Goal: Task Accomplishment & Management: Manage account settings

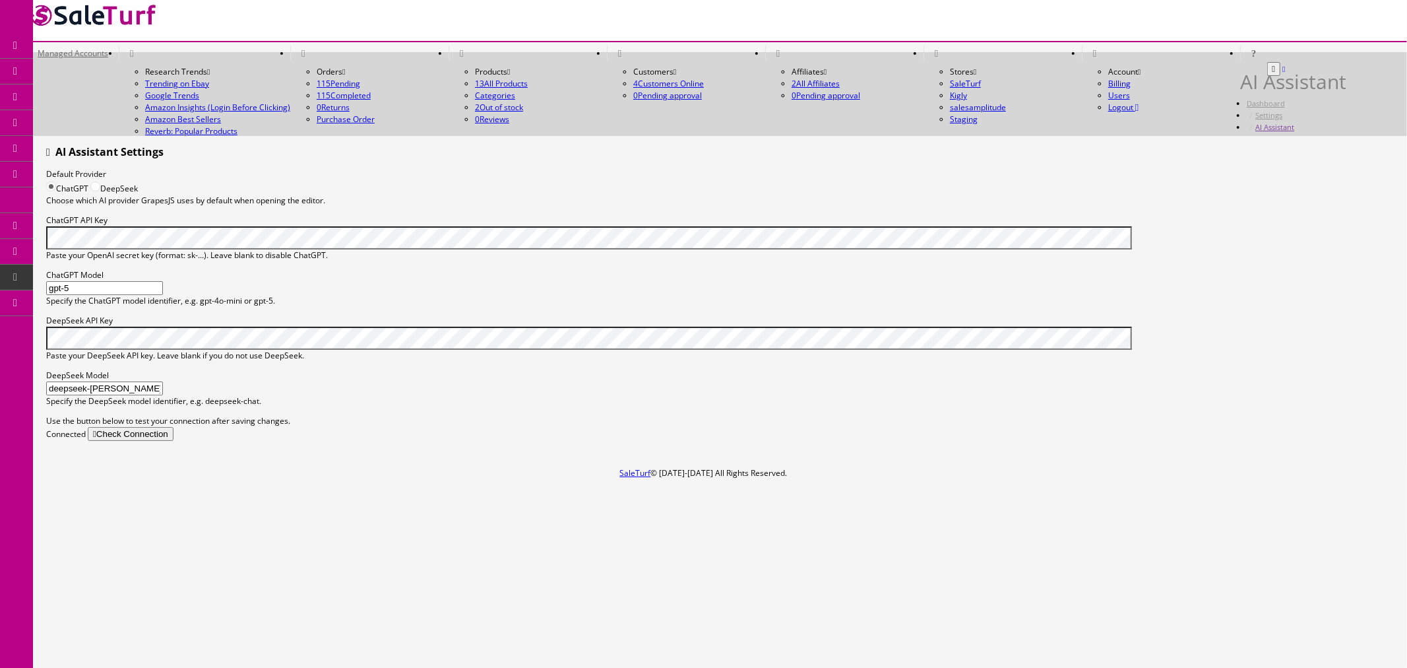
click at [109, 275] on link "System Configs" at bounding box center [102, 277] width 139 height 26
click at [147, 282] on link "System Configs" at bounding box center [102, 277] width 139 height 26
click at [124, 282] on link "System Configs" at bounding box center [102, 277] width 139 height 26
click at [753, 180] on div "ChatGPT DeepSeek Choose which AI provider GrapesJS uses by default when opening…" at bounding box center [720, 193] width 1348 height 26
click at [90, 120] on span "Content Pages" at bounding box center [104, 122] width 53 height 11
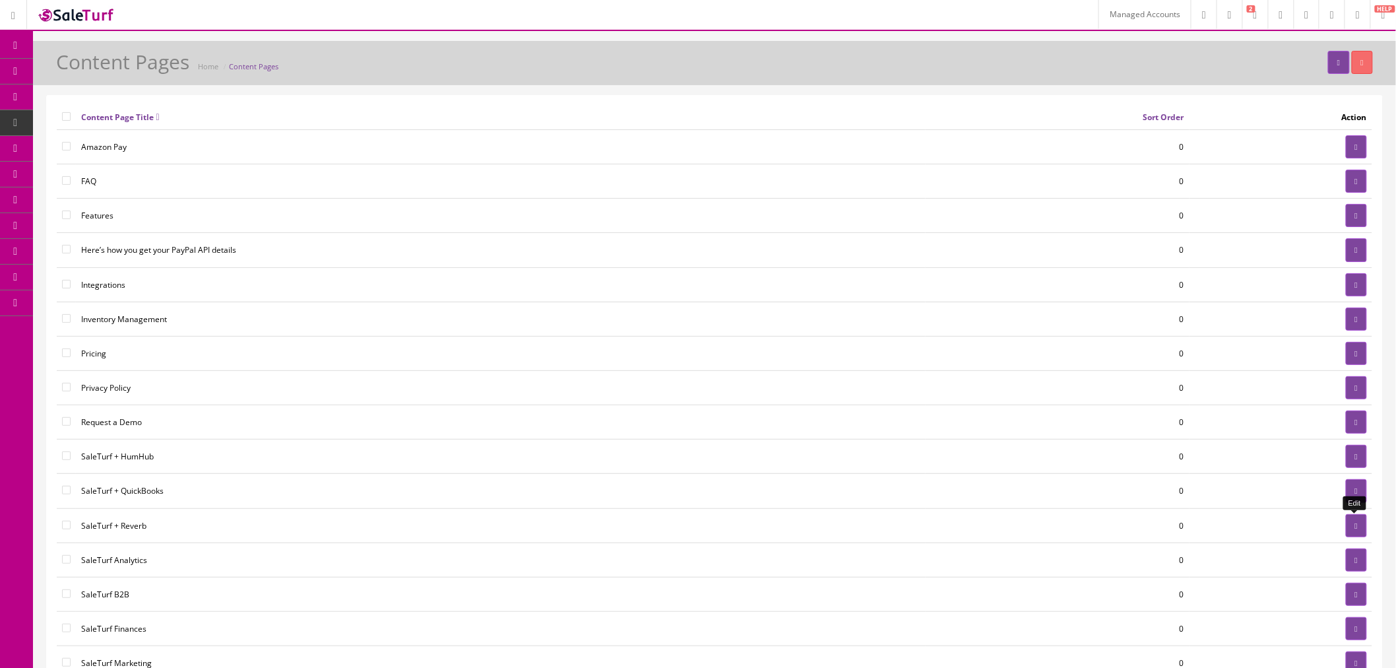
click at [1359, 532] on link at bounding box center [1356, 525] width 21 height 23
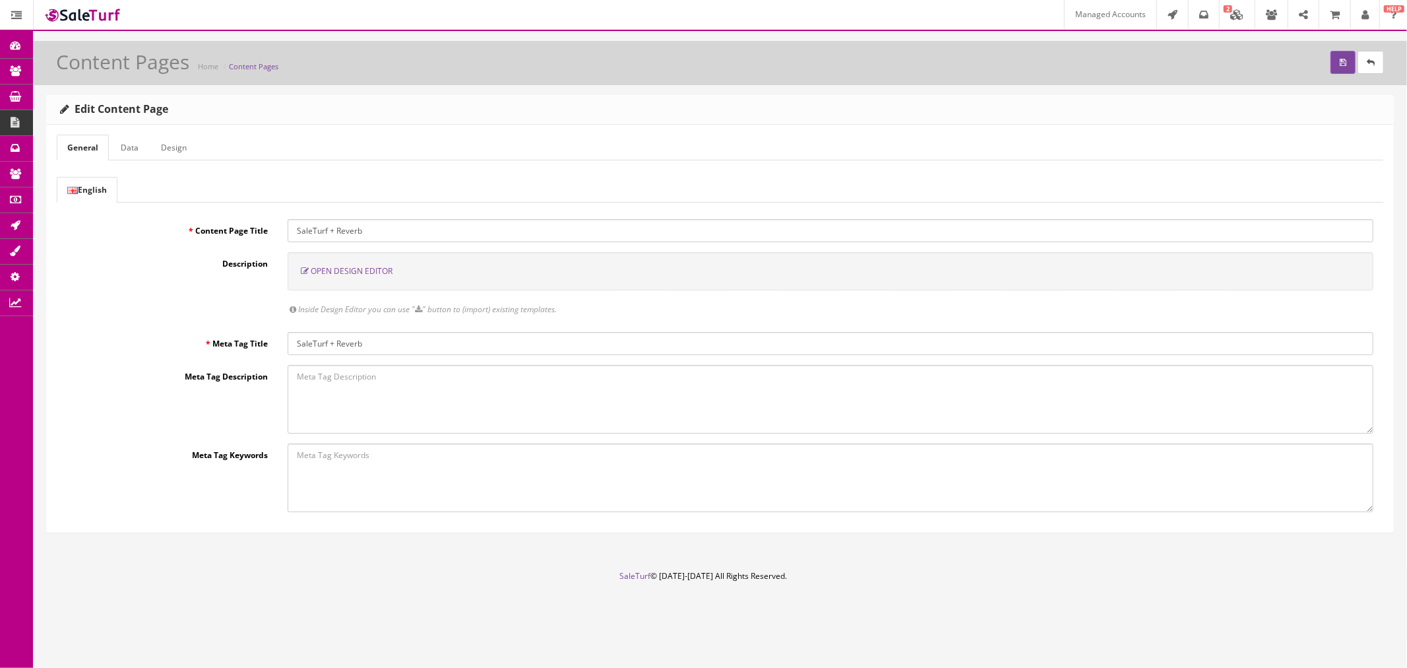
click at [346, 272] on span "Open Design Editor" at bounding box center [352, 270] width 82 height 11
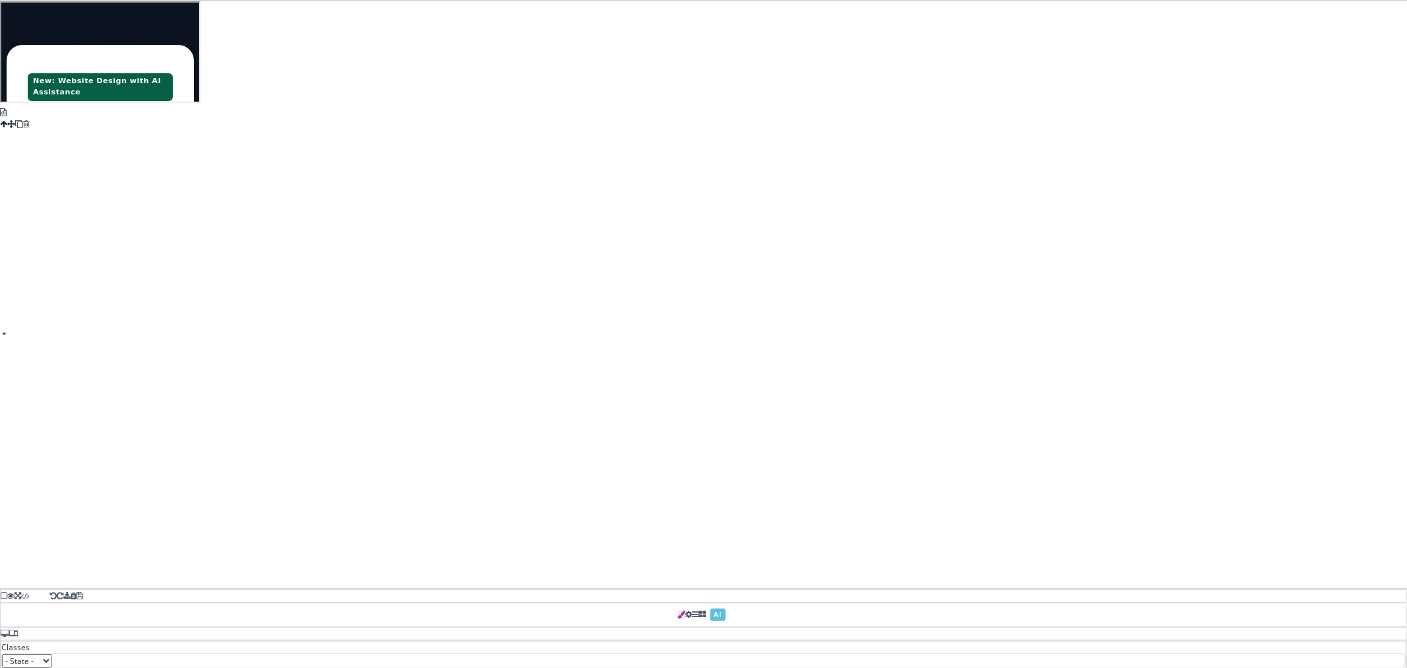
click at [1279, 319] on span at bounding box center [1279, 319] width 0 height 0
click at [1306, 366] on button "Ok" at bounding box center [1296, 358] width 20 height 16
type input "#000000"
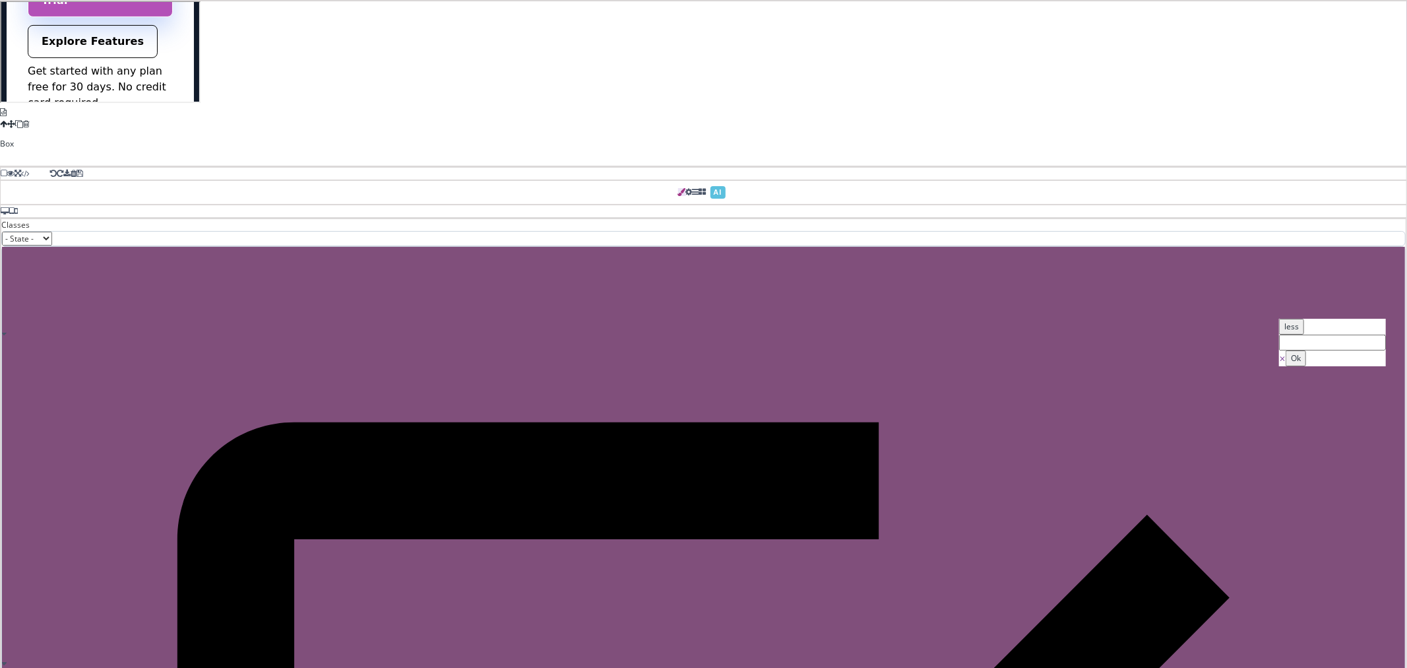
scroll to position [439, 0]
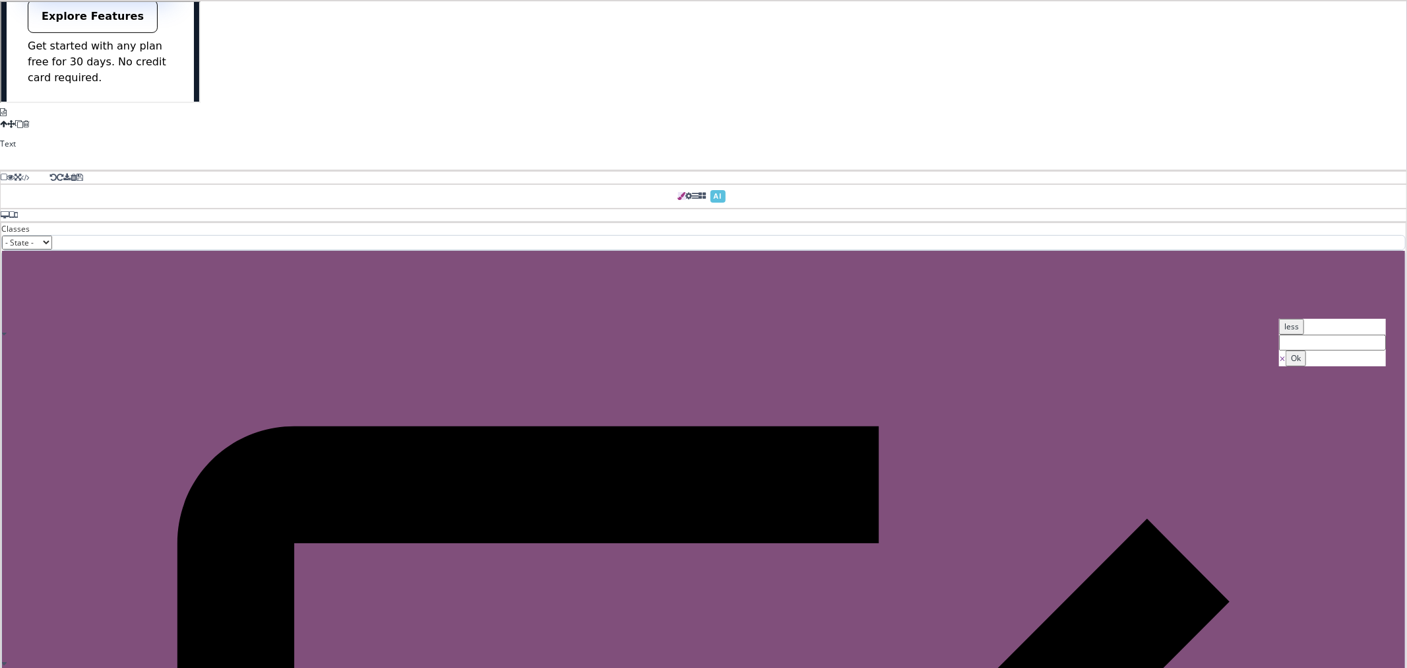
select select "none"
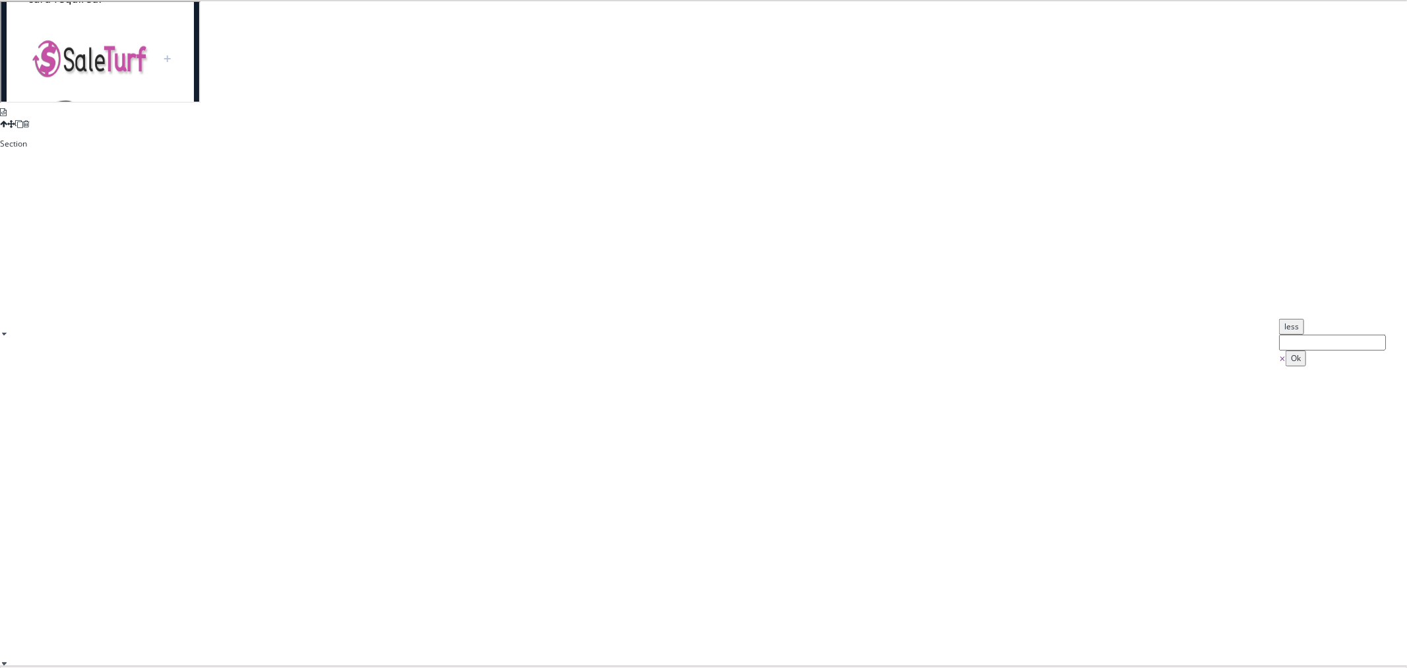
scroll to position [586, 0]
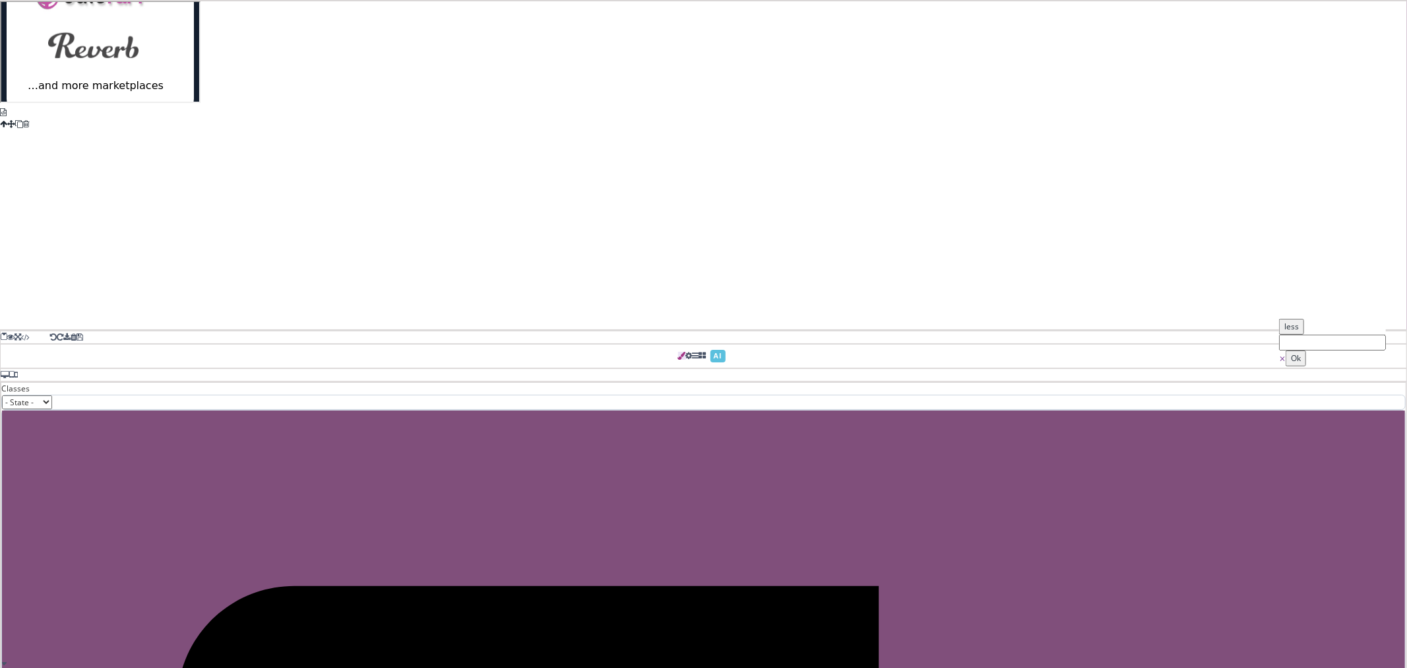
click at [1279, 319] on span at bounding box center [1279, 319] width 0 height 0
click at [1306, 366] on button "Ok" at bounding box center [1296, 358] width 20 height 16
type input "#ffffff"
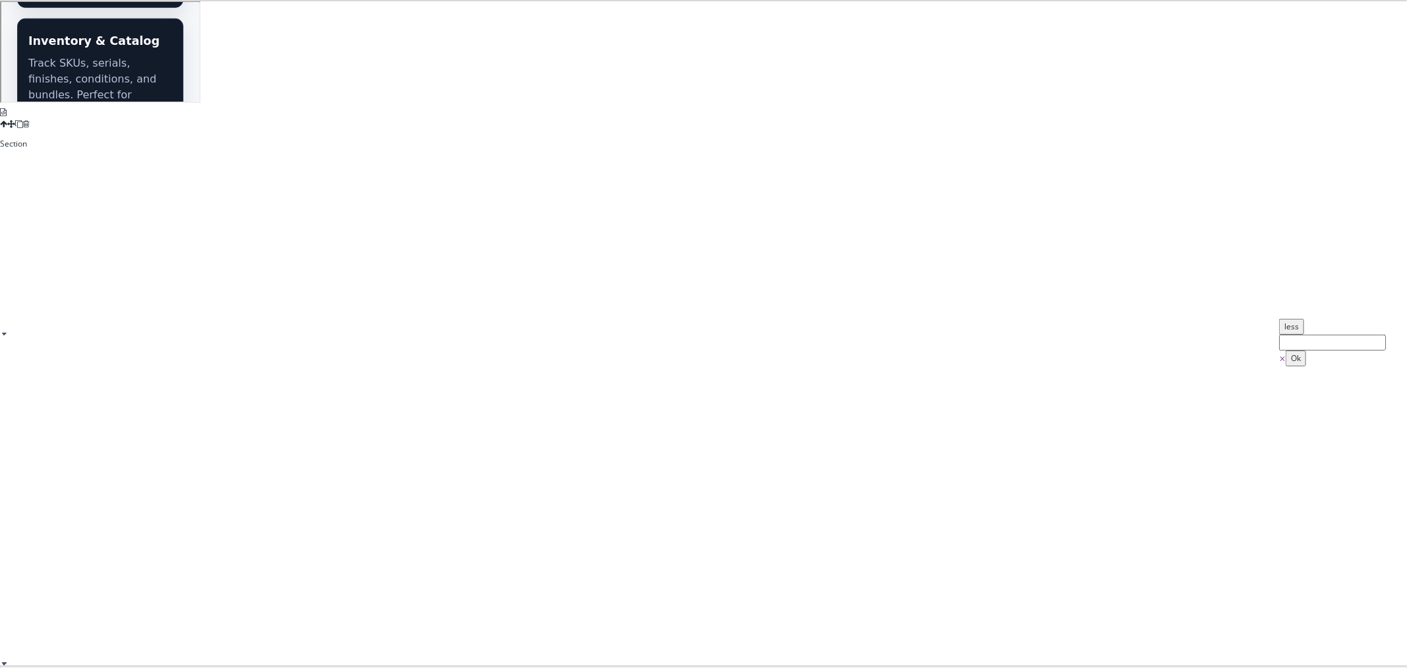
scroll to position [952, 0]
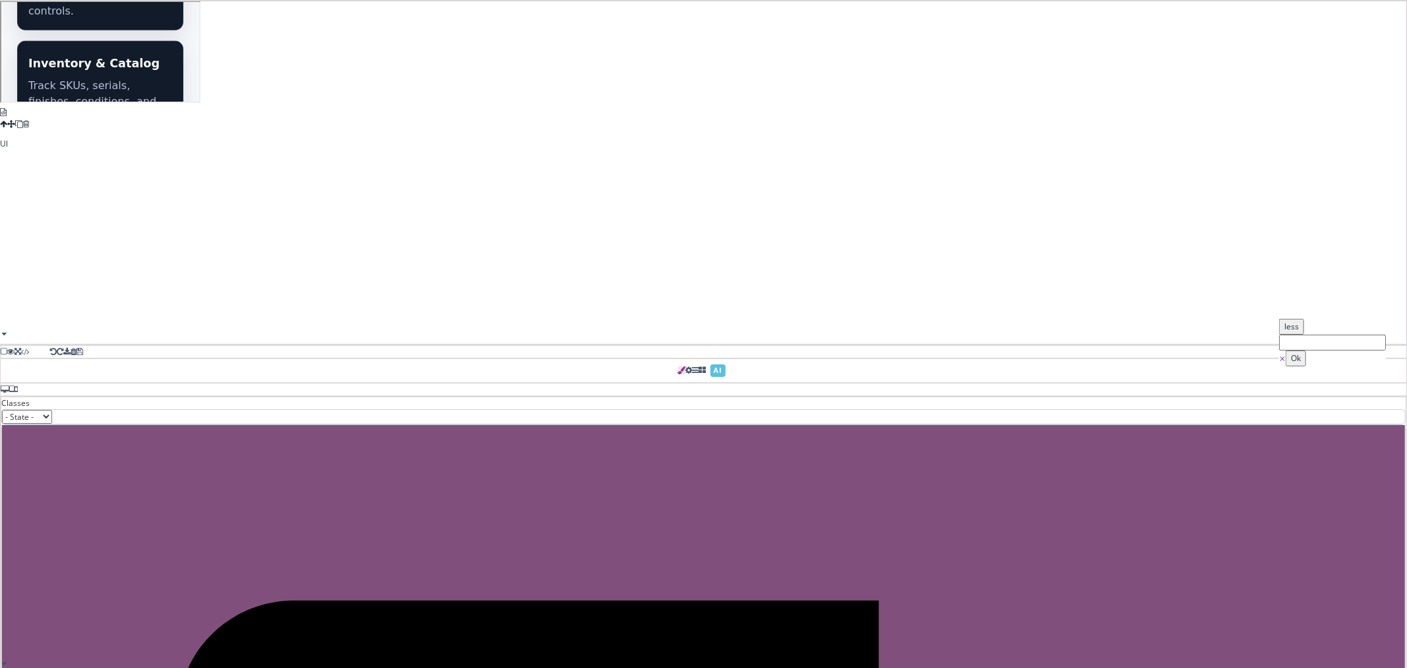
type input "16"
select select "400"
type input "rgb(17, 24, 39)"
select select
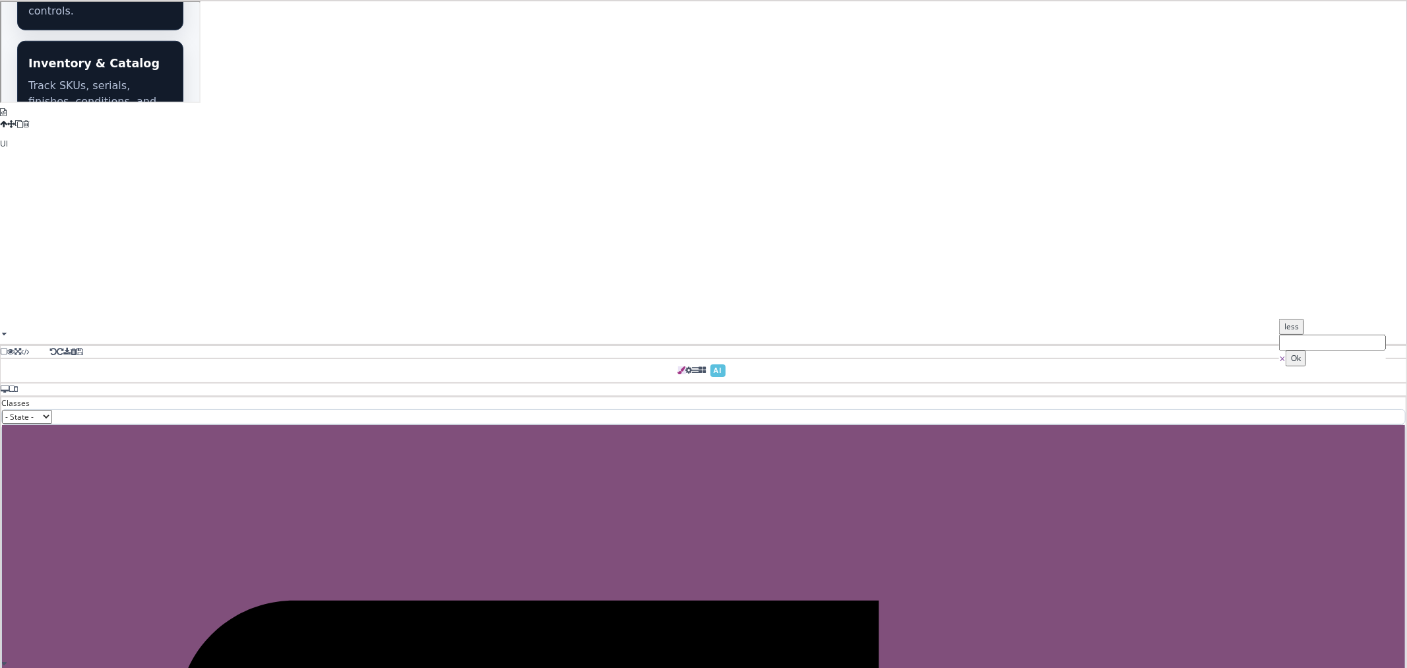
type input "24"
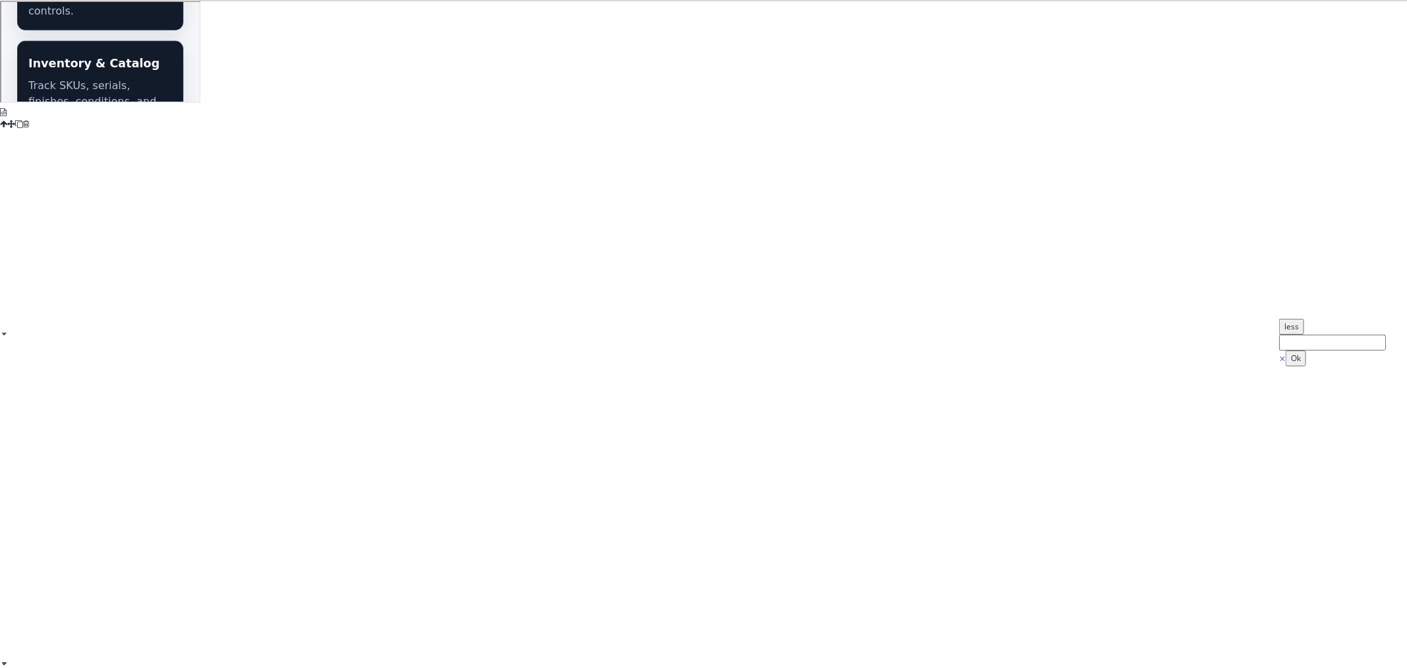
type input "#ffffff"
drag, startPoint x: 1336, startPoint y: 387, endPoint x: 1262, endPoint y: 315, distance: 103.1
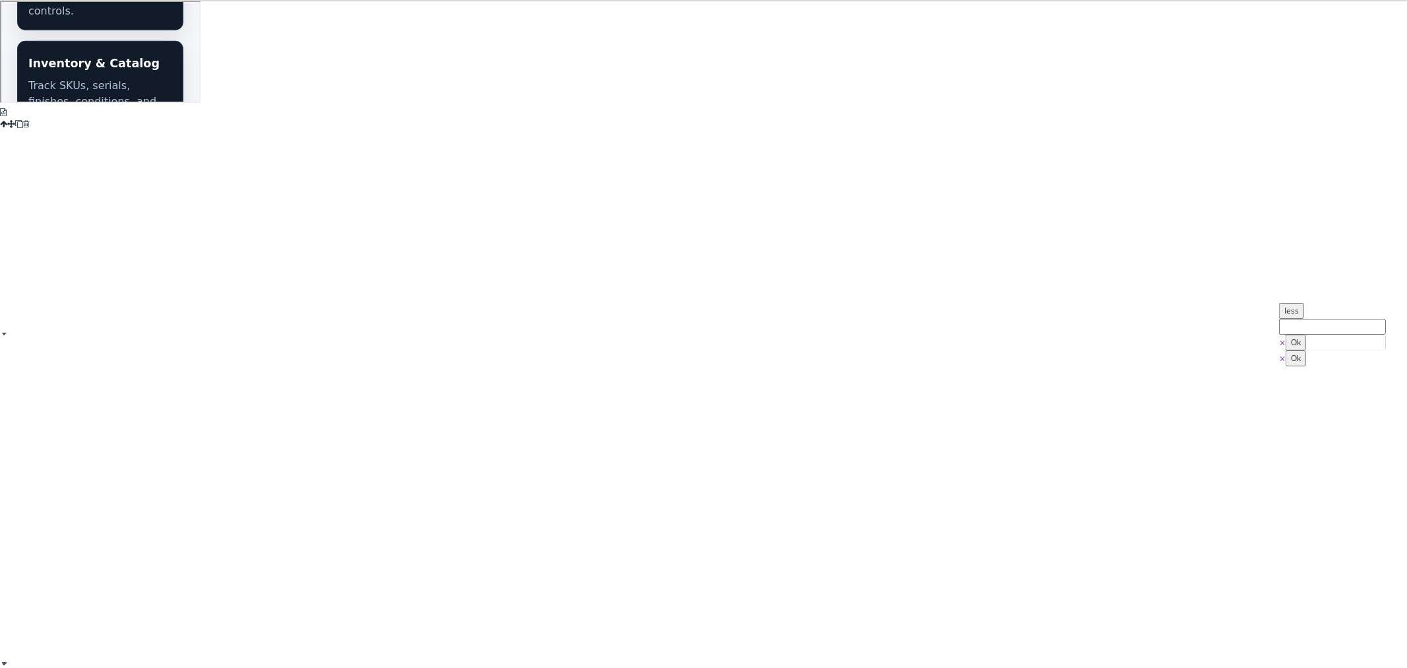
click at [1262, 315] on div "B I U S Section Classes - State - Hover Click Even/Odd st-price-list Selected: …" at bounding box center [703, 334] width 1407 height 668
click at [1306, 350] on button "Ok" at bounding box center [1296, 342] width 20 height 16
type input "#ffffff"
type input "12"
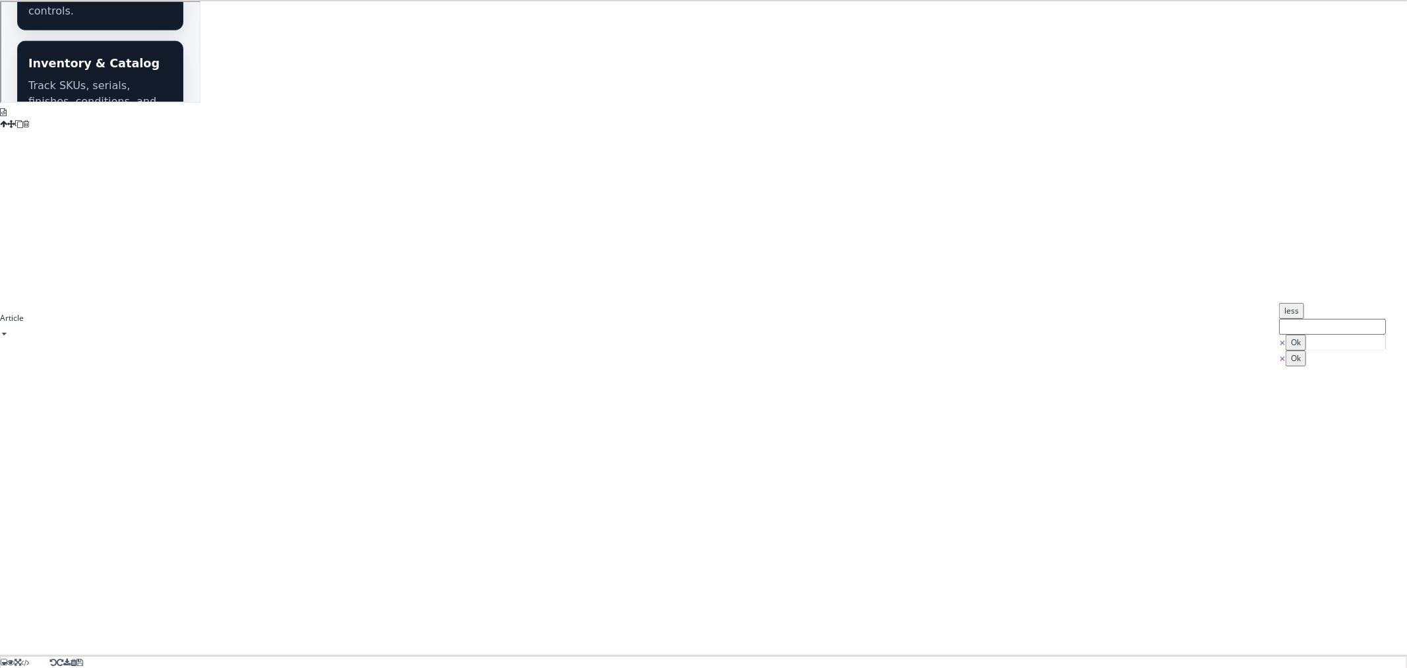
type input "none"
type input "0.75"
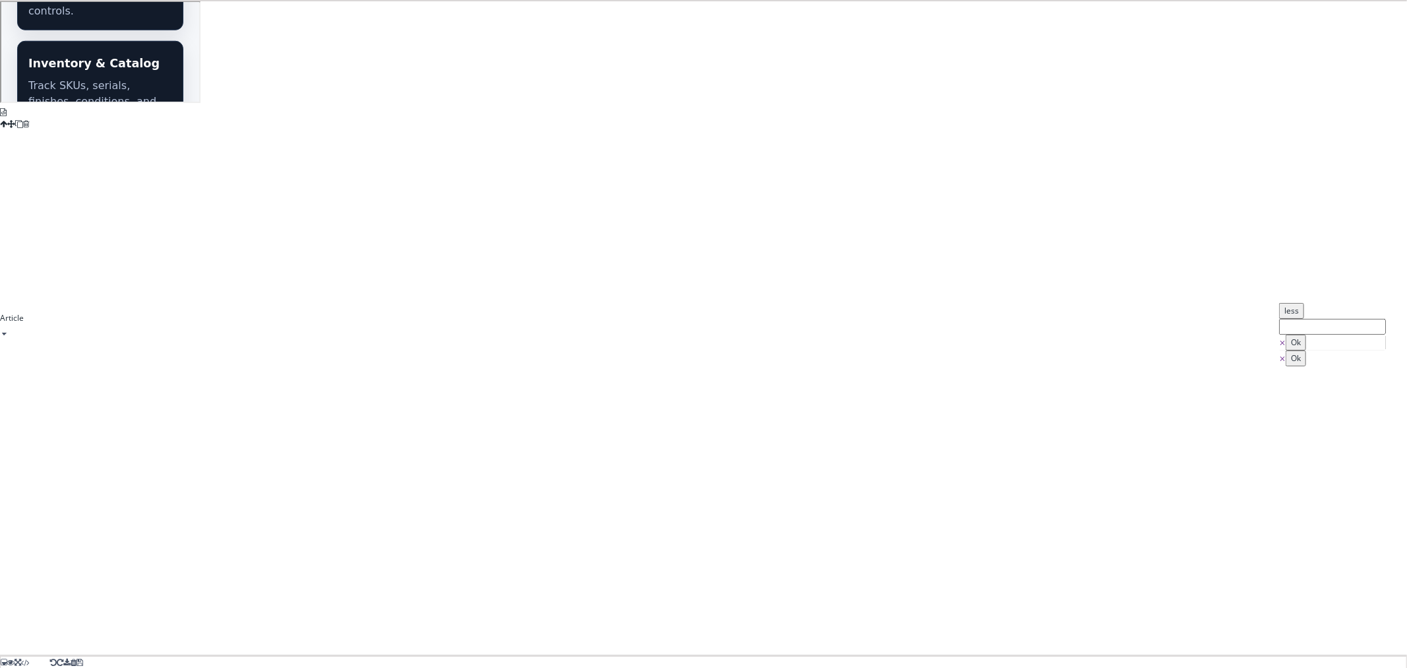
type input "1.11111"
type input "rgb(226, 232, 240)"
drag, startPoint x: 1352, startPoint y: 352, endPoint x: 1277, endPoint y: 321, distance: 81.3
click at [1277, 321] on div "B I U S Section Classes - State - Hover Click Even/Odd st-price-card Selected: …" at bounding box center [703, 334] width 1407 height 668
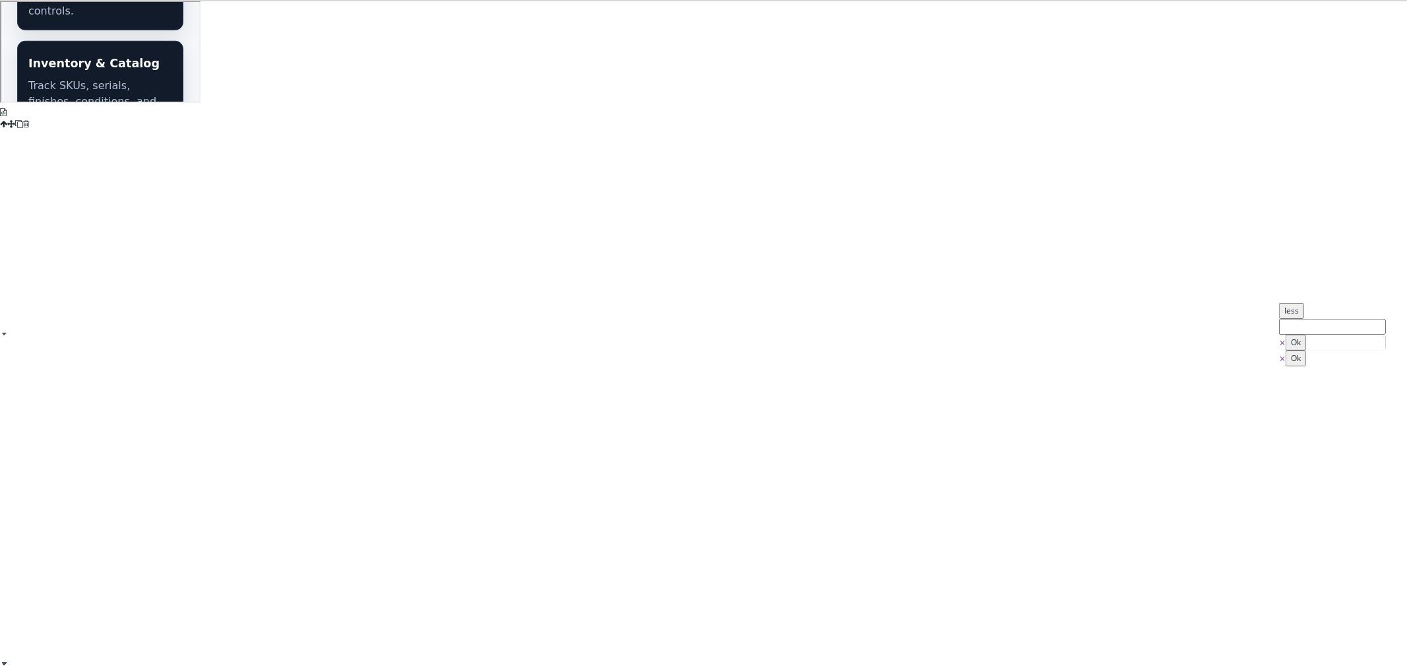
click at [1306, 350] on button "Ok" at bounding box center [1296, 342] width 20 height 16
type input "#ffffff"
type input "0"
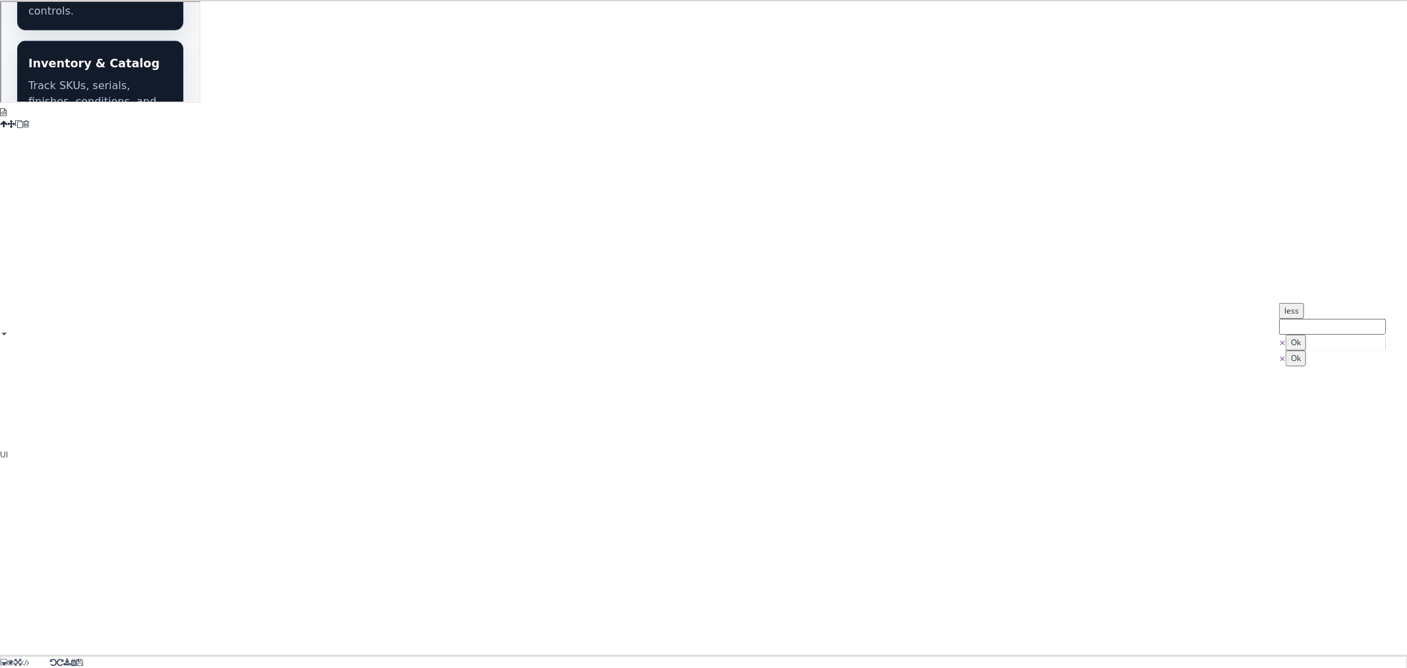
type input "0"
type input "rgb(17, 24, 39)"
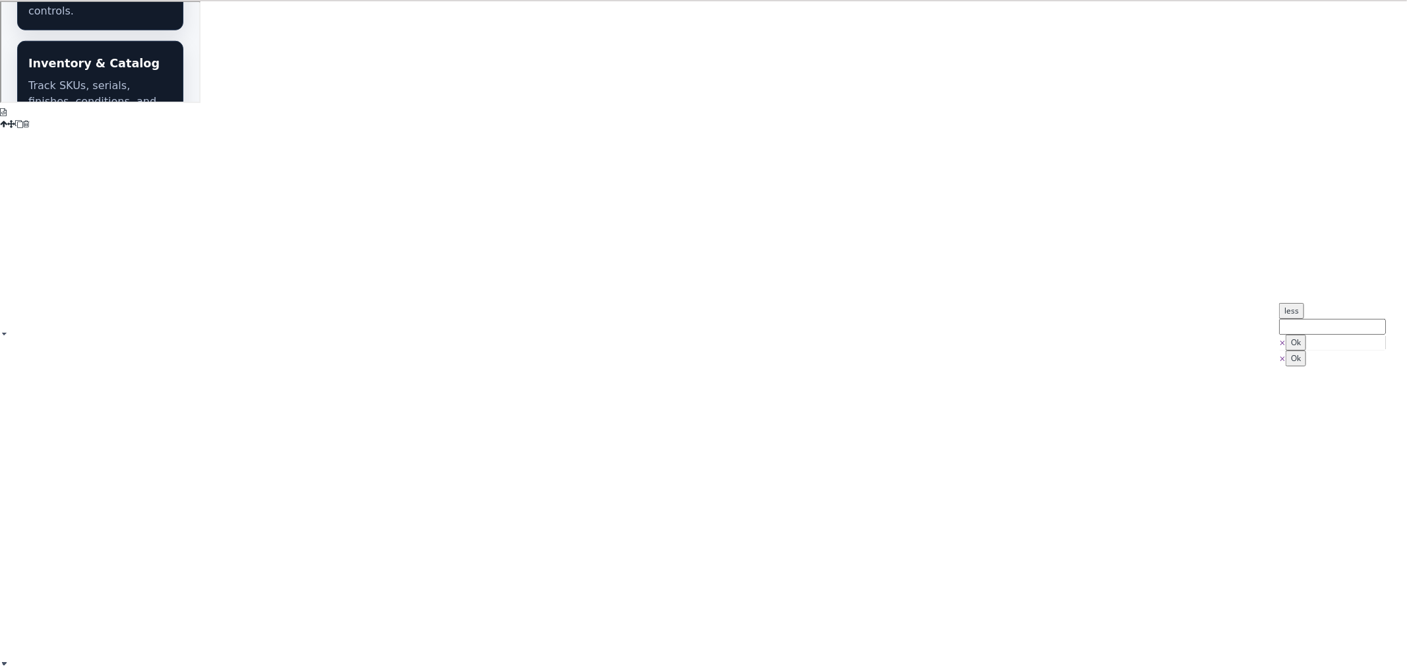
type input "15"
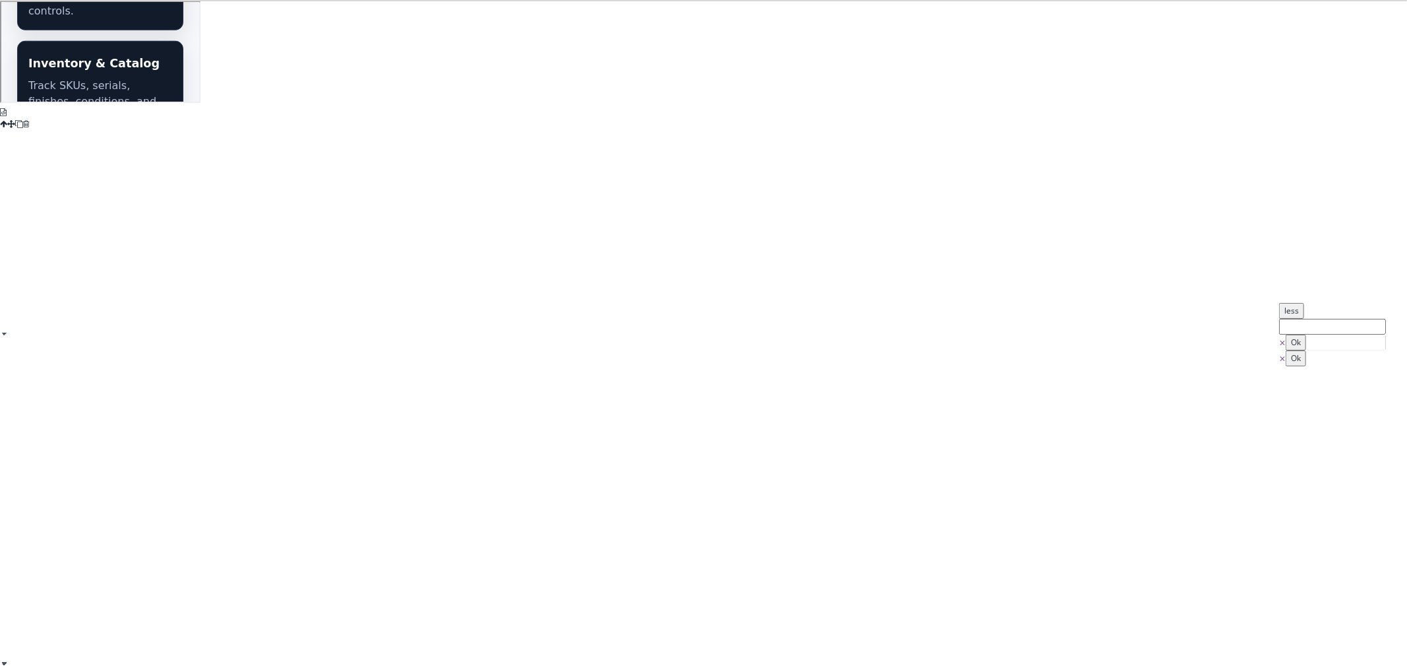
type input "15"
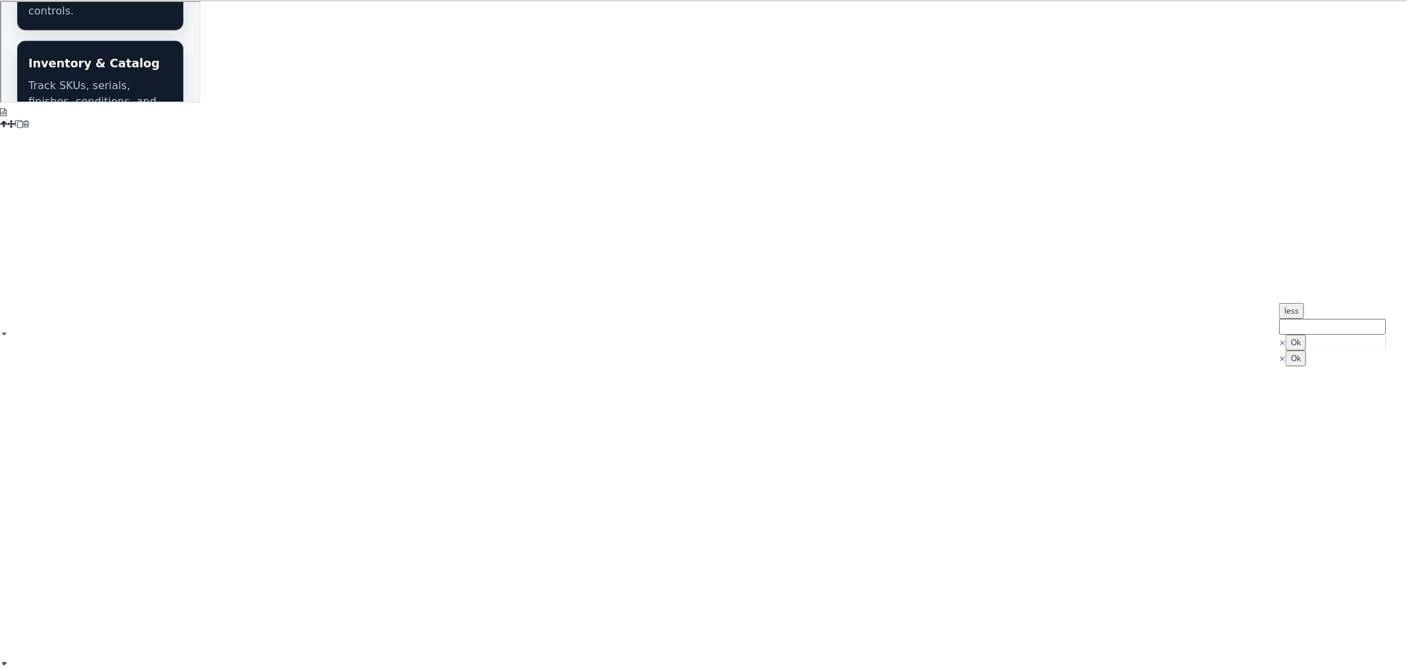
type input "0"
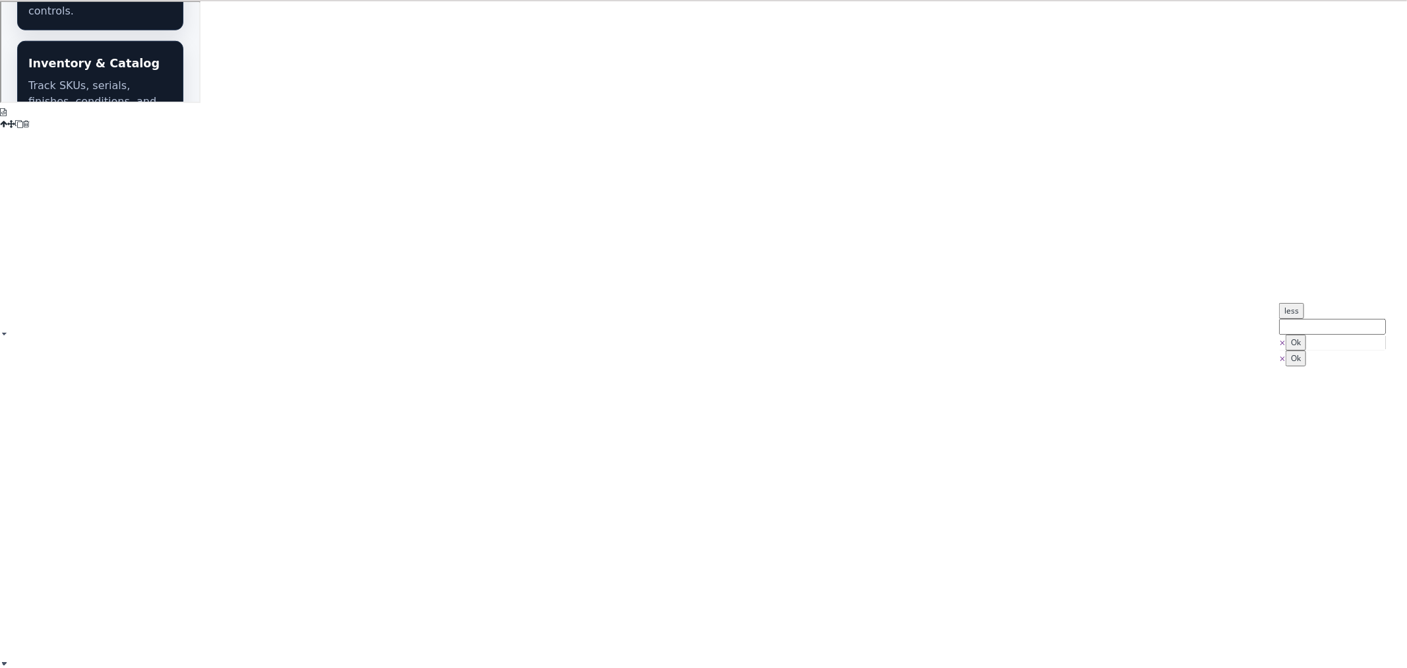
type input "0"
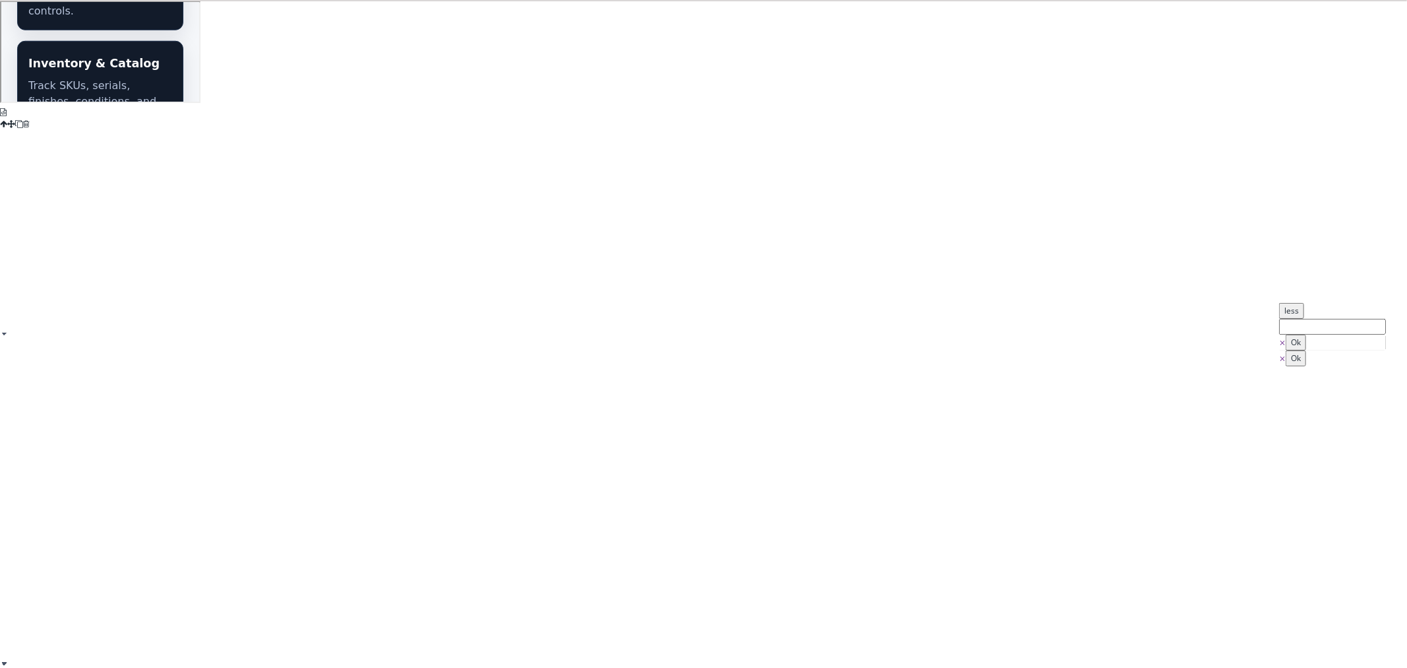
type input "0"
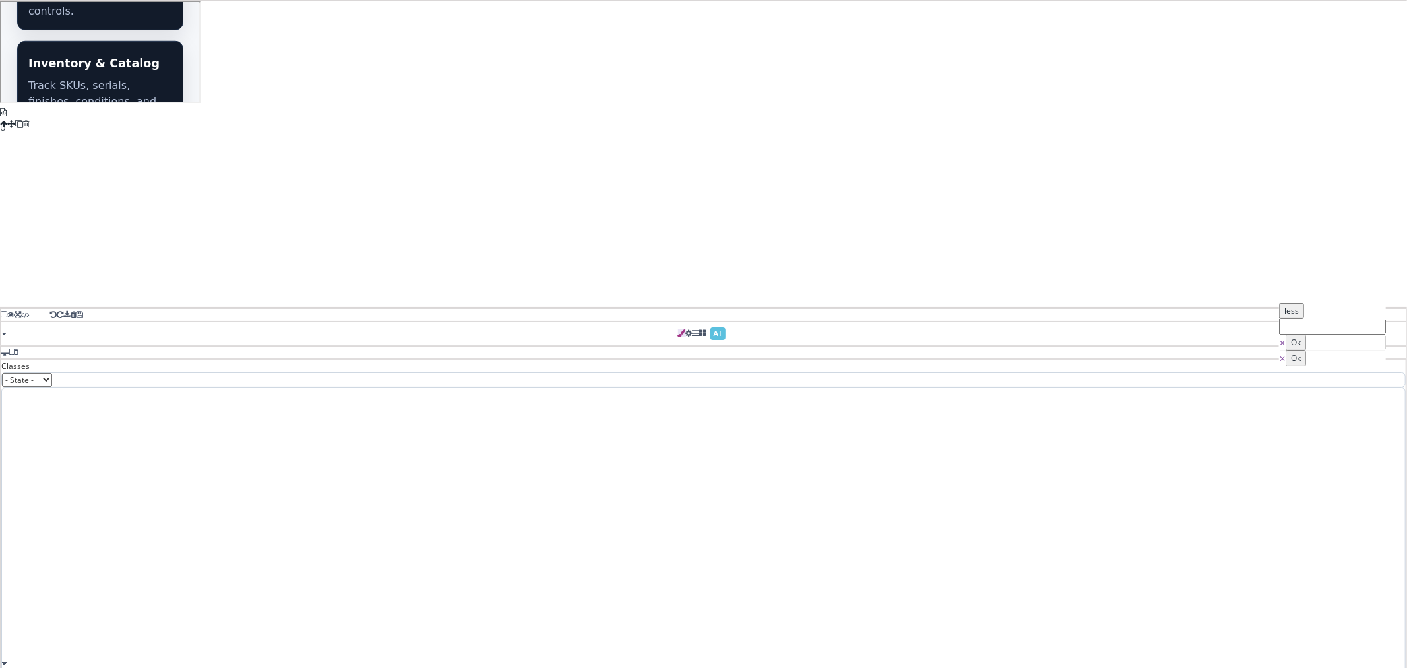
type input "#ffffff"
type input "15"
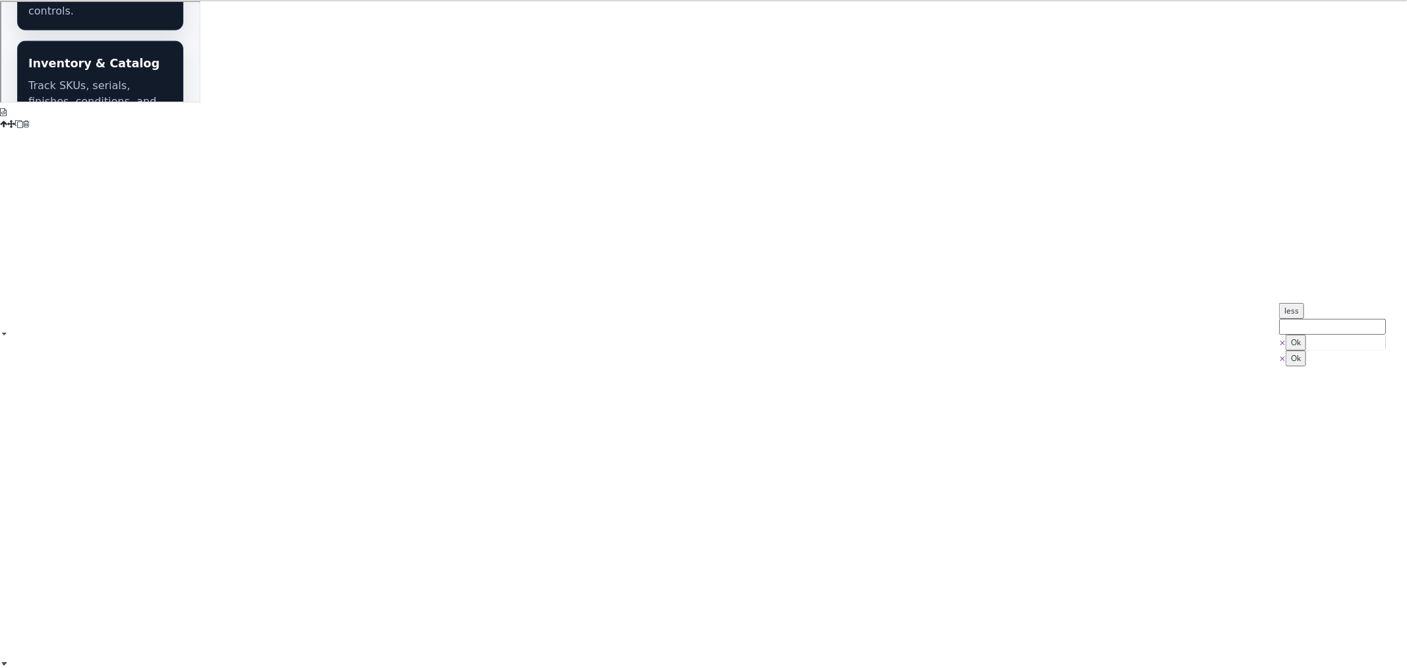
type input "15"
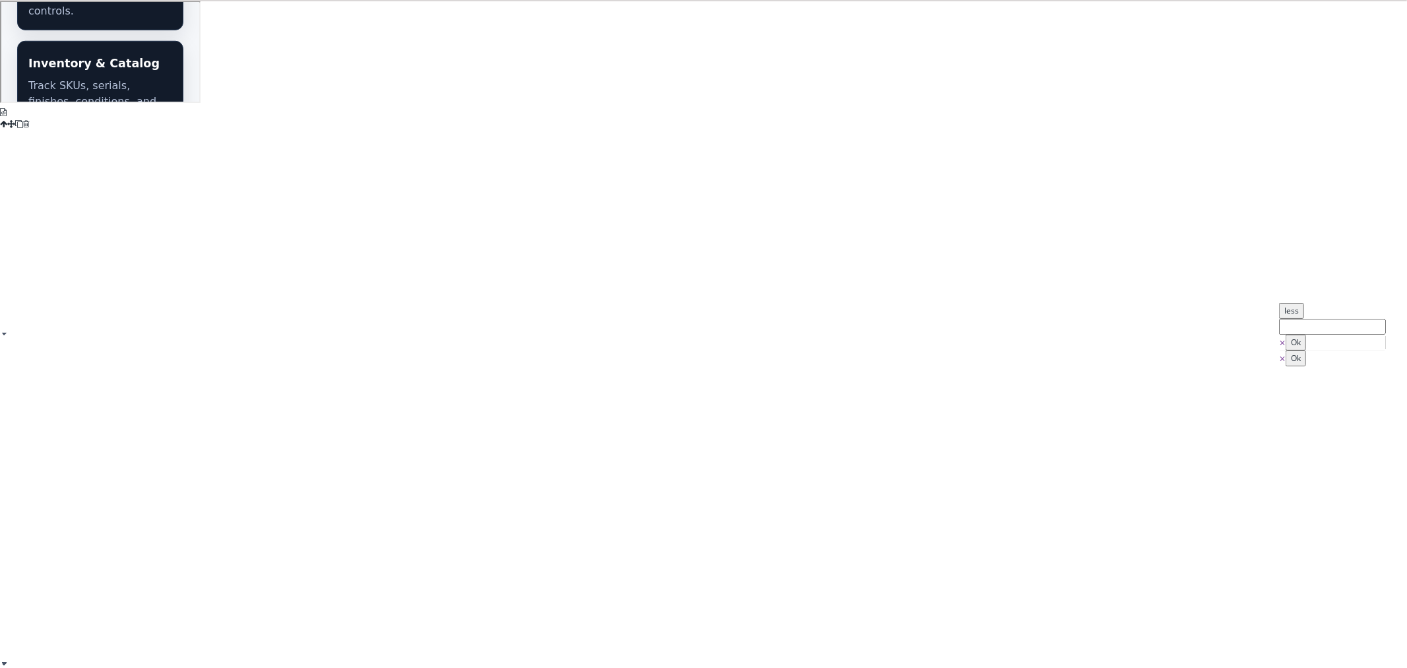
type input "0"
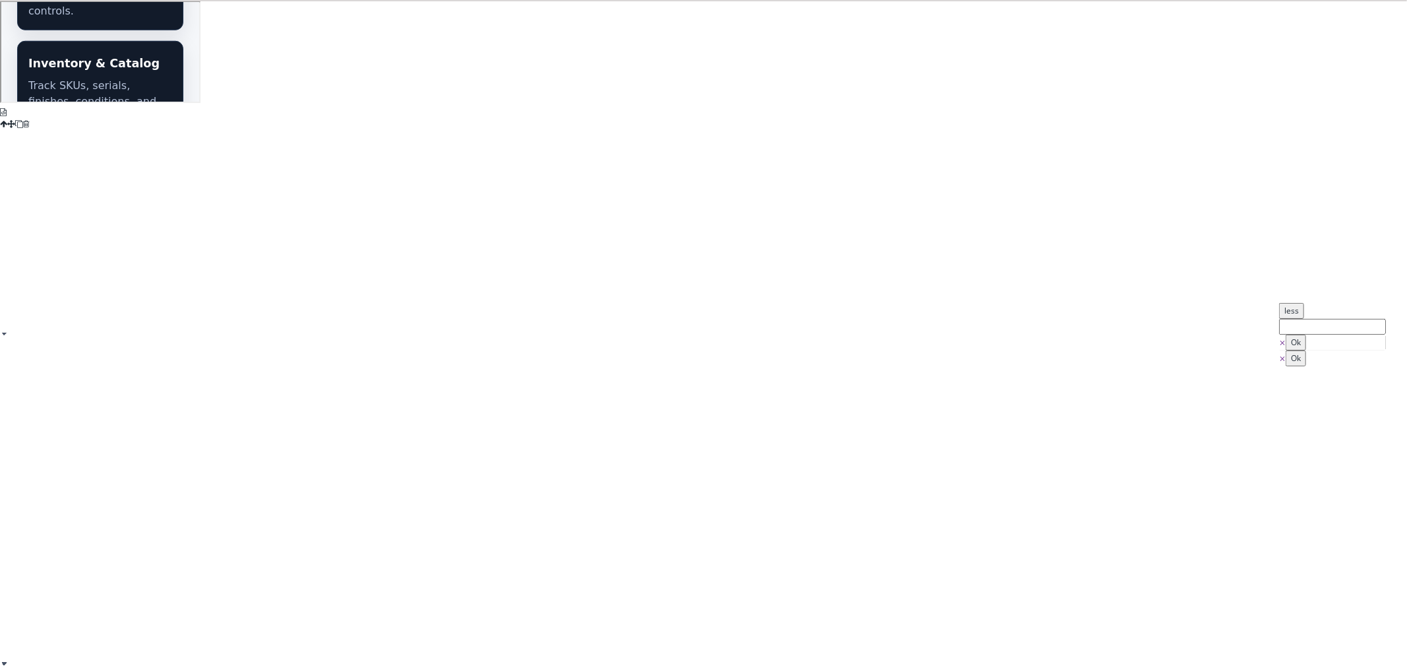
select select "px"
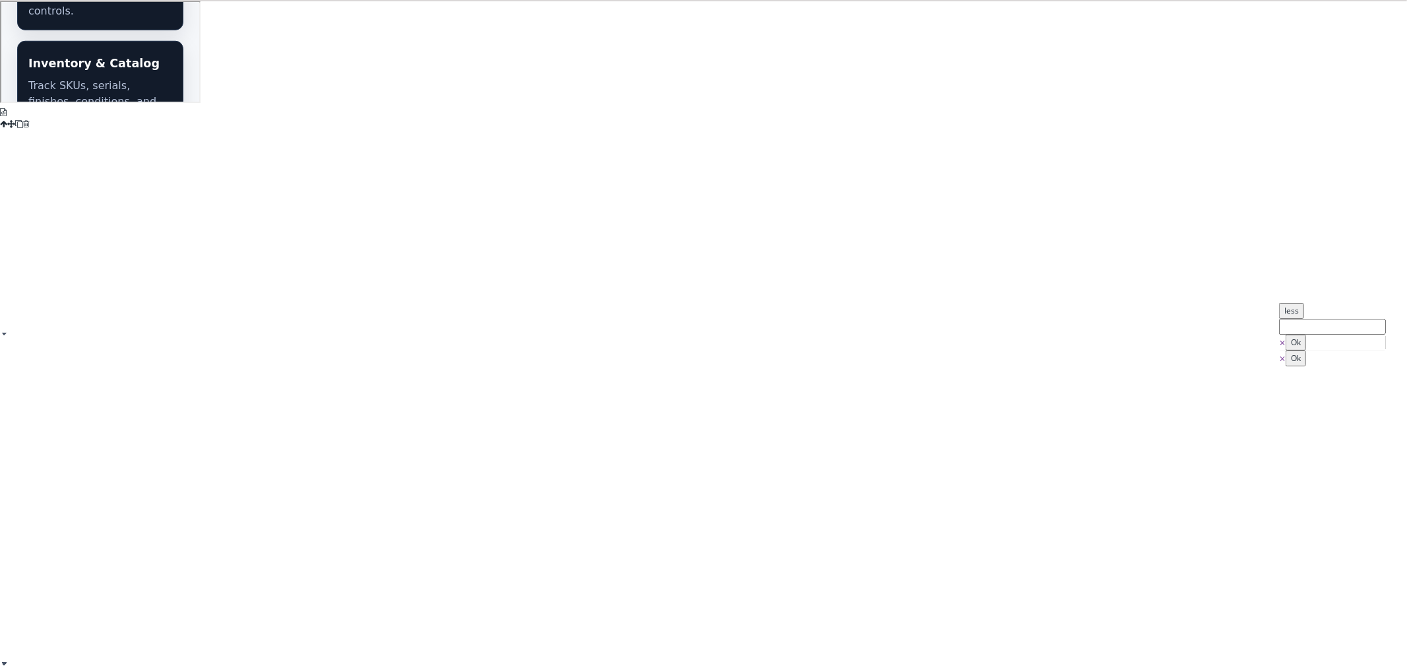
select select "px"
type input "0"
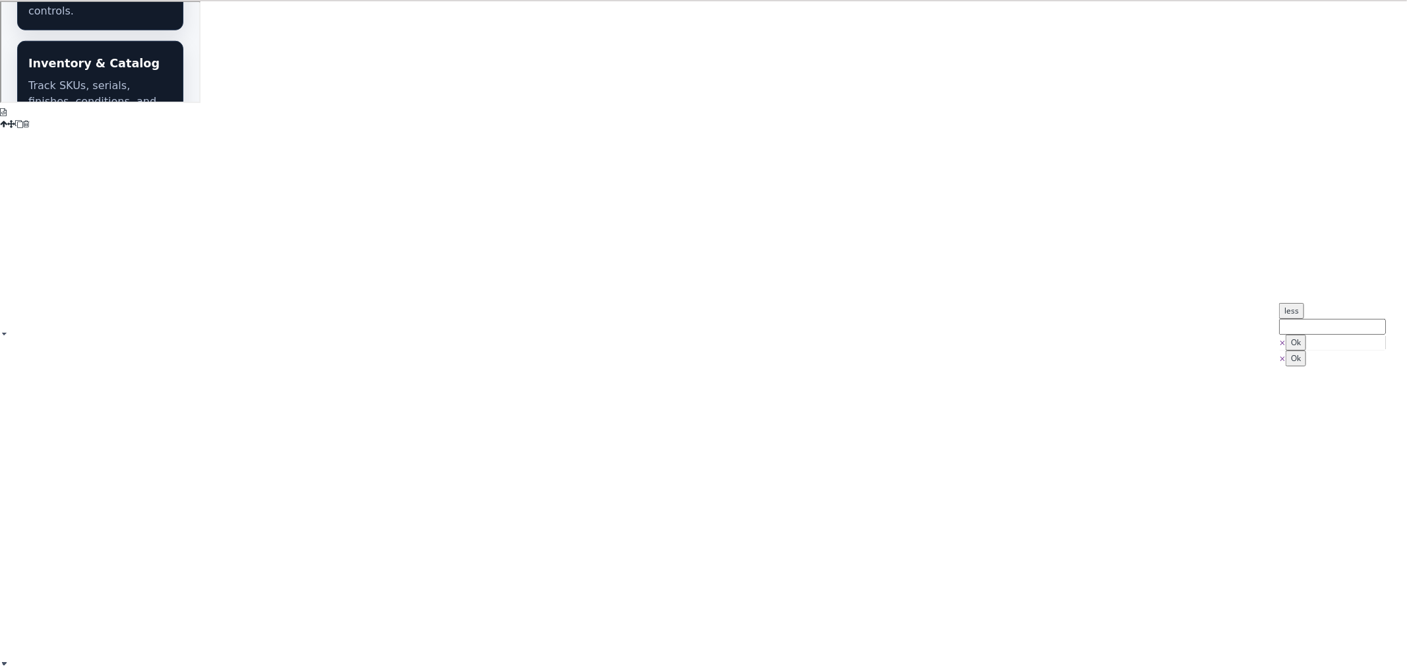
type input "0"
select select "px"
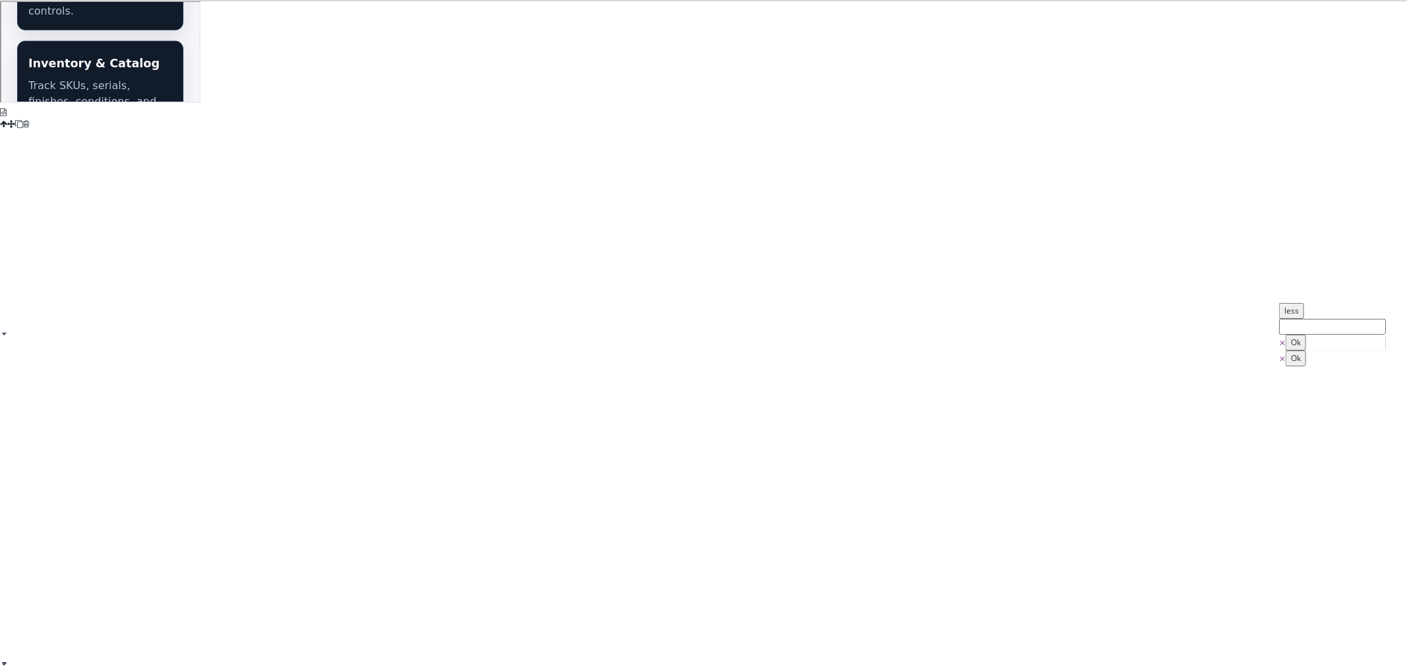
select select "px"
type input "1"
type input "1.5"
type input "1"
type input "1.5"
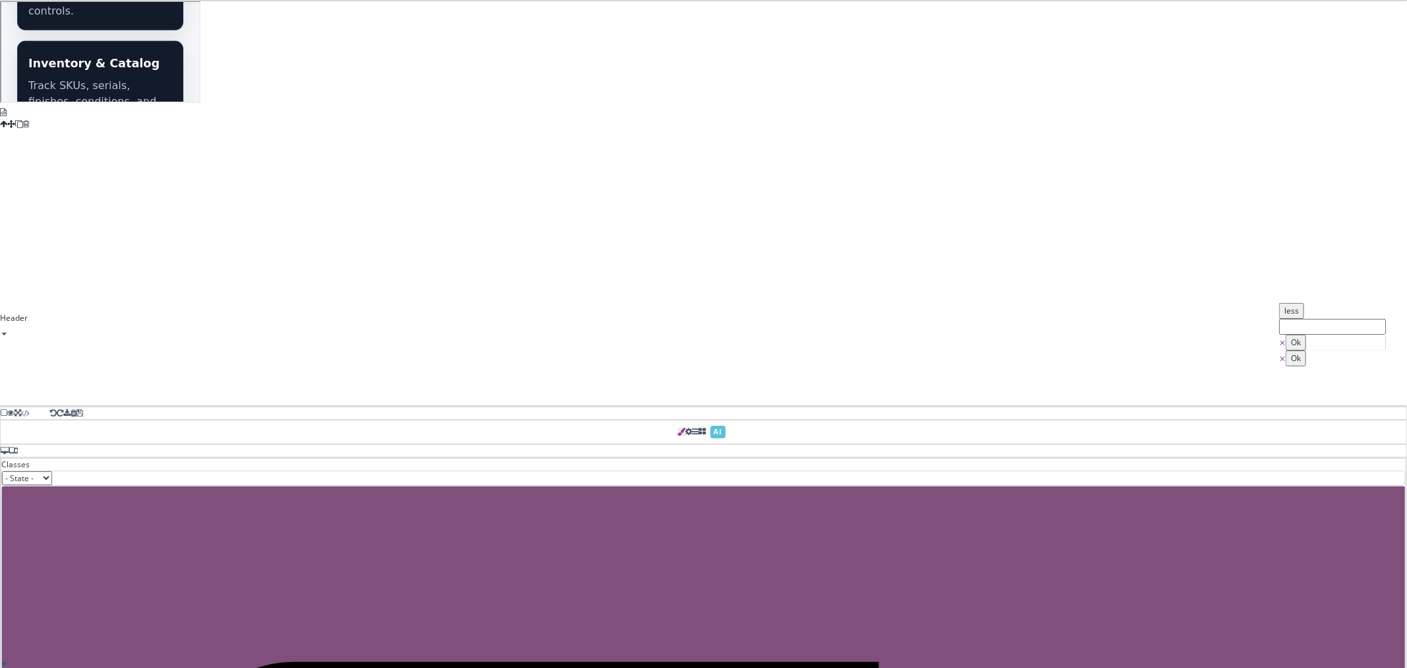
type input "1"
type input "12"
type input "rgb(255, 255, 255)"
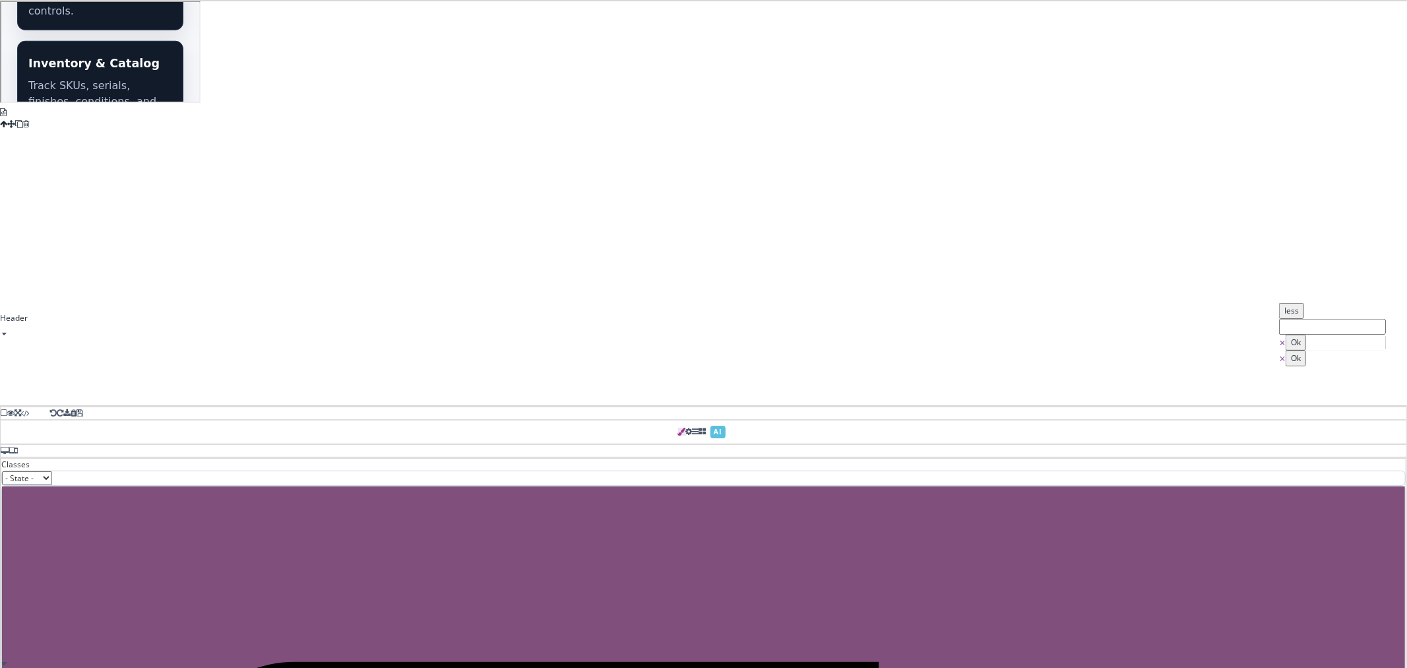
type input "12"
type input "0"
select select
type input "rgb(11, 18, 32) rgb(11, 18, 32) rgb(226, 232, 240)"
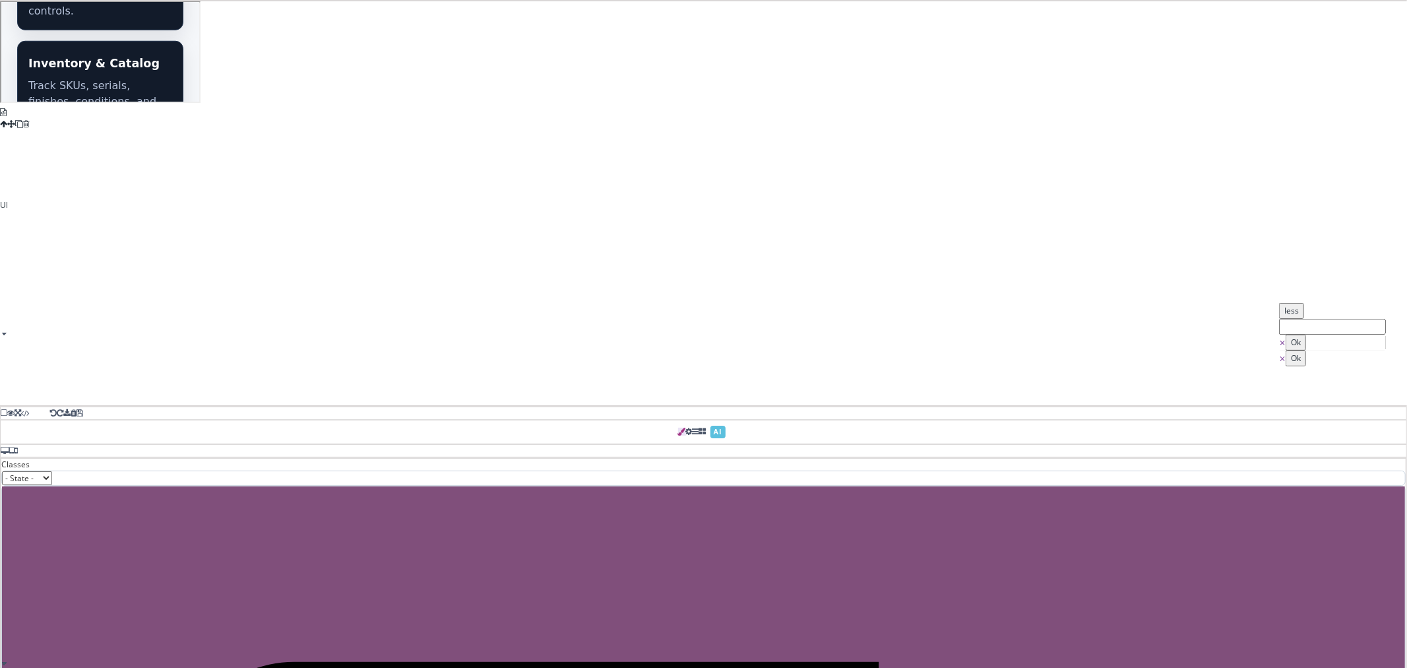
type input "1.5"
type input "0"
type input "#ffffff"
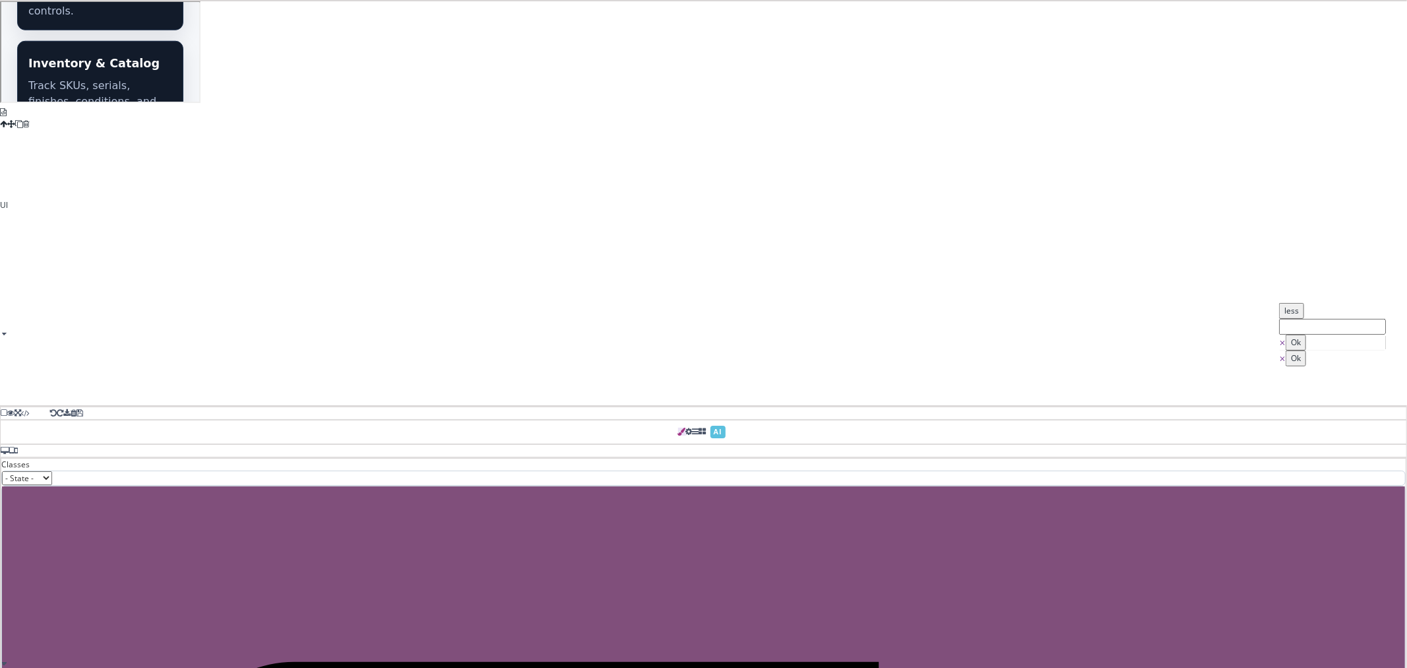
type input "0"
select select "solid"
type input "rgb(17, 24, 39)"
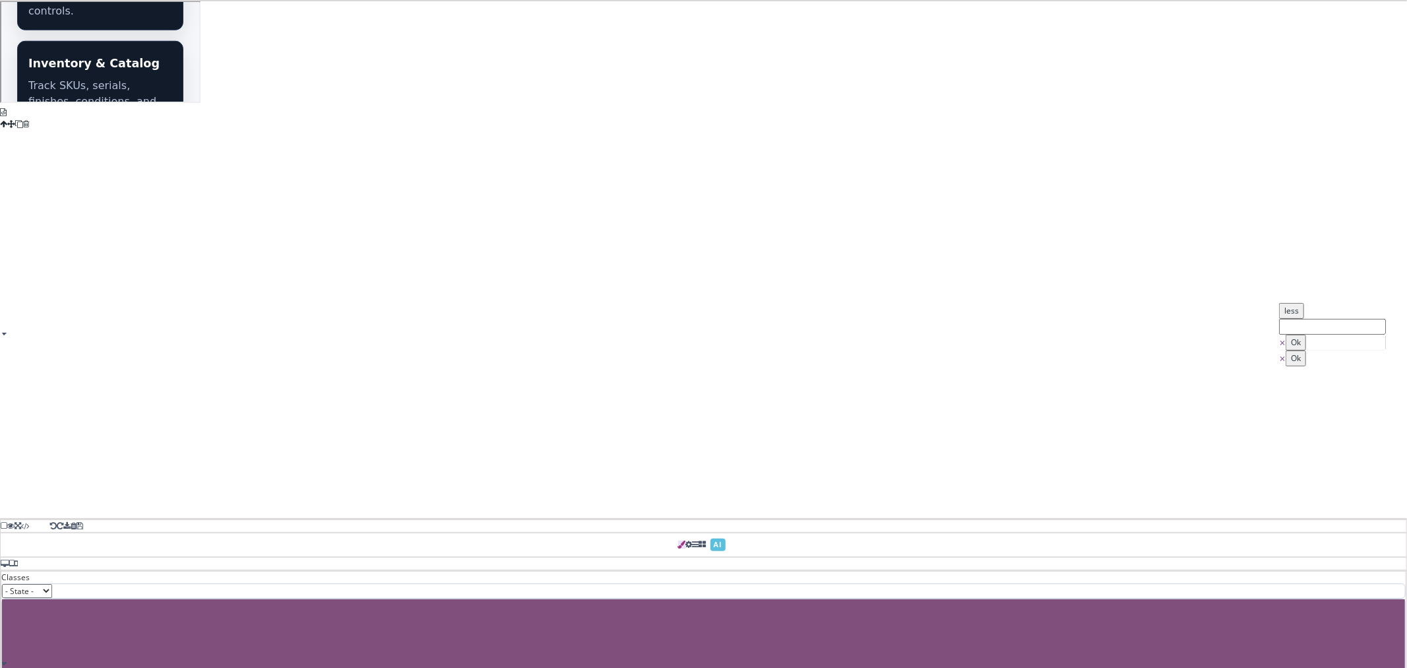
type input "0"
type input "12"
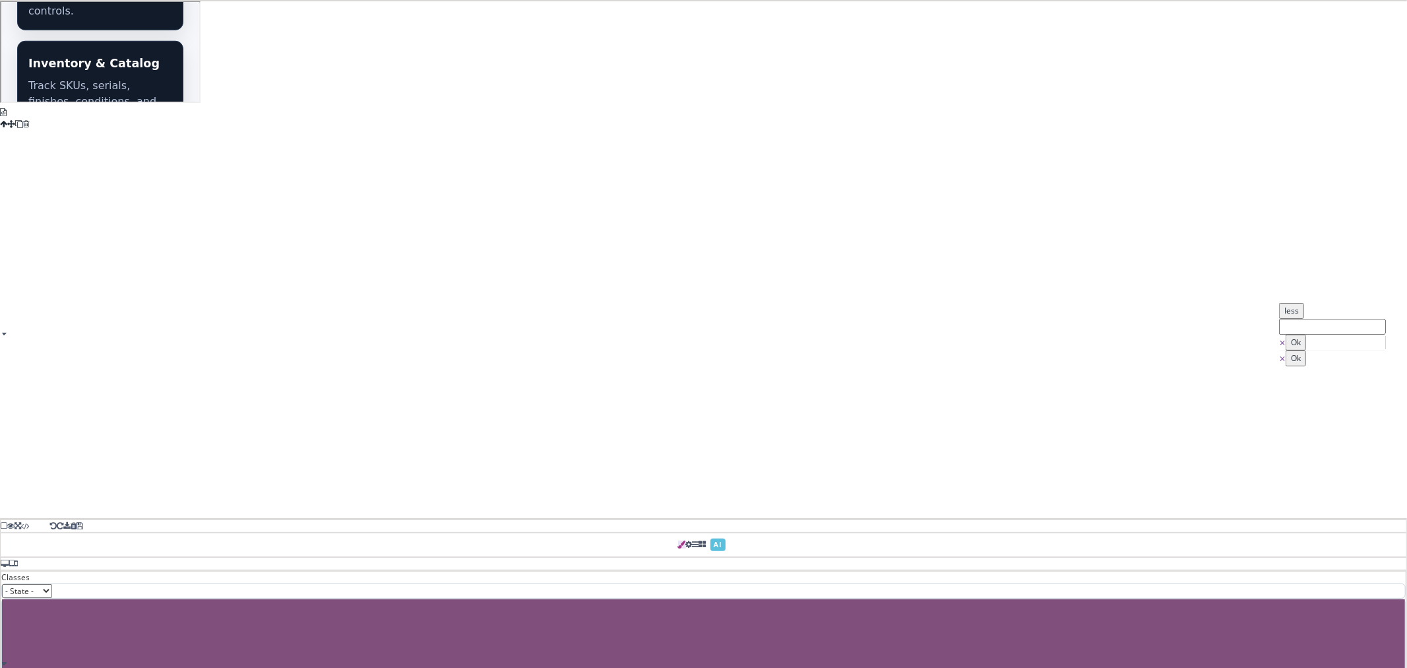
type input "0.75"
type input "1.11111"
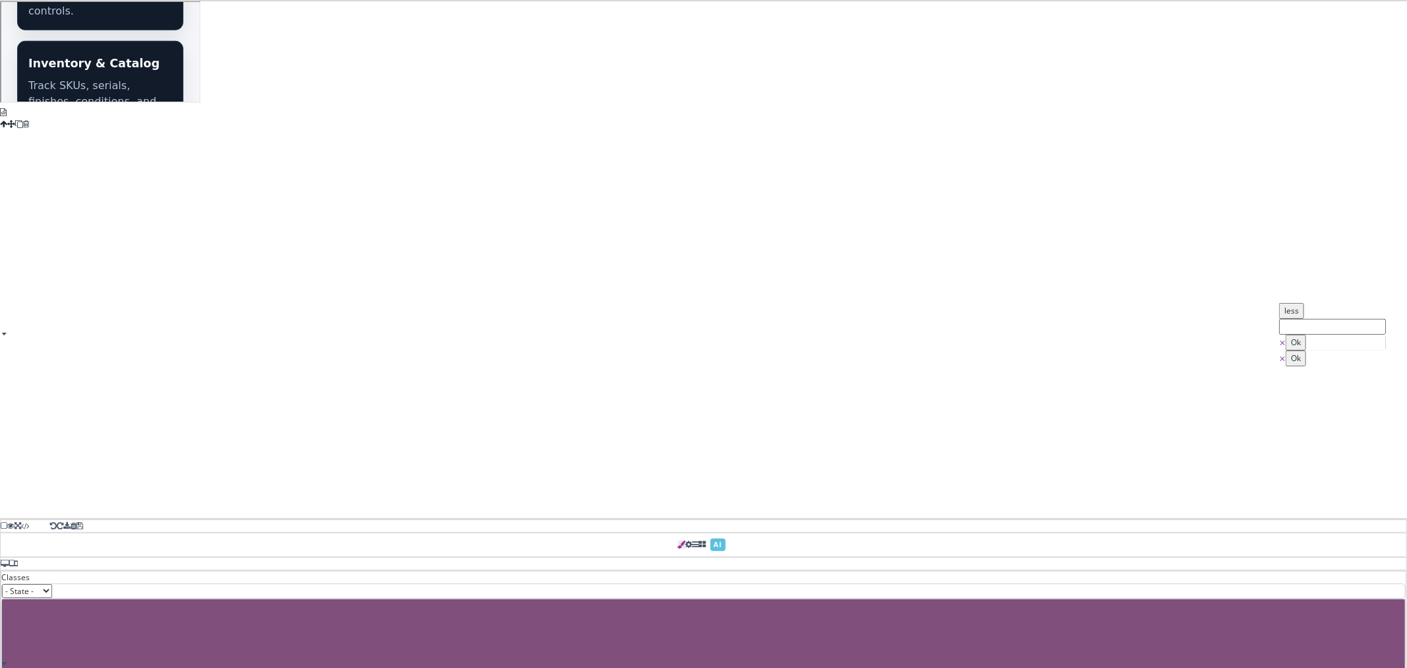
type input "rgb(226, 232, 240)"
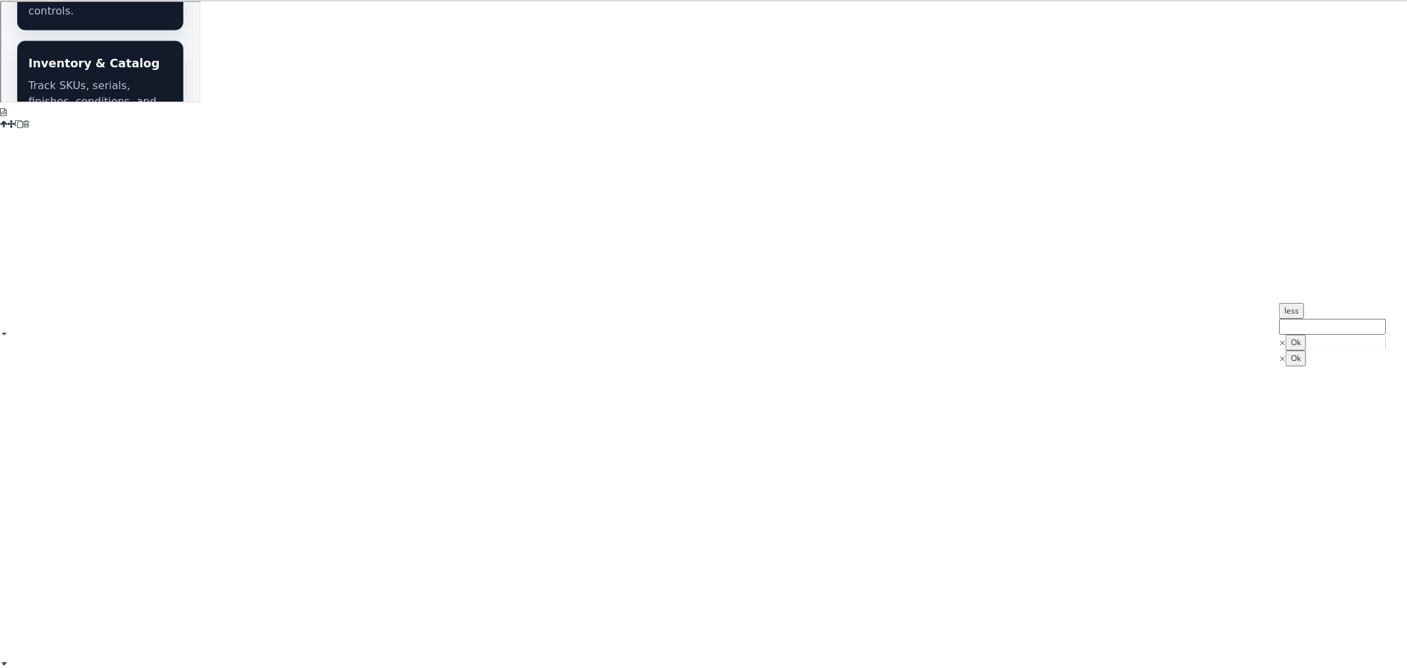
type input "15"
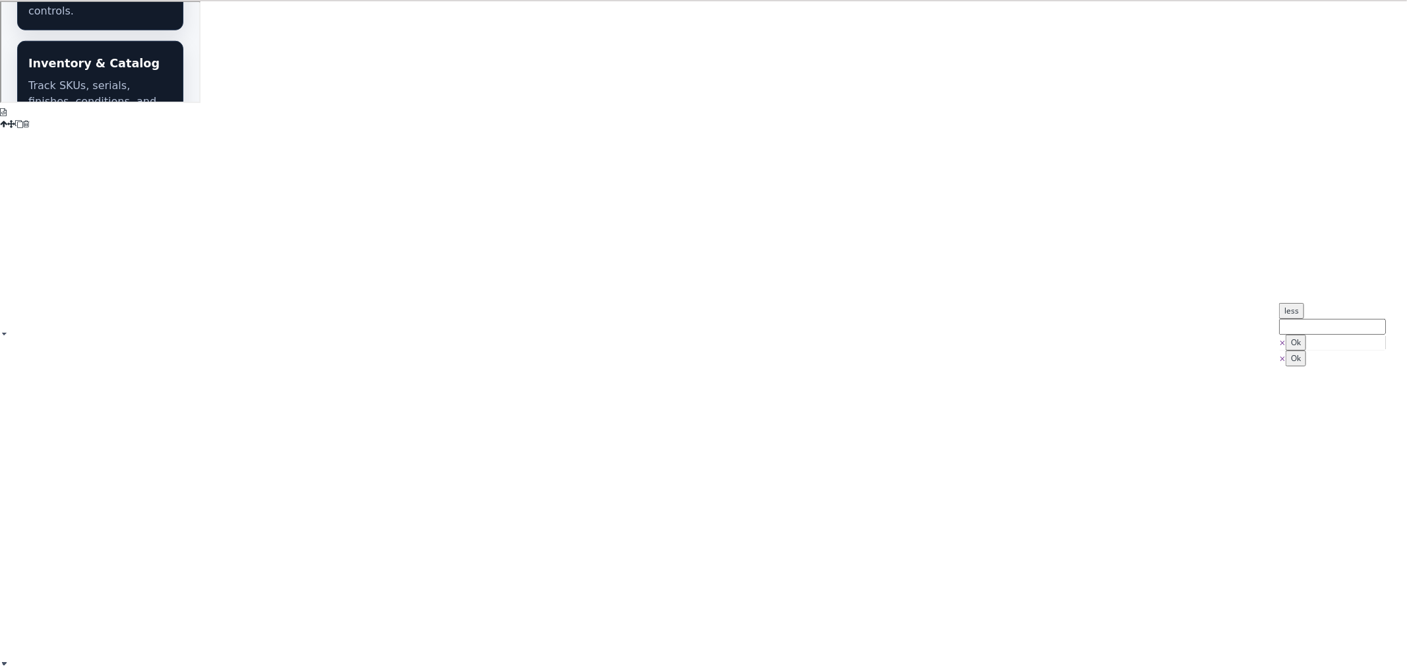
type input "15"
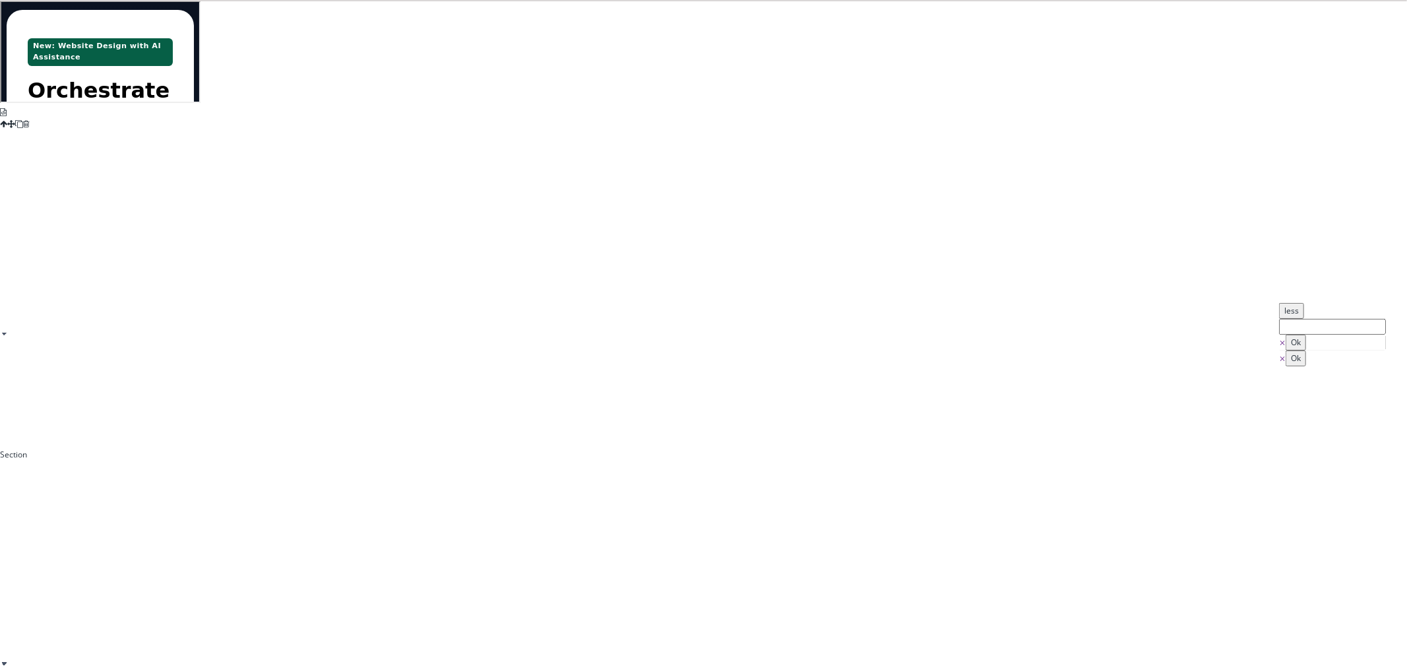
scroll to position [0, 0]
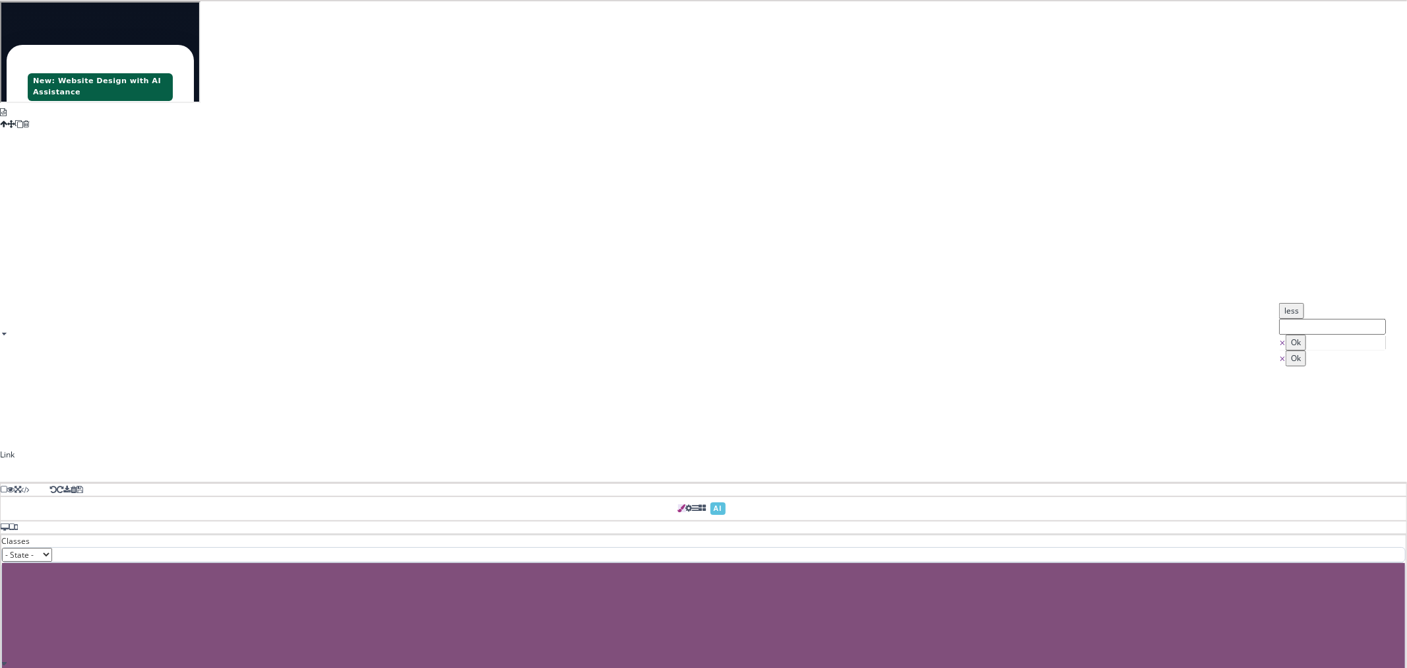
click at [171, 381] on link "Start Free 30-Day Trial" at bounding box center [98, 405] width 145 height 49
type input "12"
type input "20"
type input "12"
type input "20"
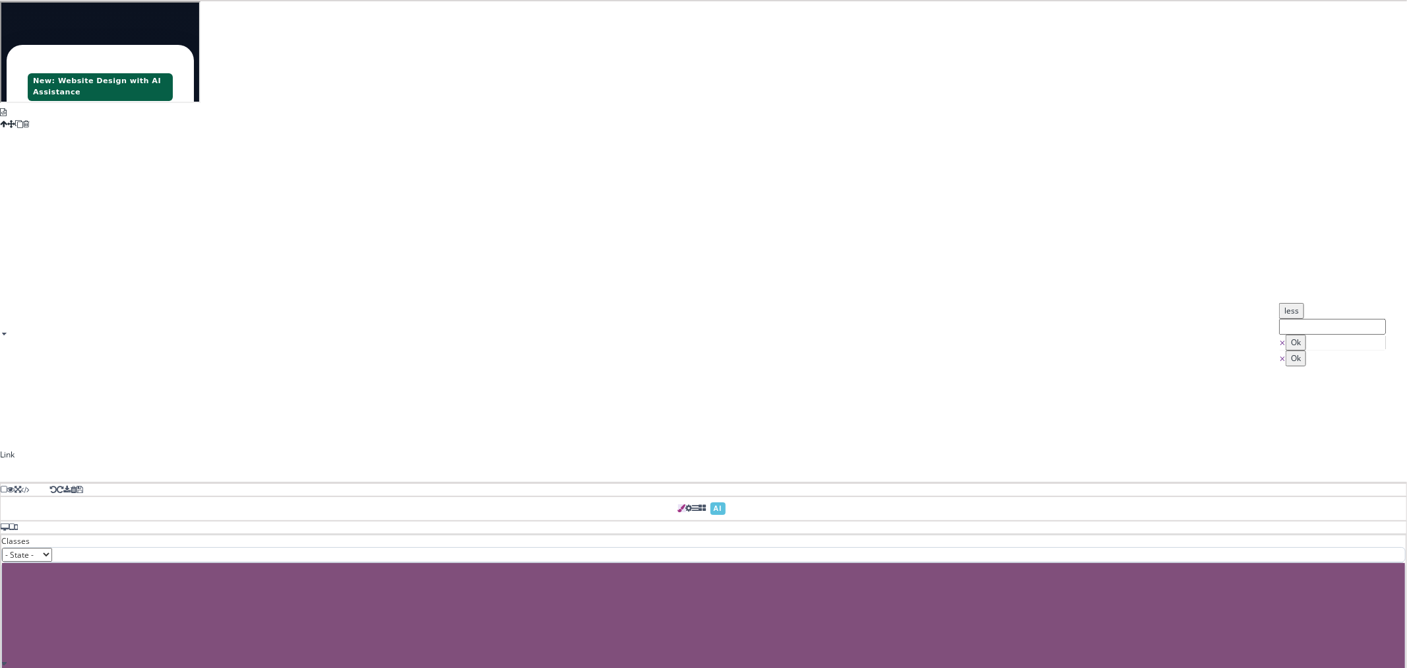
type input "8"
type input "rgb(179, 80, 183)"
type input "8"
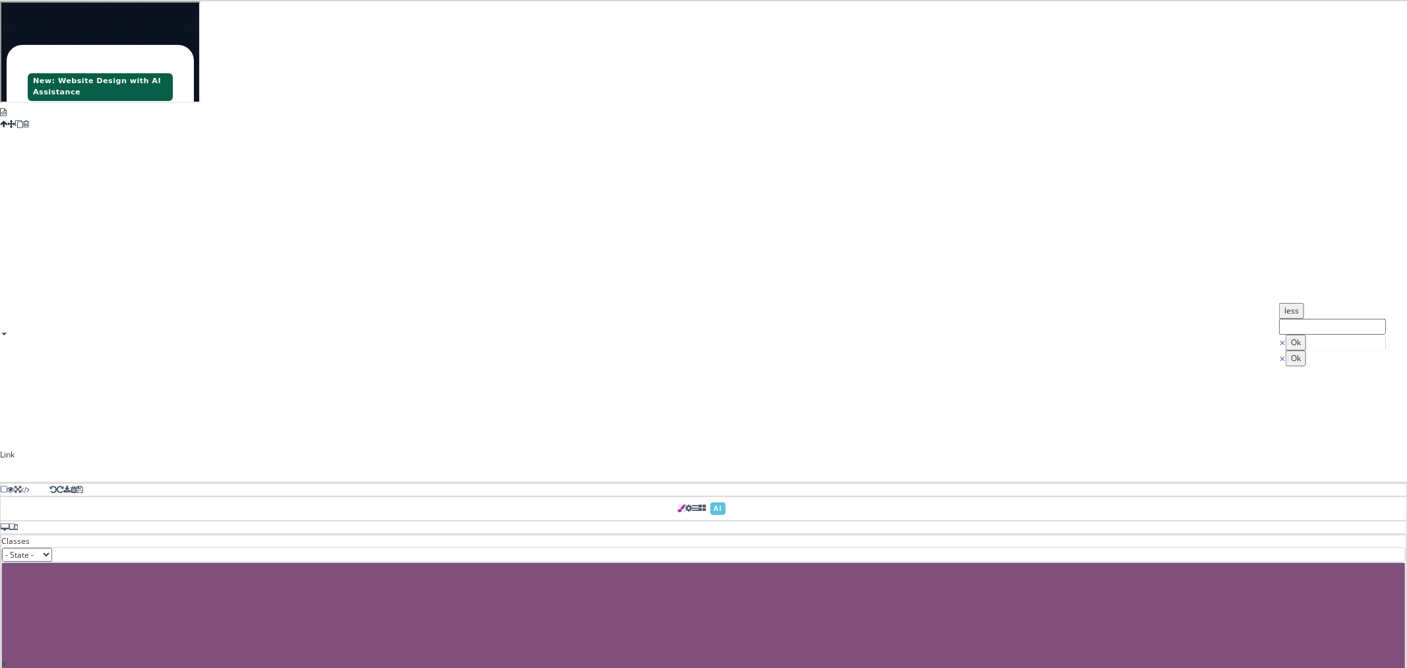
type input "8"
type input "rgb(255, 255, 255)"
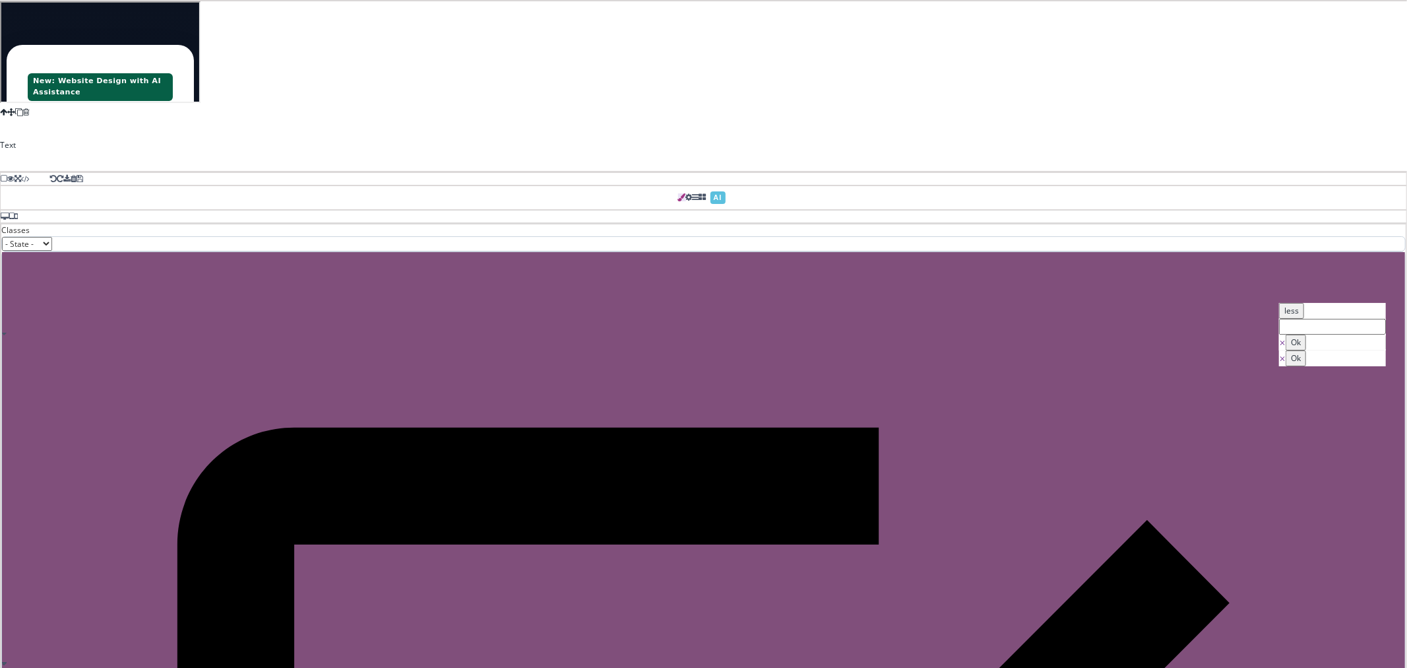
type input "1"
type input "0"
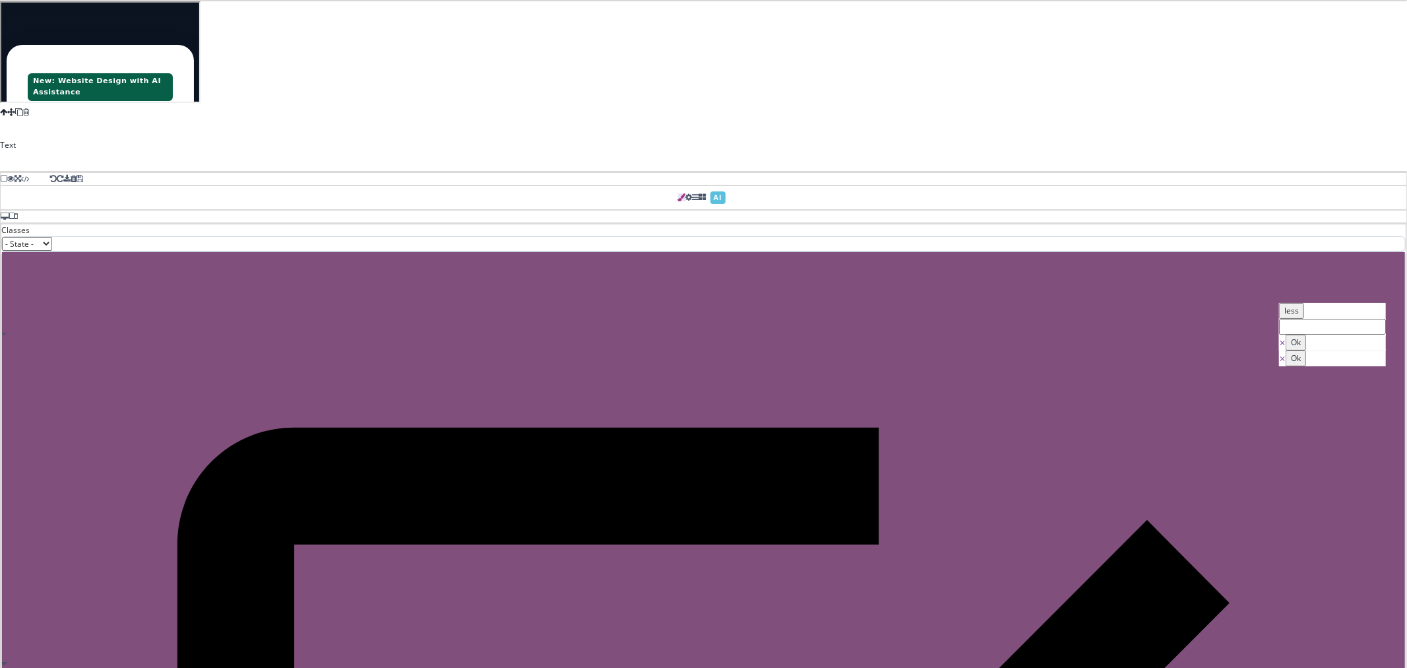
type input "0"
type input "none"
type input "0"
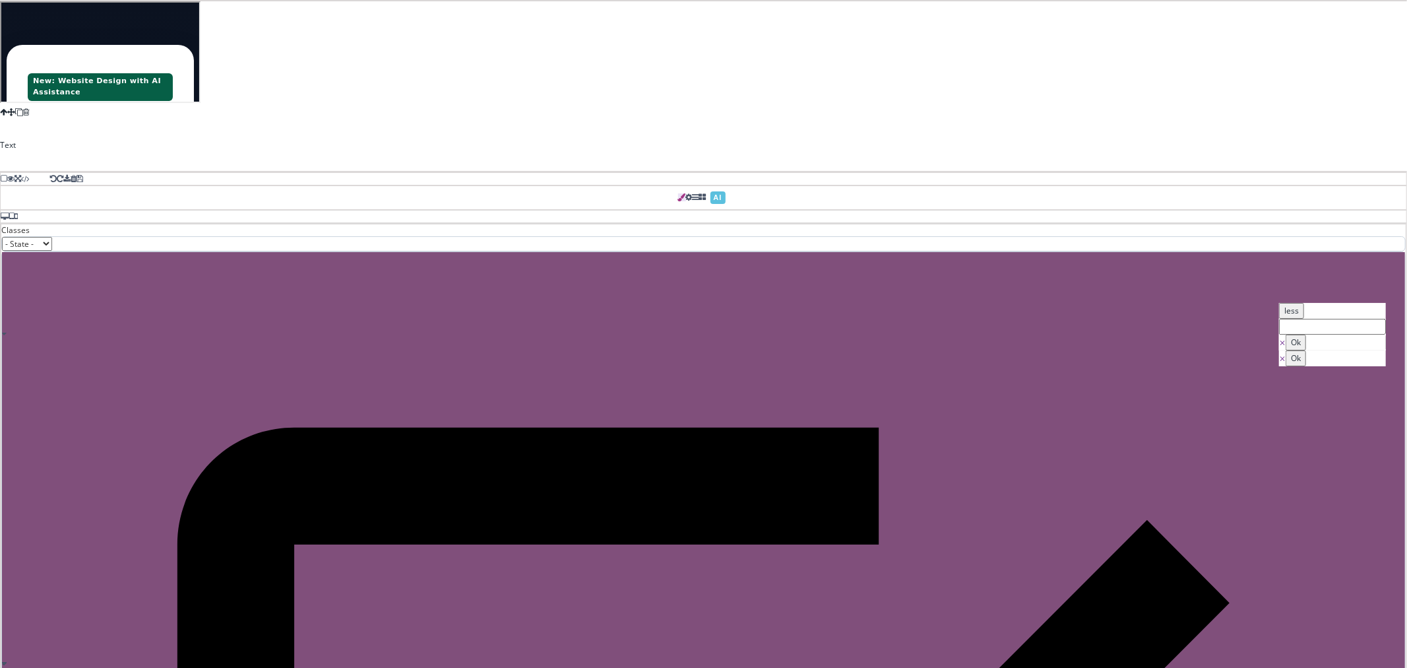
type input "0"
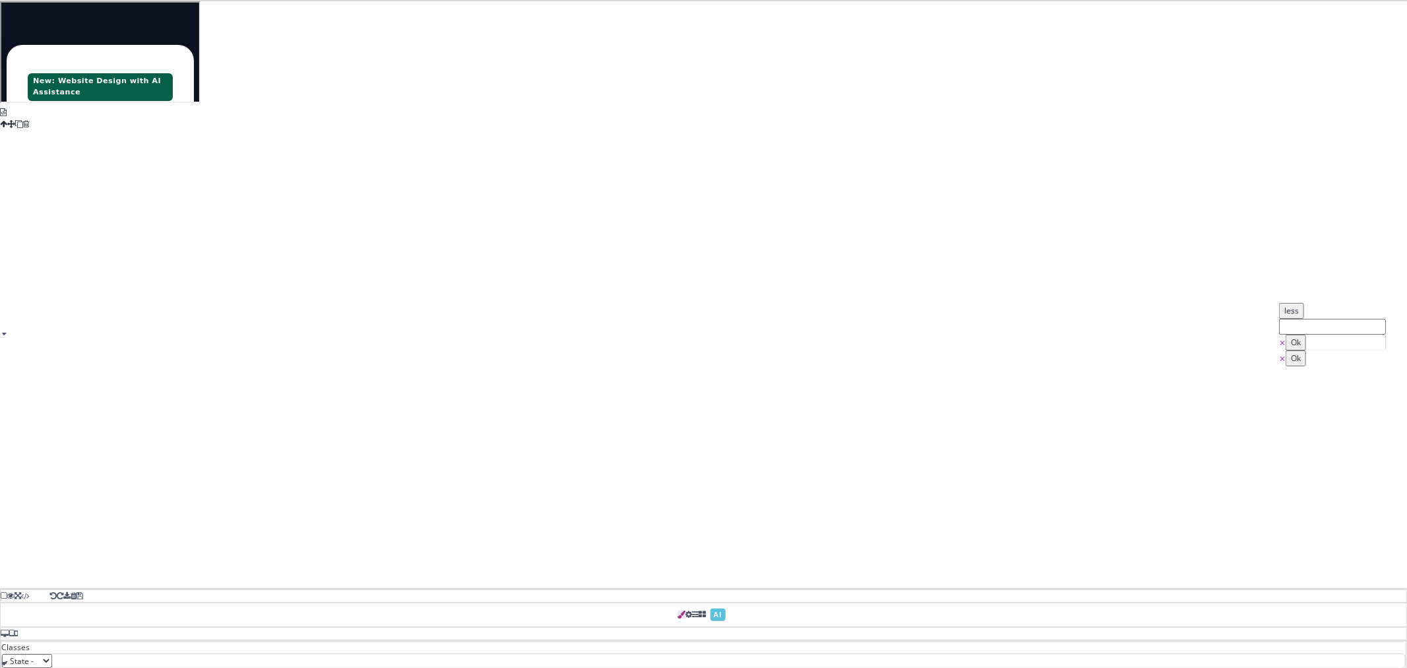
type input "title-black"
type input "16"
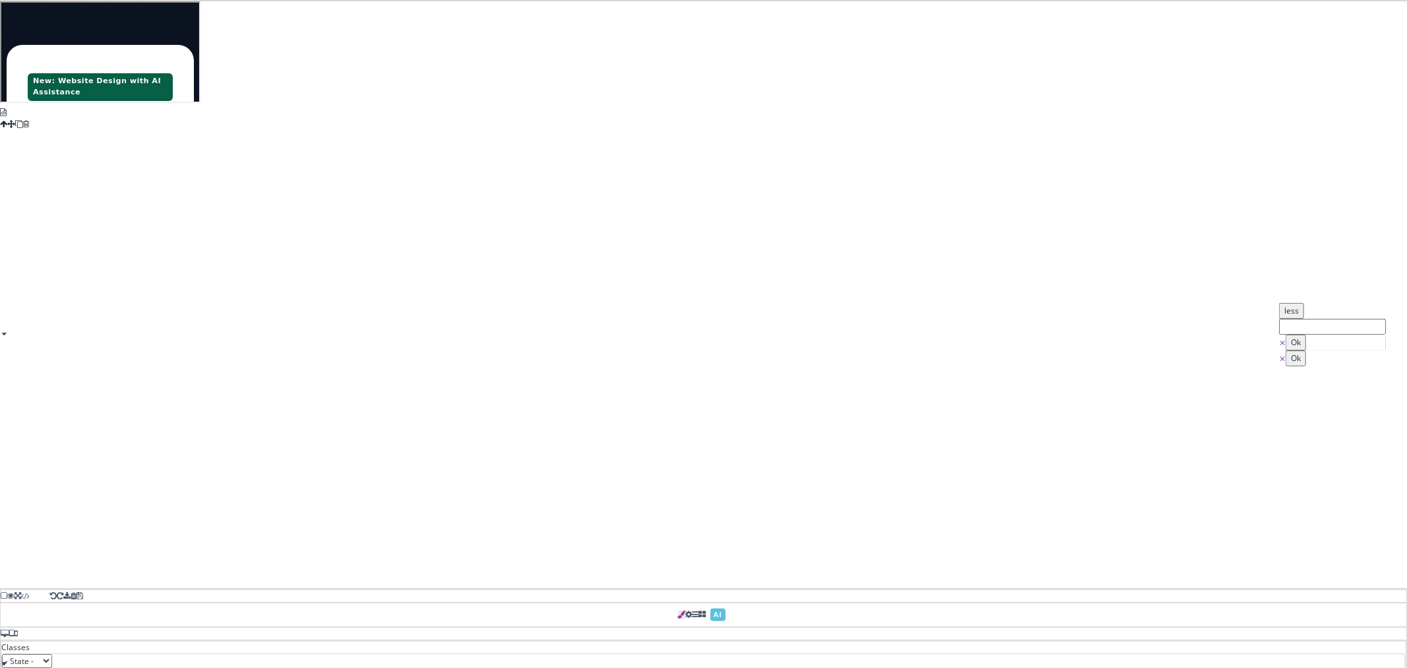
click at [1279, 425] on span at bounding box center [1279, 425] width 0 height 0
click at [1306, 472] on button "Ok" at bounding box center [1296, 464] width 20 height 16
type input "#000000"
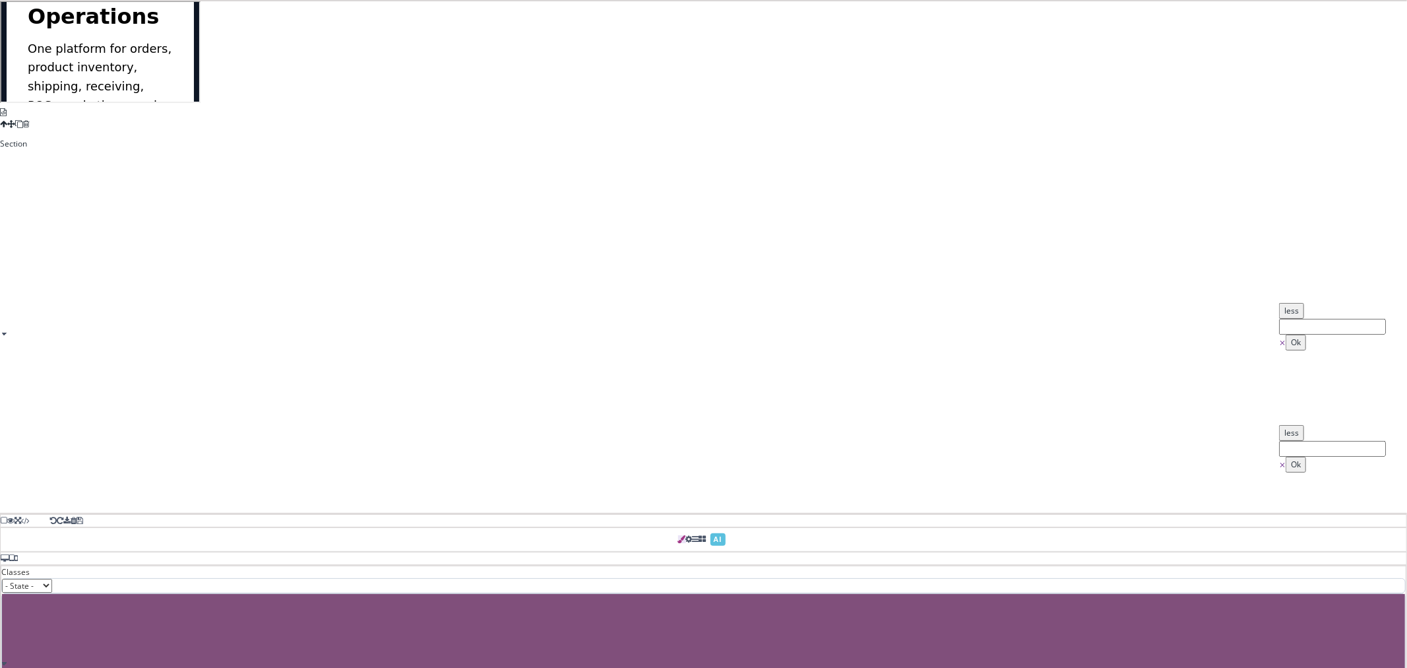
scroll to position [146, 0]
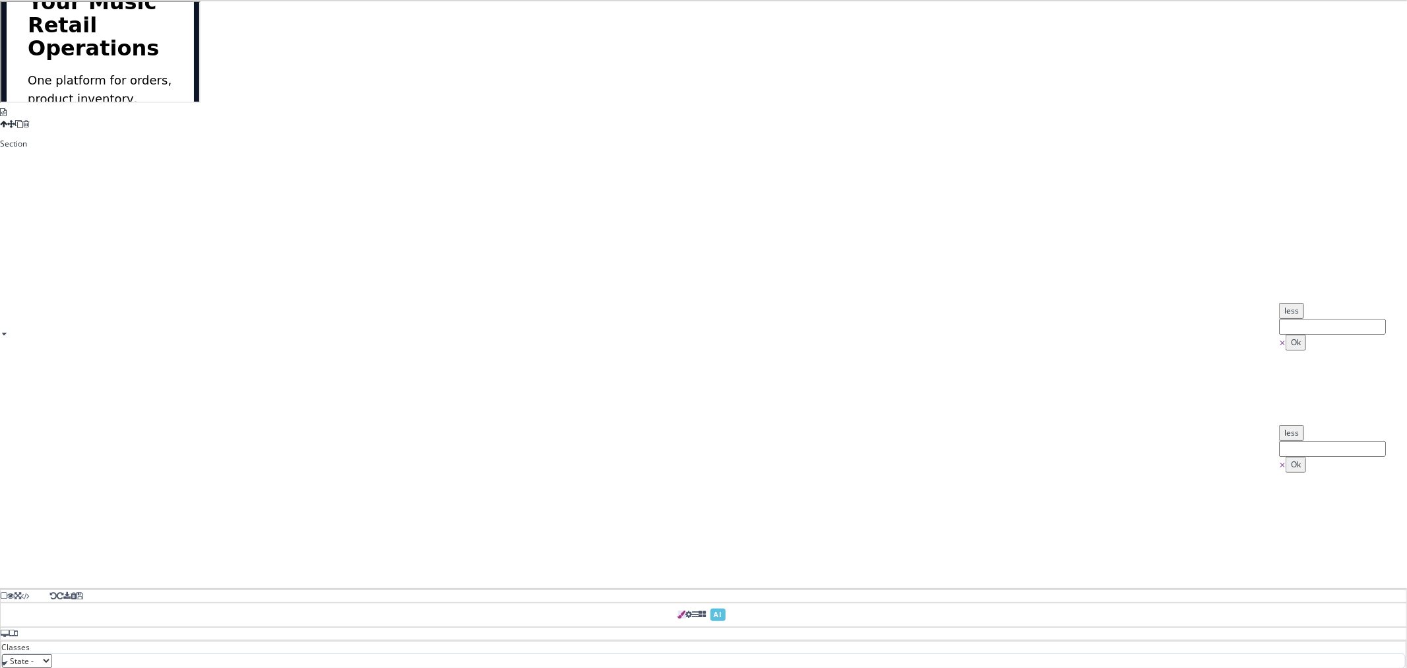
click at [198, 280] on section "New: Website Design with AI Assistance Orchestrate Your Music Retail Operations…" at bounding box center [99, 220] width 198 height 730
type input "0"
type input "4"
type input "3"
type input "16"
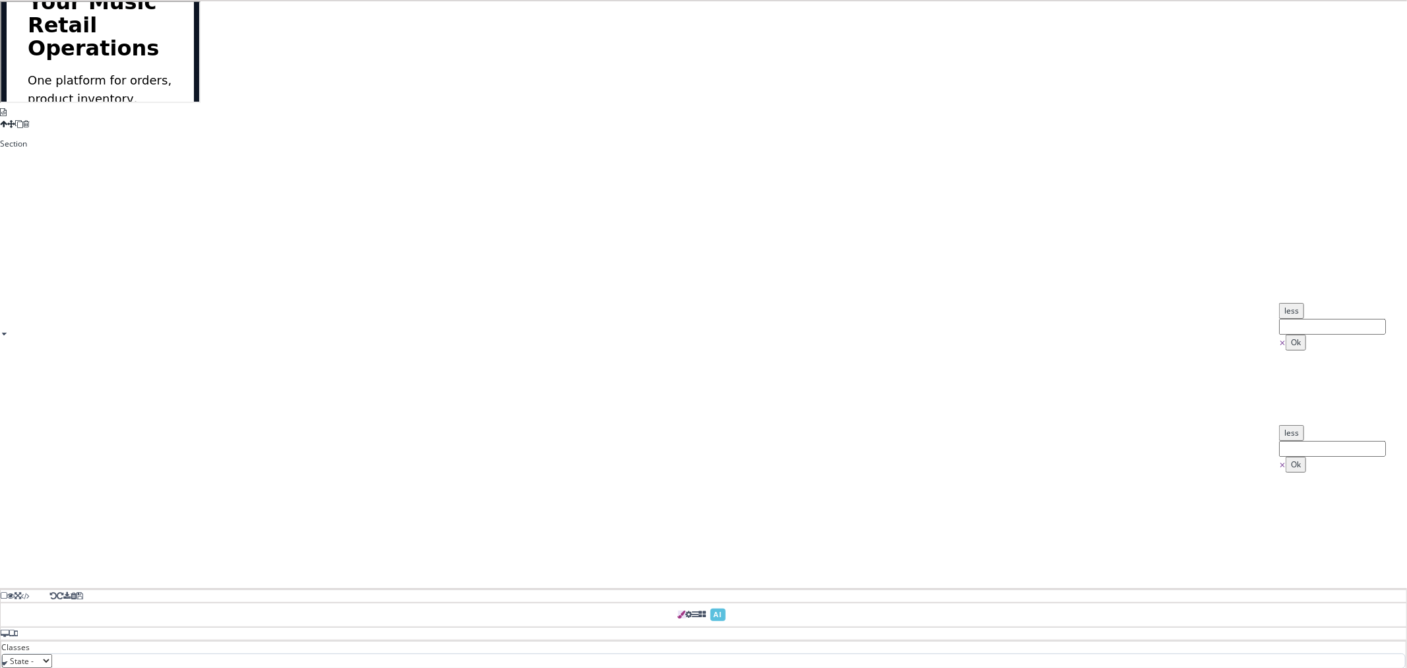
select select "400"
type input "rgb(230, 241, 255)"
select select
type input "24"
type input "rgb(230, 241, 255)"
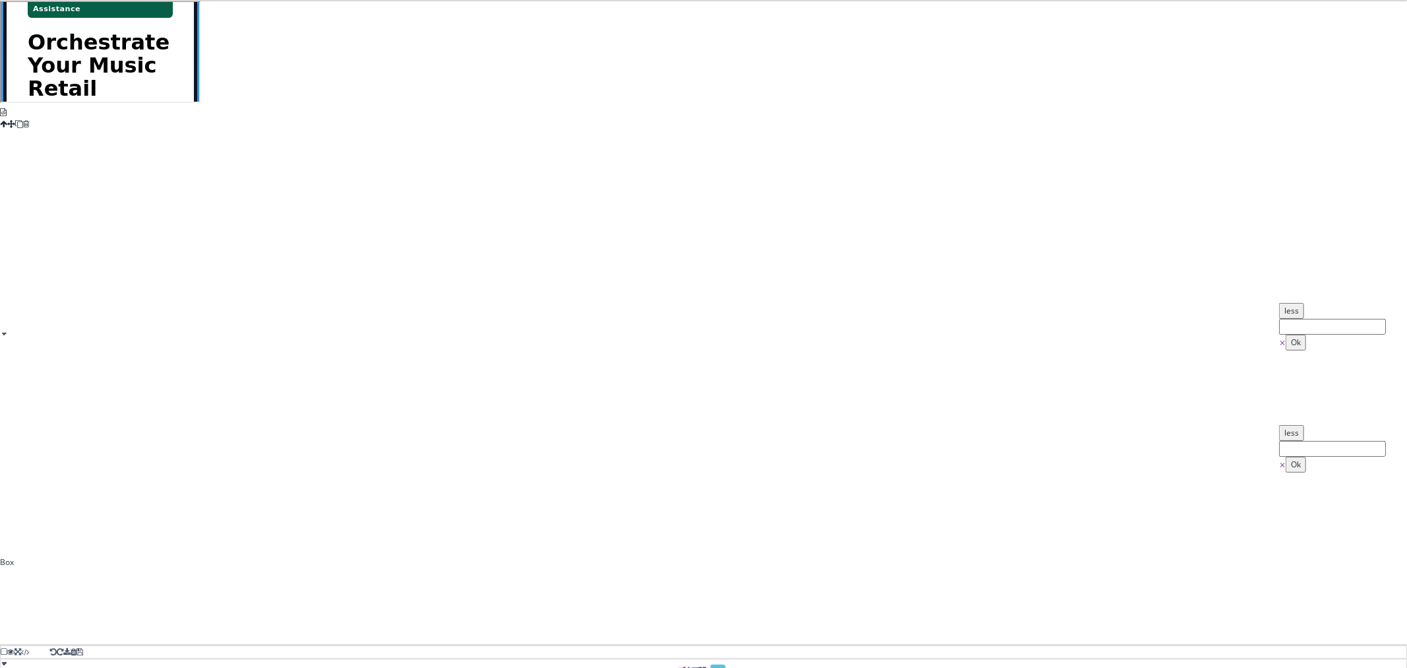
scroll to position [0, 0]
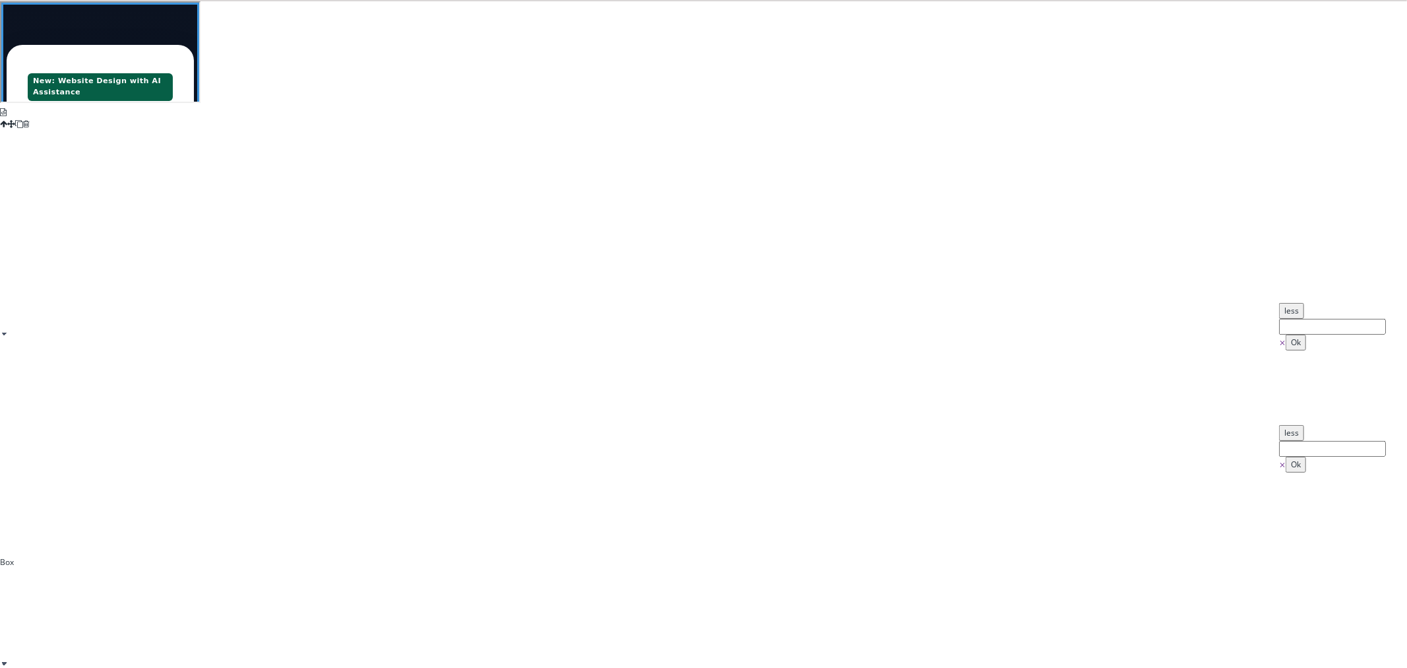
click at [193, 407] on div "New: Website Design with AI Assistance Orchestrate Your Music Retail Operations…" at bounding box center [98, 372] width 187 height 656
type input "1200"
select select "px"
type input "auto"
select select
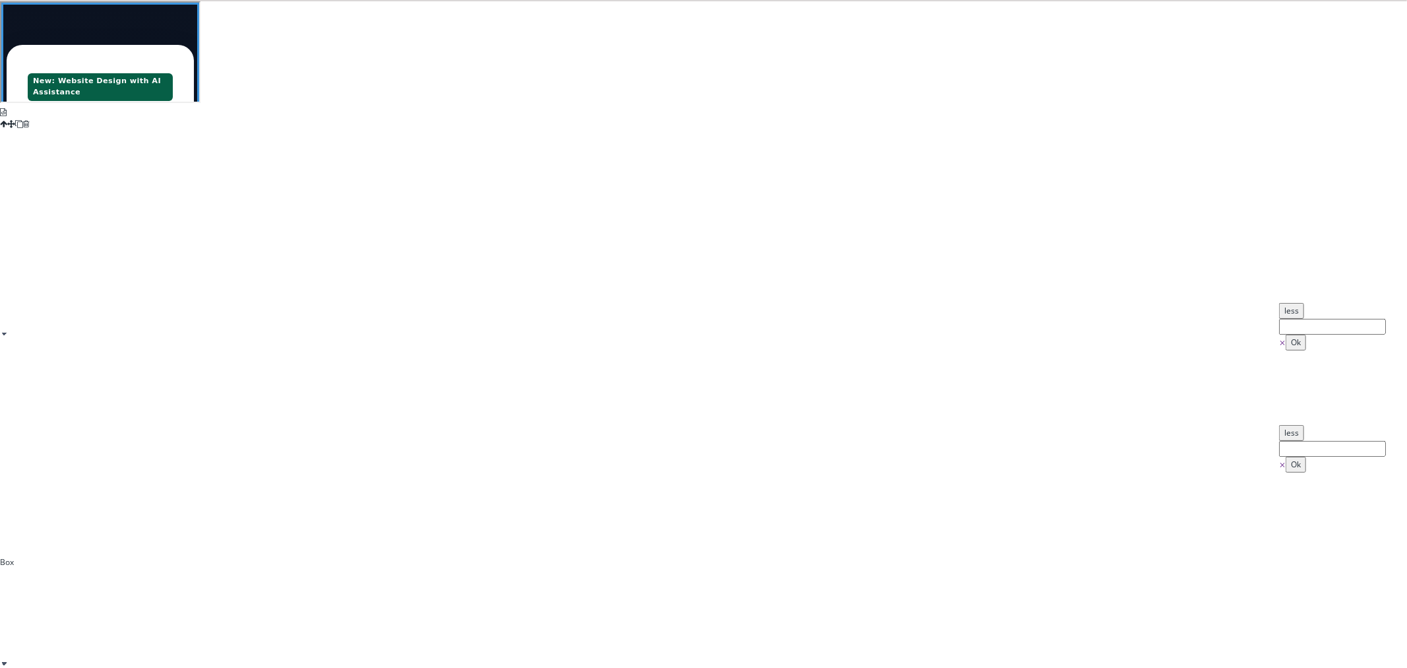
type input "auto"
select select
type input "2"
type input "1"
type input "2"
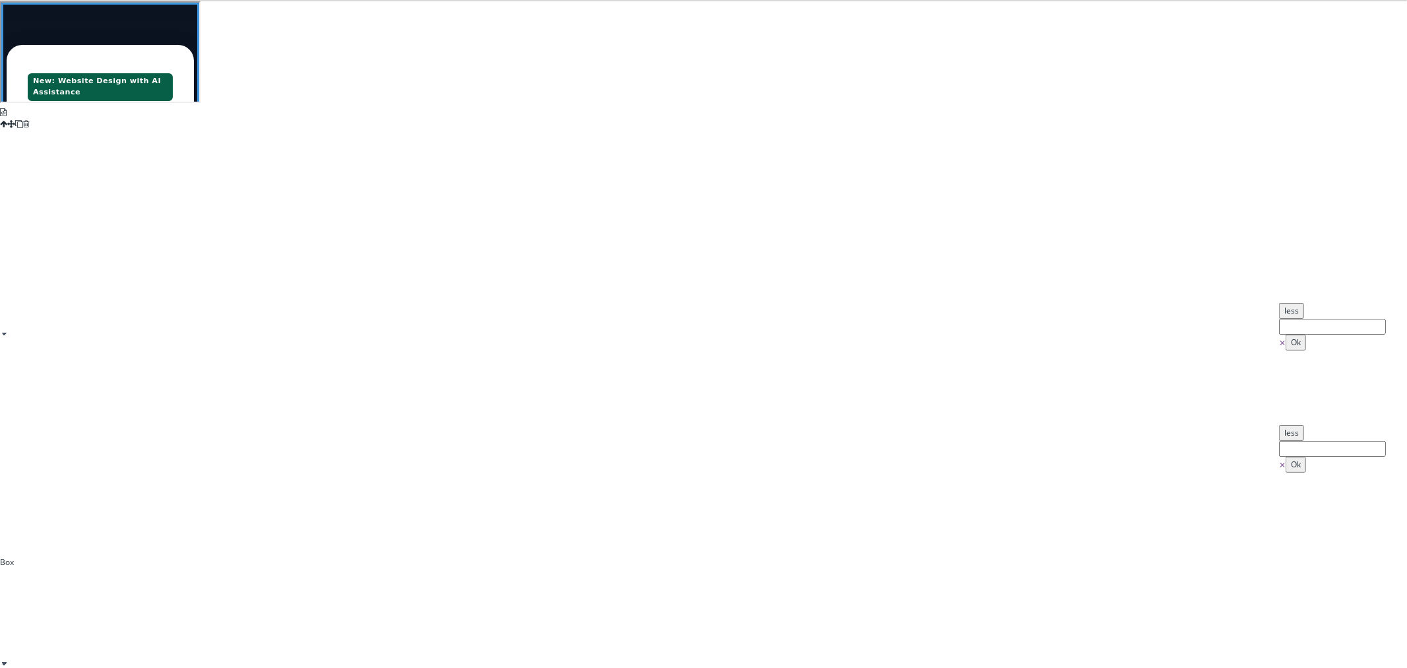
type input "1"
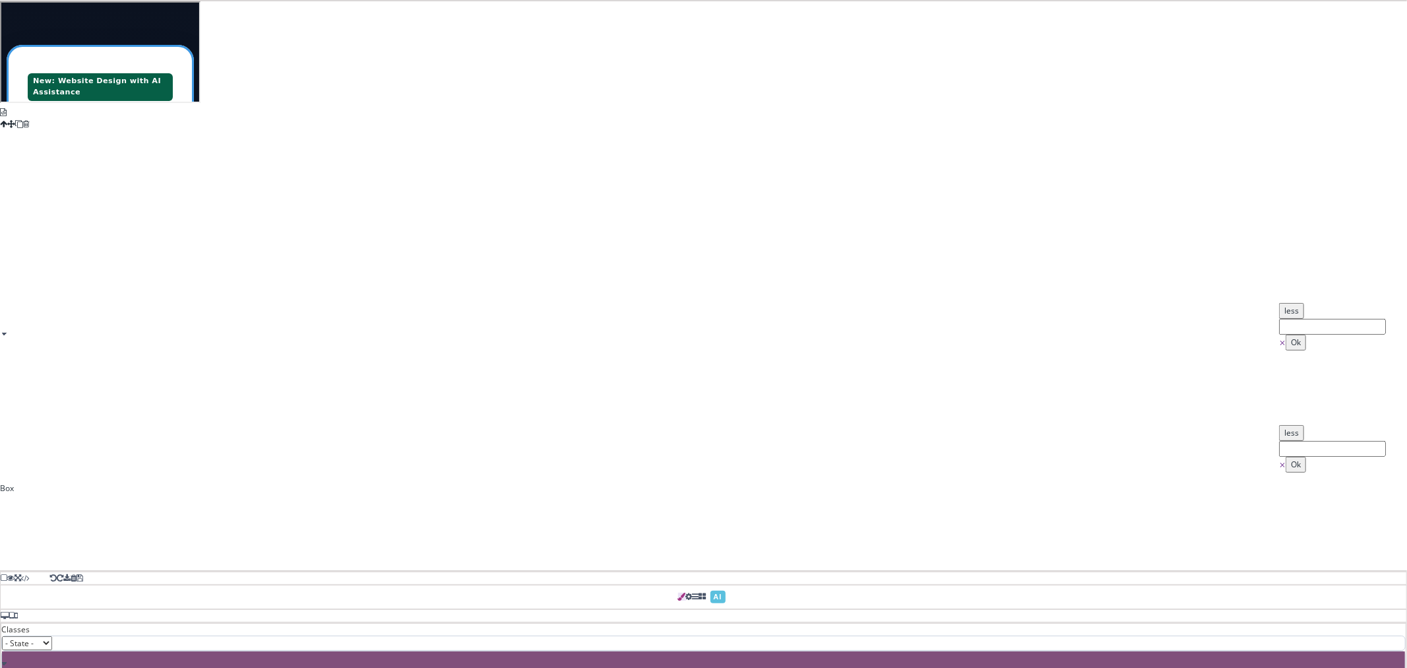
click at [171, 545] on div "+ …and more marketplaces" at bounding box center [98, 611] width 145 height 133
type input "auto"
select select
type input "0"
select select "px"
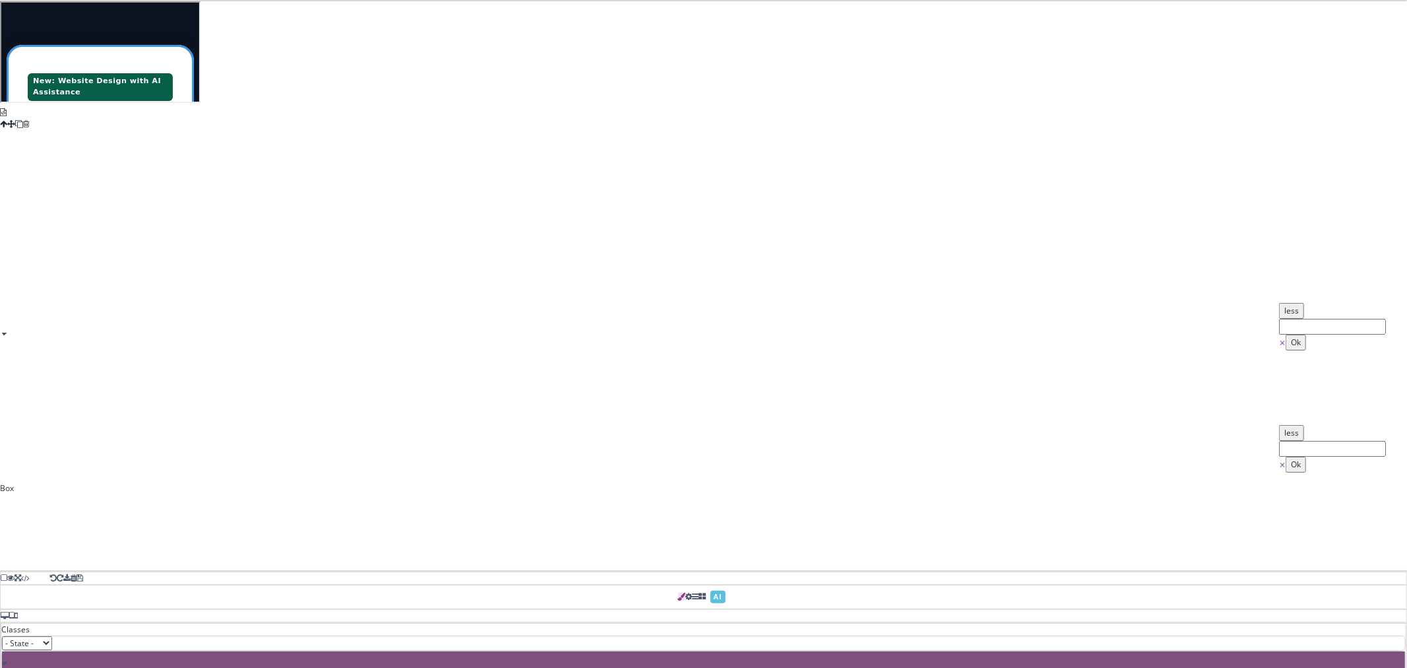
type input "0"
select select "px"
type input "0"
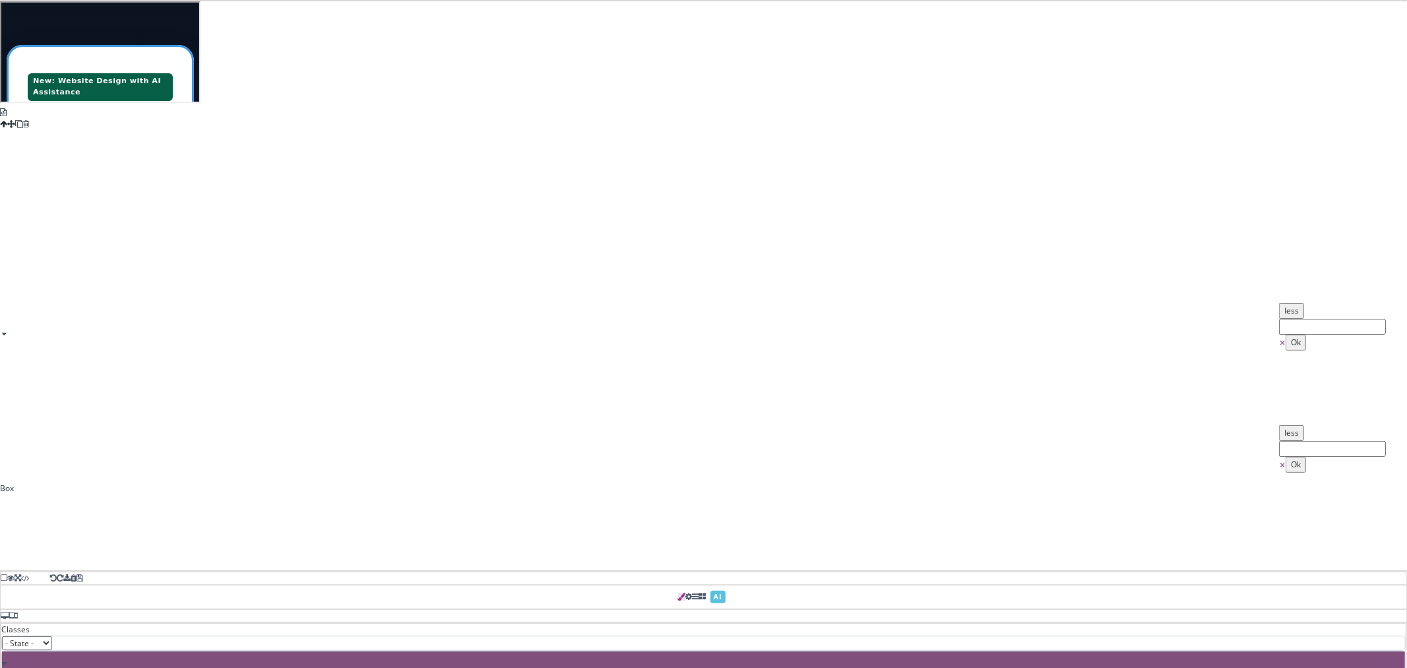
type input "0"
click at [198, 420] on section "New: Website Design with AI Assistance Orchestrate Your Music Retail Operations…" at bounding box center [99, 366] width 198 height 730
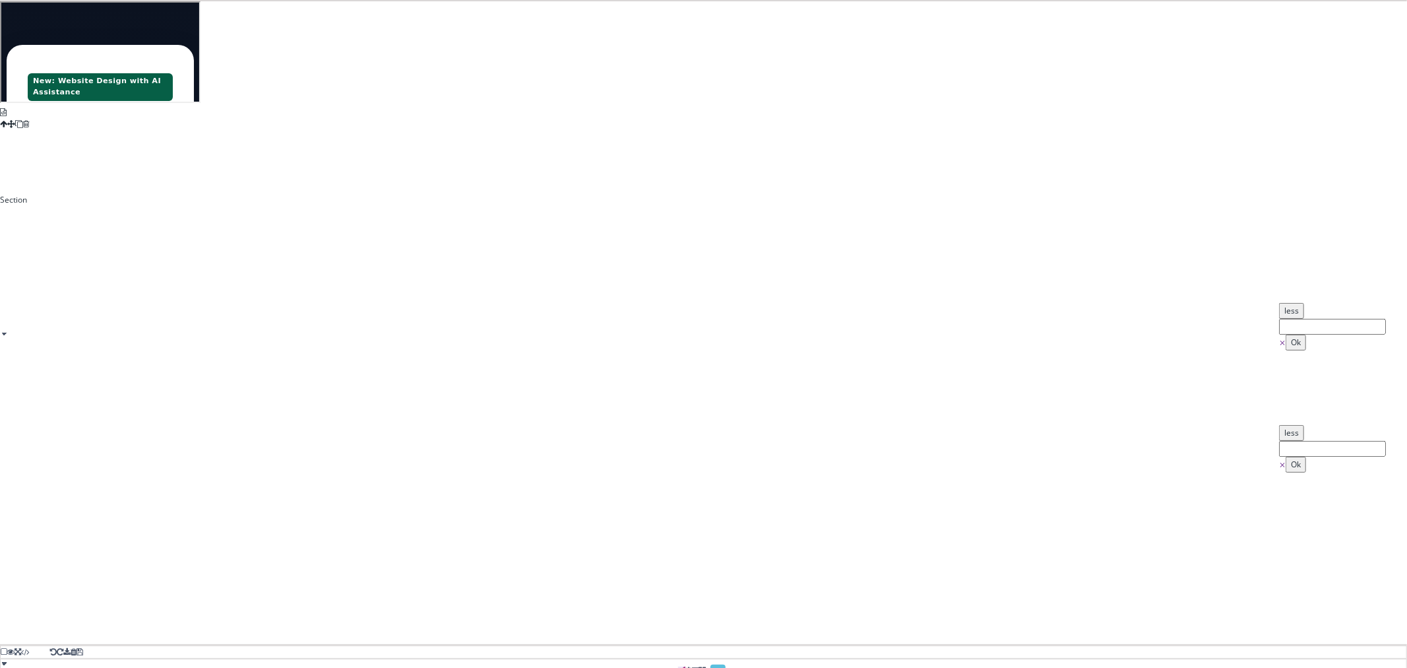
type input "4"
type input "3"
click at [193, 414] on div "New: Website Design with AI Assistance Orchestrate Your Music Retail Operations…" at bounding box center [98, 372] width 187 height 656
type input "1200"
select select "px"
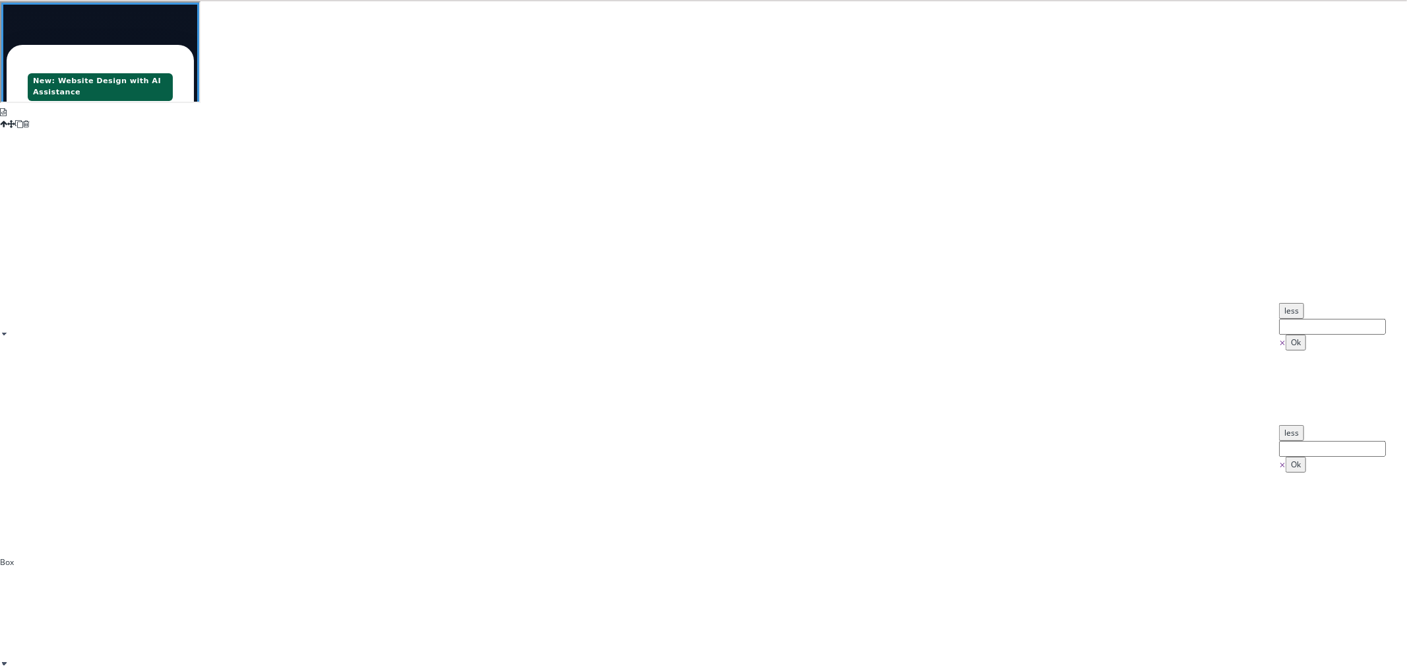
type input "auto"
select select
type input "auto"
select select
type input "2"
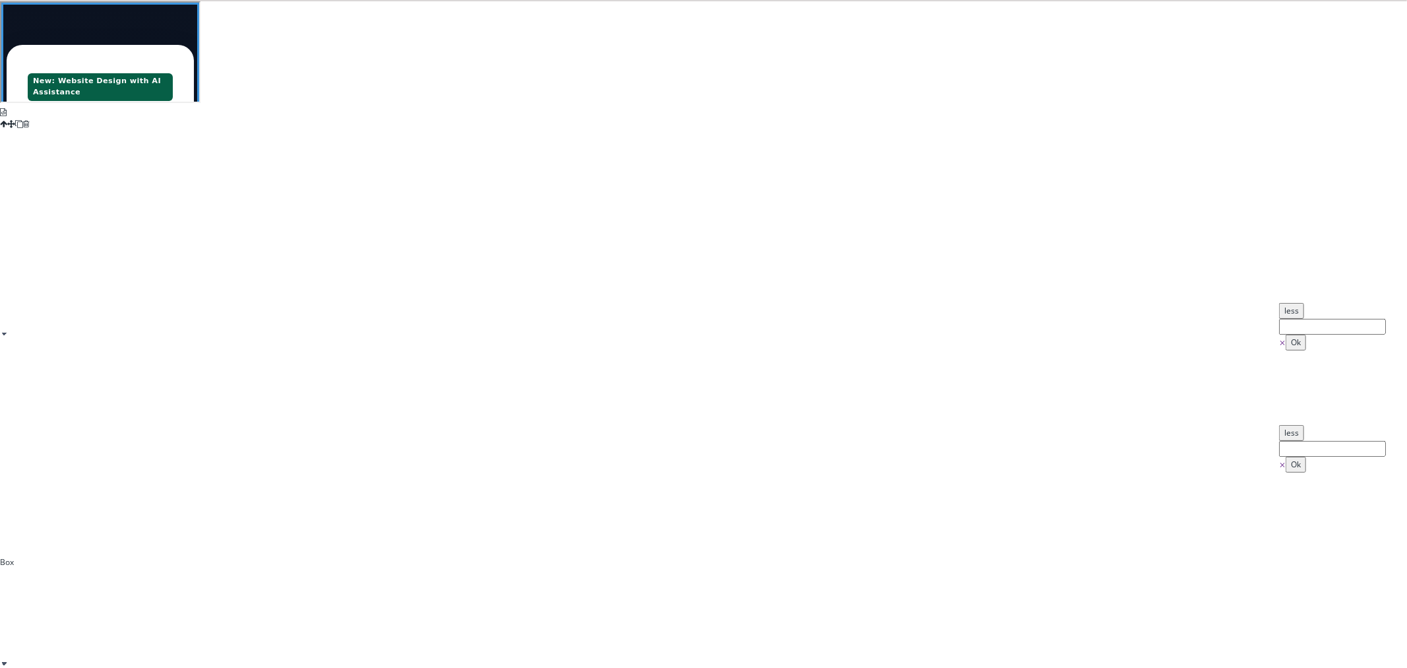
type input "1"
type input "2"
type input "1"
click at [198, 433] on section "New: Website Design with AI Assistance Orchestrate Your Music Retail Operations…" at bounding box center [99, 366] width 198 height 730
type input "auto"
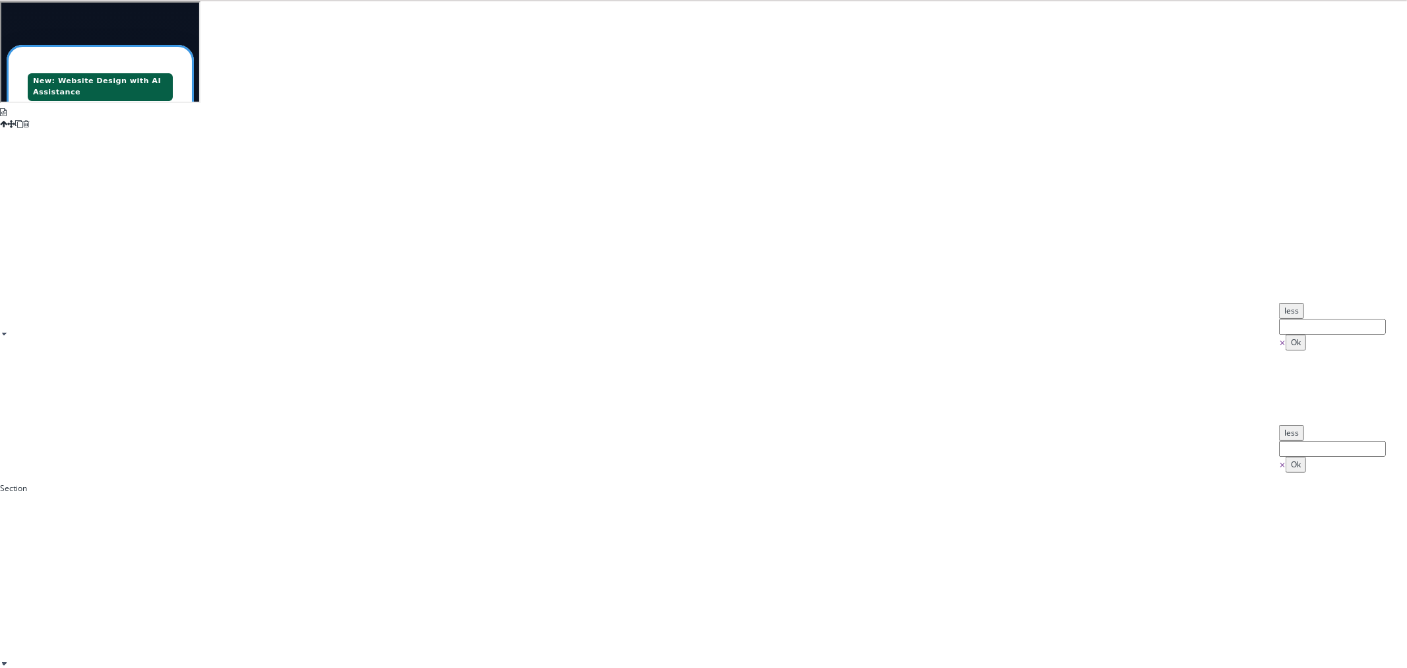
select select
type input "0"
select select "px"
type input "0"
select select "px"
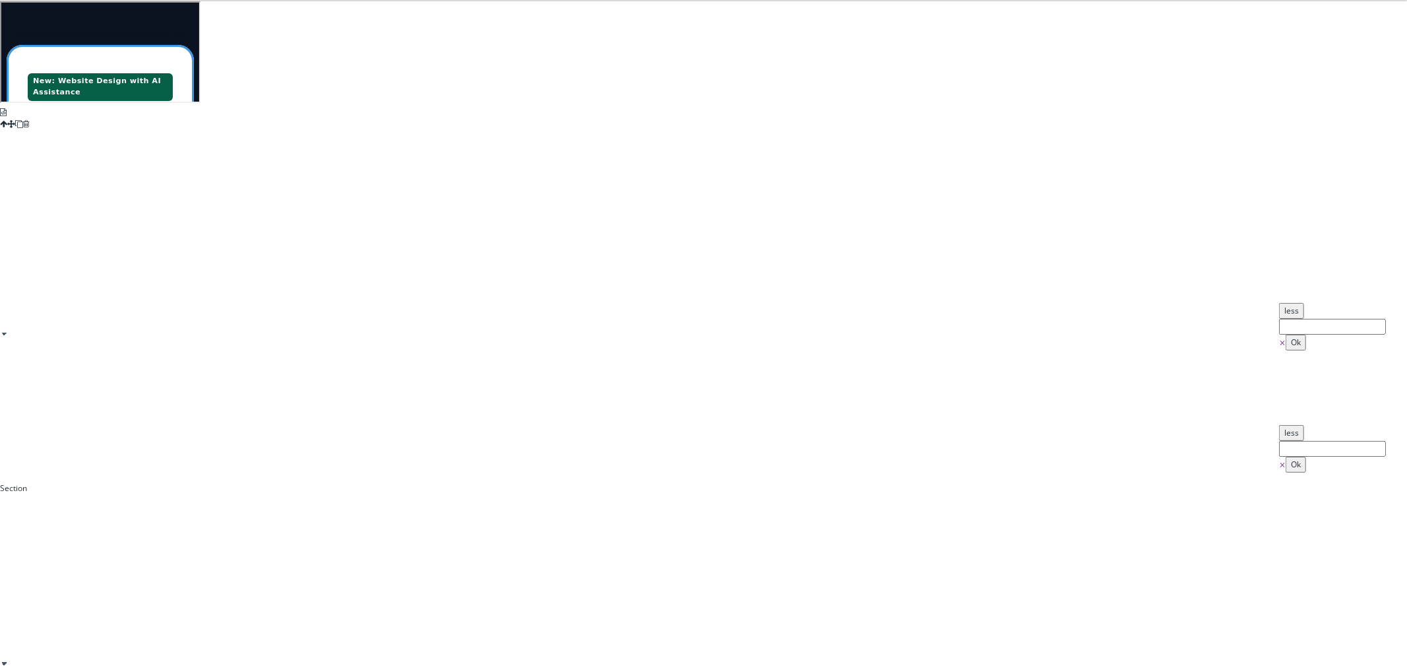
type input "4"
type input "0"
type input "3"
type input "0"
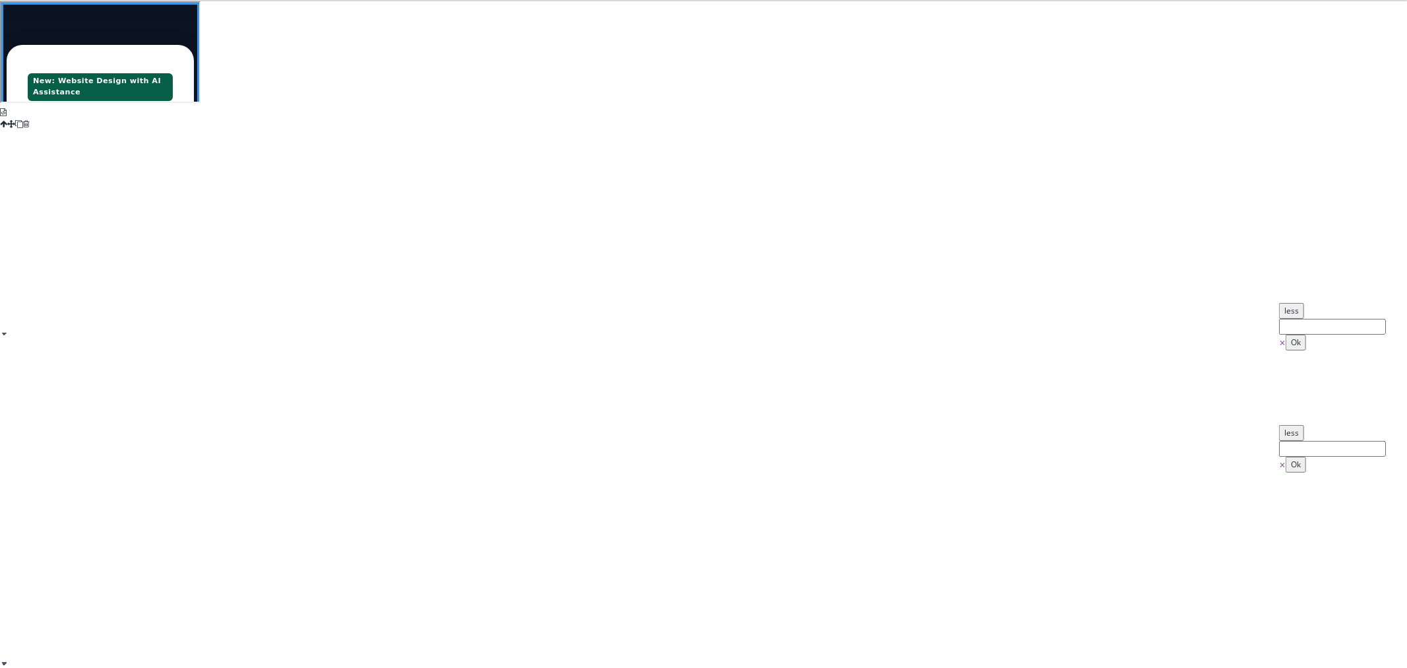
click at [193, 406] on div "New: Website Design with AI Assistance Orchestrate Your Music Retail Operations…" at bounding box center [98, 372] width 187 height 656
type input "1200"
select select "px"
type input "auto"
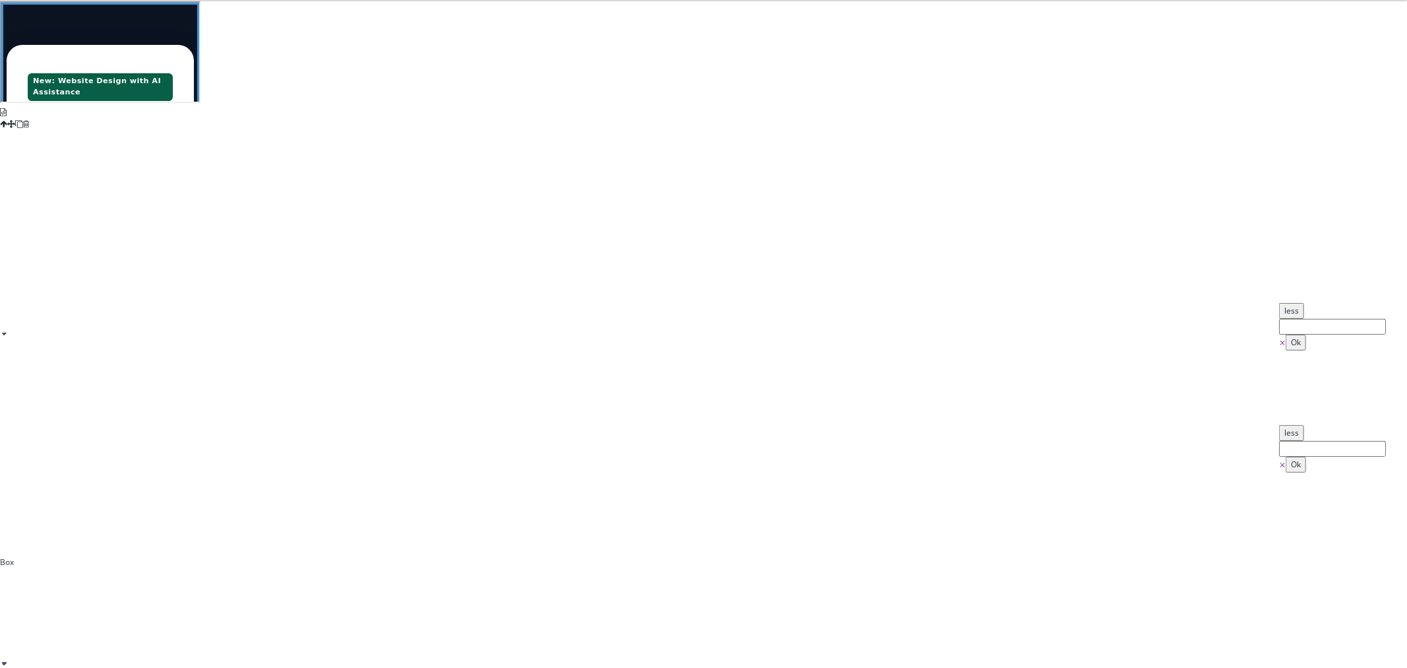
select select
type input "auto"
select select
type input "2"
type input "1"
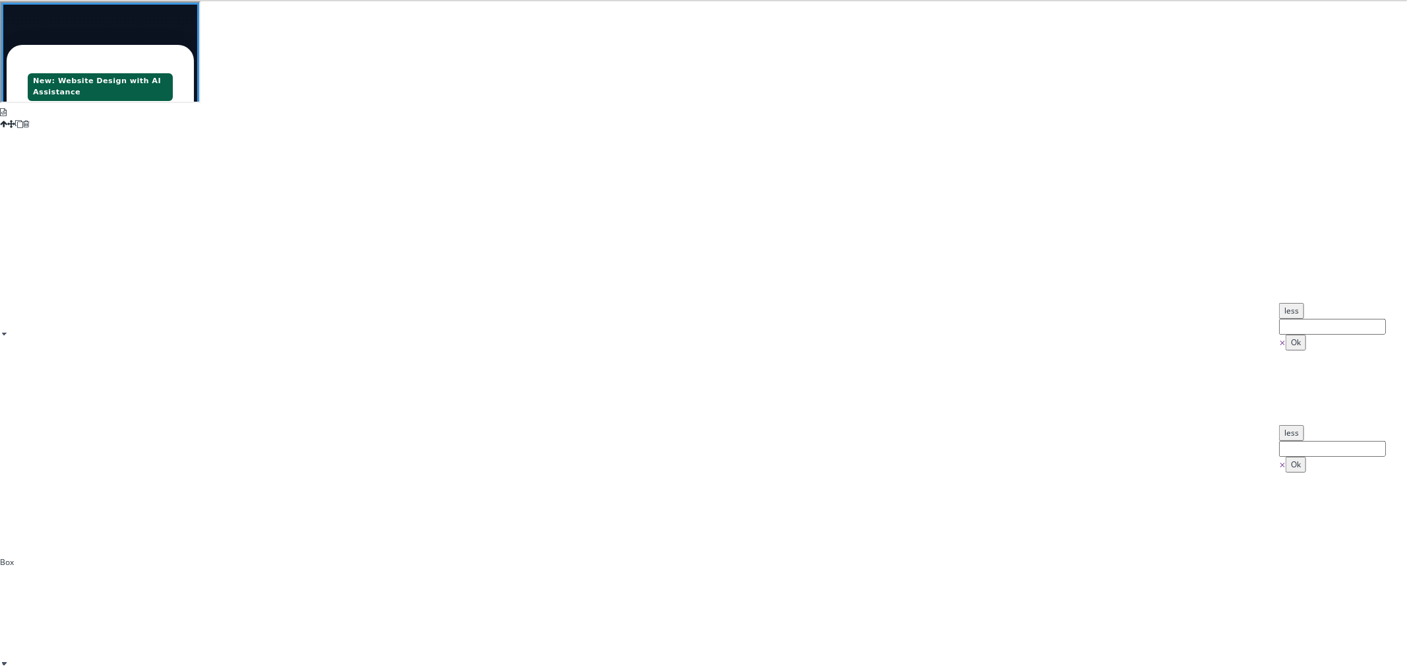
type input "2"
type input "1"
type input "auto"
select select
type input "0"
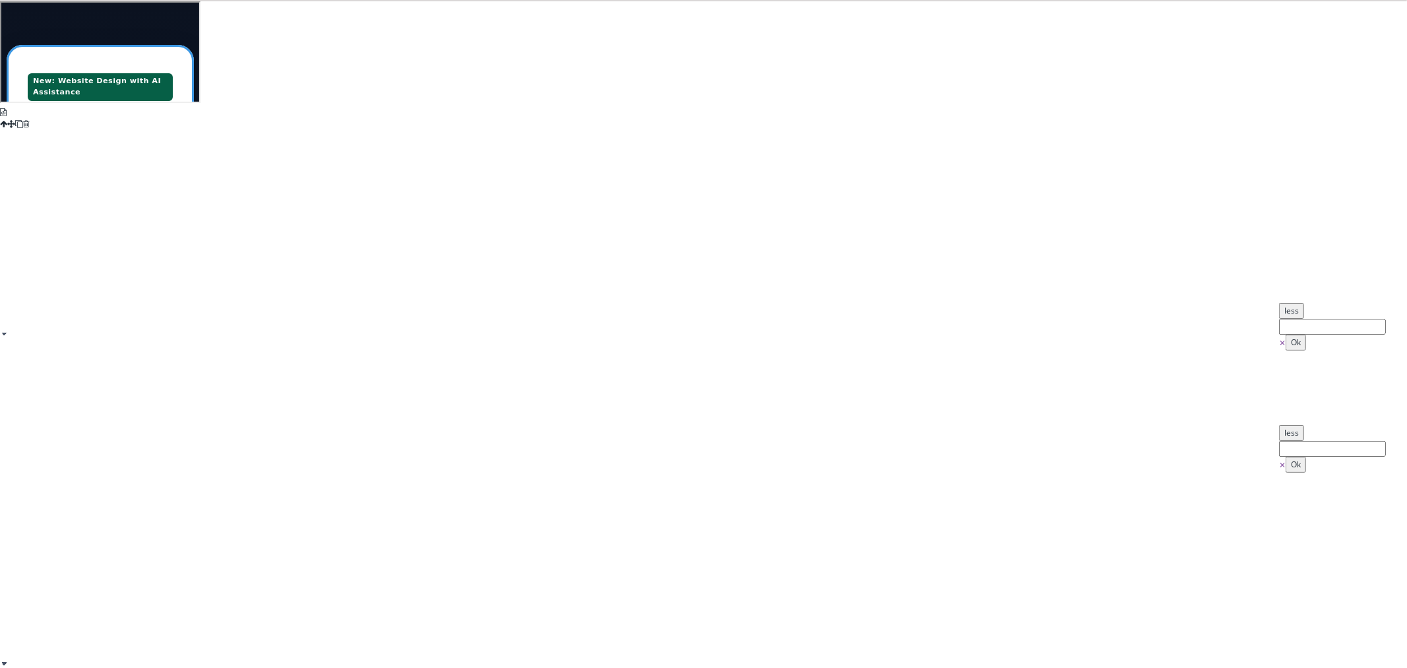
select select "px"
type input "0"
select select "px"
type input "4"
type input "0"
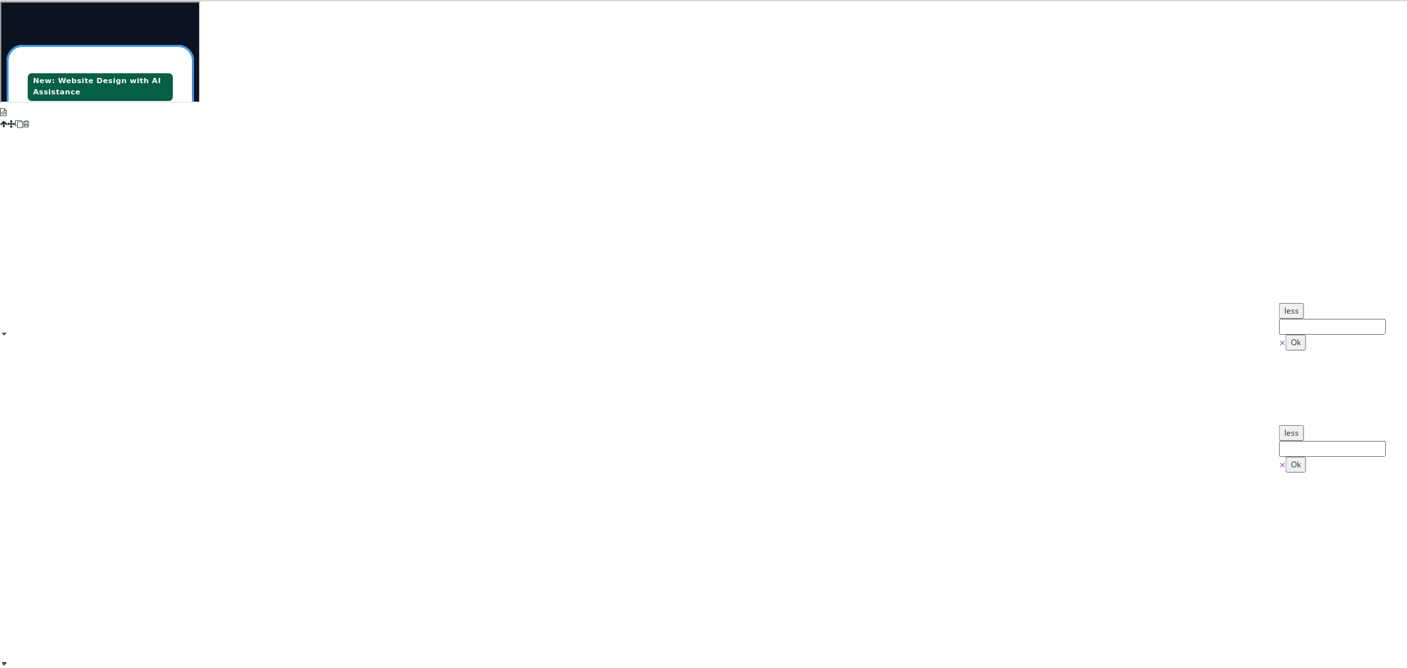
type input "3"
type input "0"
click at [193, 191] on div "New: Website Design with AI Assistance Orchestrate Your Music Retail Operations…" at bounding box center [98, 372] width 187 height 656
type input "1200"
select select "px"
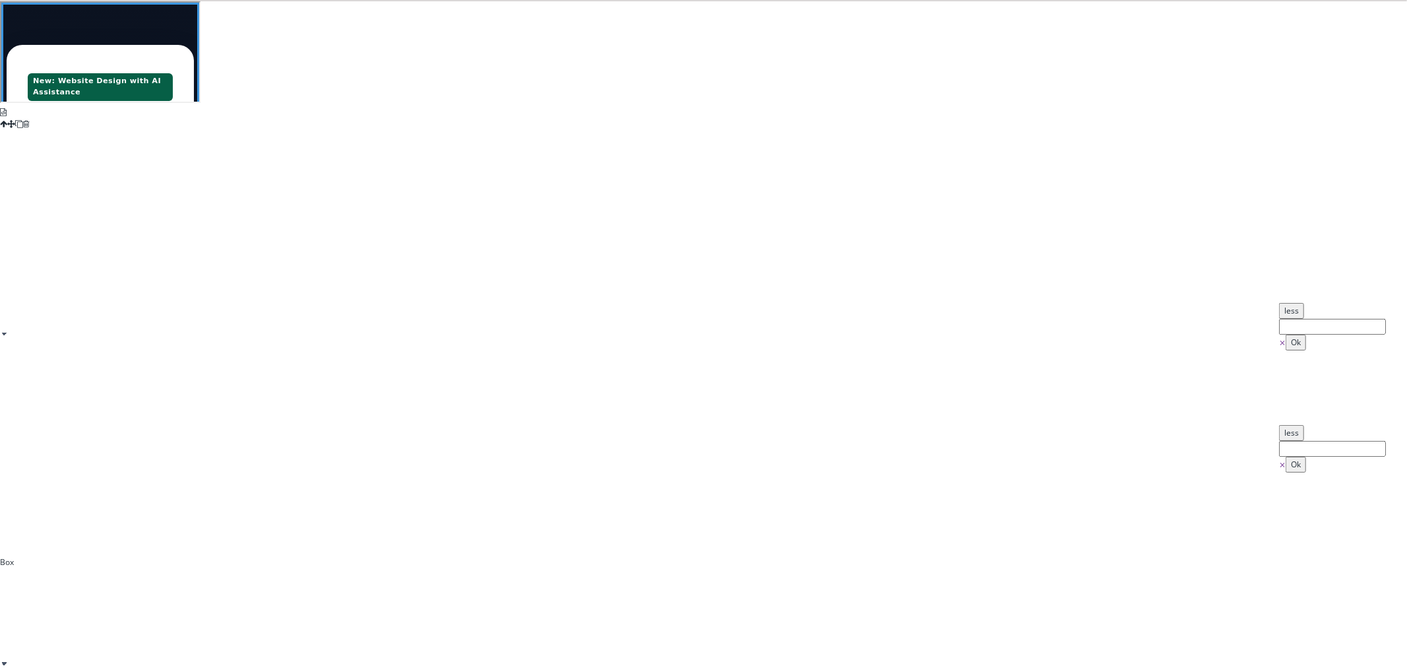
type input "auto"
select select
type input "auto"
select select
type input "2"
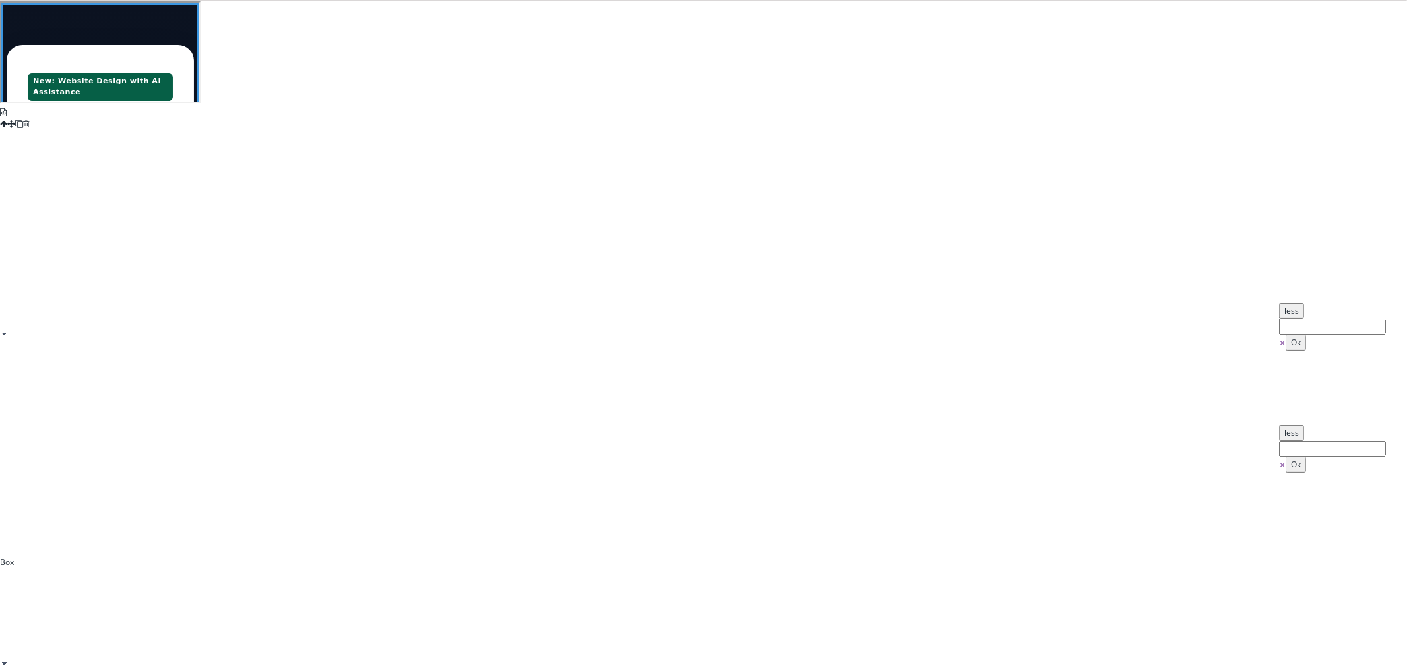
type input "1"
type input "2"
type input "1"
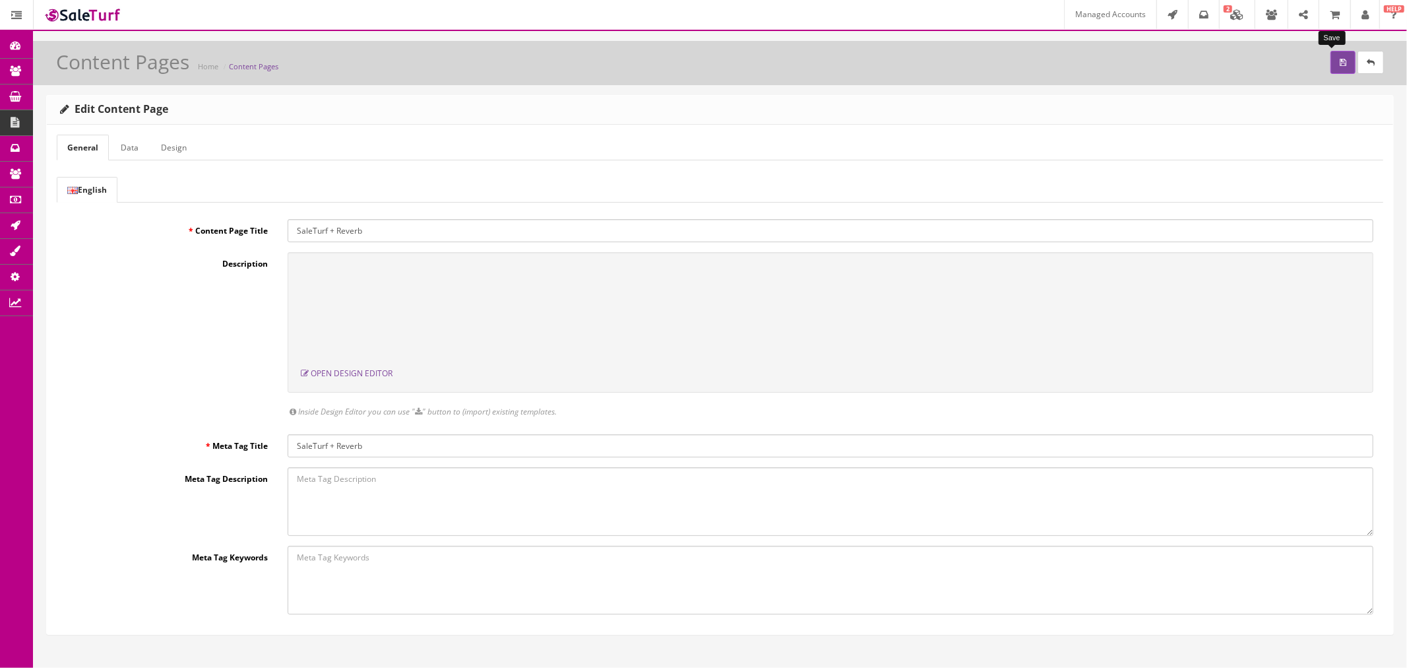
click at [1340, 61] on icon "submit" at bounding box center [1343, 63] width 7 height 8
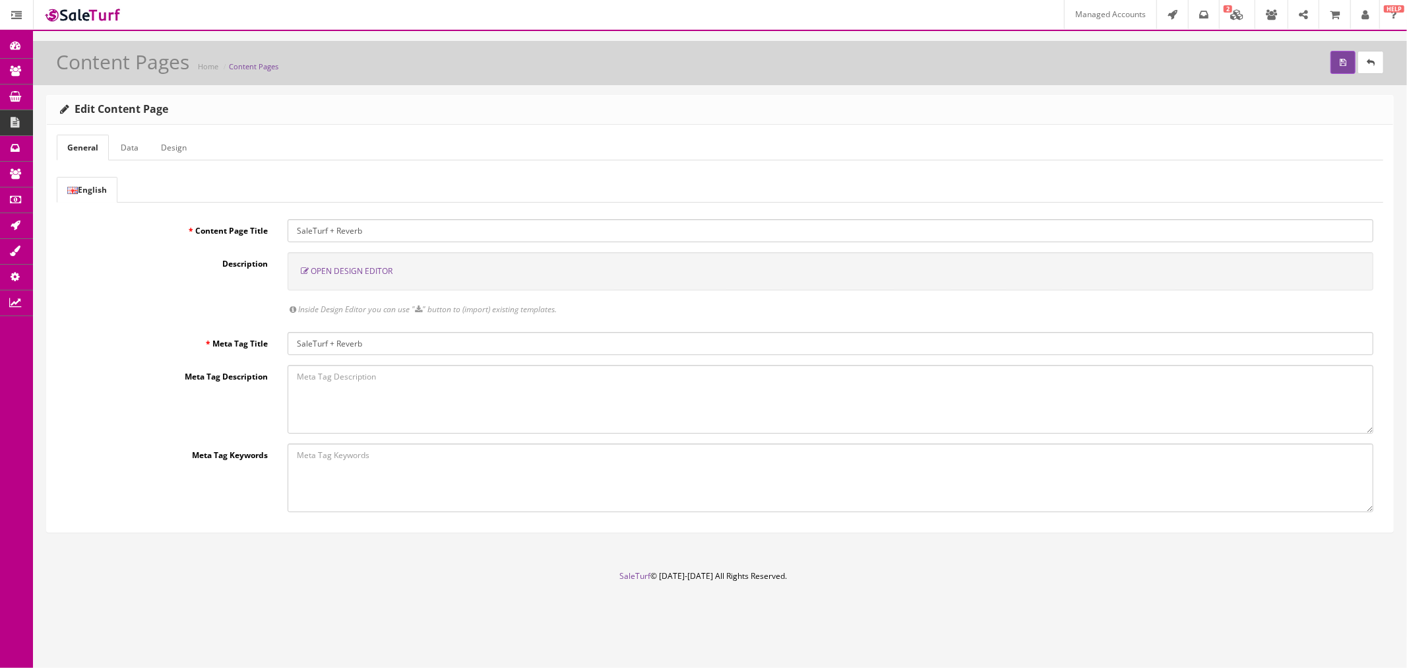
click at [376, 272] on span "Open Design Editor" at bounding box center [352, 270] width 82 height 11
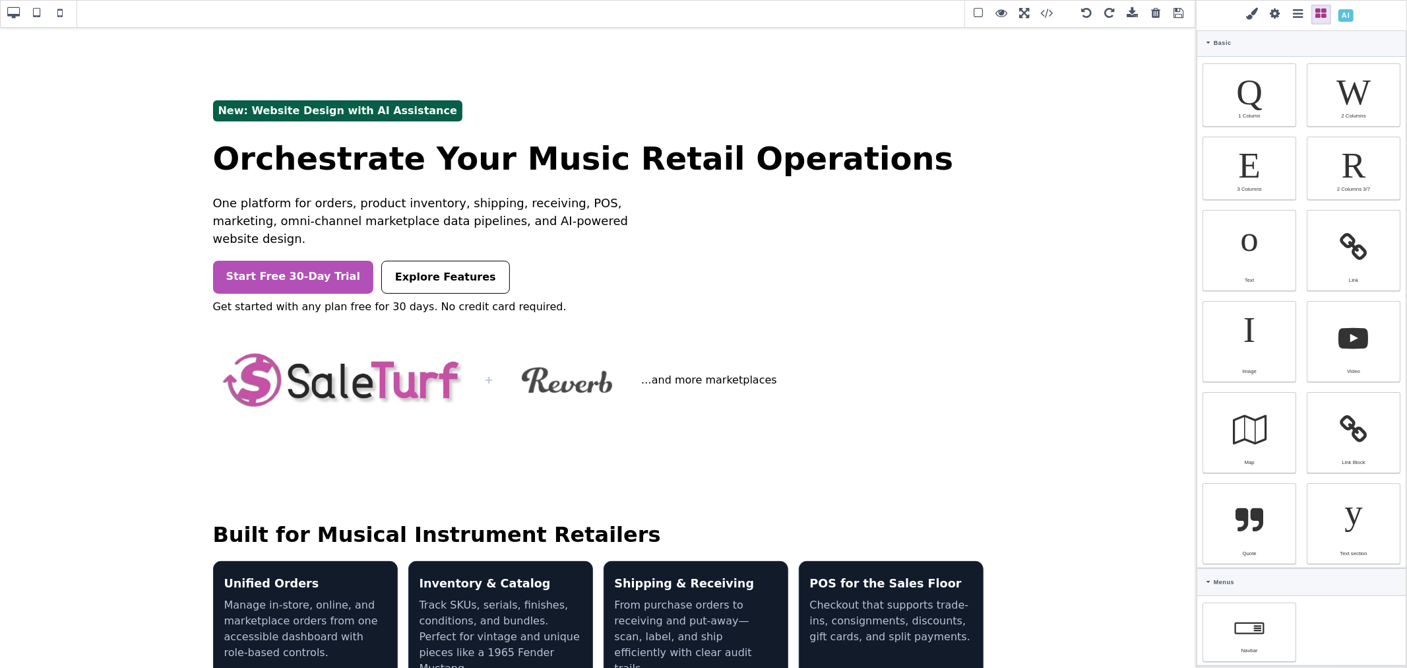
click at [1210, 41] on icon at bounding box center [1208, 43] width 4 height 6
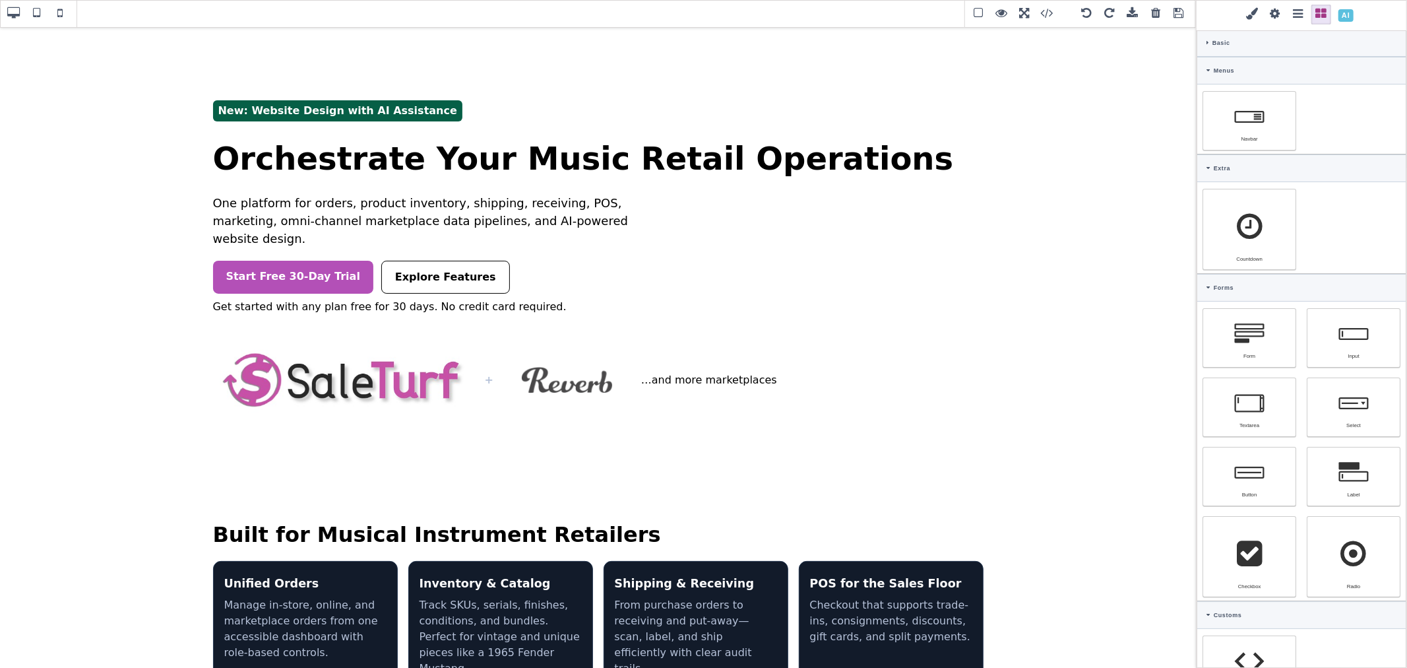
click at [1210, 69] on icon at bounding box center [1208, 70] width 4 height 6
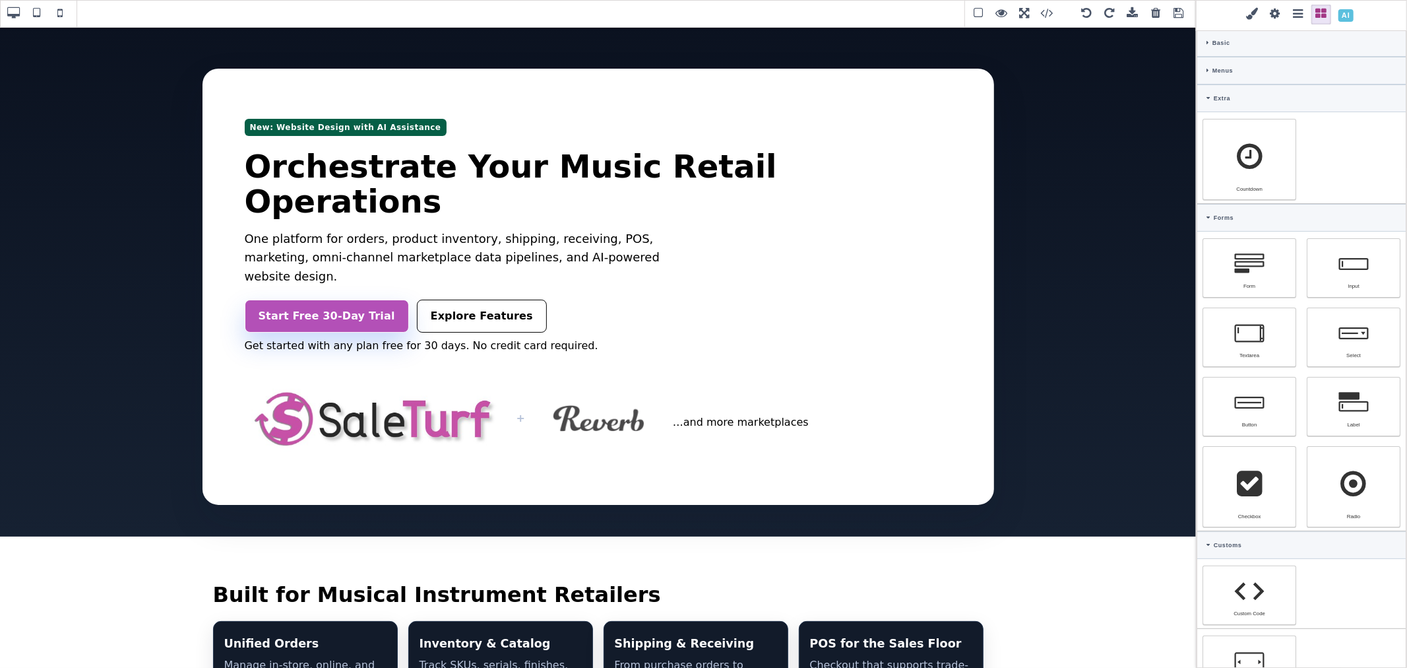
click at [1208, 47] on div "Basic" at bounding box center [1301, 43] width 208 height 28
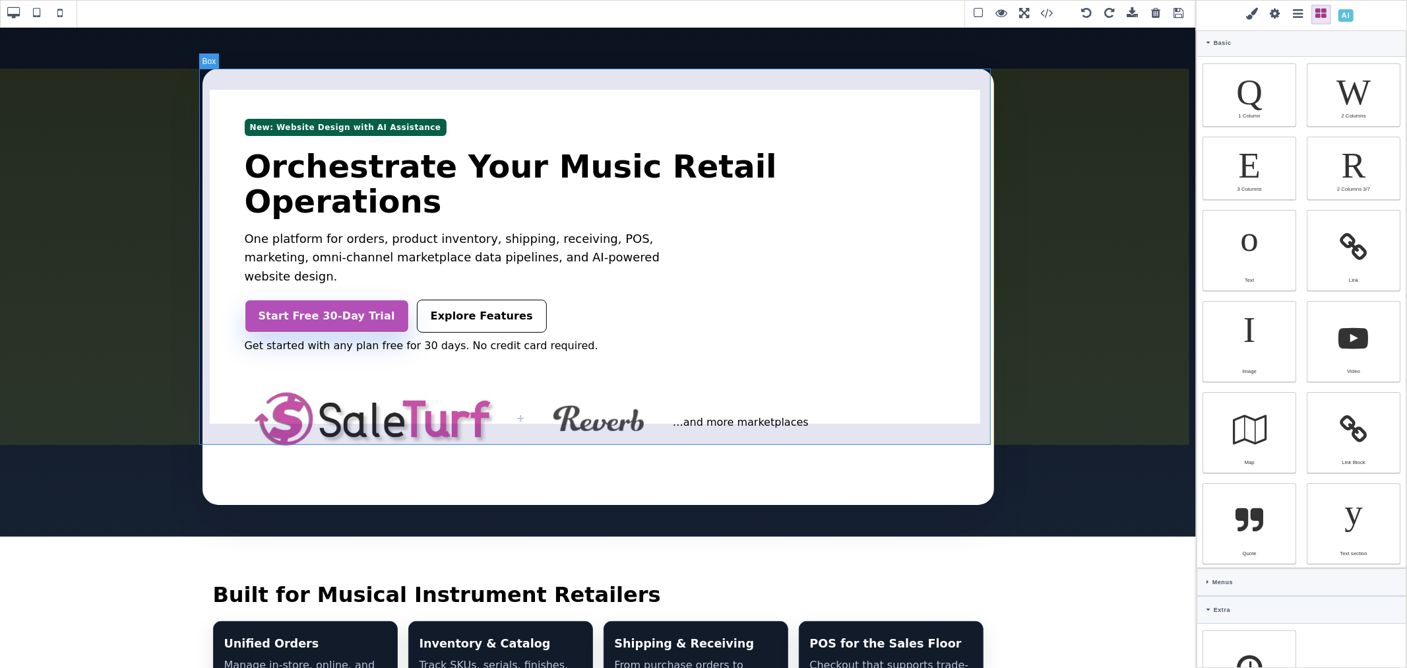
click at [875, 425] on div "New: Website Design with AI Assistance Orchestrate Your Music Retail Operations…" at bounding box center [598, 287] width 792 height 436
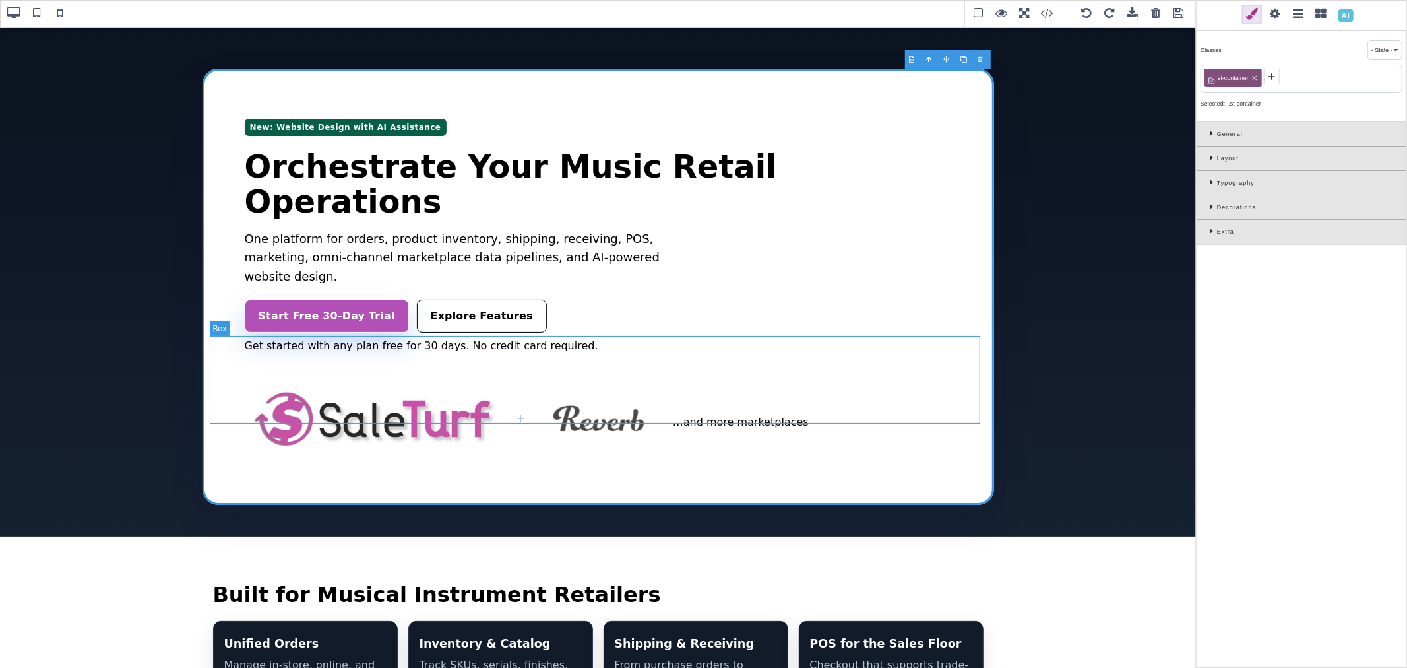
click at [853, 404] on div "+ …and more marketplaces" at bounding box center [598, 419] width 707 height 88
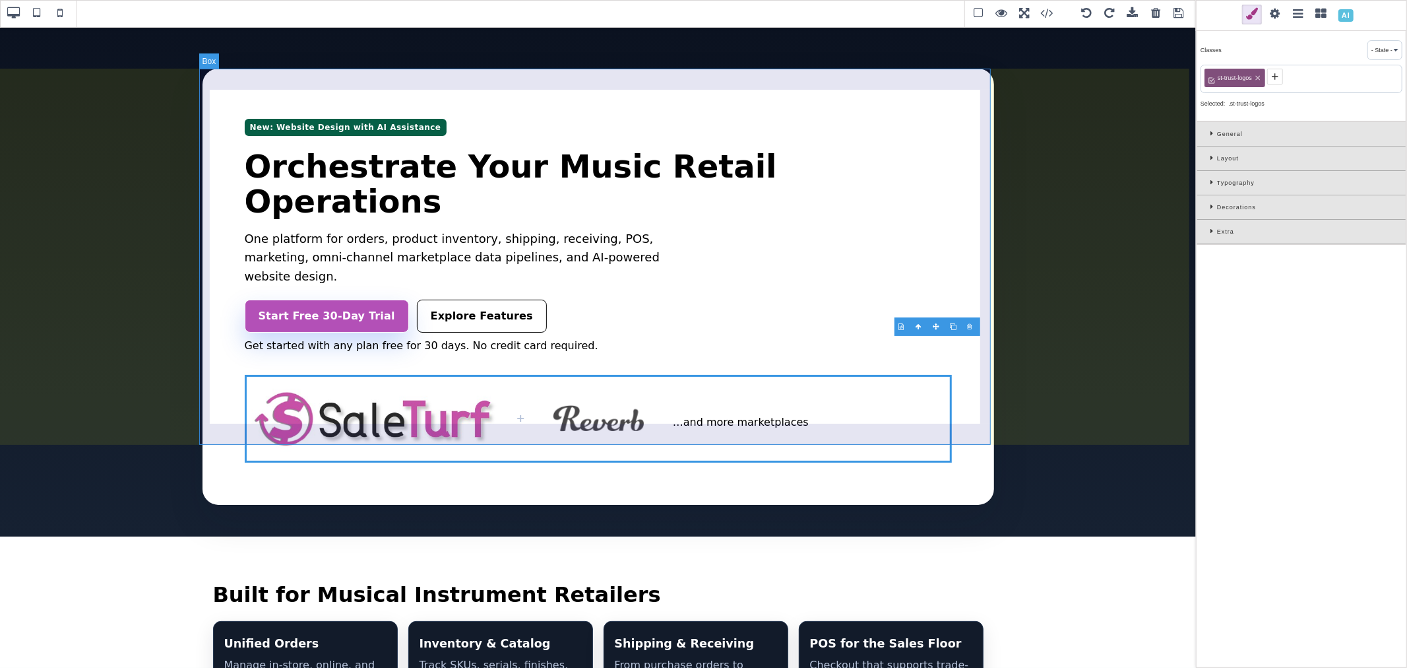
click at [853, 425] on div "New: Website Design with AI Assistance Orchestrate Your Music Retail Operations…" at bounding box center [598, 287] width 792 height 436
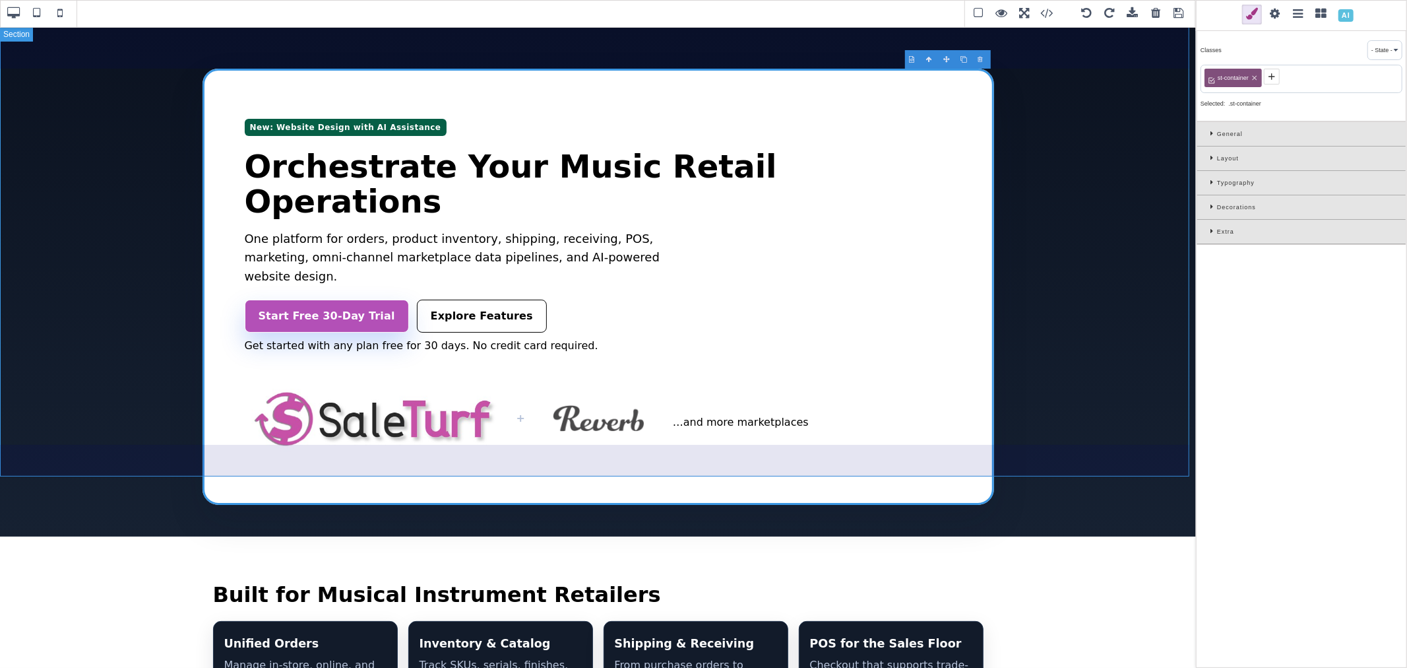
click at [855, 458] on section "New: Website Design with AI Assistance Orchestrate Your Music Retail Operations…" at bounding box center [598, 281] width 1196 height 510
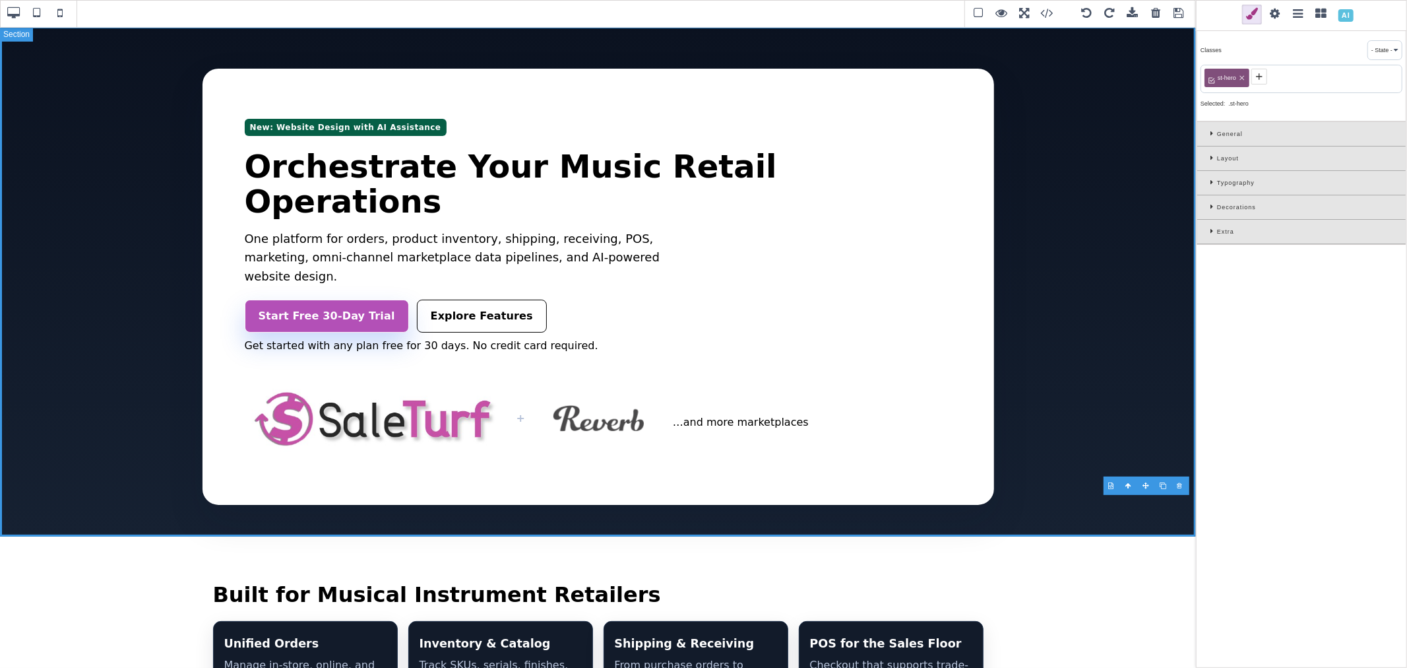
click at [864, 460] on section "New: Website Design with AI Assistance Orchestrate Your Music Retail Operations…" at bounding box center [598, 281] width 1196 height 510
click at [1214, 207] on icon at bounding box center [1213, 206] width 7 height 7
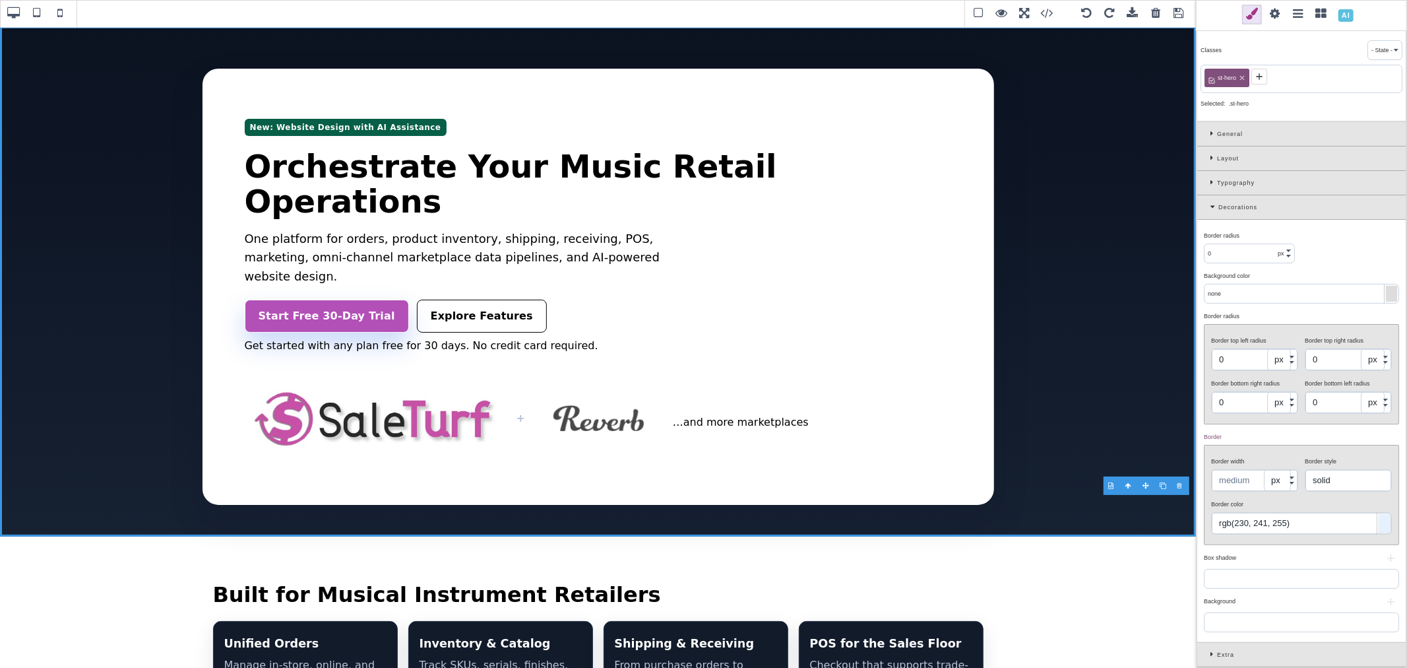
click at [1254, 518] on input "rgb(230, 241, 255)" at bounding box center [1301, 523] width 179 height 21
click at [1274, 445] on div "Border width px em Border style none solid dotted dashed double groove ridge in…" at bounding box center [1301, 495] width 195 height 100
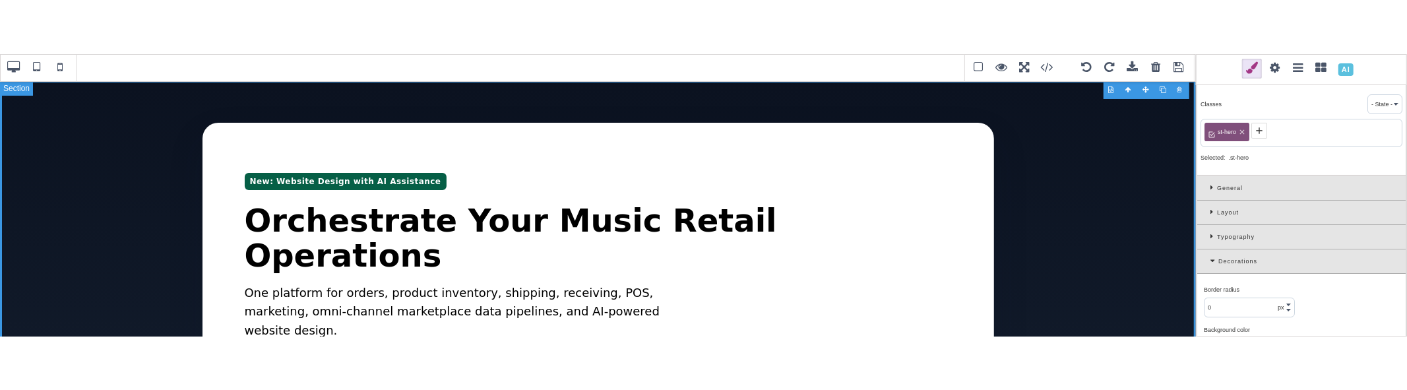
scroll to position [73, 0]
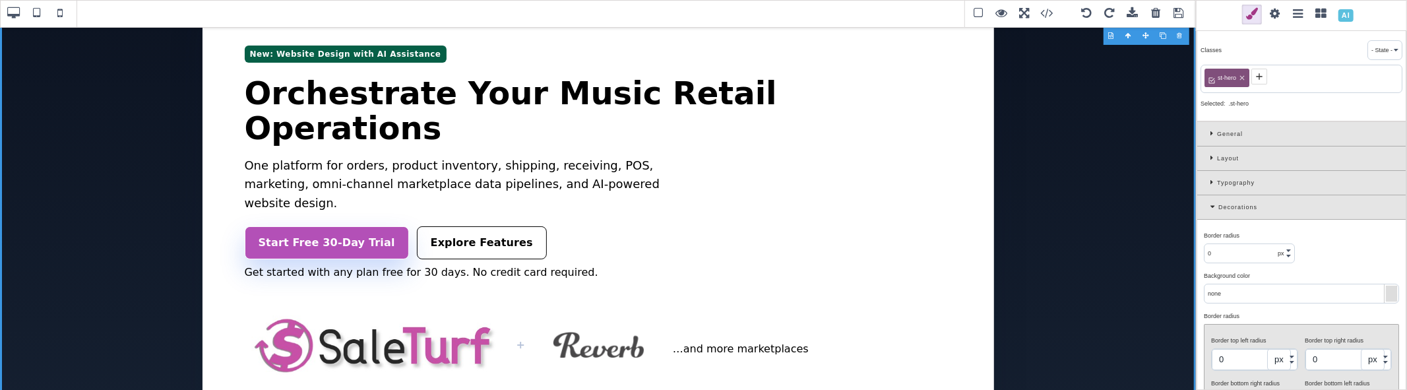
click at [1250, 358] on input "0" at bounding box center [1255, 359] width 86 height 21
click at [1252, 331] on div "Border top left radius 0 px % Border top right radius 0 px % Border bottom righ…" at bounding box center [1301, 374] width 194 height 99
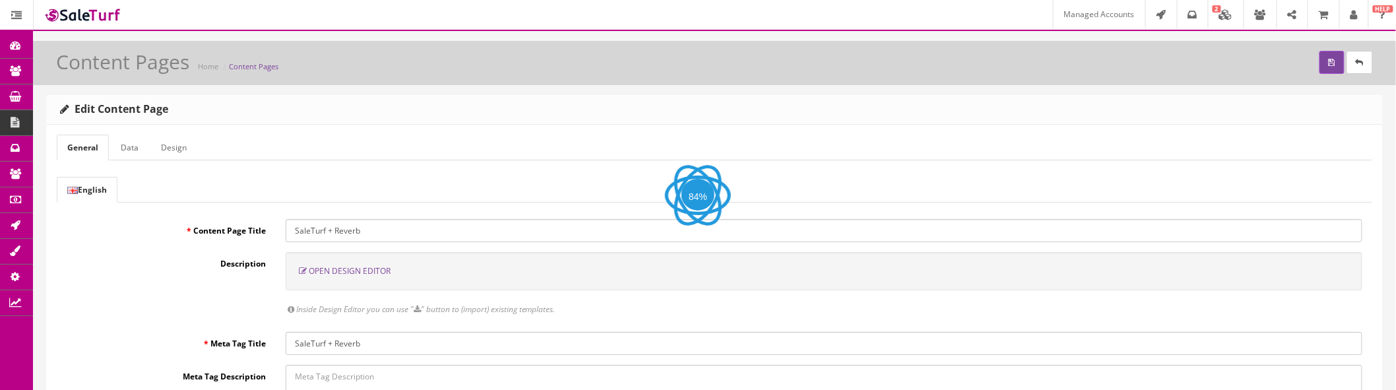
click at [361, 274] on span "Open Design Editor" at bounding box center [350, 270] width 82 height 11
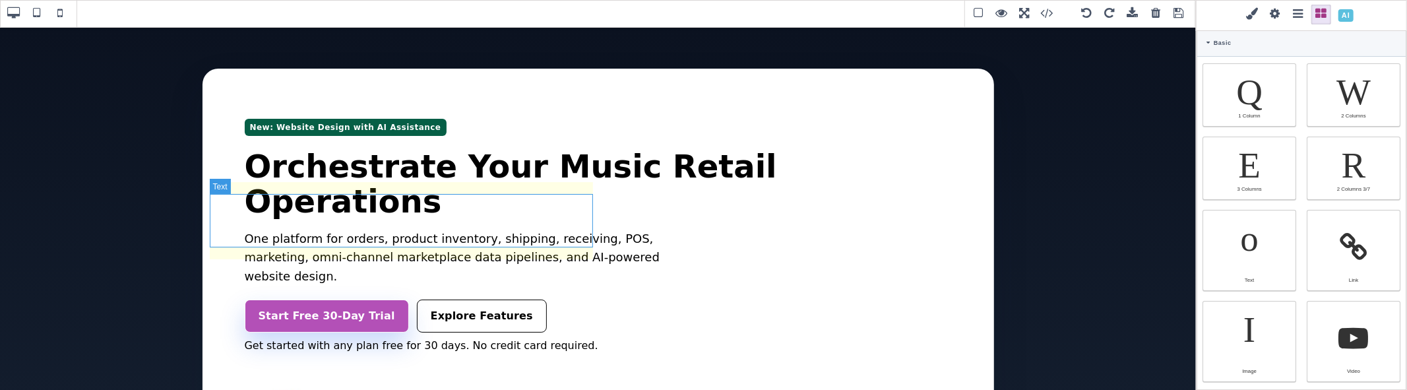
click at [591, 230] on p "One platform for orders, product inventory, shipping, receiving, POS, marketing…" at bounding box center [471, 258] width 453 height 57
select select
type input "1.125"
select select "rem"
type input "rgb(0, 0, 0)"
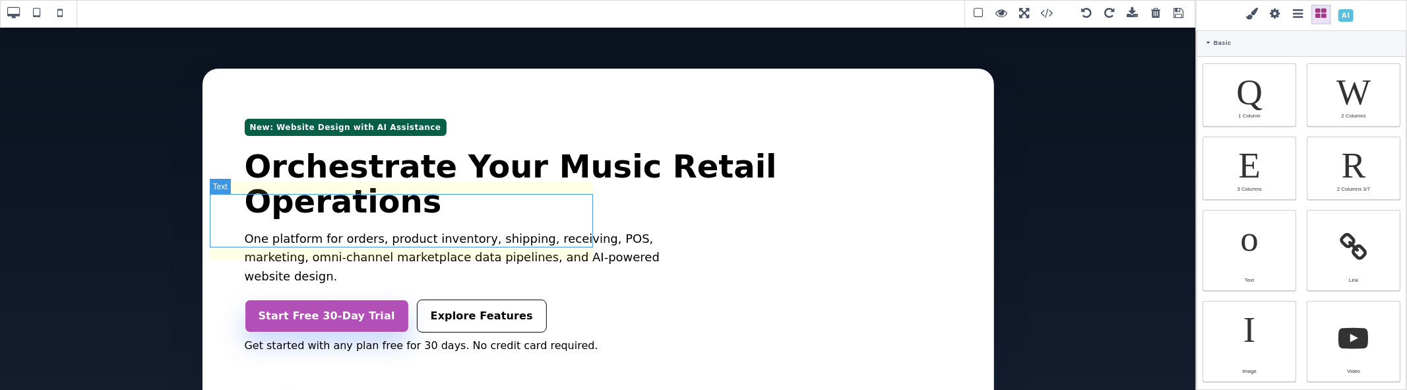
type input "27"
select select "px"
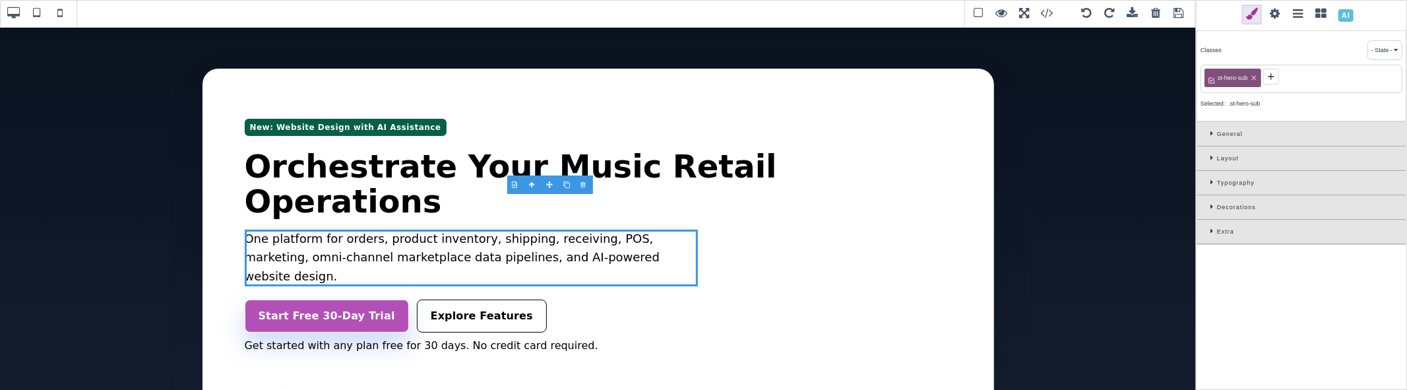
click at [1210, 183] on icon at bounding box center [1213, 182] width 7 height 7
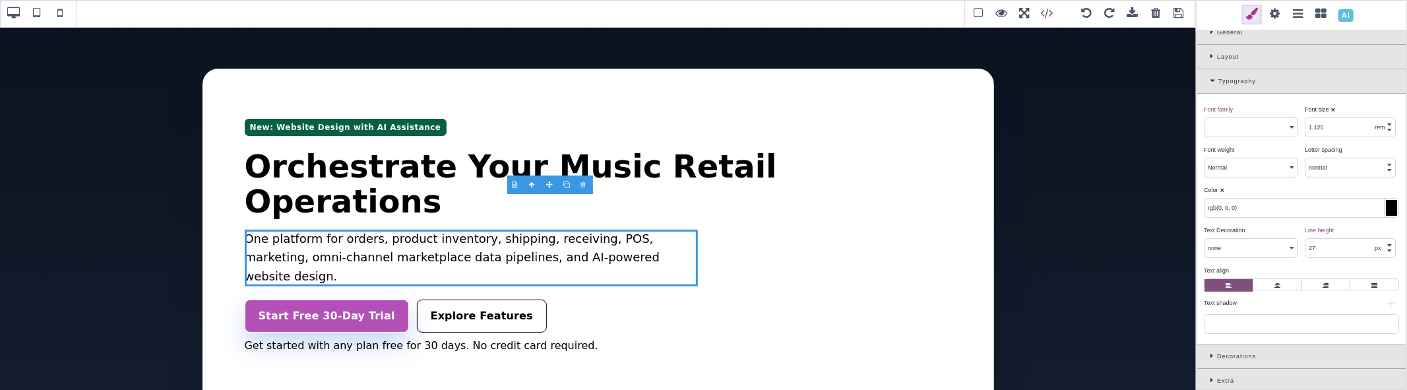
scroll to position [108, 0]
click at [1211, 49] on icon at bounding box center [1213, 51] width 7 height 7
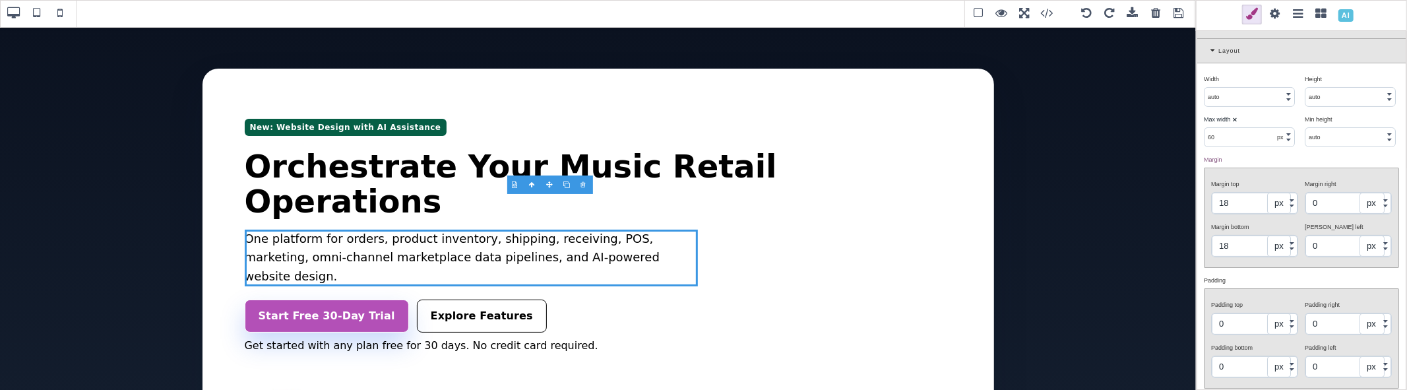
click at [1237, 197] on input "18" at bounding box center [1255, 203] width 86 height 21
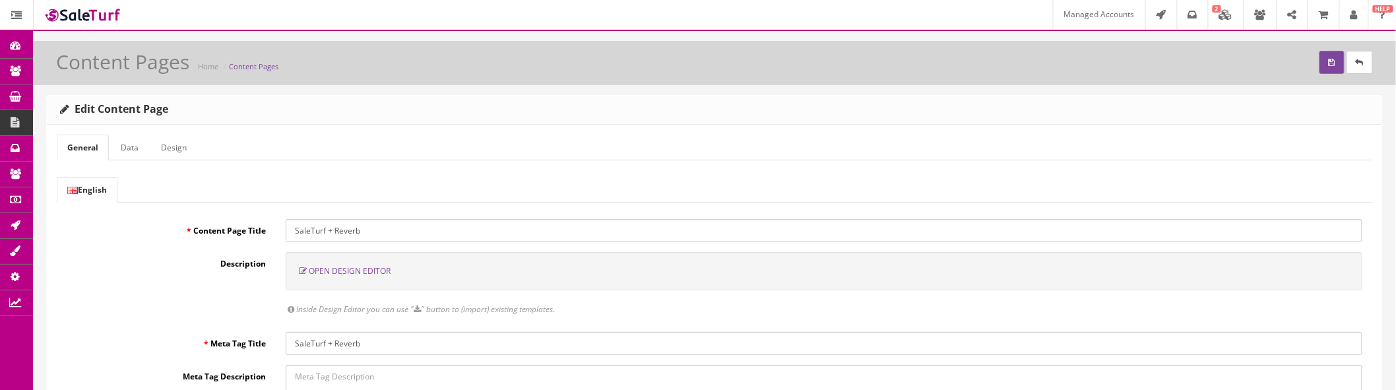
click at [378, 274] on span "Open Design Editor" at bounding box center [350, 270] width 82 height 11
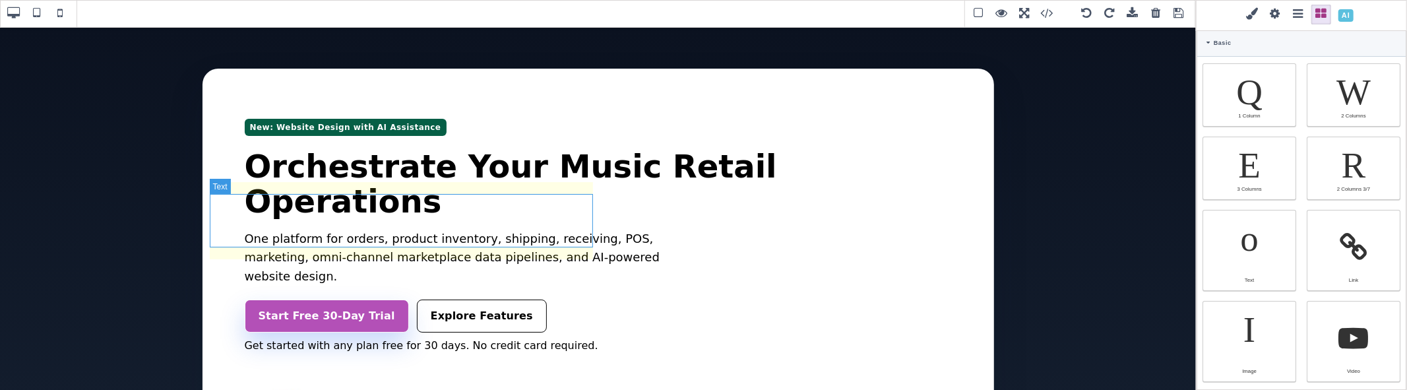
click at [576, 235] on p "One platform for orders, product inventory, shipping, receiving, POS, marketing…" at bounding box center [471, 258] width 453 height 57
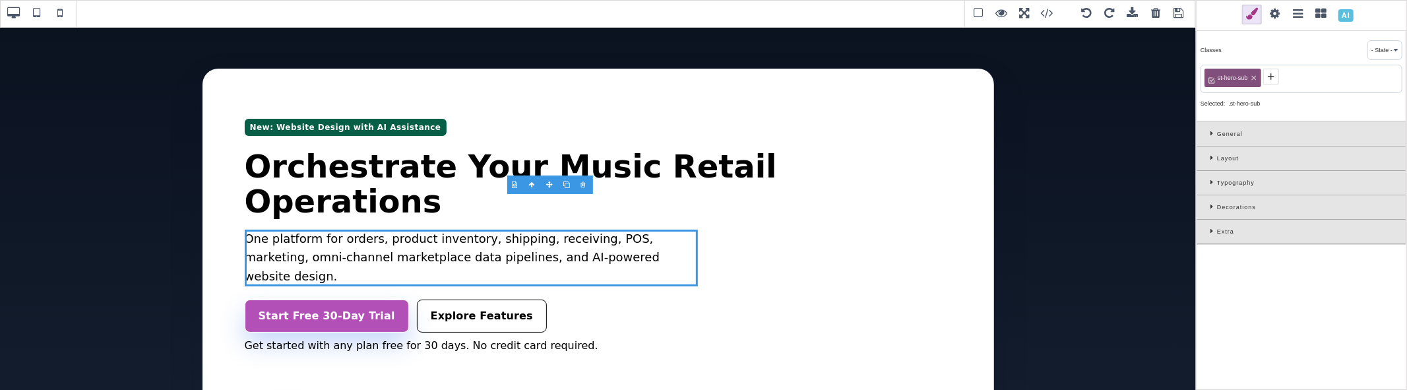
click at [1212, 183] on icon at bounding box center [1213, 182] width 7 height 7
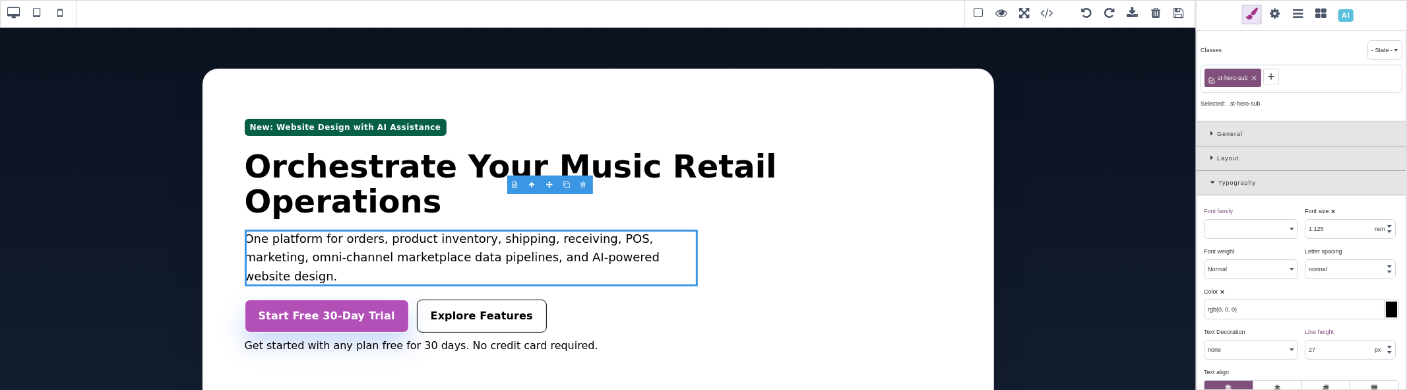
click at [1210, 155] on div "Layout" at bounding box center [1301, 158] width 208 height 24
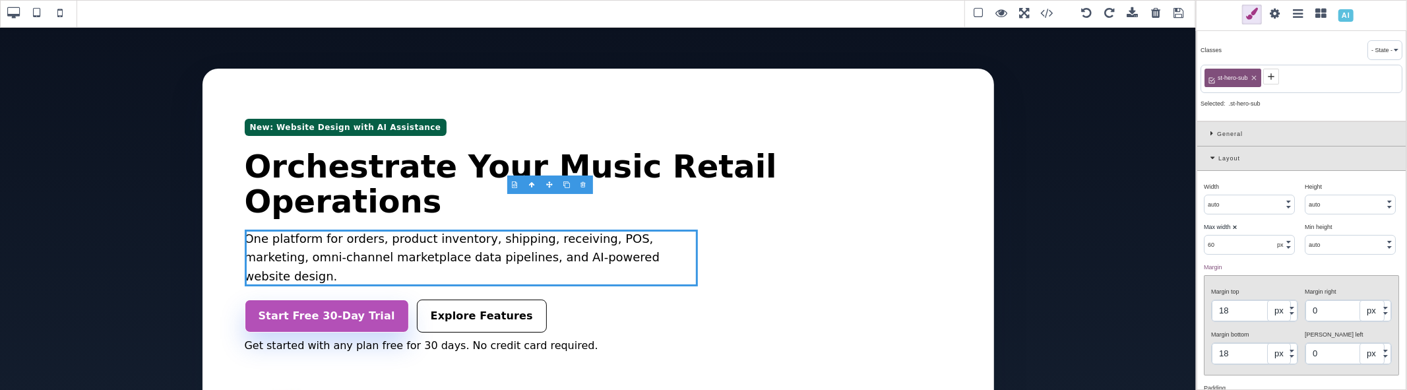
click at [1250, 307] on input "18" at bounding box center [1255, 310] width 86 height 21
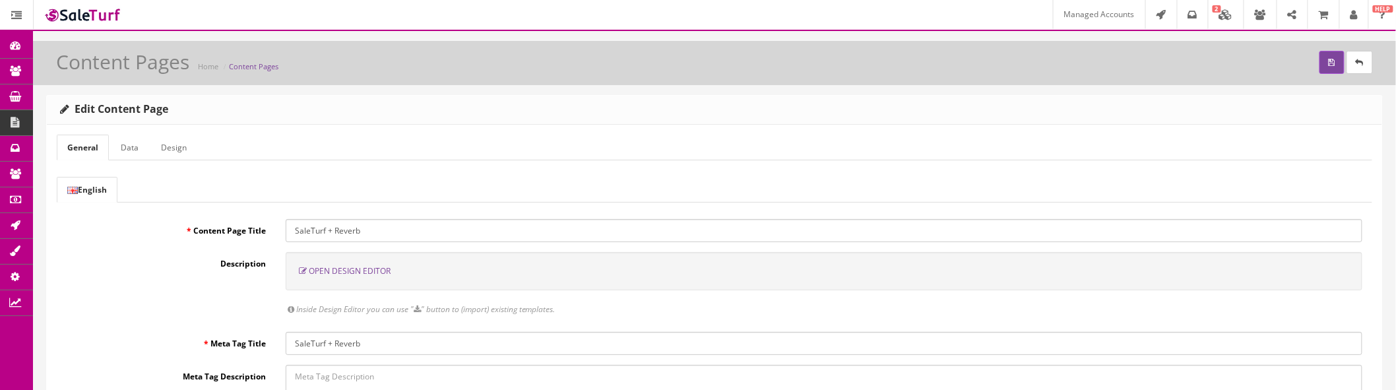
click at [361, 274] on span "Open Design Editor" at bounding box center [350, 270] width 82 height 11
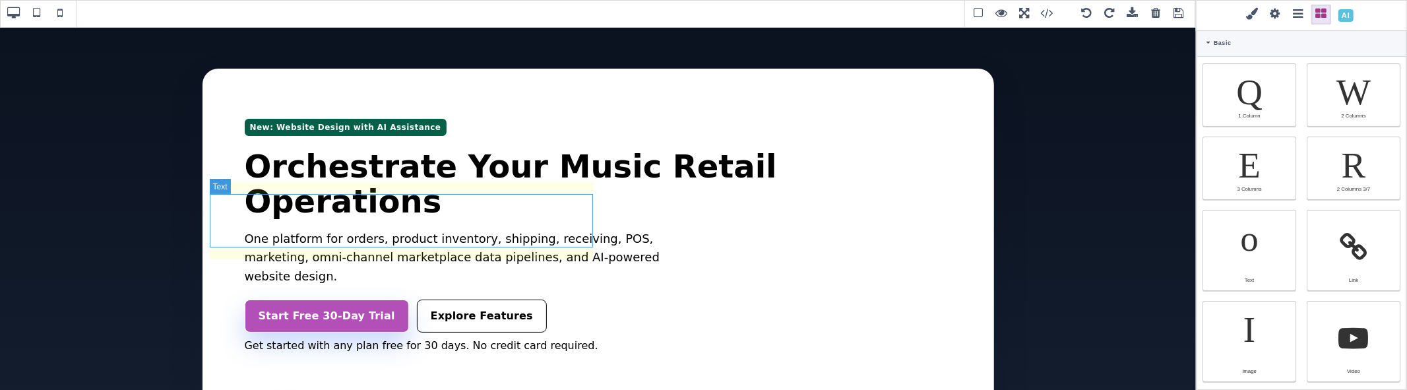
click at [589, 230] on p "One platform for orders, product inventory, shipping, receiving, POS, marketing…" at bounding box center [471, 258] width 453 height 57
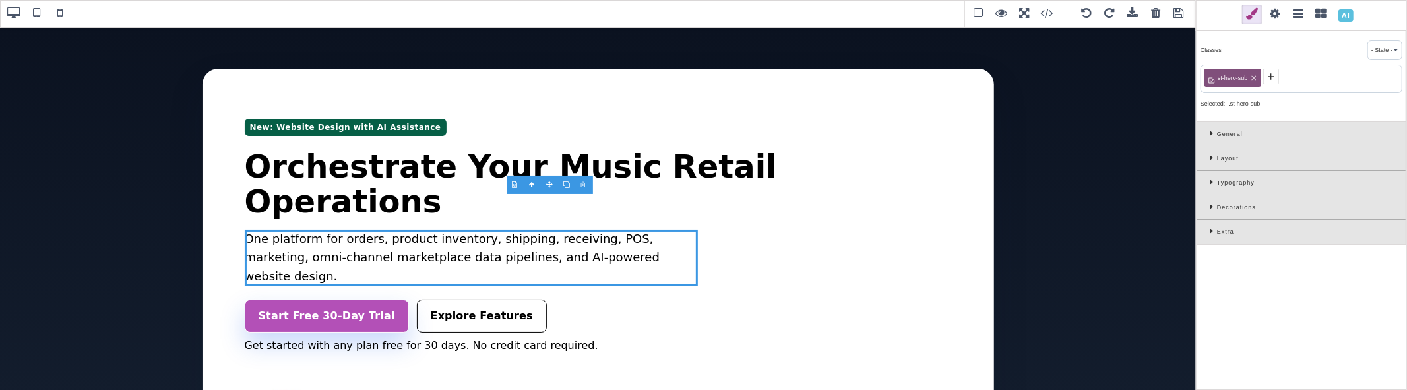
click at [1207, 161] on div "Layout" at bounding box center [1301, 158] width 208 height 24
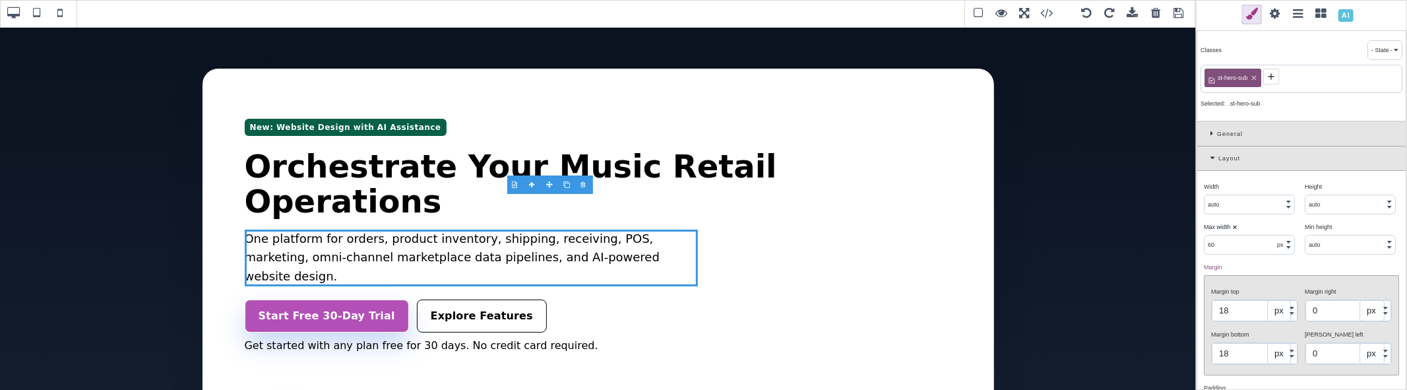
click at [1235, 311] on input "18" at bounding box center [1255, 310] width 86 height 21
click at [1247, 331] on span "Margin bottom" at bounding box center [1230, 334] width 38 height 7
click at [1211, 130] on icon at bounding box center [1213, 133] width 7 height 7
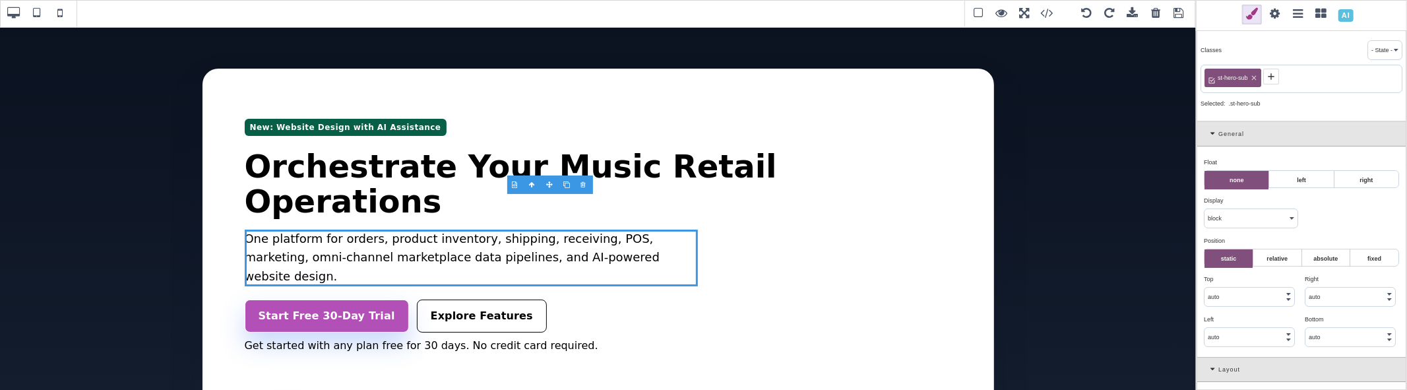
click at [1216, 135] on icon at bounding box center [1214, 133] width 8 height 7
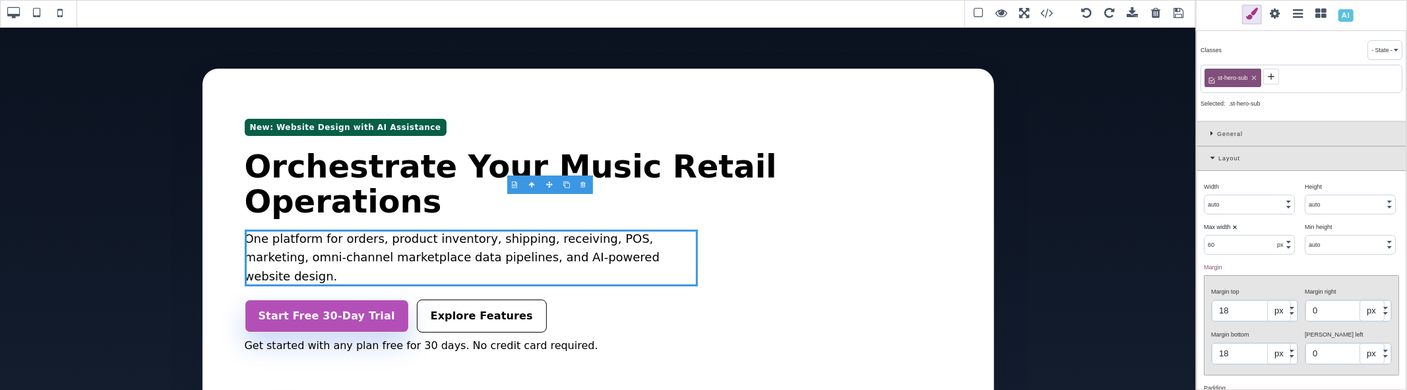
drag, startPoint x: 1233, startPoint y: 78, endPoint x: 1302, endPoint y: 380, distance: 309.8
click at [1302, 382] on div "Padding ⨯" at bounding box center [1300, 388] width 192 height 12
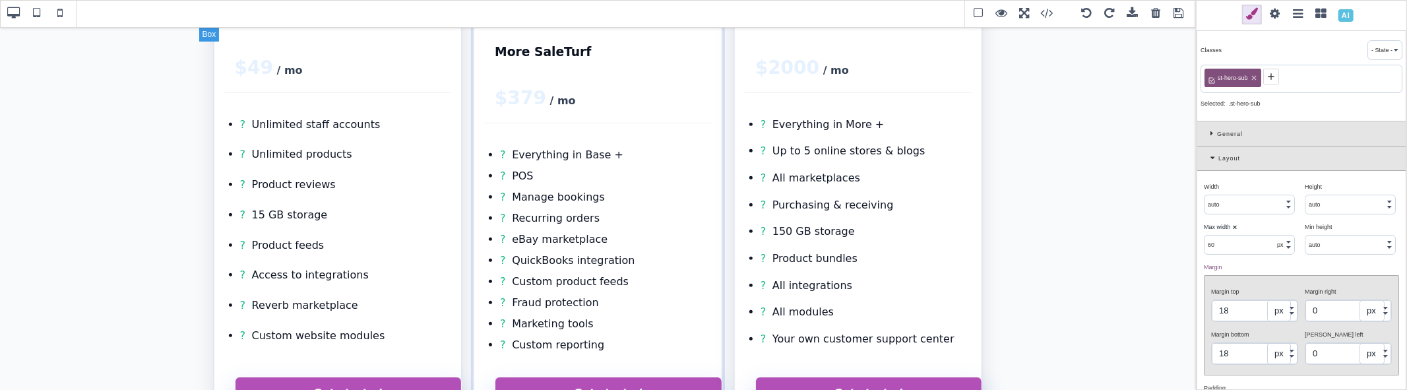
scroll to position [1319, 0]
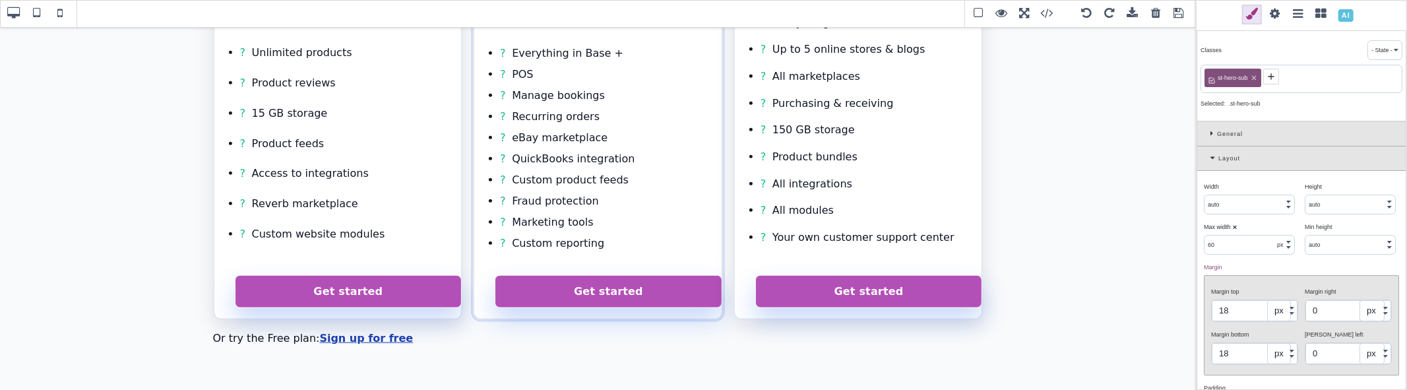
click at [1179, 11] on span at bounding box center [1179, 14] width 20 height 20
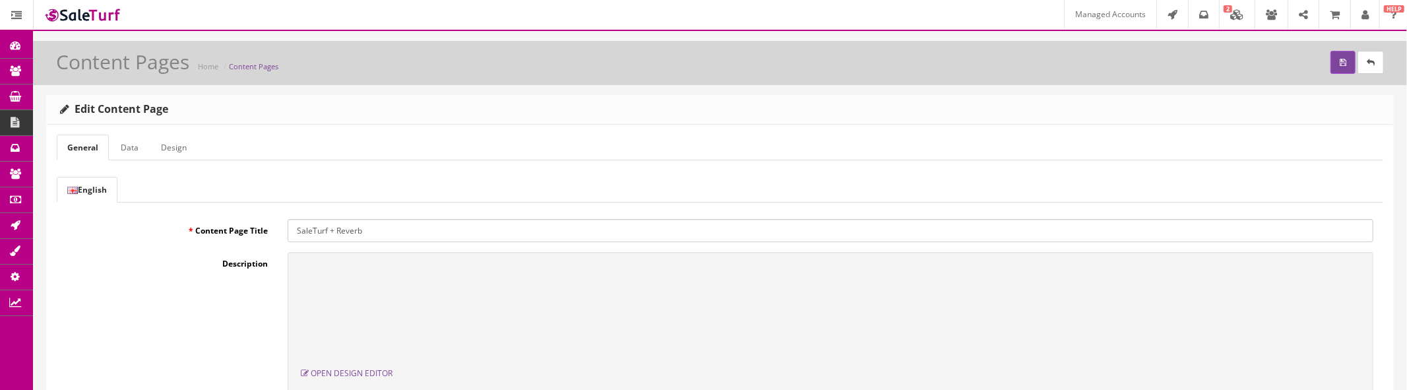
scroll to position [0, 0]
click at [1340, 59] on icon "submit" at bounding box center [1343, 63] width 7 height 8
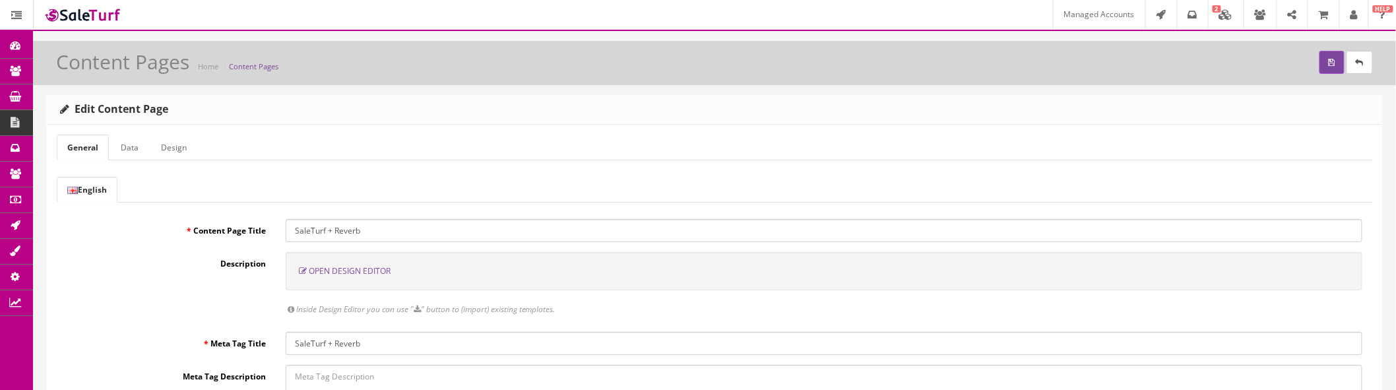
click at [338, 274] on span "Open Design Editor" at bounding box center [350, 270] width 82 height 11
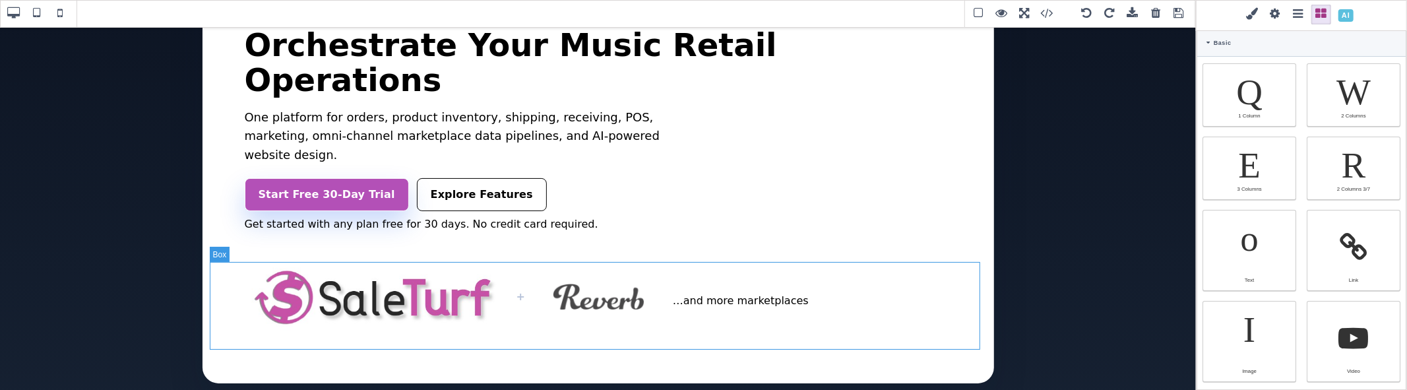
scroll to position [146, 0]
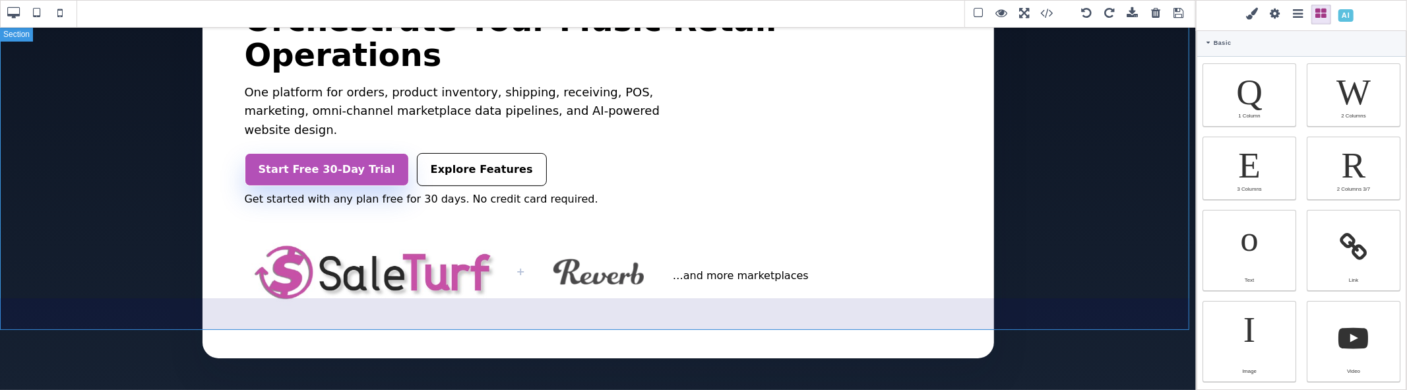
click at [695, 302] on section "New: Website Design with AI Assistance Orchestrate Your Music Retail Operations…" at bounding box center [598, 135] width 1196 height 510
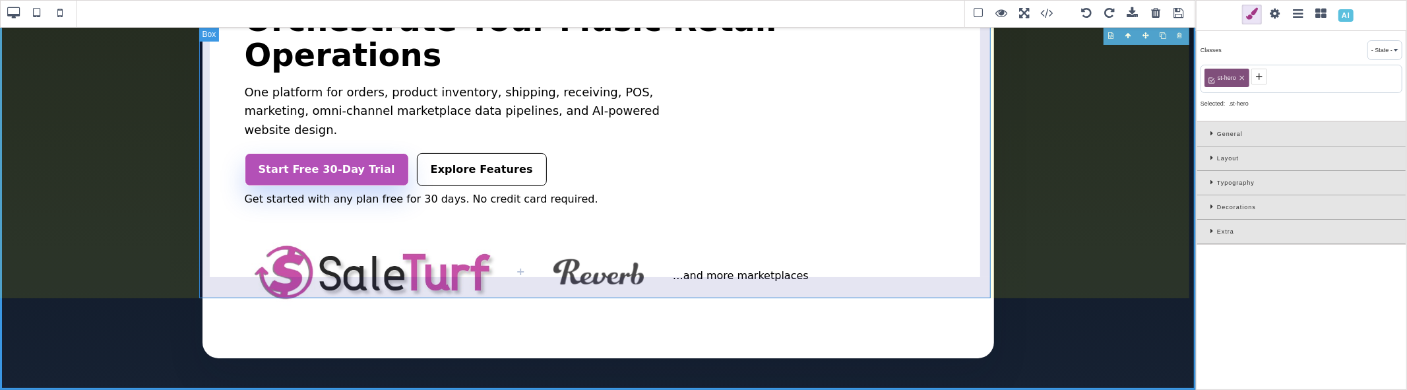
click at [695, 295] on div "New: Website Design with AI Assistance Orchestrate Your Music Retail Operations…" at bounding box center [598, 140] width 792 height 436
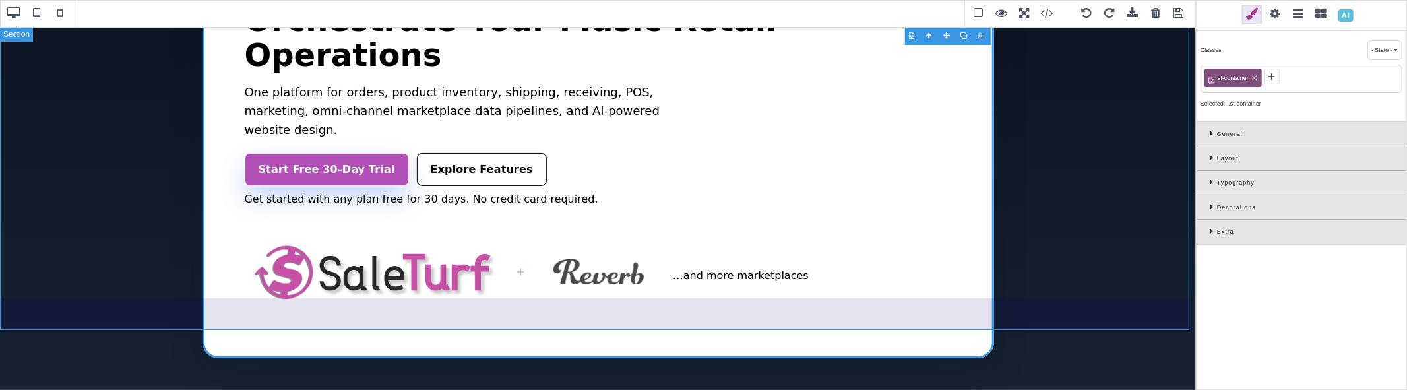
click at [1064, 297] on section "New: Website Design with AI Assistance Orchestrate Your Music Retail Operations…" at bounding box center [598, 135] width 1196 height 510
type input "auto"
select select
type input "0"
select select "px"
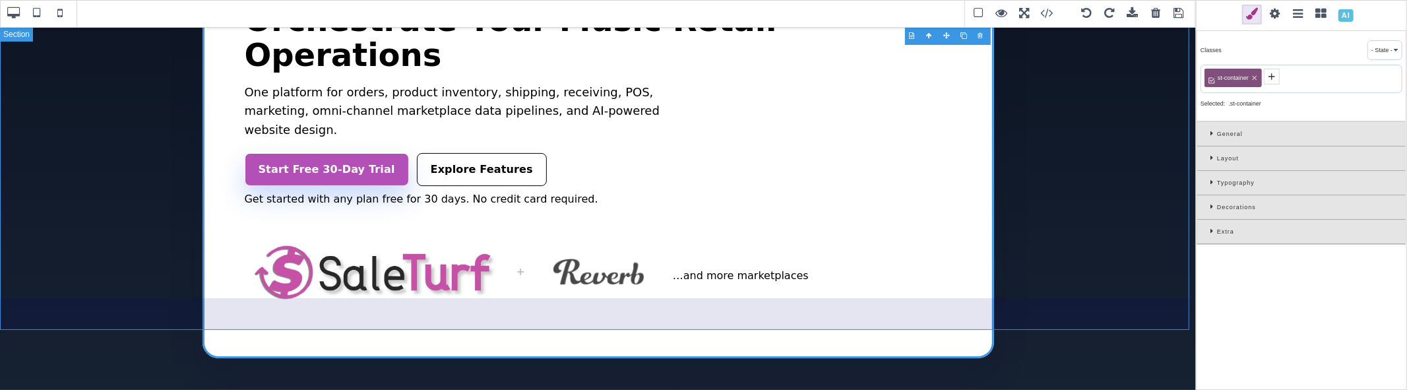
type input "0"
select select "px"
type input "4"
type input "0"
type input "3"
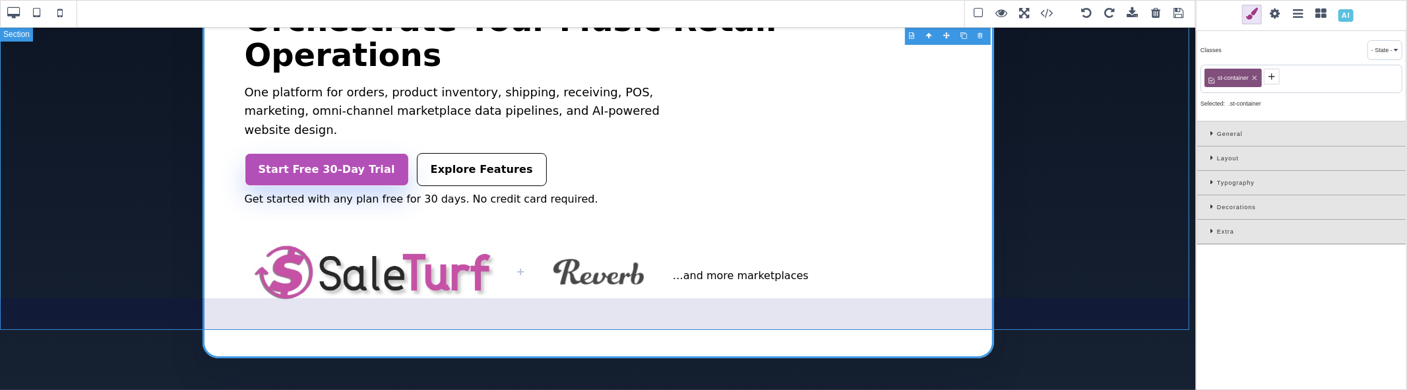
type input "0"
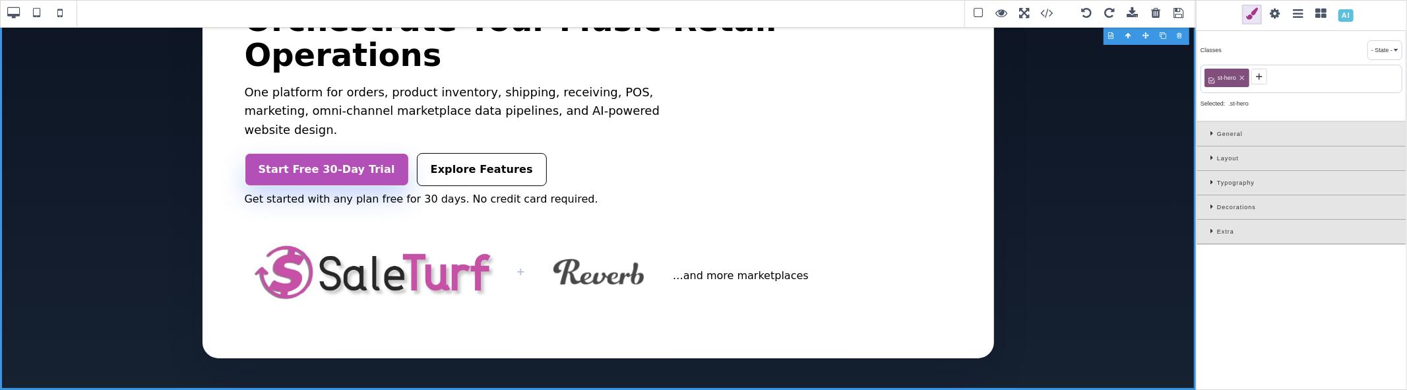
click at [1209, 210] on div "Decorations" at bounding box center [1301, 207] width 208 height 24
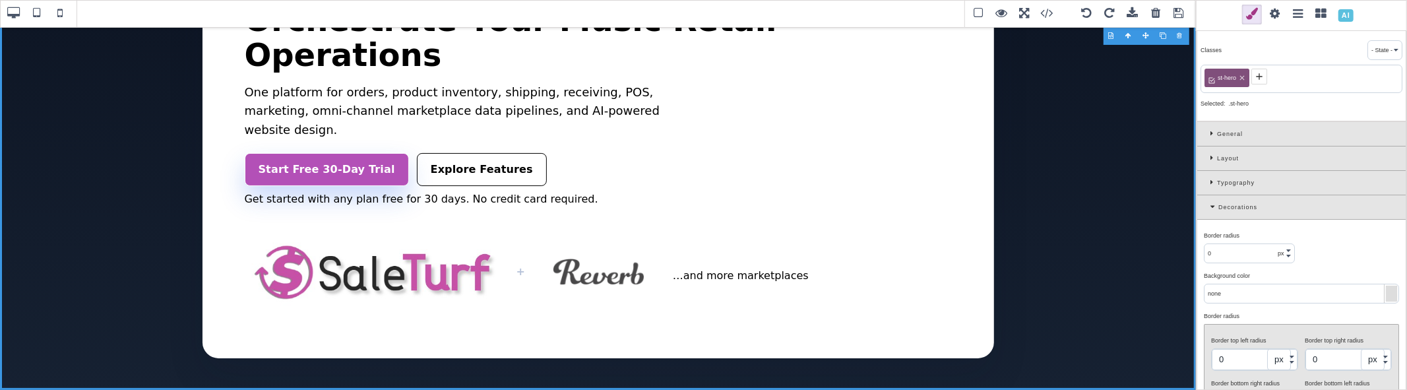
click at [1207, 153] on div "Layout" at bounding box center [1301, 158] width 208 height 24
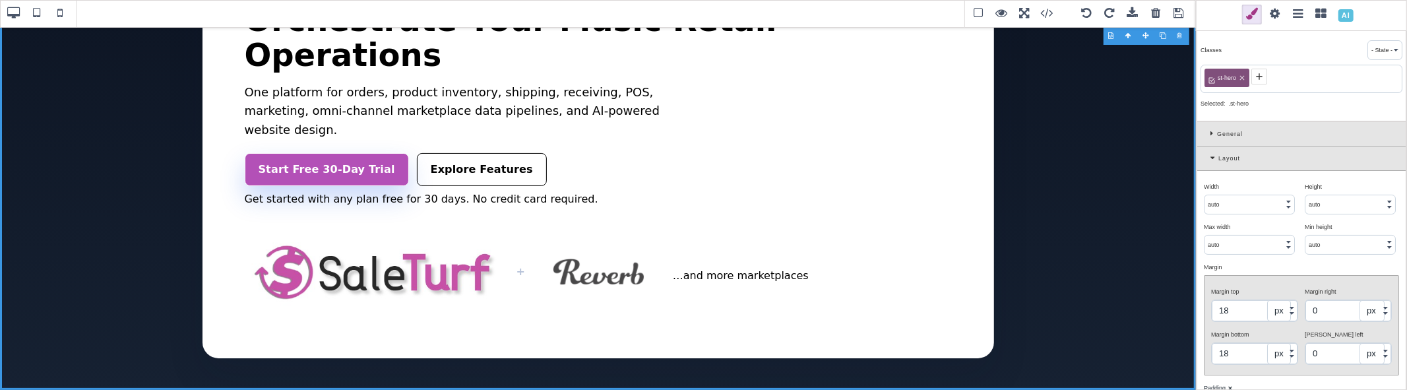
click at [1353, 307] on input "0" at bounding box center [1348, 310] width 86 height 21
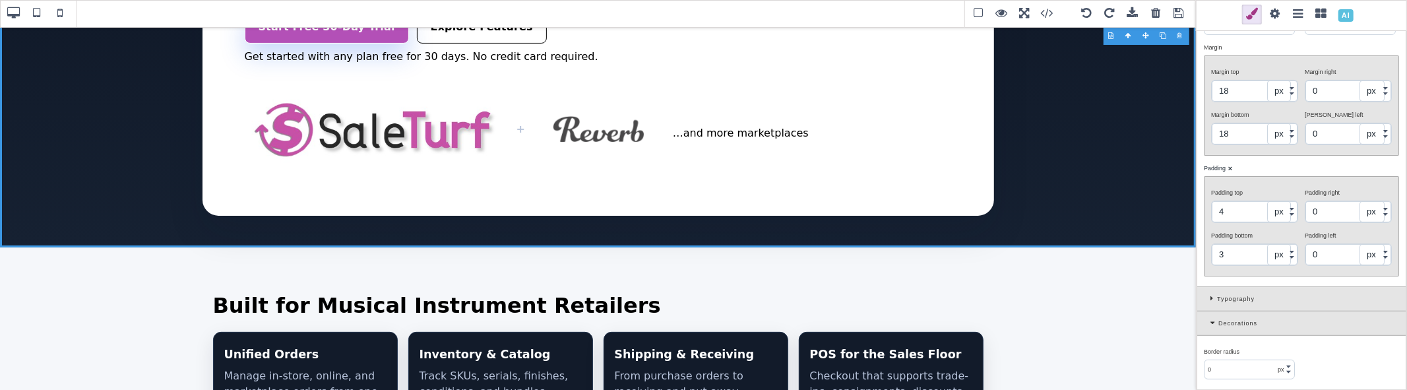
scroll to position [293, 0]
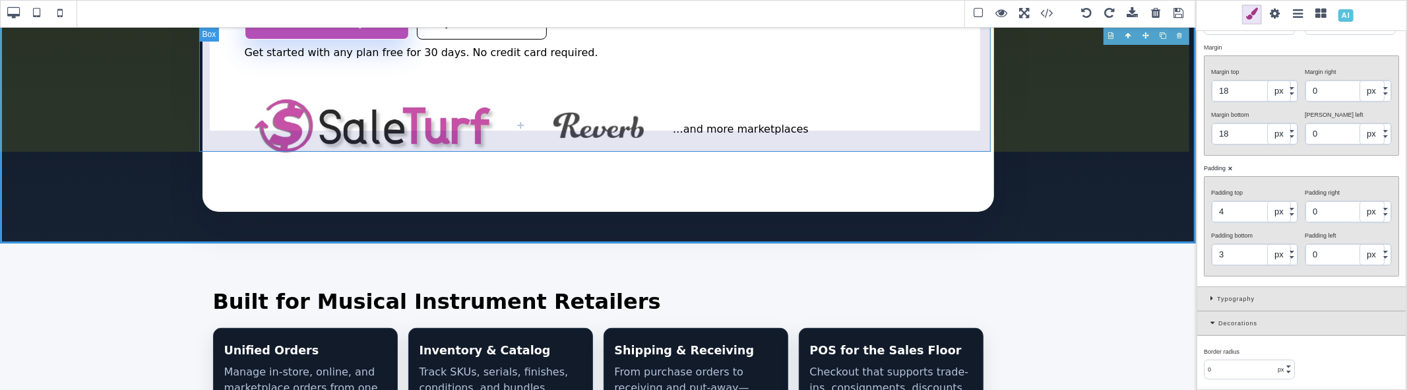
type input "1200"
select select "px"
type input "auto"
select select
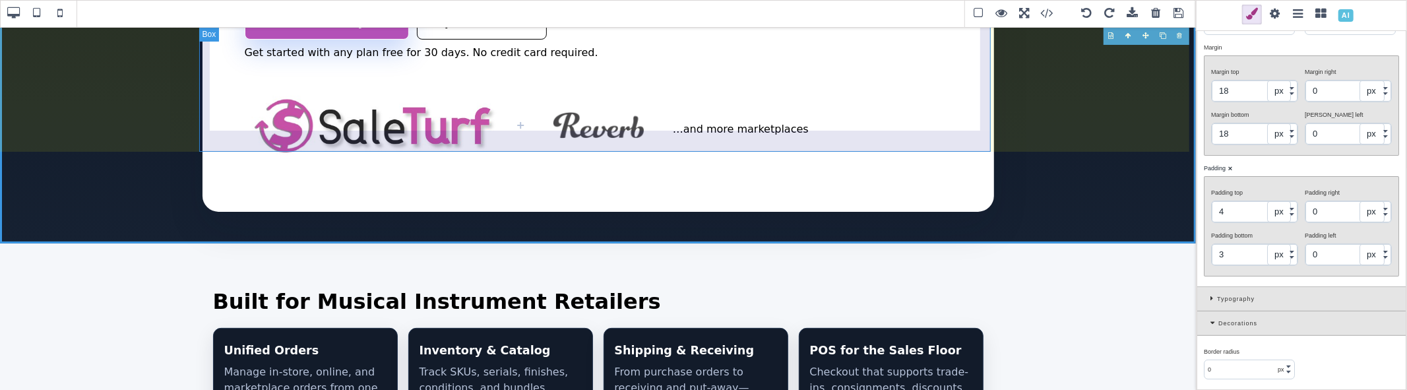
type input "auto"
select select
type input "2"
type input "1"
type input "2"
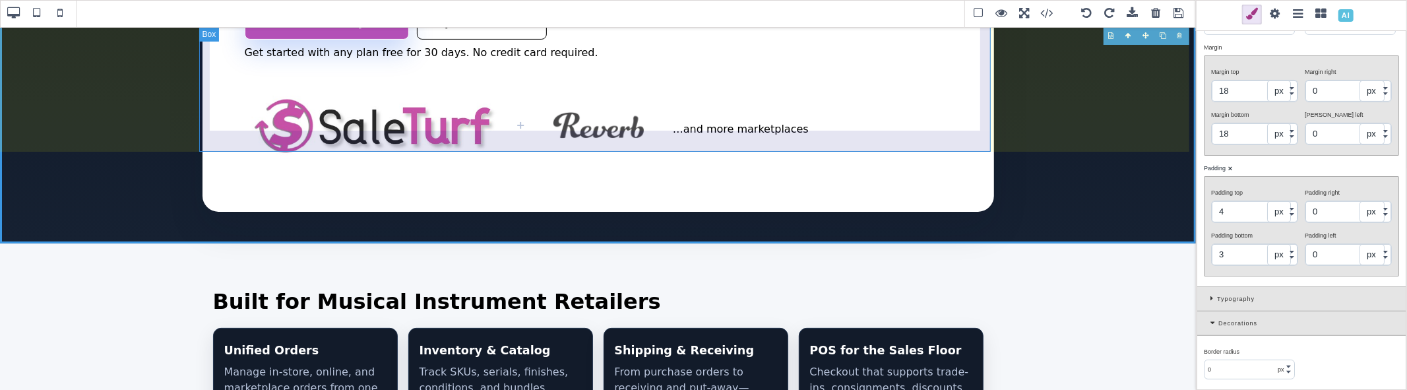
type input "1"
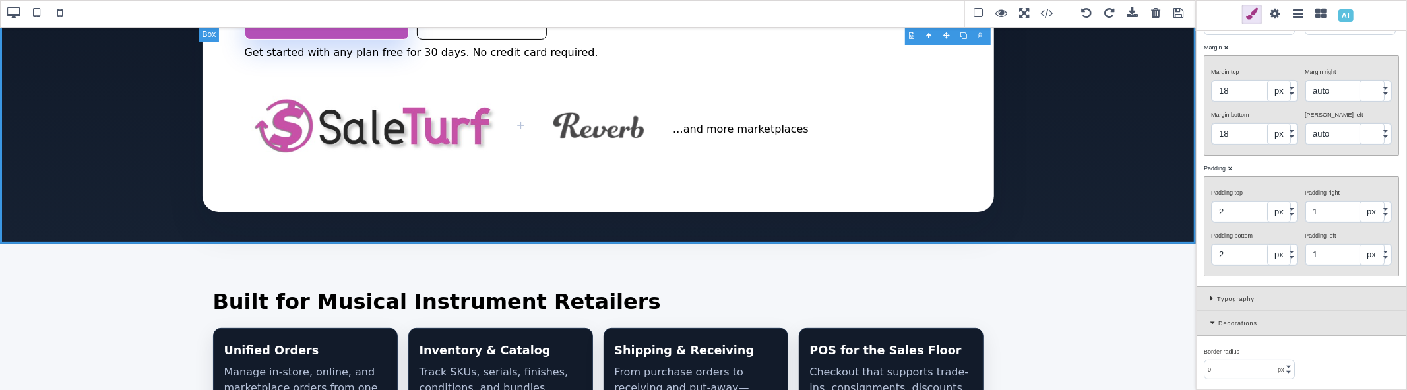
scroll to position [0, 0]
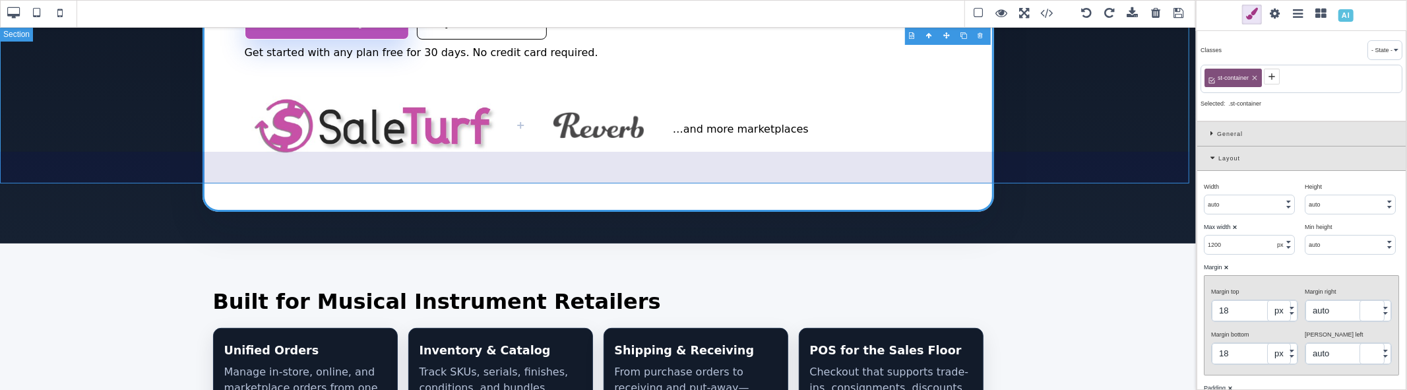
type input "auto"
select select
type input "0"
select select "px"
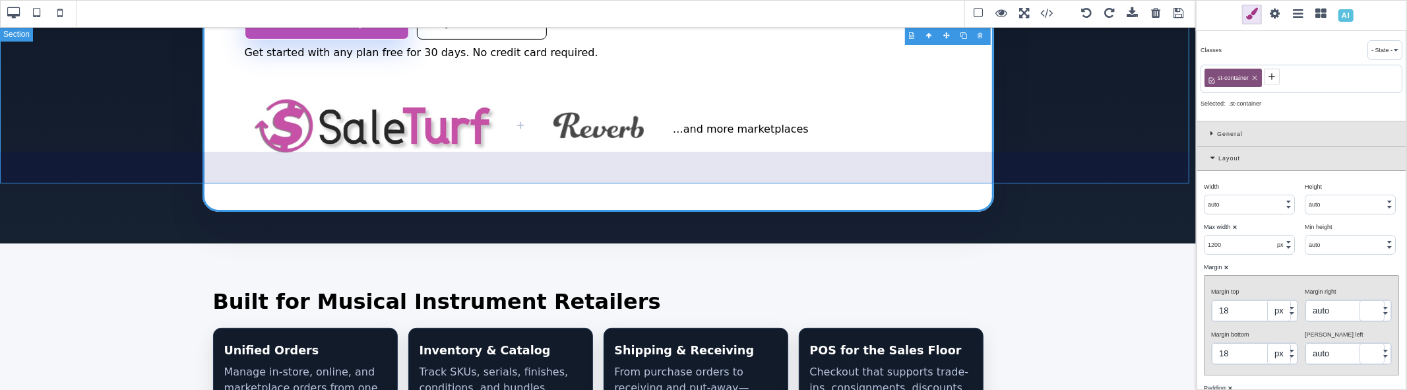
type input "0"
select select "px"
type input "4"
type input "0"
type input "3"
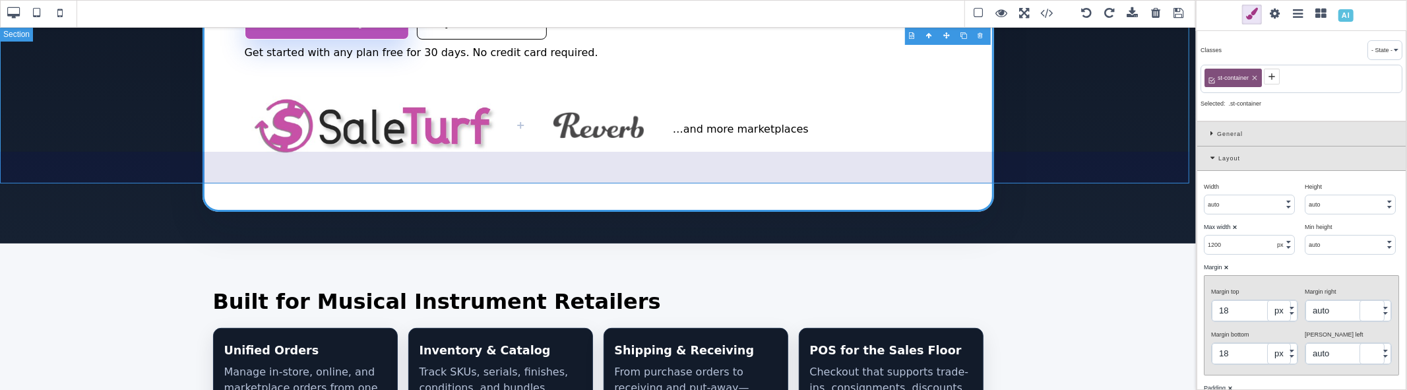
type input "0"
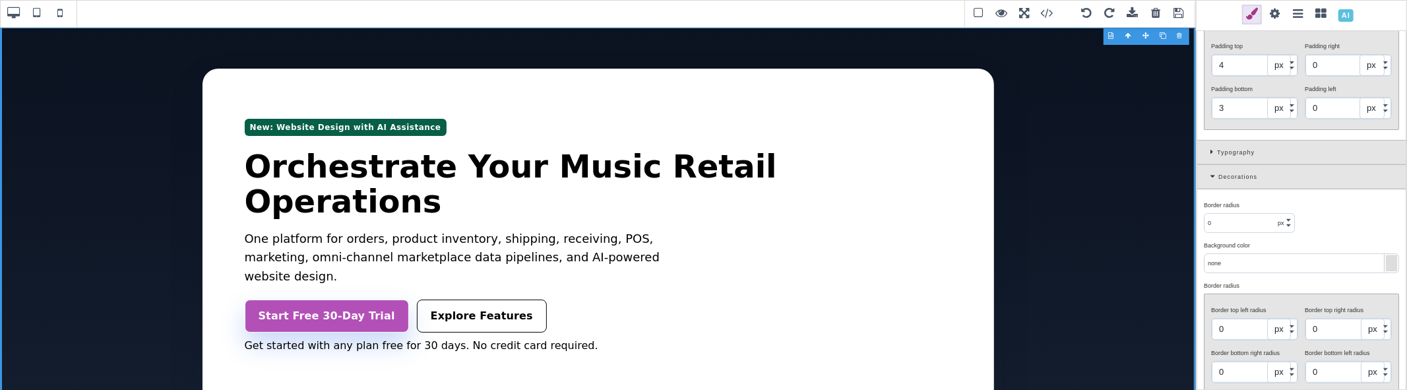
click at [1111, 33] on div "B I U S Section Classes - State - Hover Click Even/Odd st-hero Selected: .st-he…" at bounding box center [703, 195] width 1407 height 390
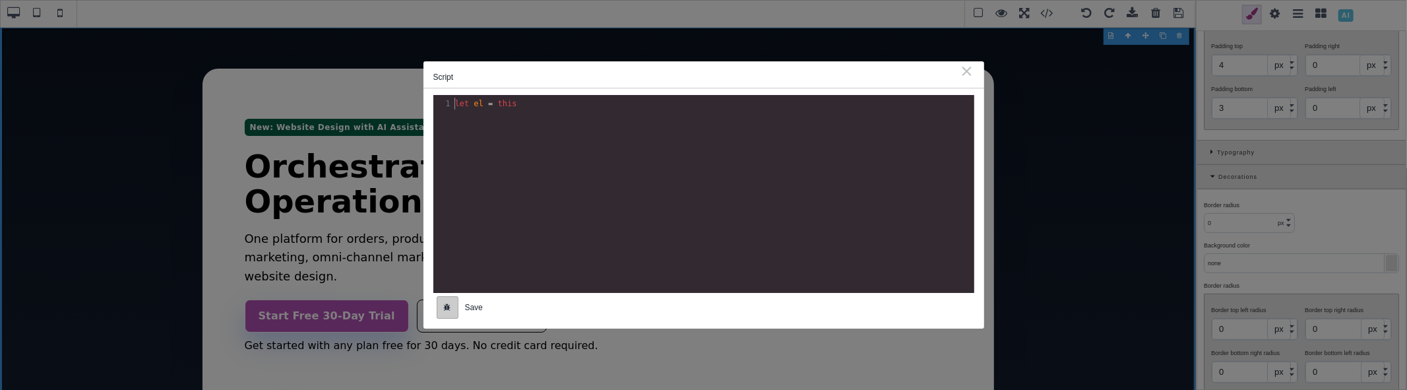
scroll to position [1, 0]
click at [1052, 173] on div "Script ⨯ xxxxxxxxxx 1 1 let el = this Save" at bounding box center [703, 195] width 1407 height 390
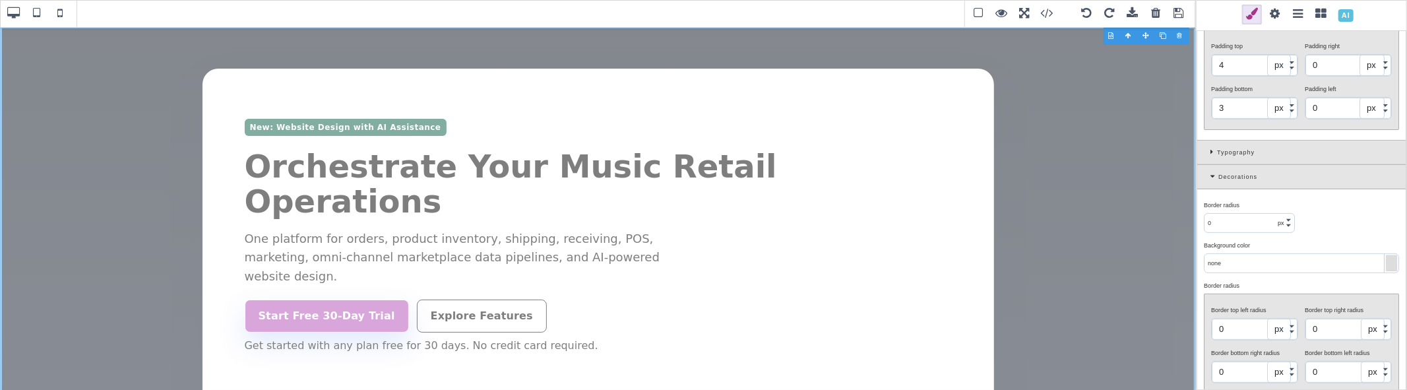
click at [1145, 37] on div at bounding box center [1146, 35] width 17 height 13
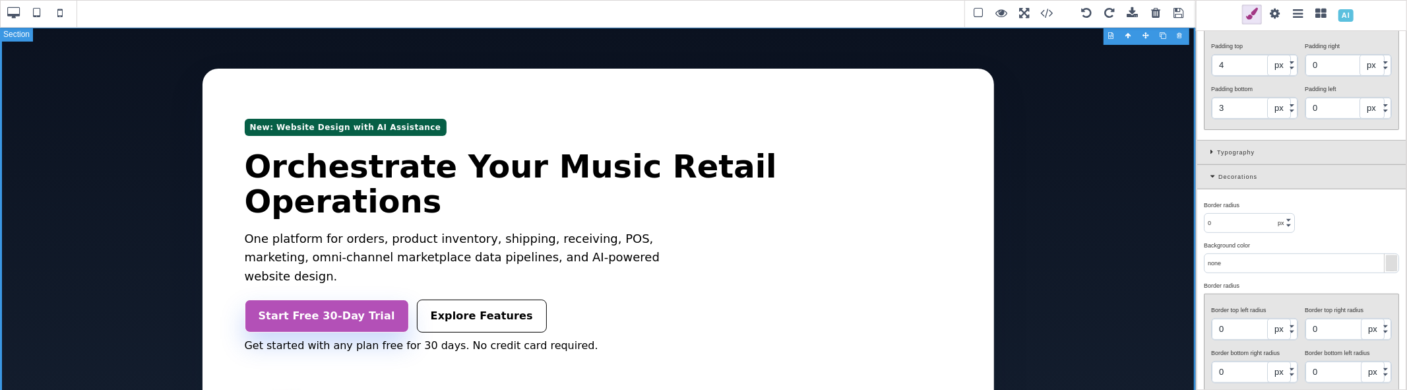
click at [1094, 91] on section "New: Website Design with AI Assistance Orchestrate Your Music Retail Operations…" at bounding box center [598, 281] width 1196 height 510
type input "0"
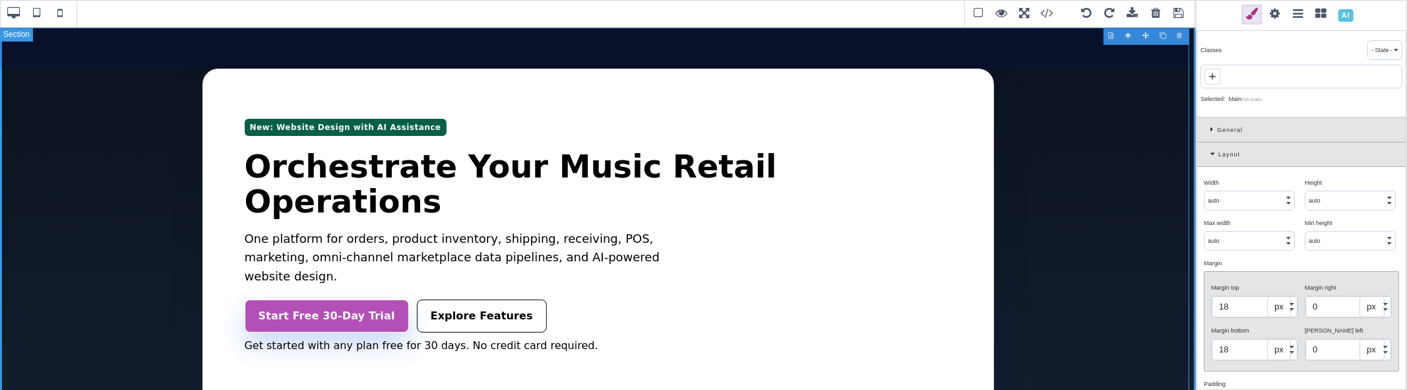
click at [1095, 127] on section "New: Website Design with AI Assistance Orchestrate Your Music Retail Operations…" at bounding box center [598, 281] width 1196 height 510
type input "4"
type input "3"
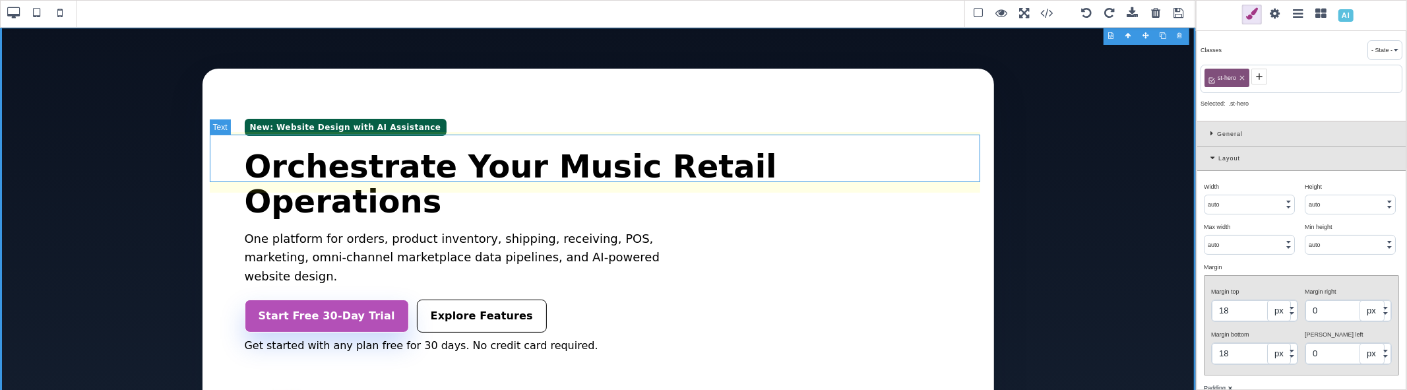
click at [245, 149] on h1 "Orchestrate Your Music Retail Operations" at bounding box center [598, 184] width 707 height 70
type input "0.25"
type input "1"
type input "0"
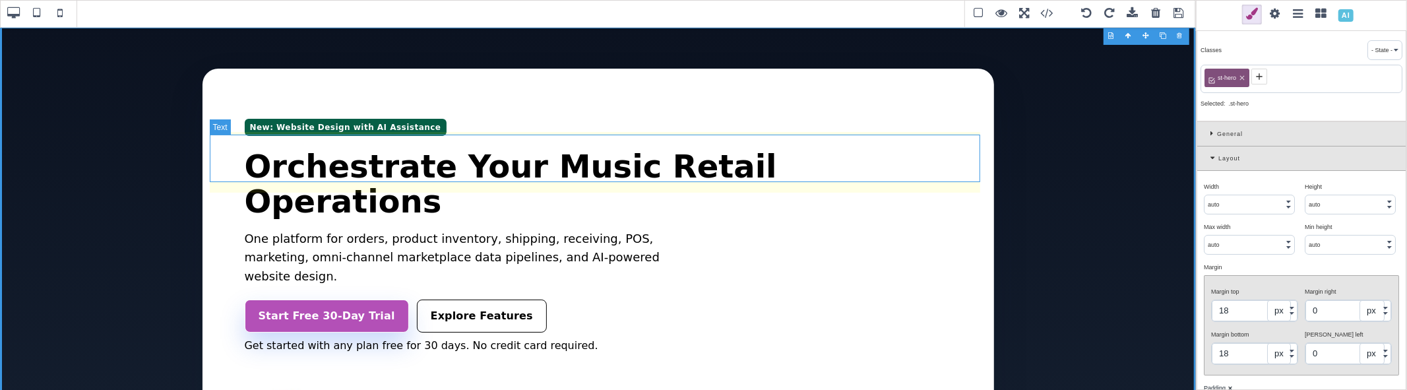
type input "black"
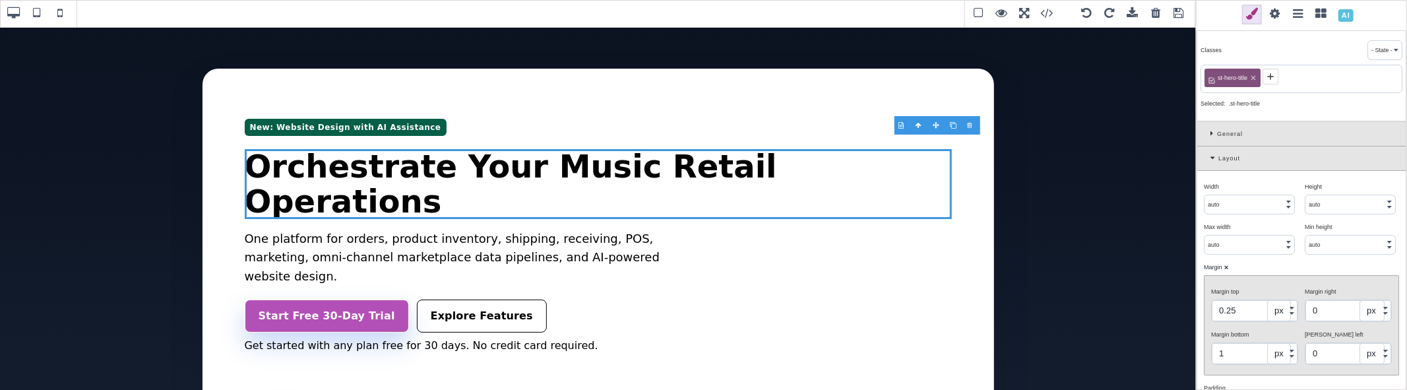
type input "1200"
select select "px"
type input "0"
type input "auto"
select select
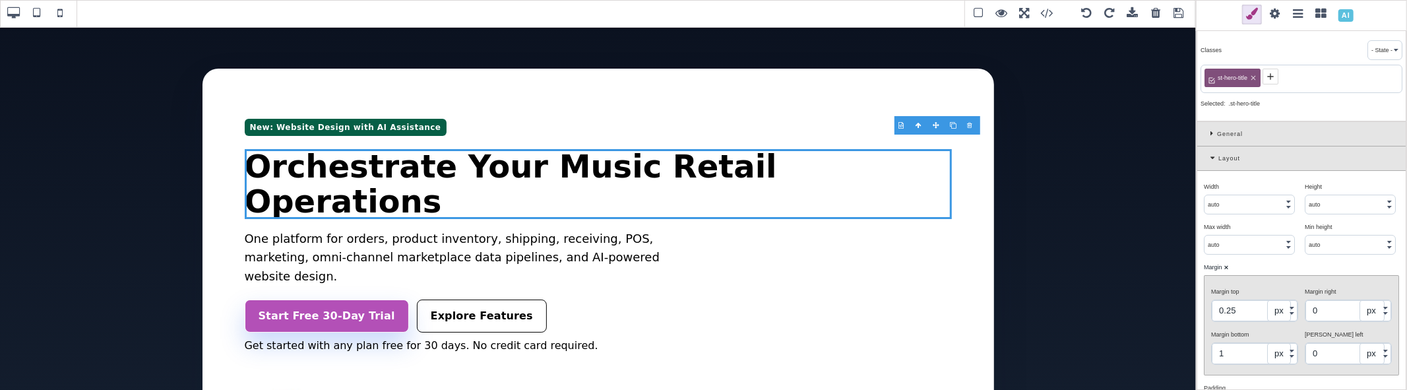
type input "0"
type input "auto"
select select
type input "2"
type input "1"
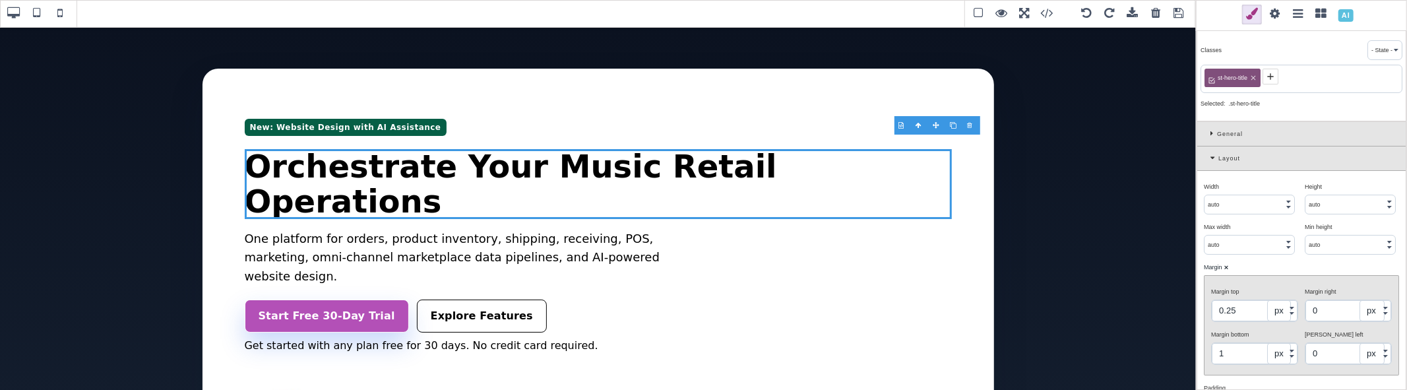
type input "2"
type input "1"
type input "rgb(230, 241, 255)"
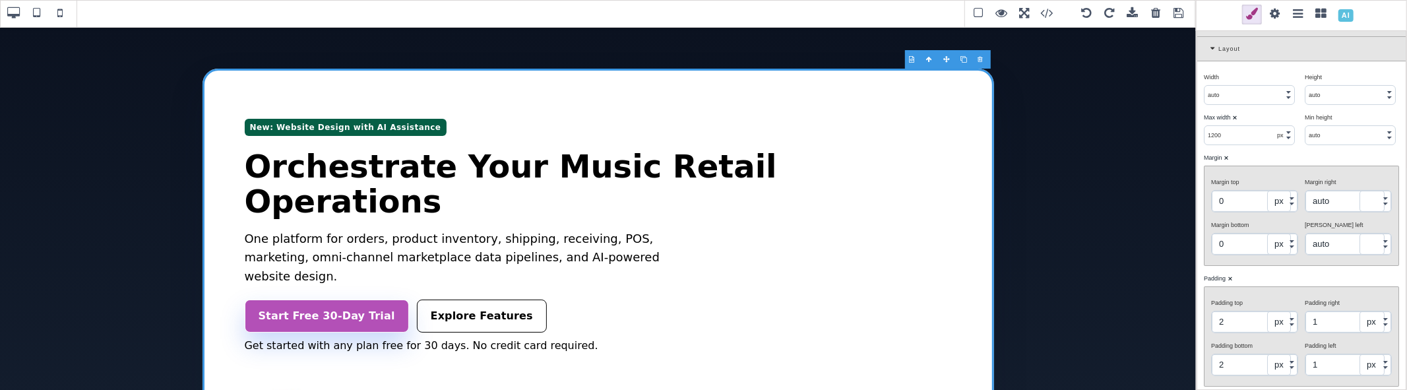
scroll to position [146, 0]
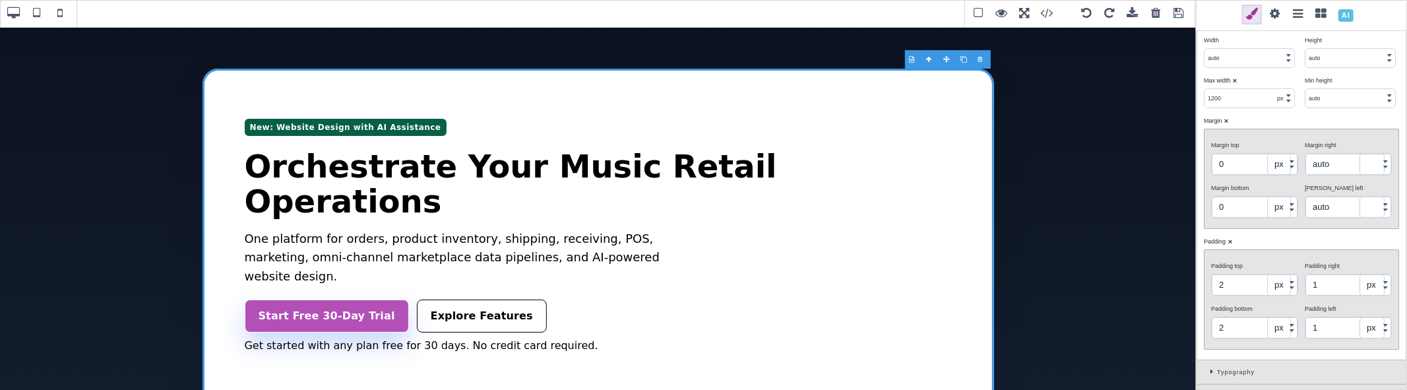
type input "auto"
select select
type input "0"
select select "px"
type input "0"
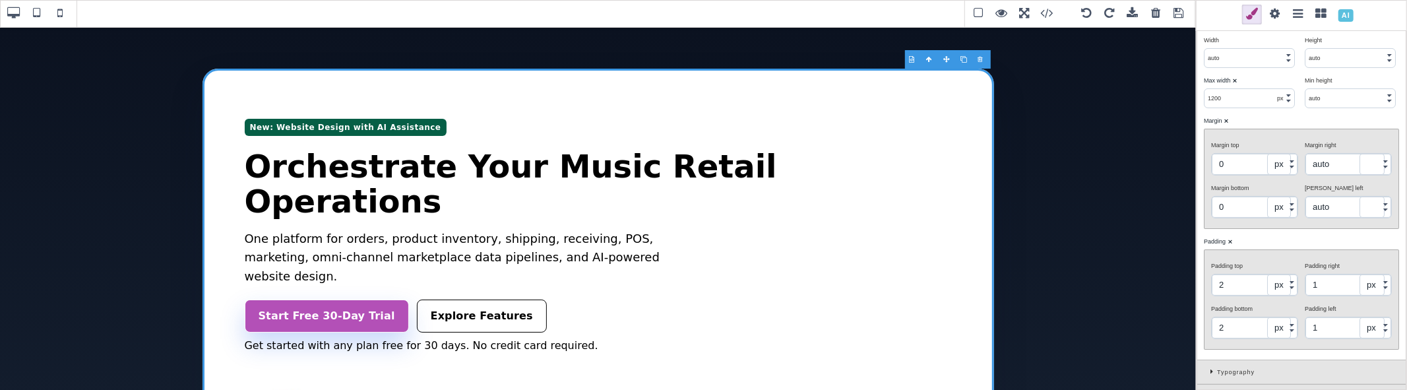
select select "px"
type input "4"
type input "0"
type input "3"
type input "0"
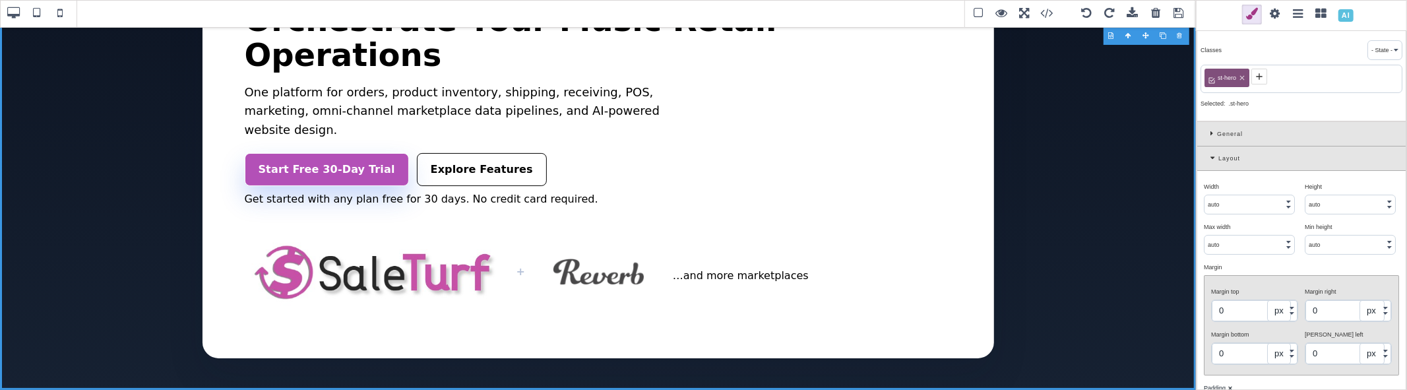
click at [1242, 309] on input "0" at bounding box center [1255, 310] width 86 height 21
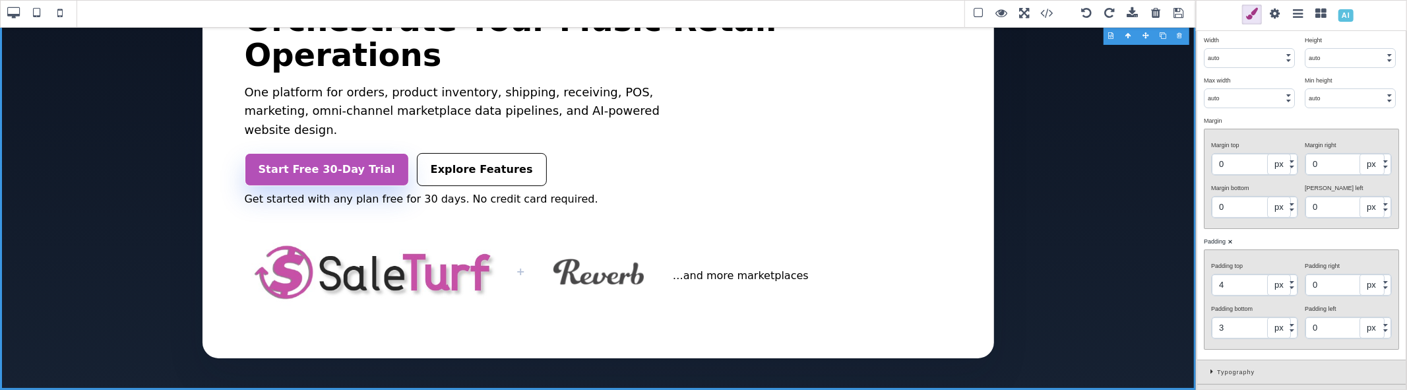
click at [1228, 284] on input "4" at bounding box center [1255, 284] width 86 height 21
click at [1226, 317] on input "3" at bounding box center [1255, 327] width 86 height 21
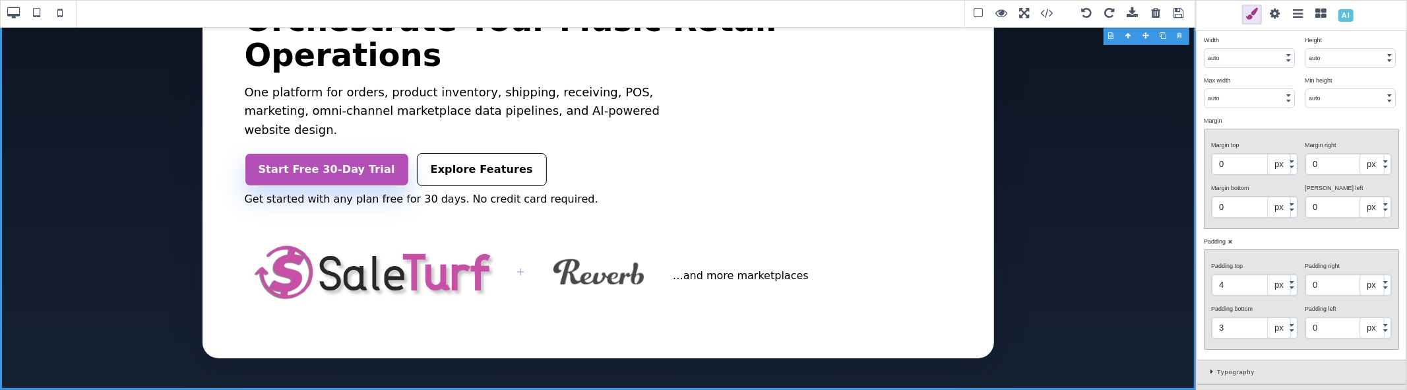
click at [1280, 280] on select "px % vh" at bounding box center [1279, 284] width 24 height 21
click at [1275, 274] on select "px % vh" at bounding box center [1279, 284] width 24 height 21
click at [1282, 317] on select "px % vh" at bounding box center [1279, 327] width 24 height 21
click at [1275, 317] on select "px % vh" at bounding box center [1279, 327] width 24 height 21
click at [1251, 275] on input "4" at bounding box center [1255, 284] width 86 height 21
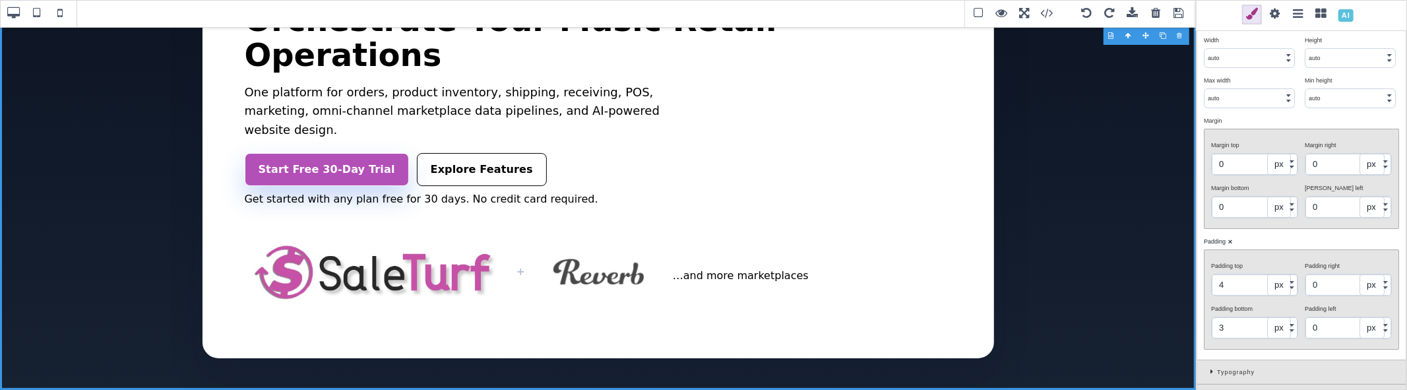
click at [1251, 275] on input "4" at bounding box center [1255, 284] width 86 height 21
type input "1"
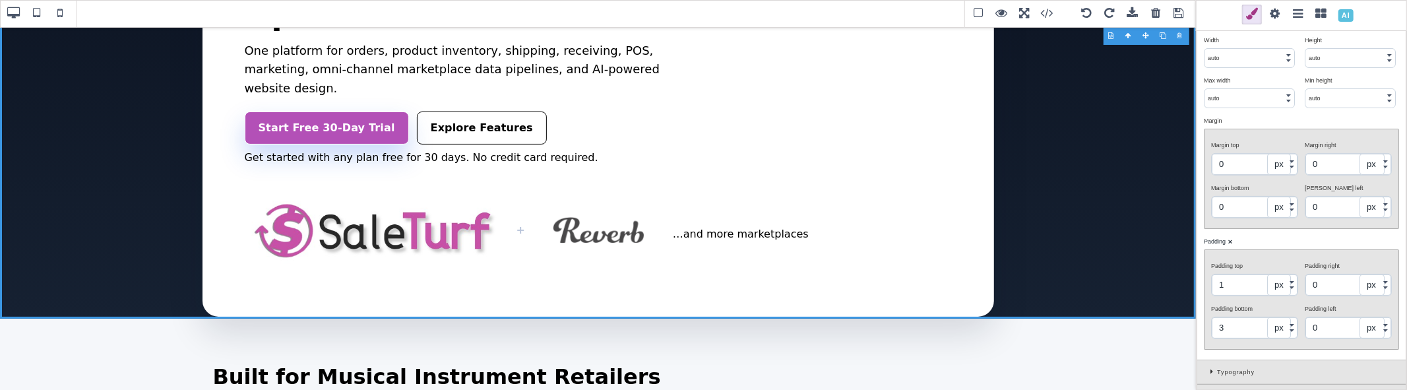
click at [1249, 317] on input "3" at bounding box center [1255, 327] width 86 height 21
type input "1"
click at [1253, 299] on div "Padding bottom 1 px % vh" at bounding box center [1255, 319] width 94 height 40
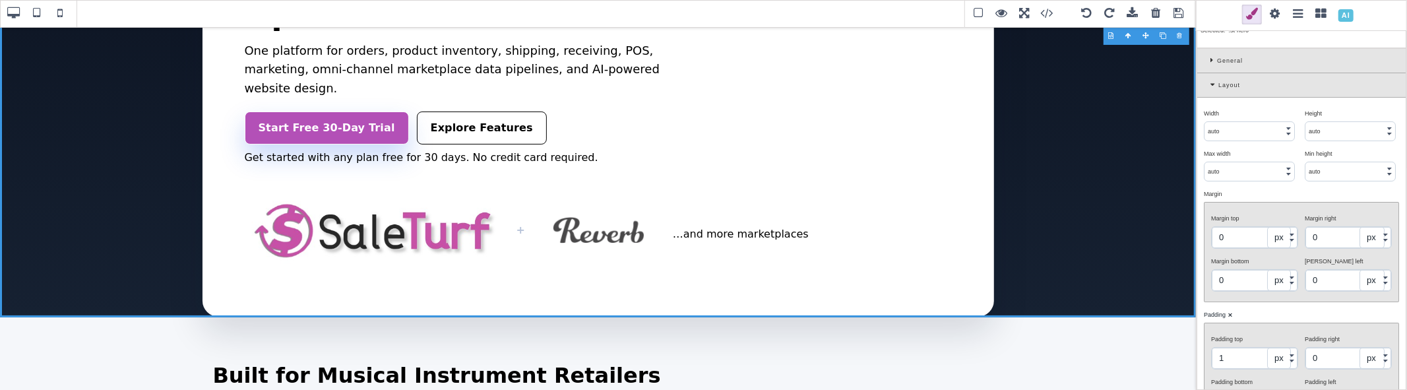
click at [1255, 352] on input "1" at bounding box center [1255, 358] width 86 height 21
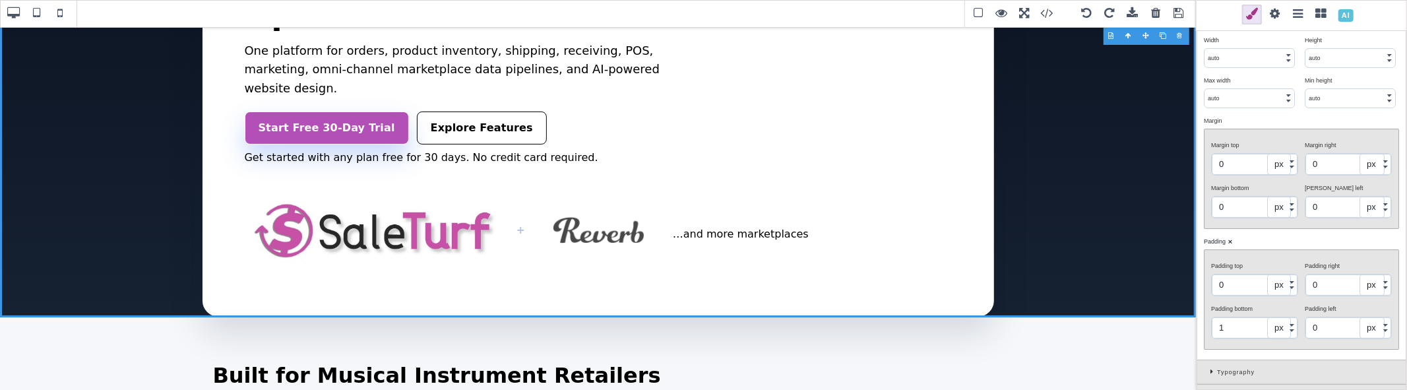
type input "0"
click at [1230, 328] on input "1" at bounding box center [1255, 327] width 86 height 21
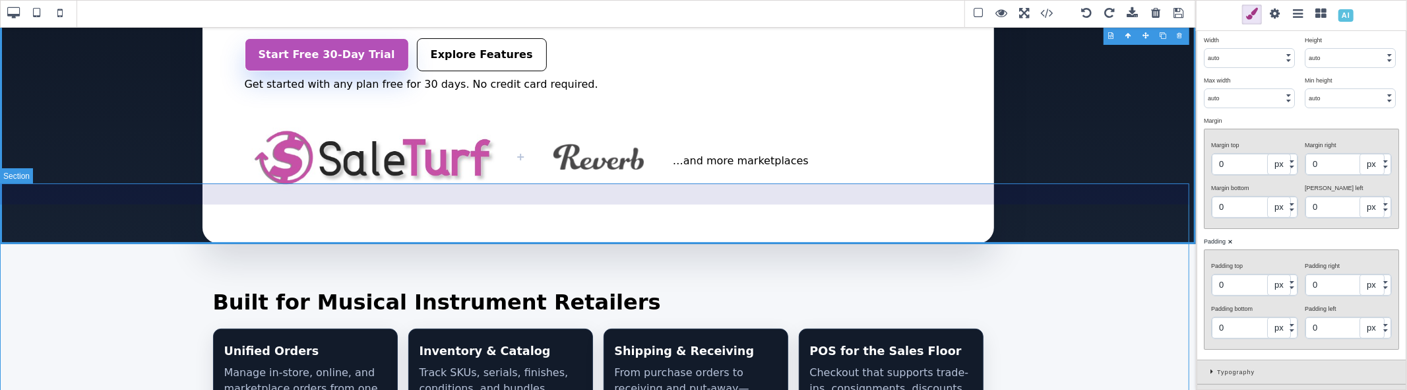
scroll to position [220, 0]
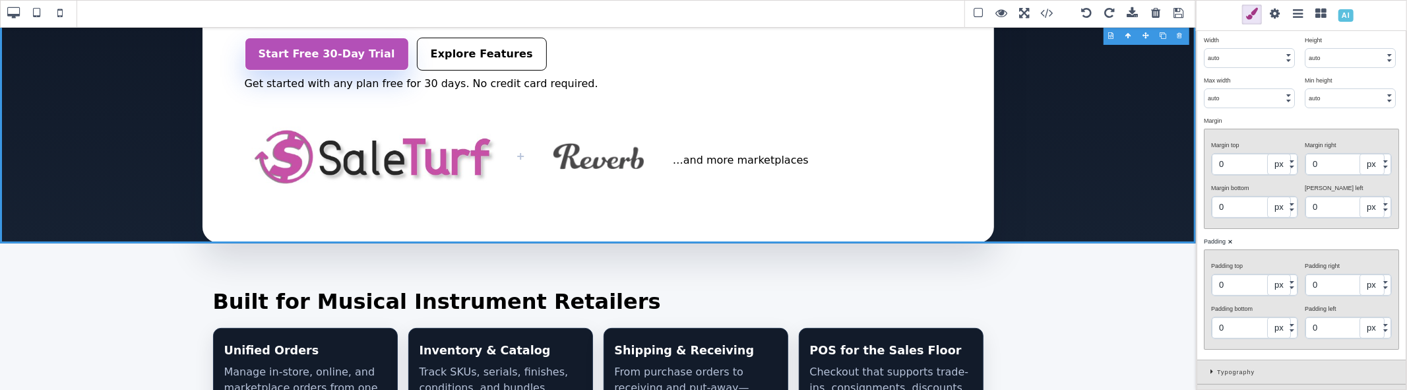
type input "0"
click at [1231, 277] on input "0" at bounding box center [1255, 284] width 86 height 21
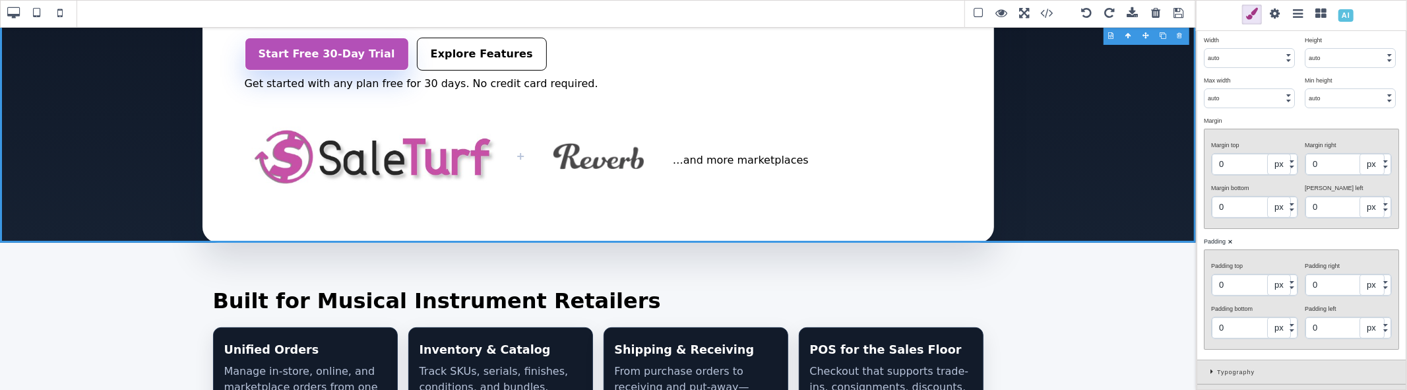
click at [1231, 277] on input "0" at bounding box center [1255, 284] width 86 height 21
type input "25"
click at [1255, 260] on div "Padding top" at bounding box center [1253, 266] width 84 height 12
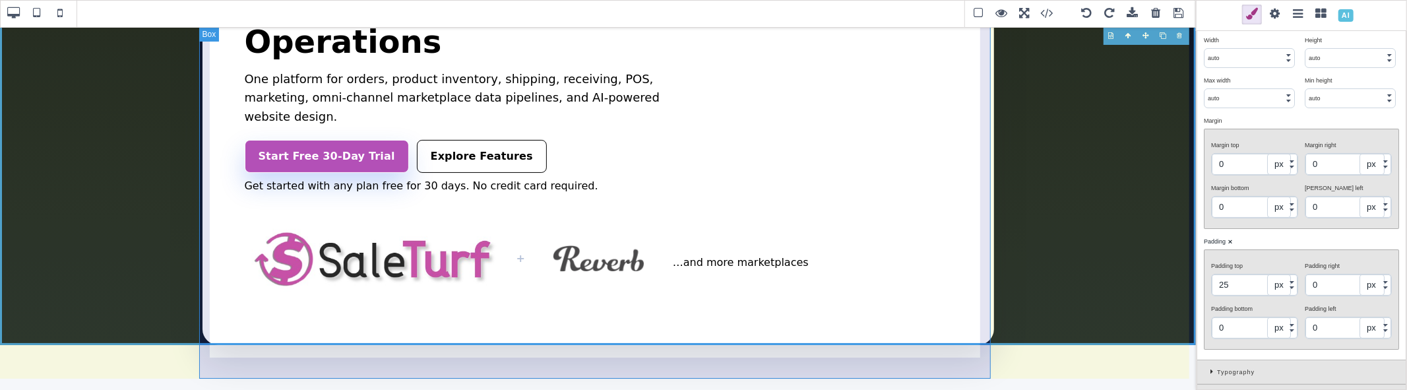
scroll to position [146, 0]
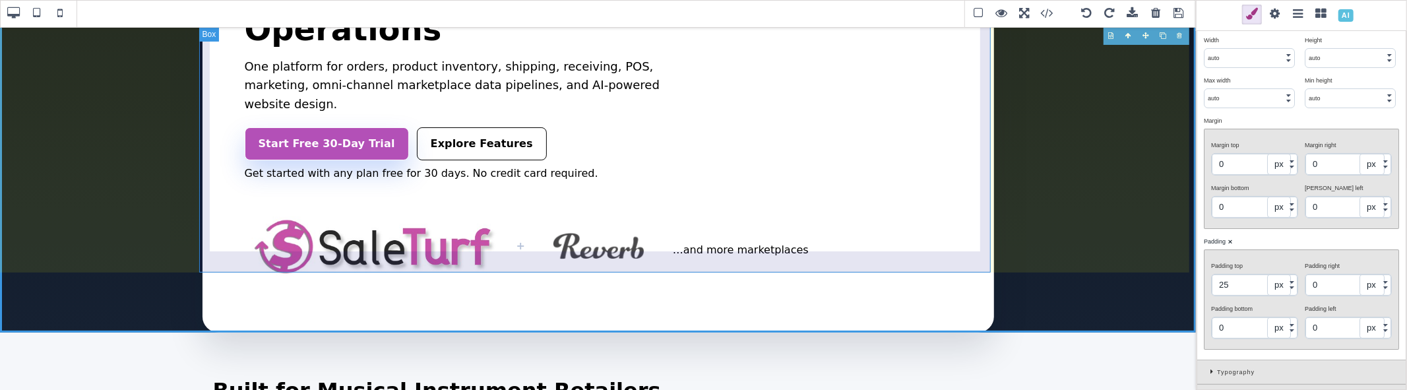
click at [759, 269] on div "New: Website Design with AI Assistance Orchestrate Your Music Retail Operations…" at bounding box center [598, 114] width 792 height 436
type input "1200"
select select "px"
type input "auto"
select select
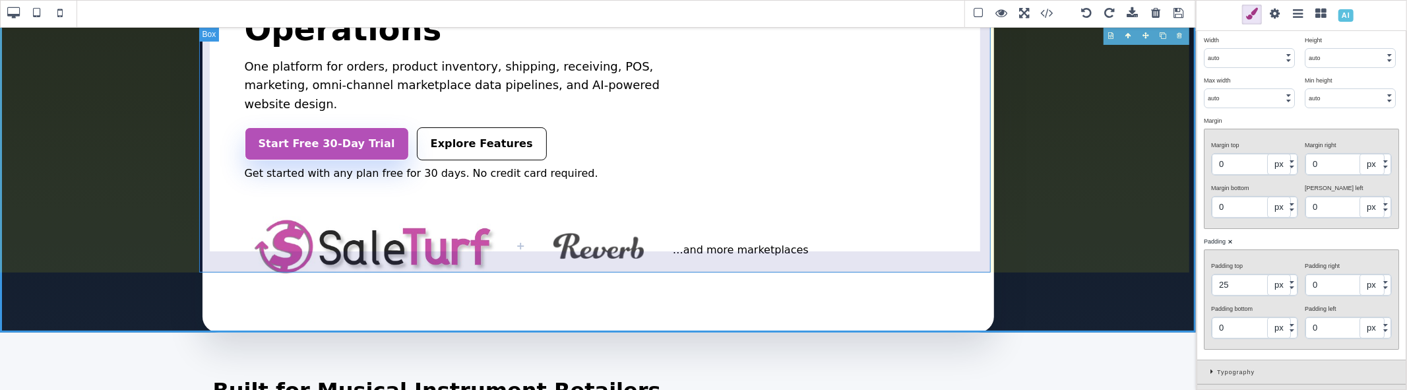
type input "auto"
select select
type input "2"
type input "1"
type input "2"
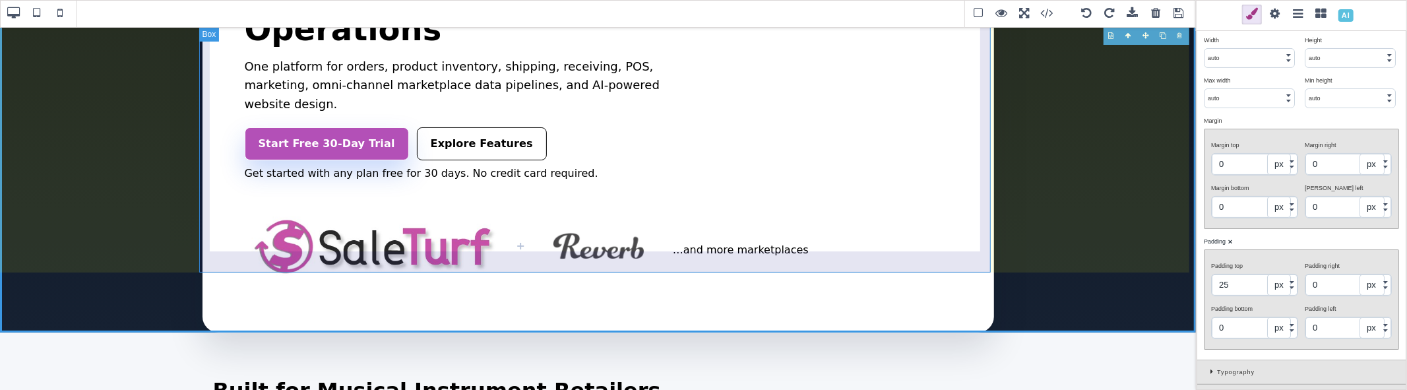
type input "1"
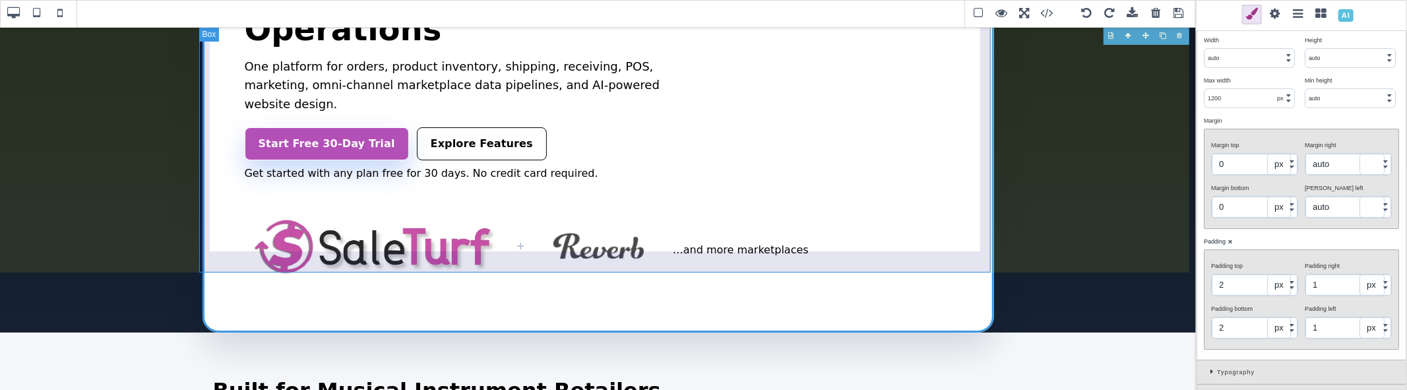
scroll to position [0, 0]
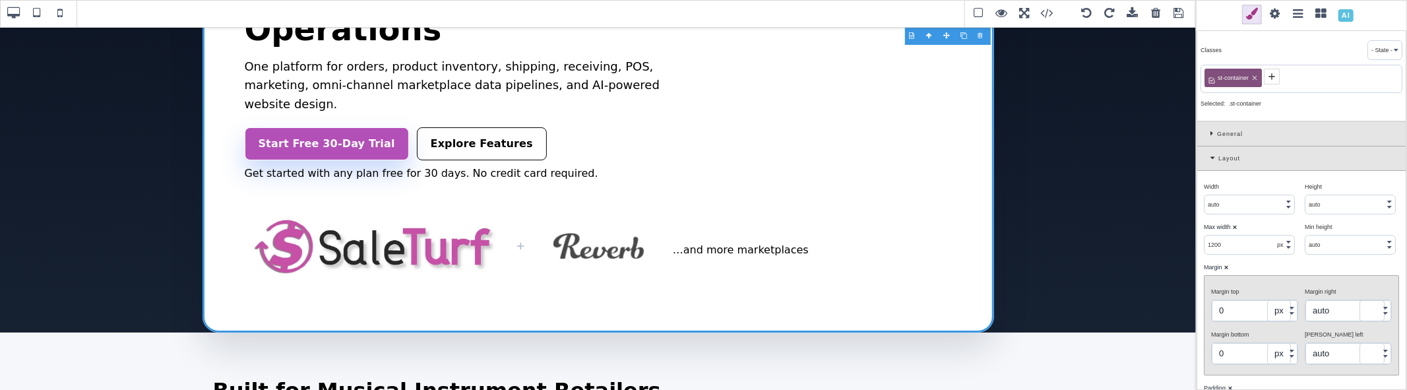
click at [1243, 353] on input "0" at bounding box center [1255, 353] width 86 height 21
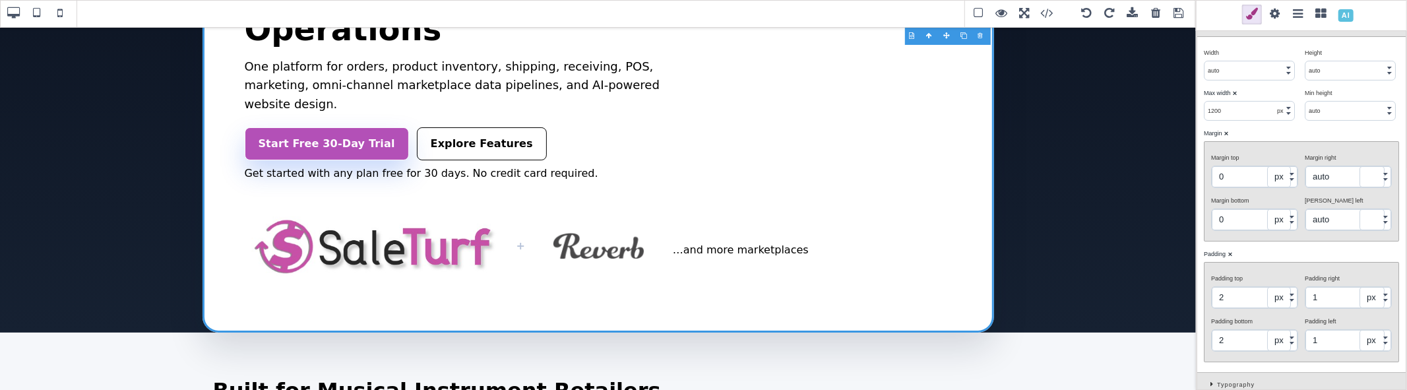
scroll to position [146, 0]
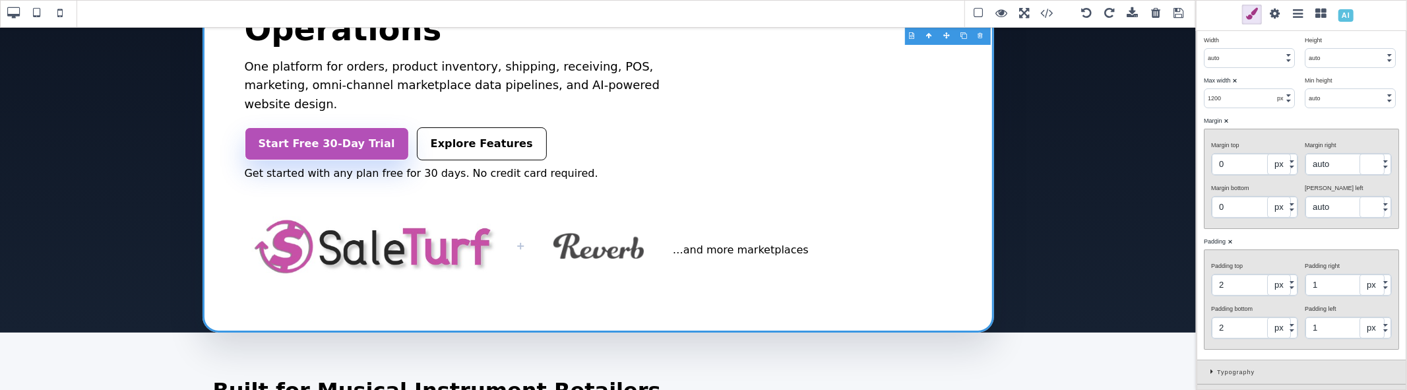
click at [1230, 325] on input "2" at bounding box center [1255, 327] width 86 height 21
type input "0"
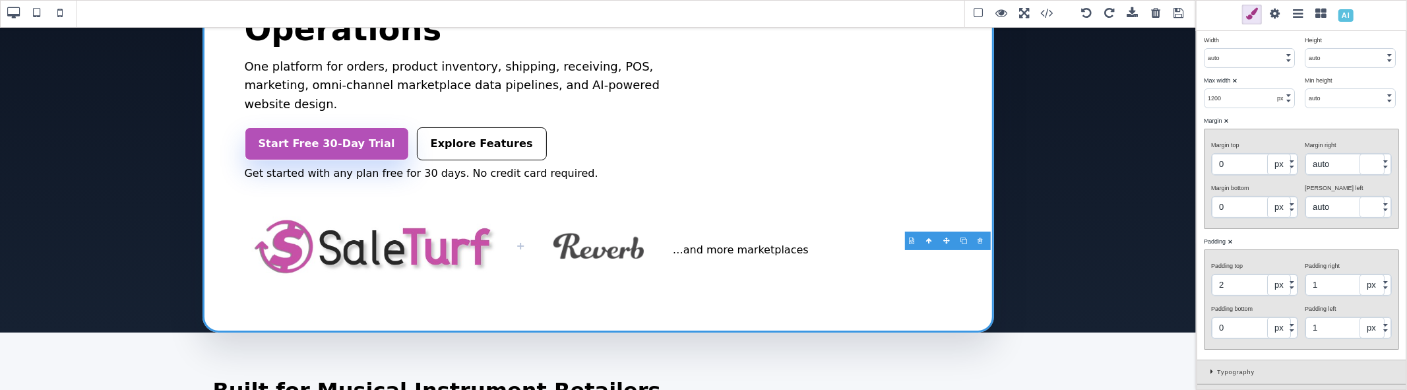
click at [1255, 303] on div "Padding bottom" at bounding box center [1253, 309] width 84 height 12
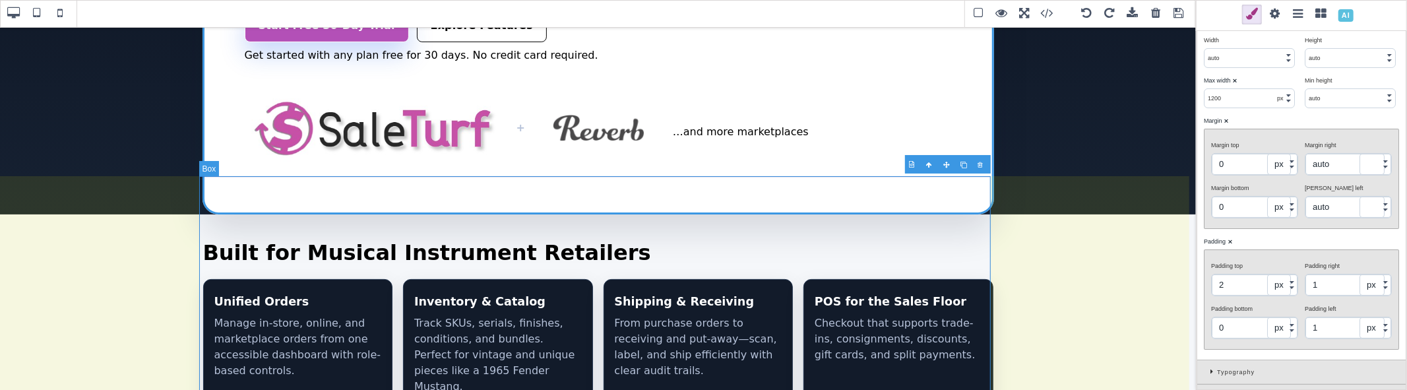
scroll to position [293, 0]
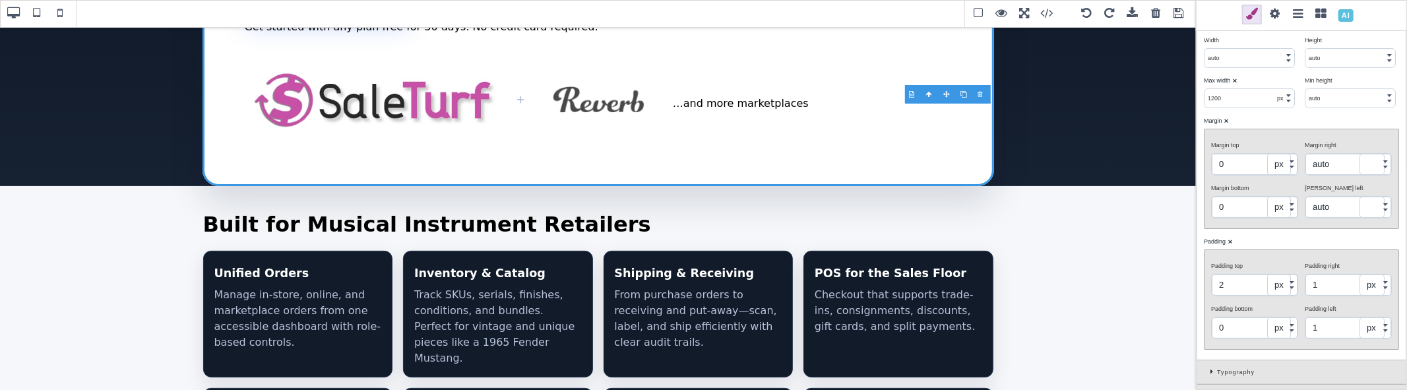
click at [1182, 16] on span at bounding box center [1179, 14] width 20 height 20
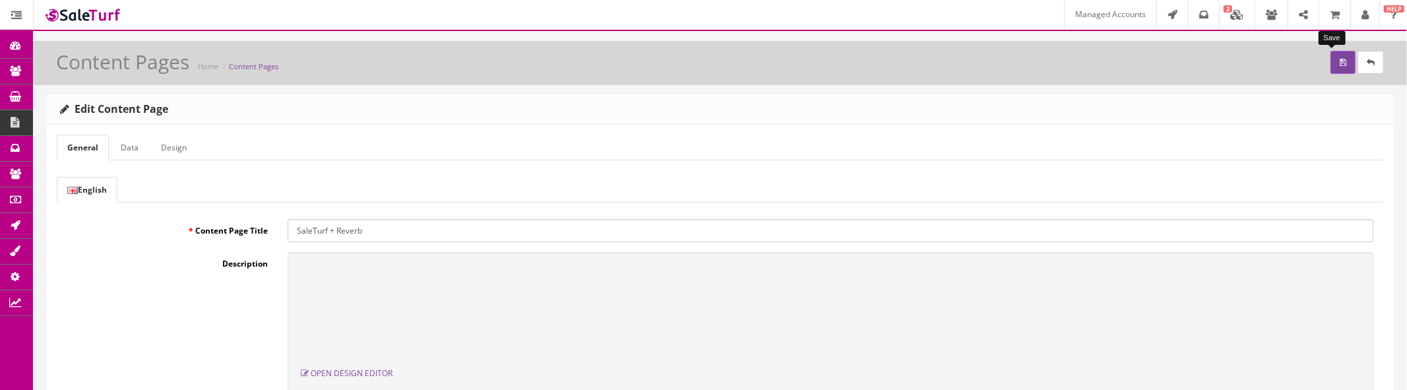
click at [1340, 61] on icon "submit" at bounding box center [1343, 63] width 7 height 8
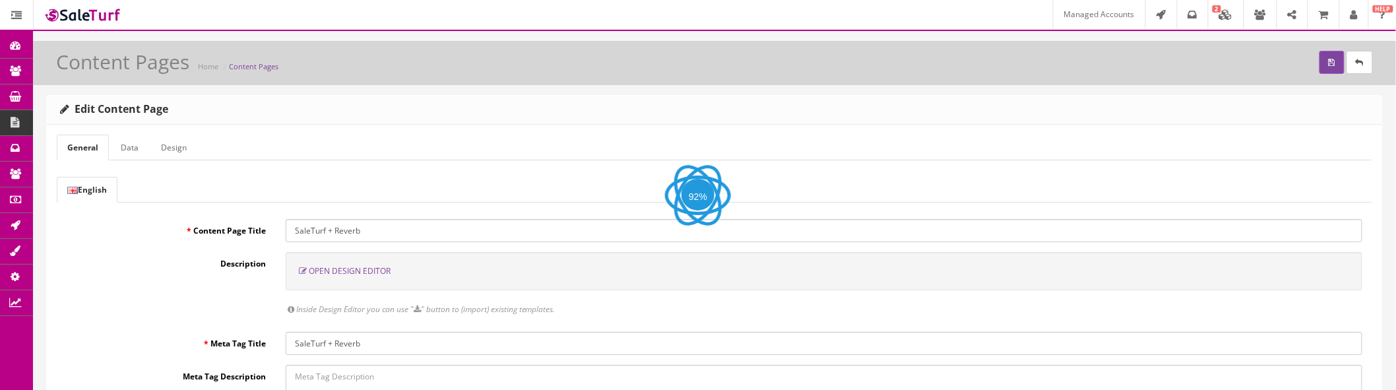
click at [370, 267] on span "Open Design Editor" at bounding box center [350, 270] width 82 height 11
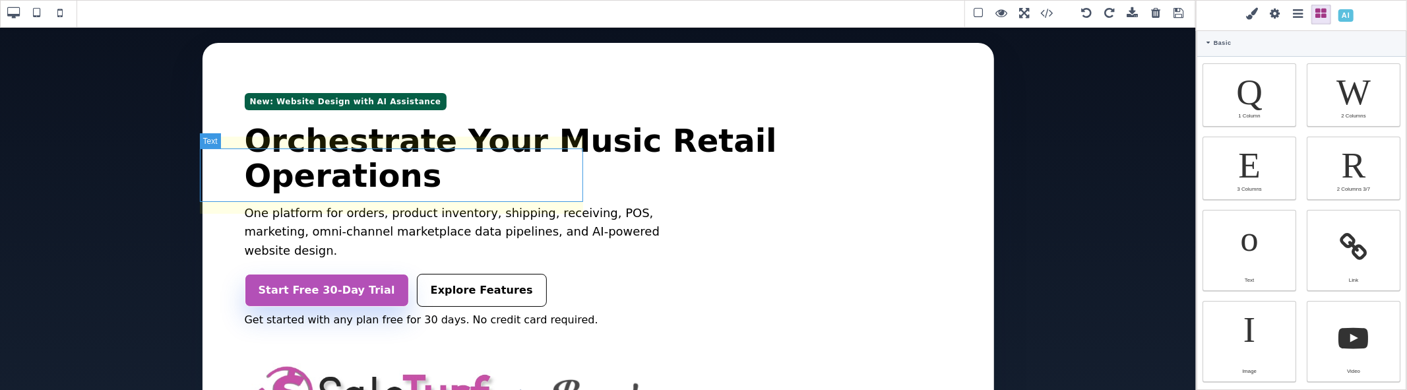
click at [522, 204] on p "One platform for orders, product inventory, shipping, receiving, POS, marketing…" at bounding box center [471, 232] width 453 height 57
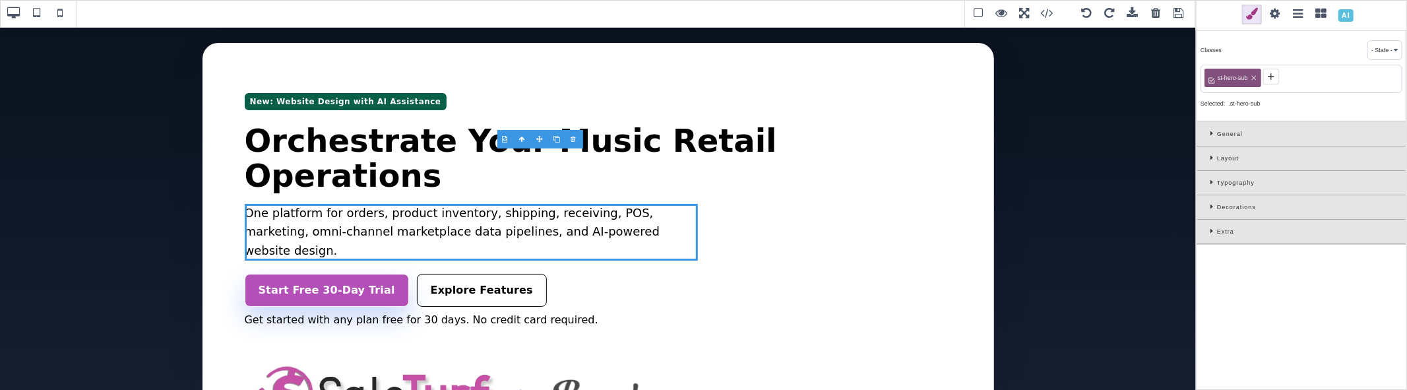
click at [1209, 154] on div "Layout" at bounding box center [1301, 158] width 208 height 24
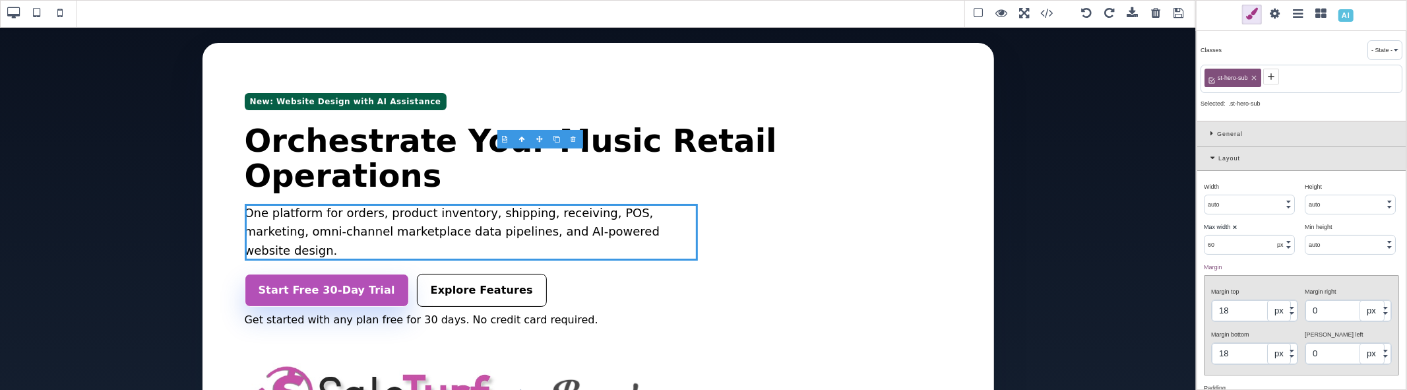
click at [1247, 308] on input "18" at bounding box center [1255, 310] width 86 height 21
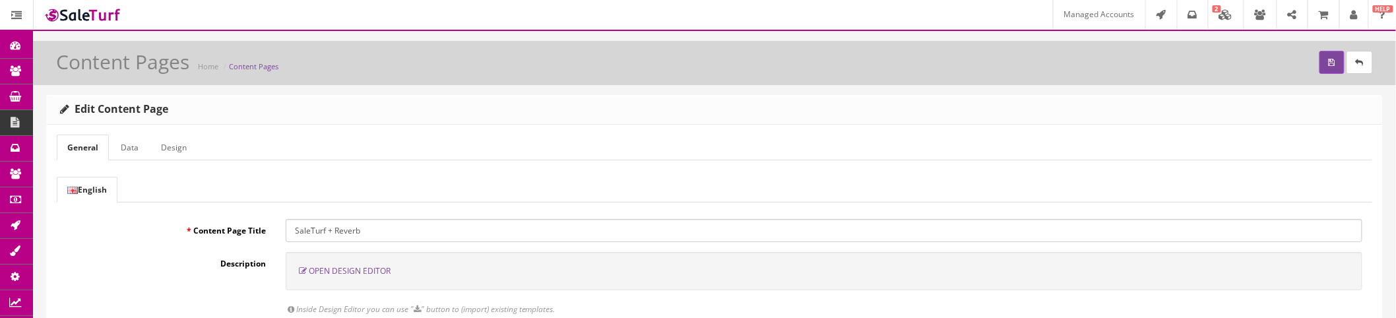
click at [371, 269] on span "Open Design Editor" at bounding box center [350, 270] width 82 height 11
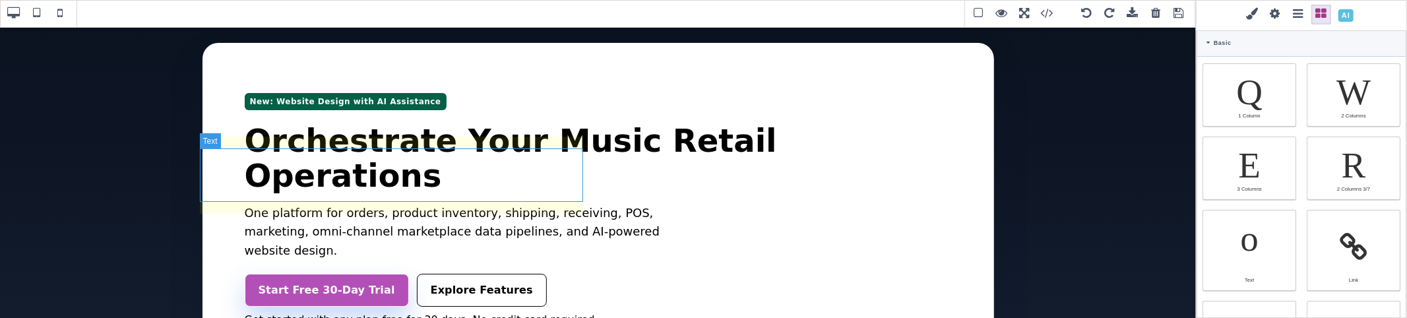
click at [540, 204] on p "One platform for orders, product inventory, shipping, receiving, POS, marketing…" at bounding box center [471, 232] width 453 height 57
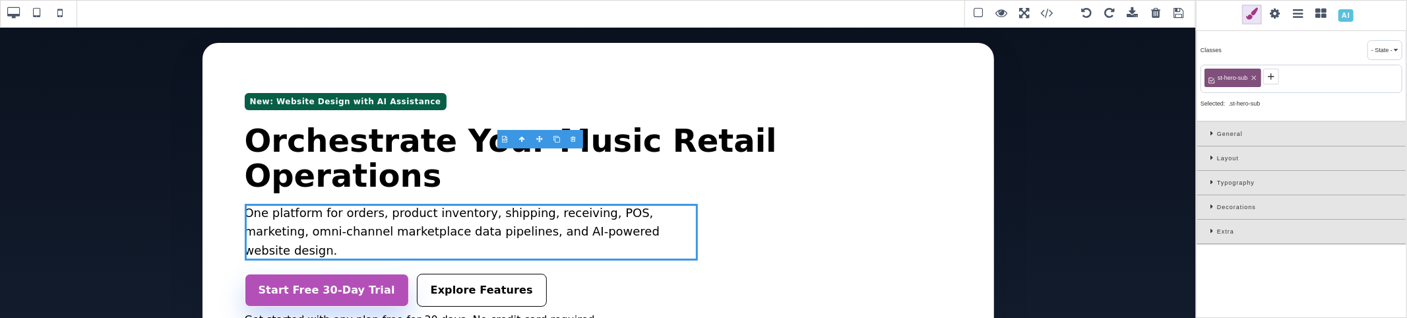
click at [1208, 162] on div "Layout" at bounding box center [1301, 158] width 208 height 24
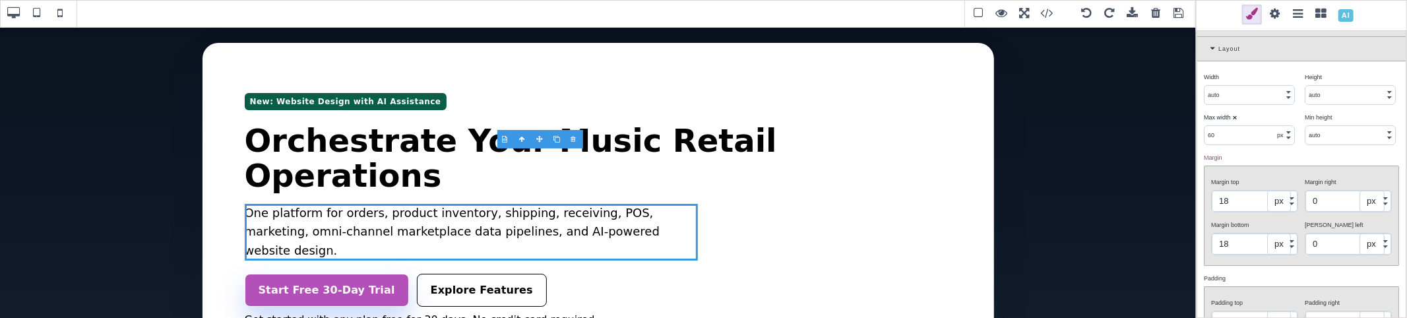
scroll to position [146, 0]
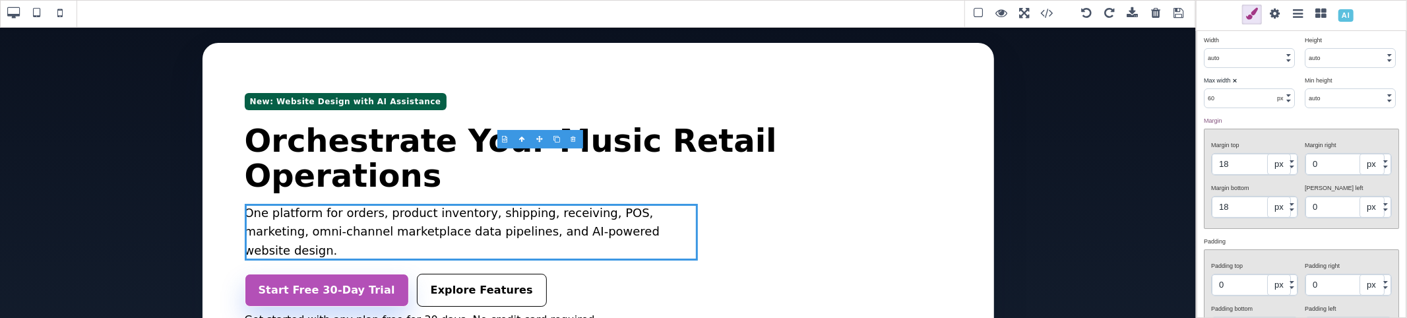
click at [1241, 162] on input "18" at bounding box center [1255, 164] width 86 height 21
click at [1272, 165] on select "px % vh" at bounding box center [1279, 164] width 24 height 21
click at [1277, 160] on select "px % vh" at bounding box center [1279, 164] width 24 height 21
click at [1238, 159] on input "18" at bounding box center [1255, 164] width 86 height 21
click at [1275, 141] on div "Margin top" at bounding box center [1253, 145] width 84 height 12
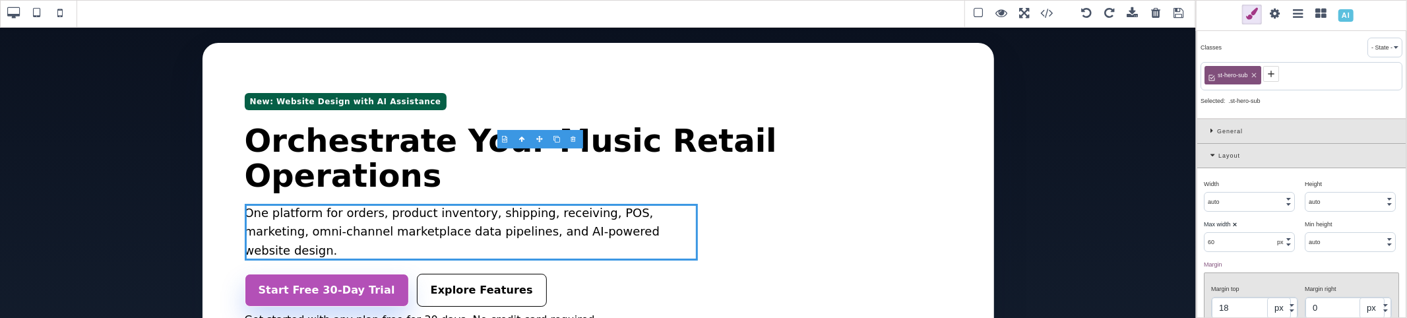
scroll to position [0, 0]
click at [1285, 20] on span at bounding box center [1275, 15] width 20 height 20
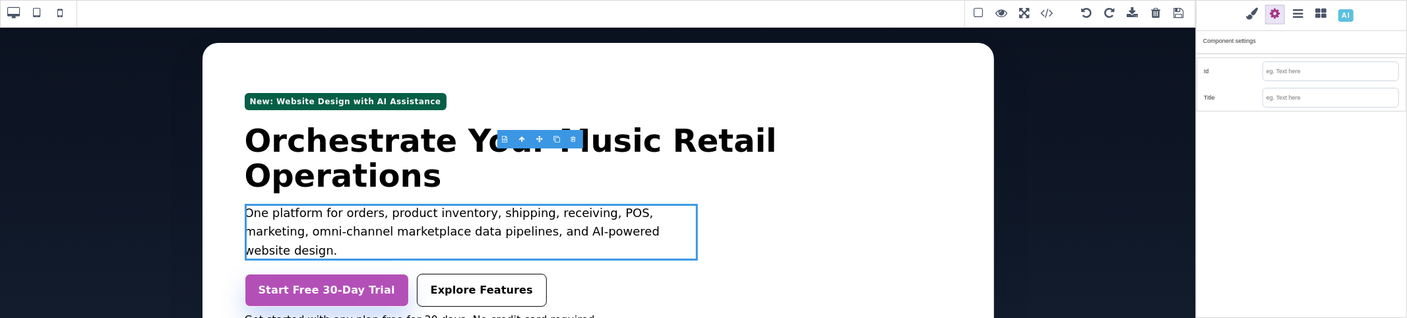
click at [1262, 20] on span at bounding box center [1252, 15] width 20 height 20
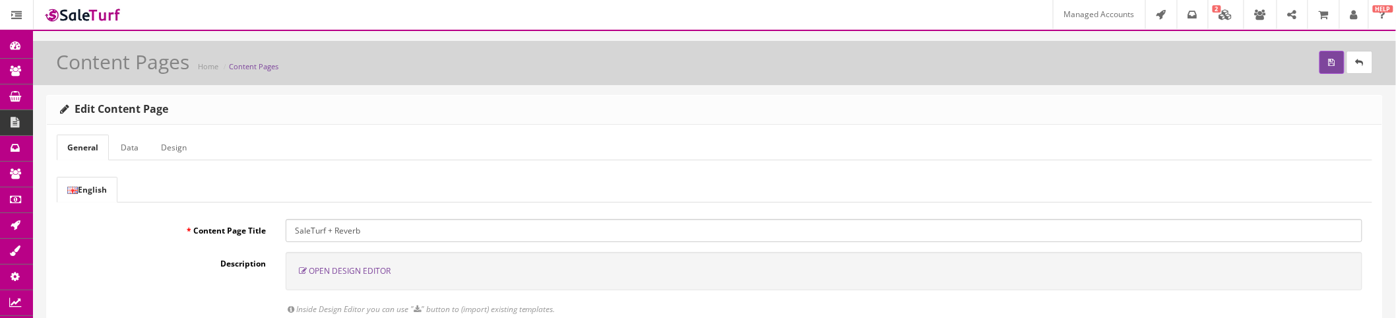
click at [360, 274] on span "Open Design Editor" at bounding box center [350, 270] width 82 height 11
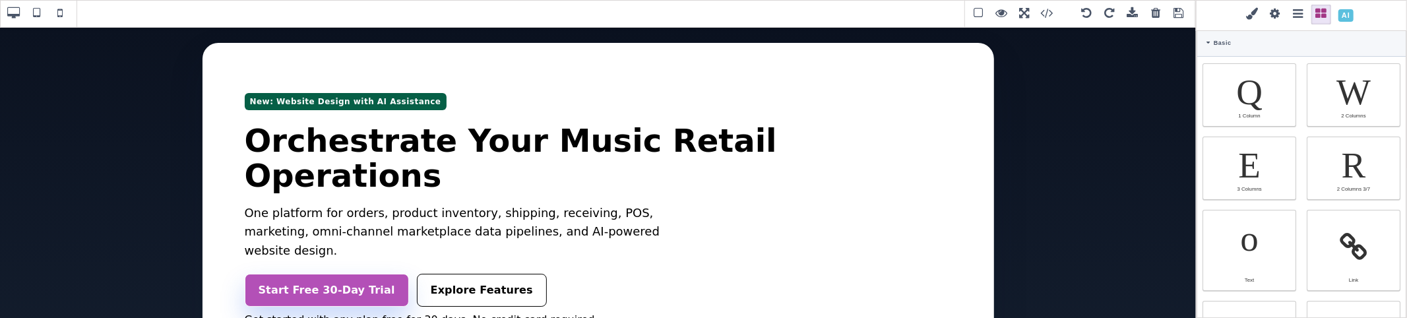
click at [1262, 15] on span at bounding box center [1252, 15] width 20 height 20
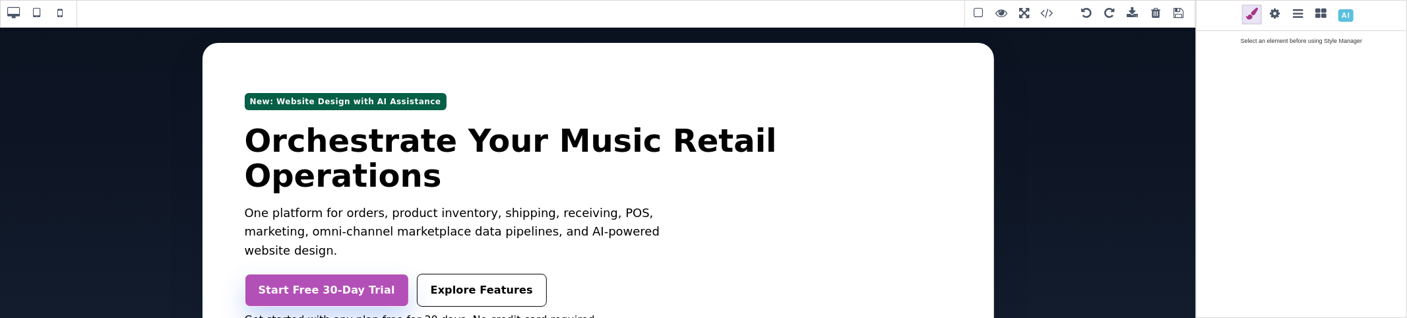
click at [1331, 18] on span at bounding box center [1321, 15] width 20 height 20
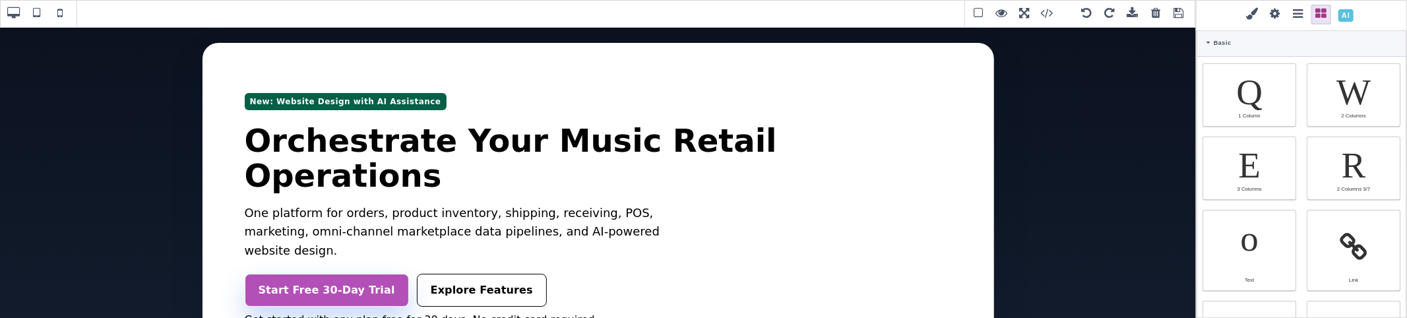
click at [1308, 16] on span at bounding box center [1298, 15] width 20 height 20
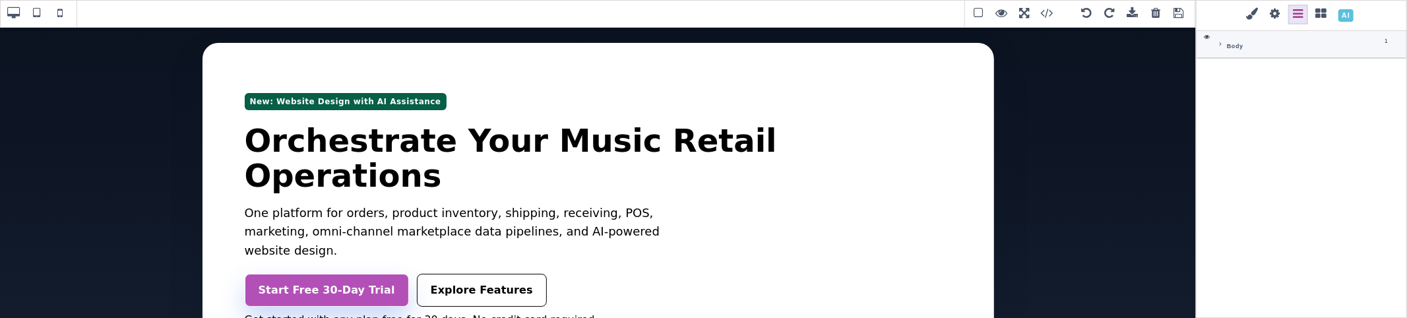
click at [1285, 17] on span at bounding box center [1275, 15] width 20 height 20
click at [1305, 17] on div at bounding box center [1301, 15] width 203 height 23
click at [1262, 18] on span at bounding box center [1252, 15] width 20 height 20
click at [1285, 18] on span at bounding box center [1275, 15] width 20 height 20
click at [1331, 18] on span at bounding box center [1321, 15] width 20 height 20
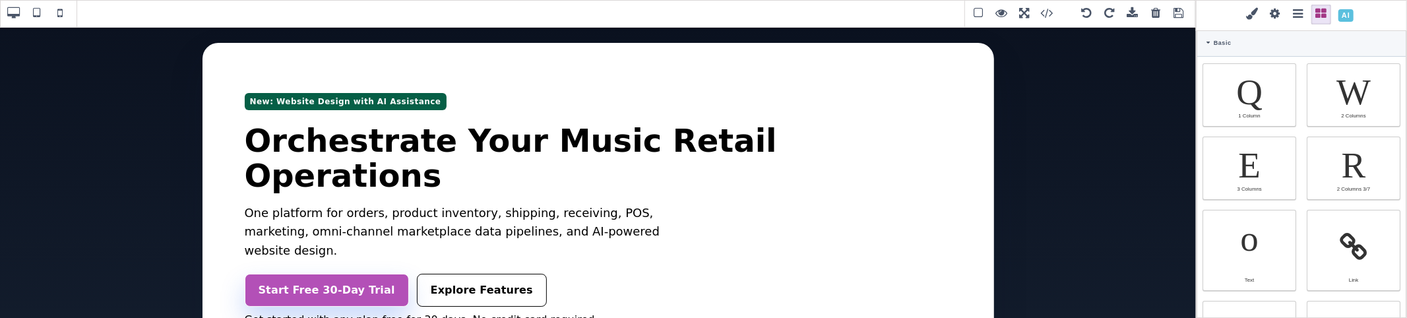
click at [1301, 12] on span at bounding box center [1298, 15] width 20 height 20
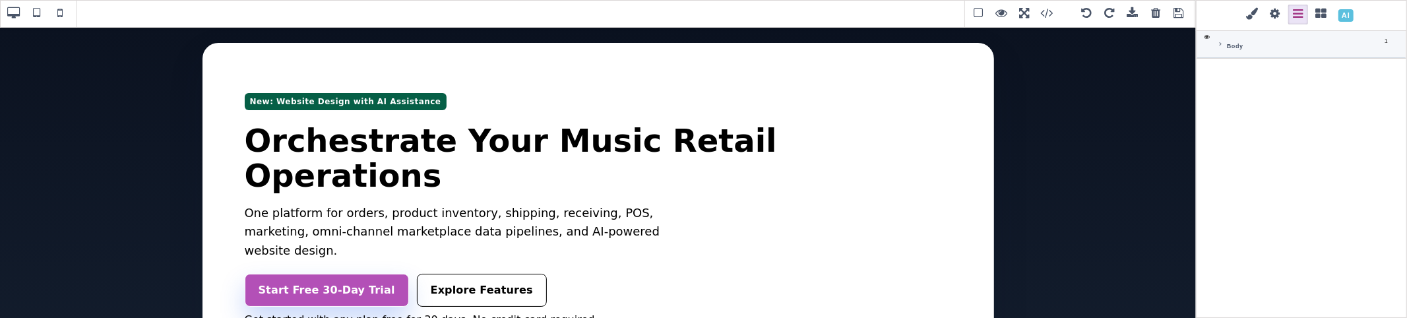
click at [1270, 16] on span at bounding box center [1275, 15] width 20 height 20
click at [1257, 16] on span at bounding box center [1252, 15] width 20 height 20
click at [1315, 13] on span at bounding box center [1321, 15] width 20 height 20
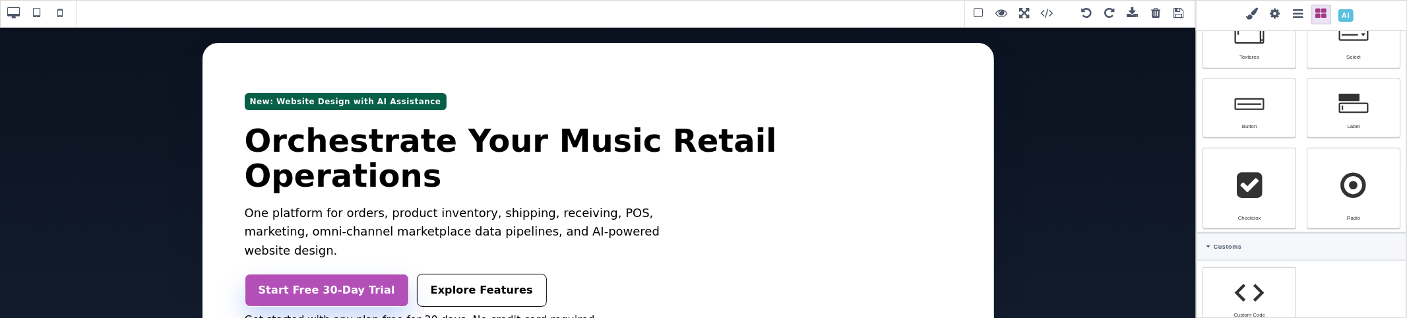
scroll to position [954, 0]
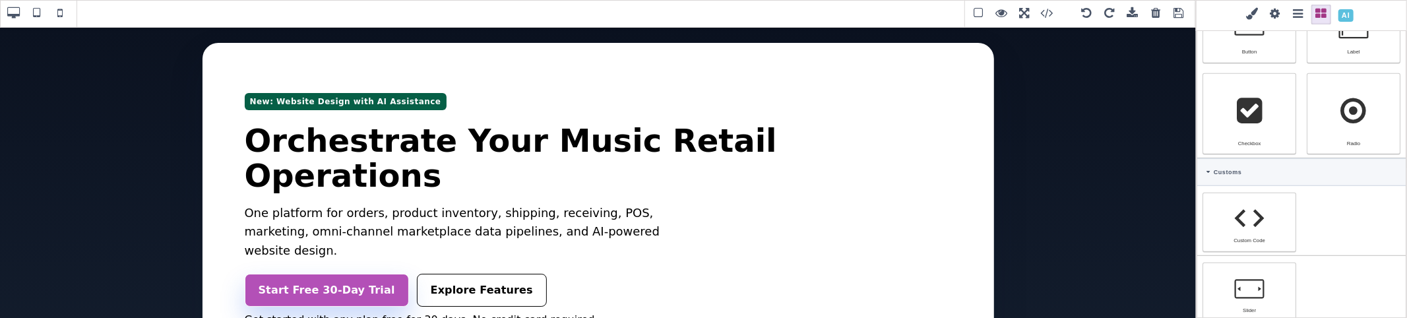
click at [1043, 13] on span at bounding box center [1056, 14] width 36 height 20
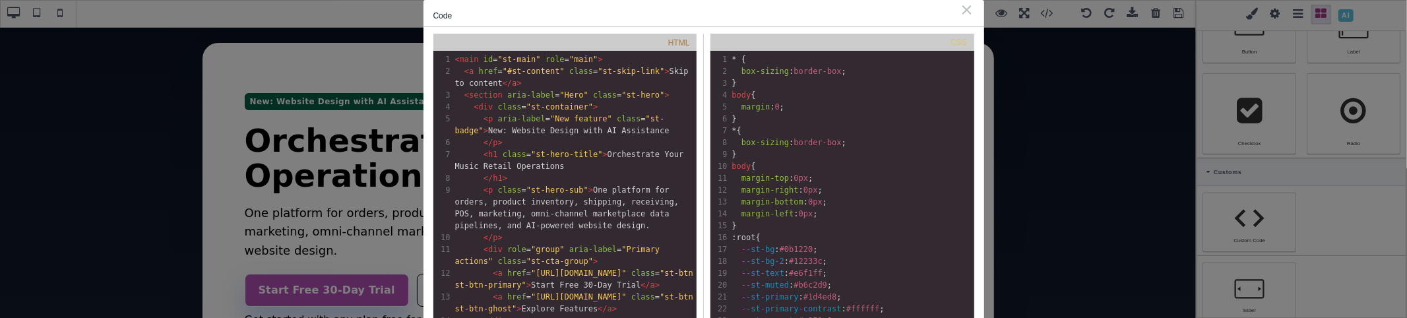
click at [971, 9] on div "⨯" at bounding box center [967, 9] width 14 height 12
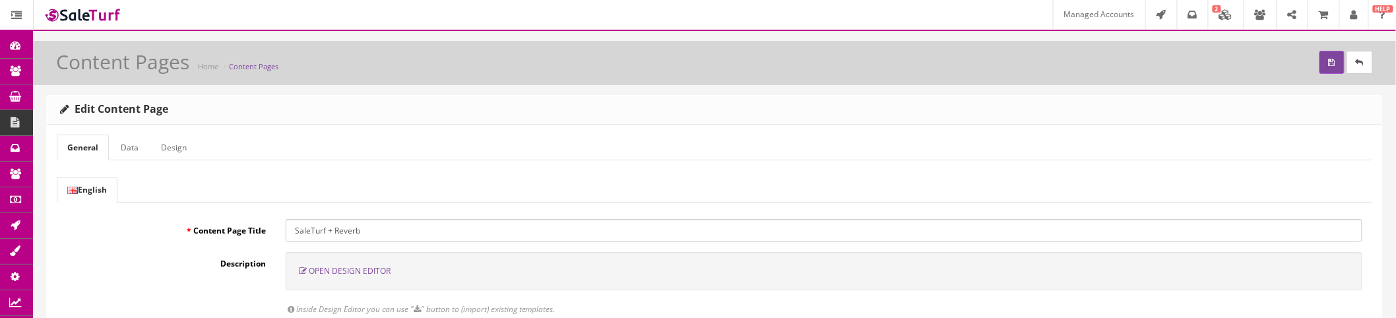
click at [353, 267] on span "Open Design Editor" at bounding box center [350, 270] width 82 height 11
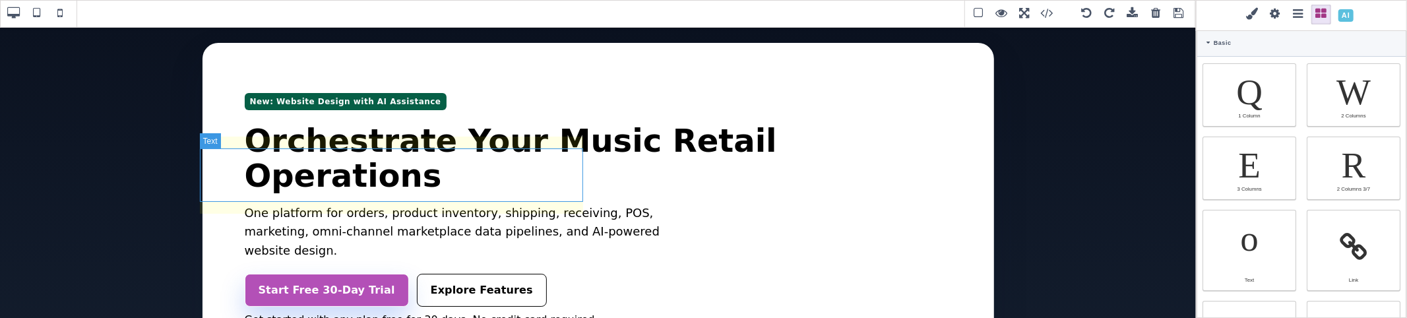
click at [564, 204] on p "One platform for orders, product inventory, shipping, receiving, POS, marketing…" at bounding box center [471, 232] width 453 height 57
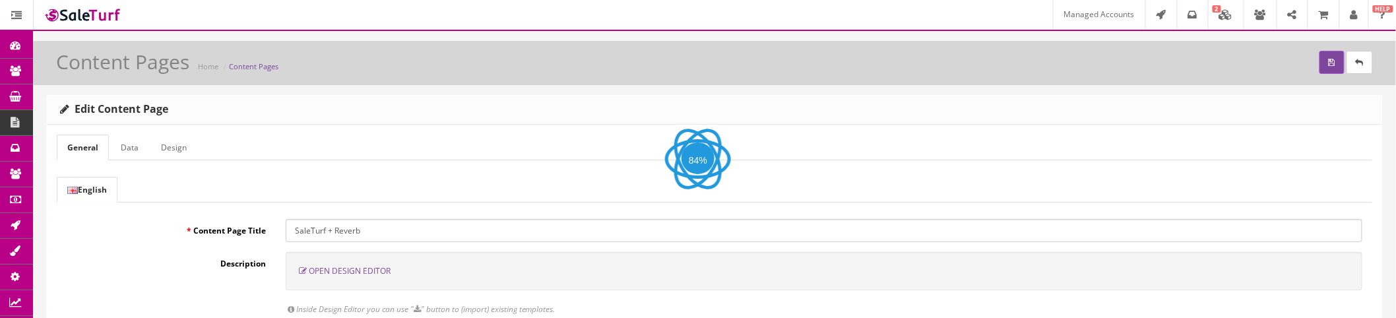
click at [381, 272] on span "Open Design Editor" at bounding box center [350, 270] width 82 height 11
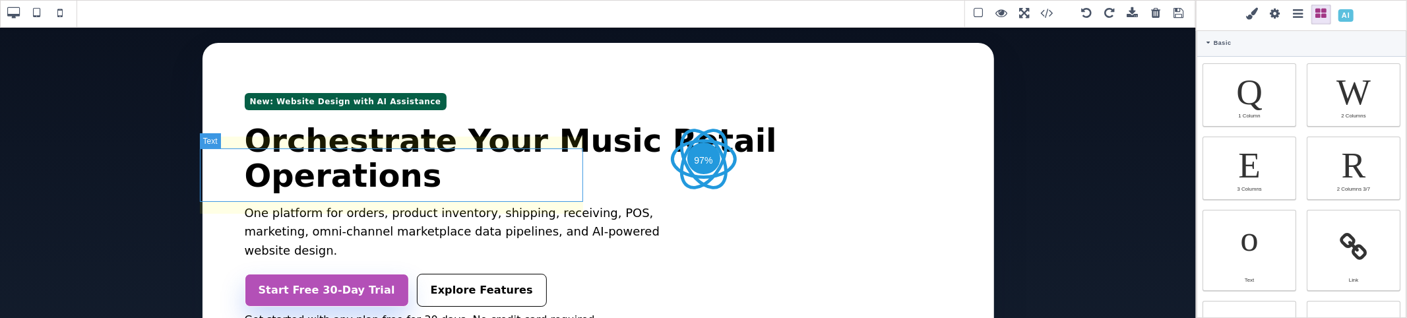
click at [476, 204] on p "One platform for orders, product inventory, shipping, receiving, POS, marketing…" at bounding box center [471, 232] width 453 height 57
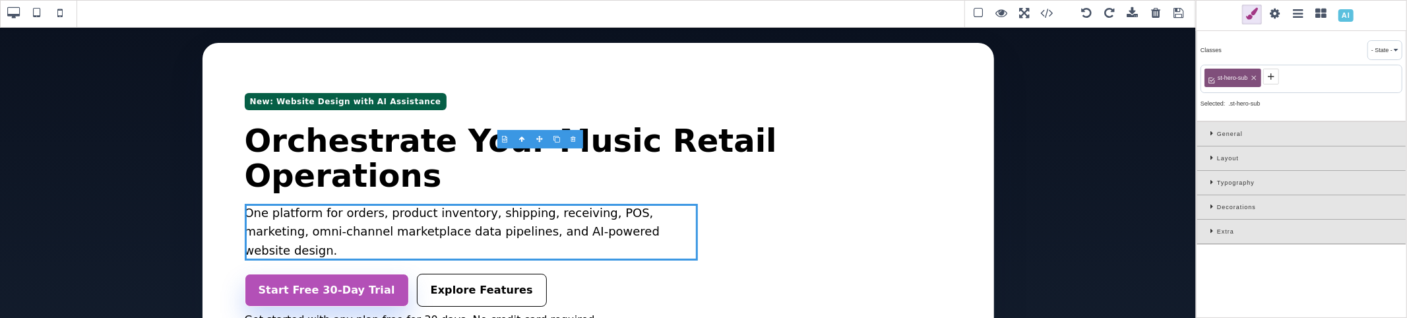
click at [1268, 79] on icon at bounding box center [1271, 76] width 11 height 11
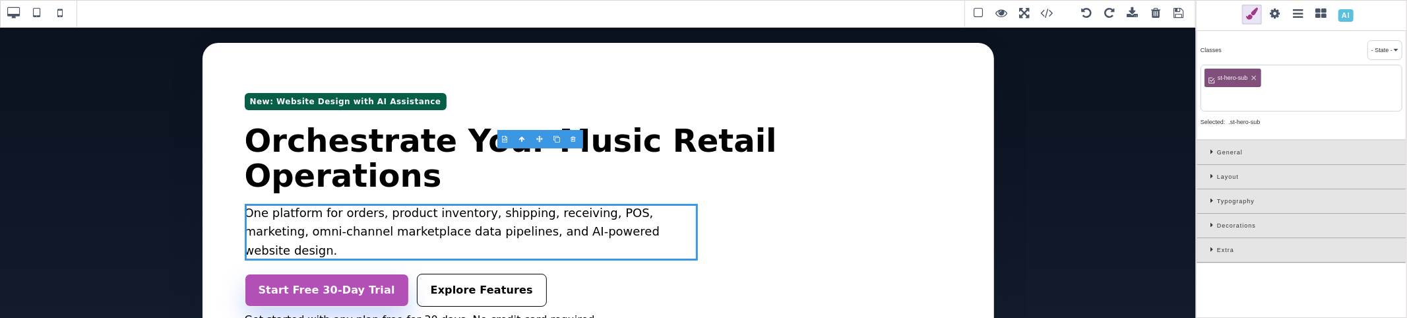
click at [1247, 98] on input at bounding box center [1301, 98] width 194 height 18
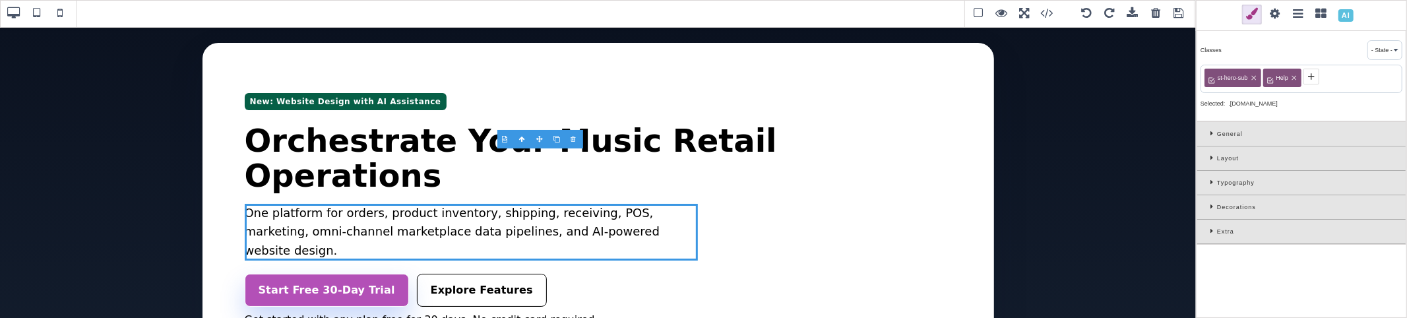
click at [1324, 73] on div "st-hero-sub Help" at bounding box center [1301, 79] width 202 height 28
click at [1315, 73] on icon at bounding box center [1311, 76] width 11 height 11
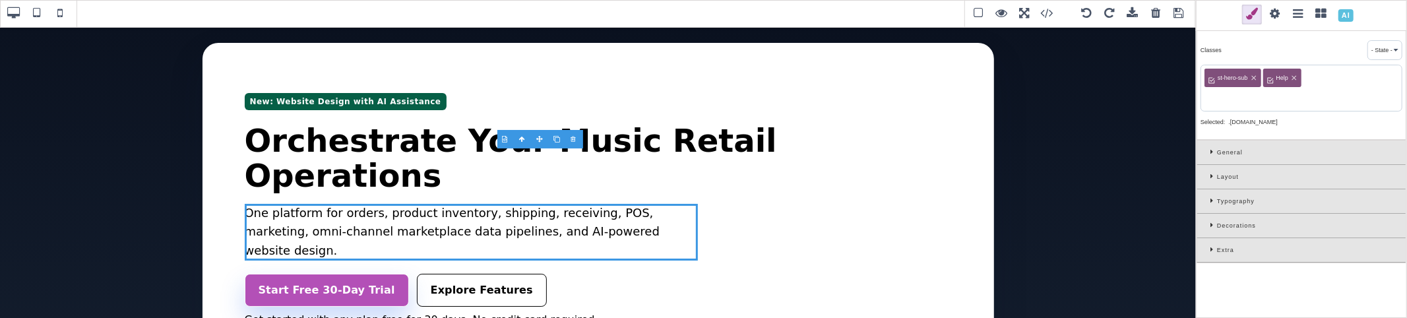
click at [1283, 96] on input at bounding box center [1301, 98] width 194 height 18
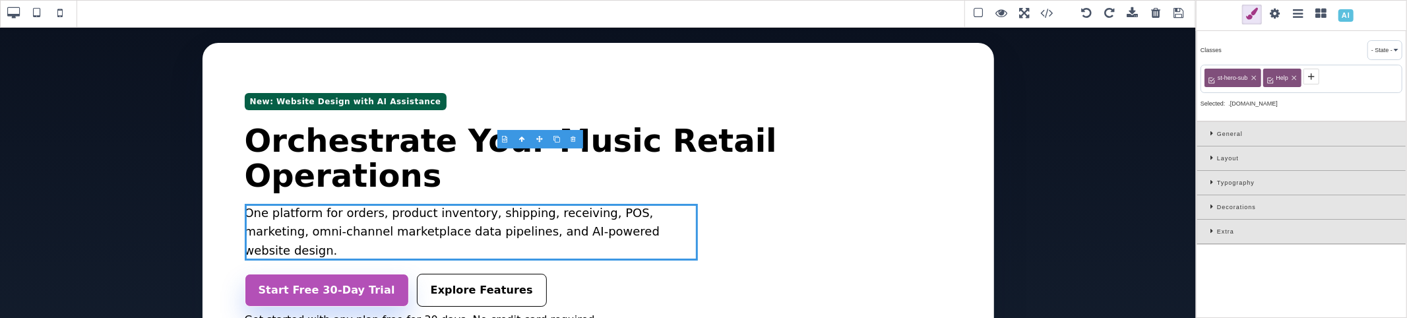
click at [1311, 77] on icon at bounding box center [1311, 76] width 11 height 11
click at [1315, 77] on icon at bounding box center [1311, 76] width 11 height 11
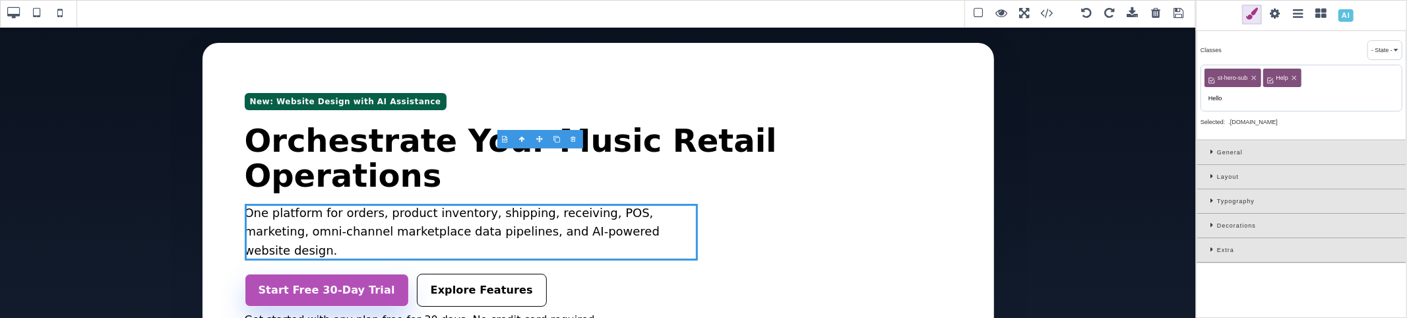
drag, startPoint x: 1223, startPoint y: 99, endPoint x: 1206, endPoint y: 99, distance: 17.1
click at [1206, 99] on input "Hello" at bounding box center [1301, 98] width 194 height 18
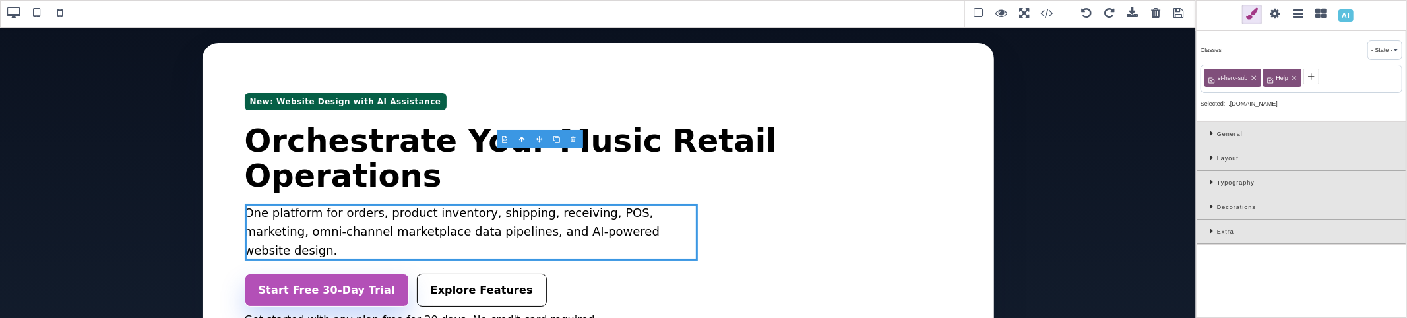
click at [1309, 76] on icon at bounding box center [1311, 76] width 11 height 11
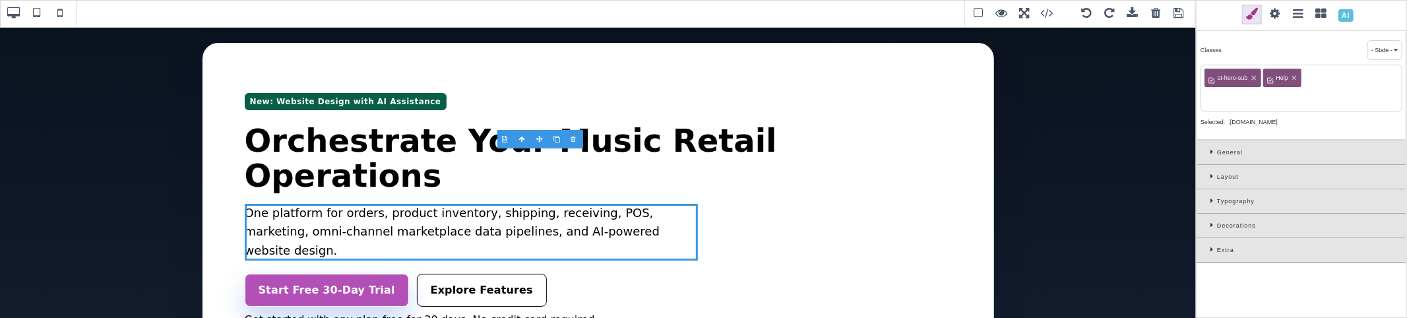
click at [1262, 99] on input at bounding box center [1301, 98] width 194 height 18
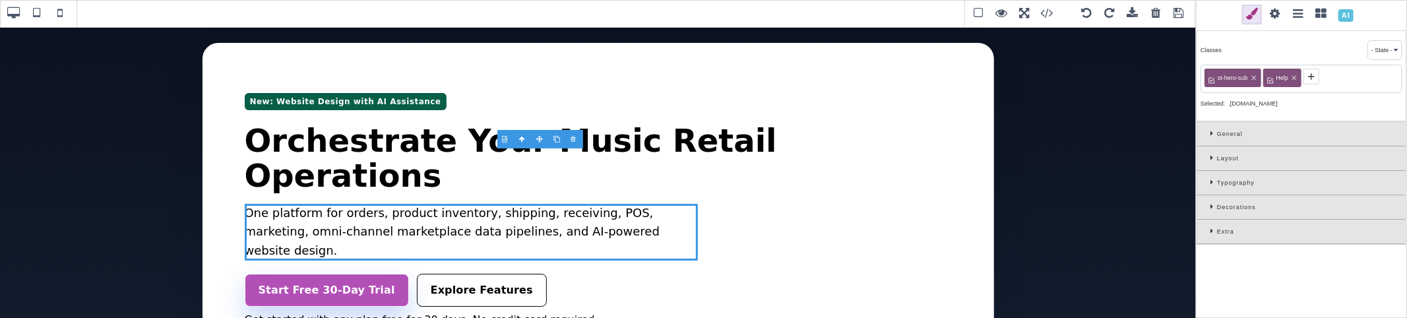
click at [1310, 77] on icon at bounding box center [1311, 76] width 11 height 11
click at [1331, 82] on div "st-hero-sub Help" at bounding box center [1301, 79] width 202 height 28
click at [1313, 74] on icon at bounding box center [1311, 76] width 11 height 11
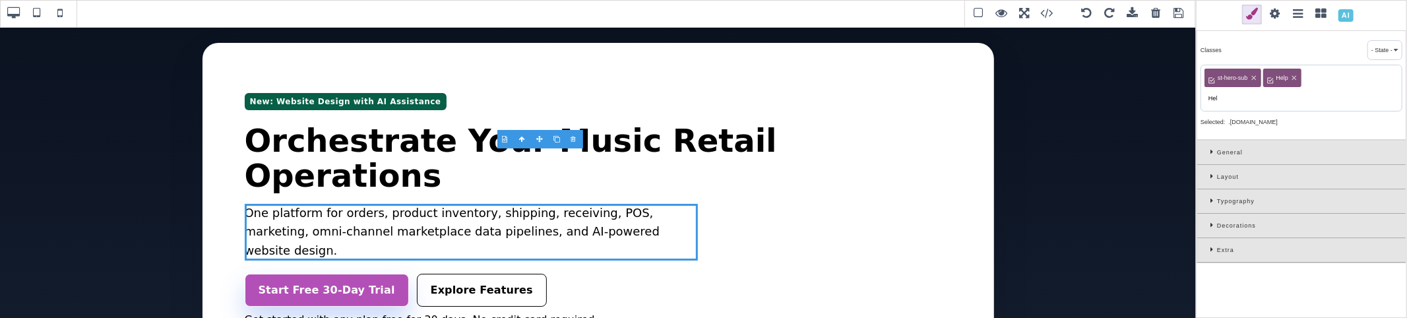
type input "Help"
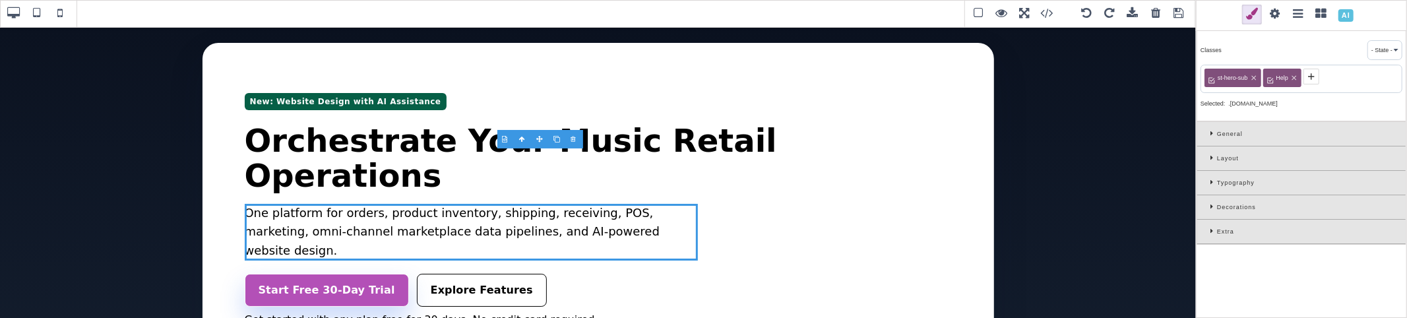
click at [1205, 226] on div "Extra" at bounding box center [1301, 232] width 208 height 24
click at [1208, 228] on div "Extra" at bounding box center [1301, 232] width 208 height 24
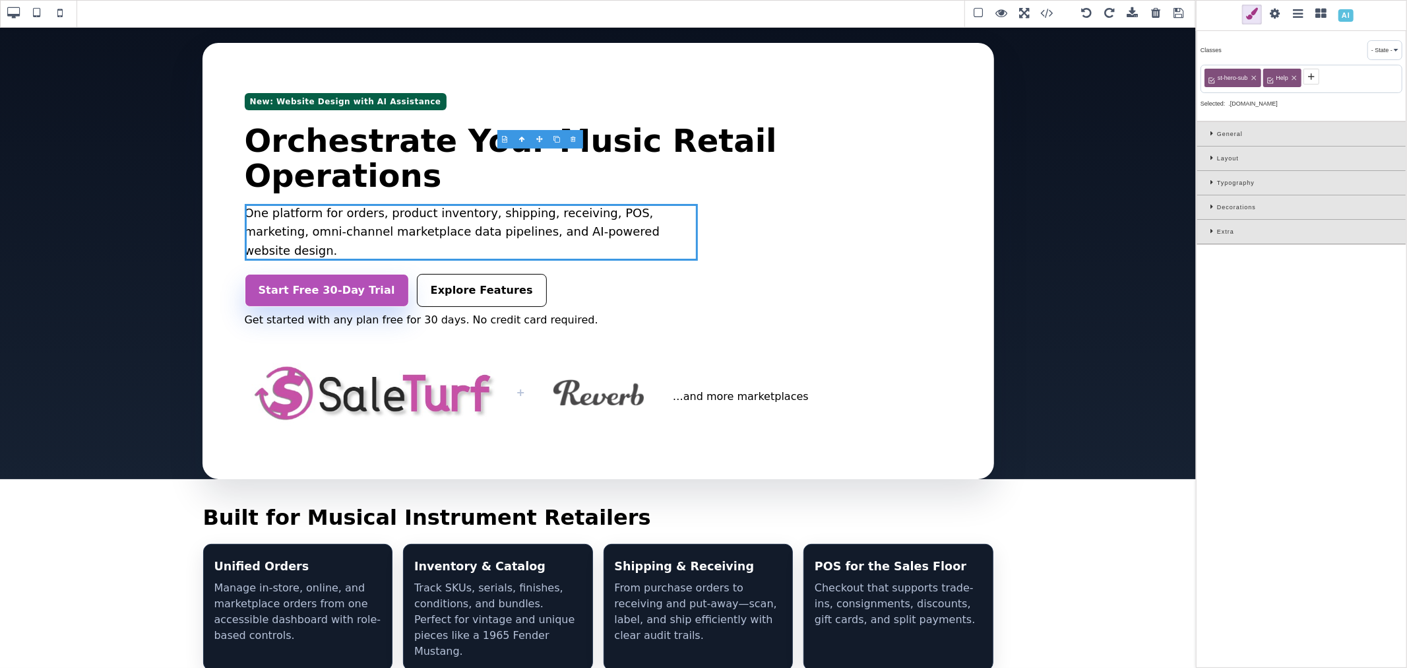
click at [1212, 206] on icon at bounding box center [1213, 206] width 7 height 7
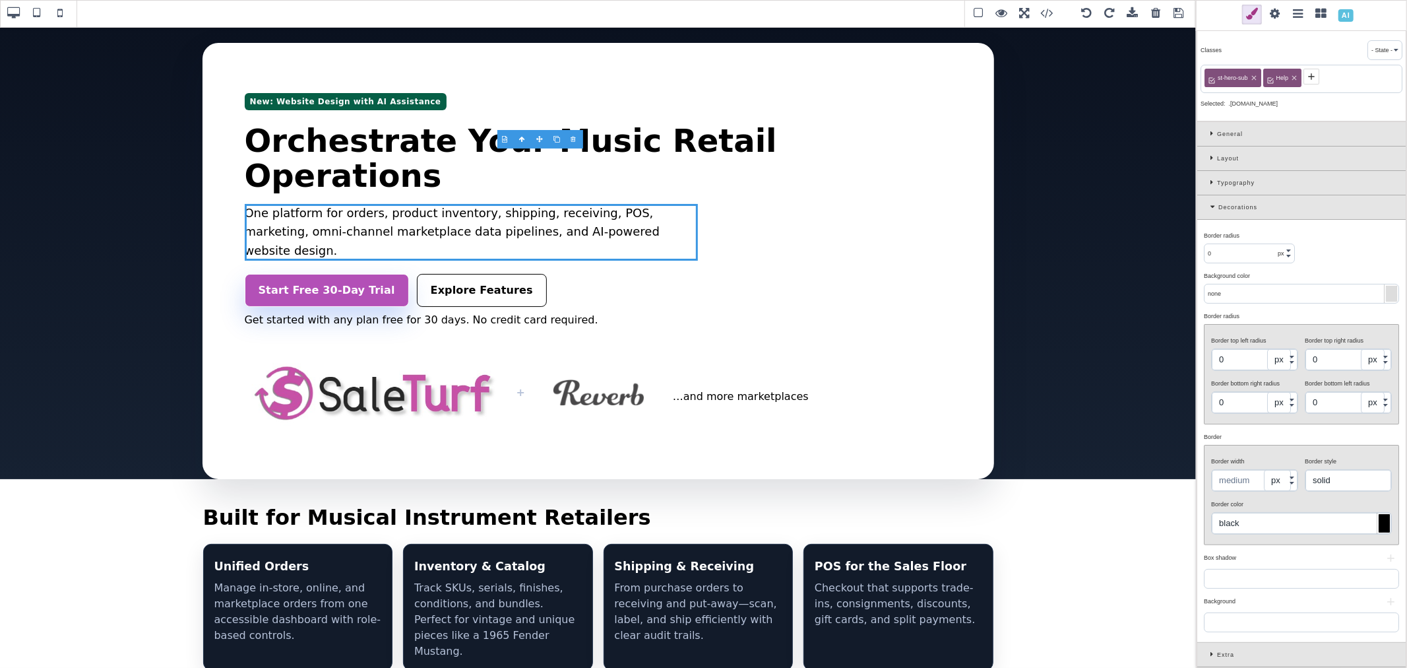
click at [1211, 185] on icon at bounding box center [1213, 182] width 7 height 7
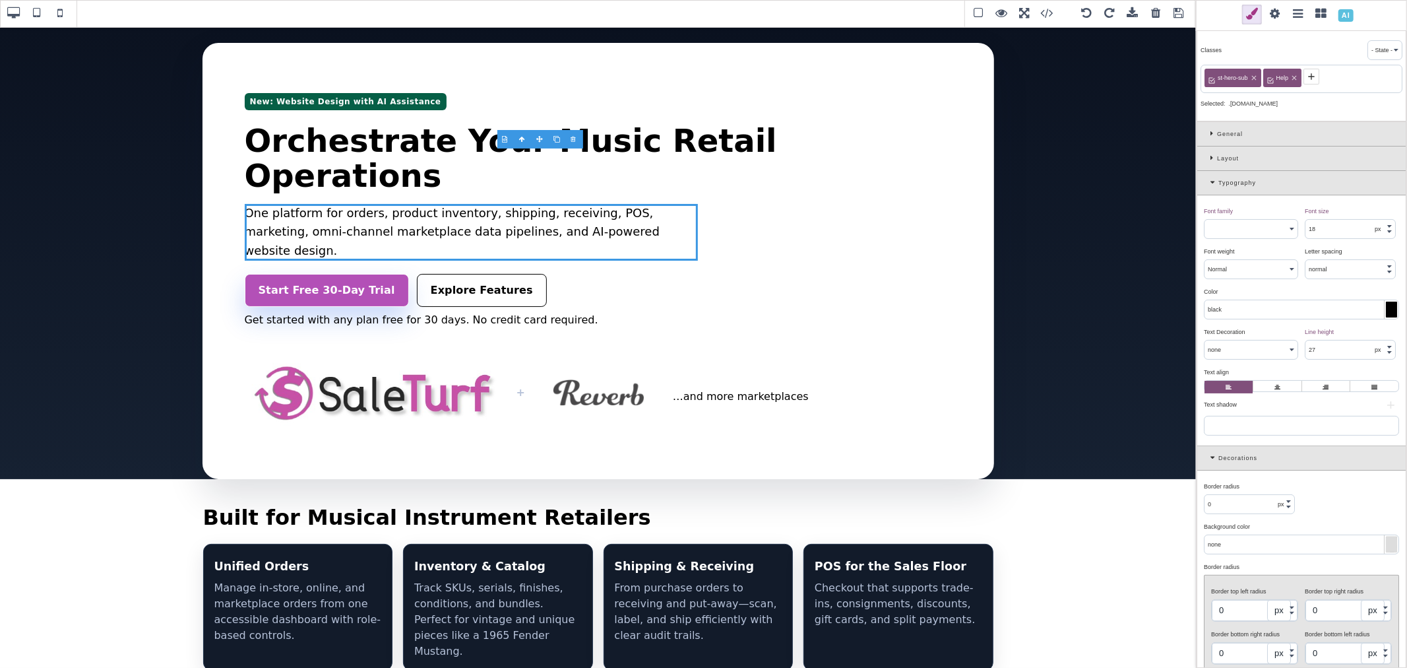
click at [1274, 317] on label at bounding box center [1277, 387] width 48 height 13
click at [0, 0] on input "radio" at bounding box center [0, 0] width 0 height 0
click at [1242, 317] on label at bounding box center [1228, 387] width 48 height 13
click at [0, 0] on input "radio" at bounding box center [0, 0] width 0 height 0
click at [1288, 317] on label at bounding box center [1277, 387] width 48 height 13
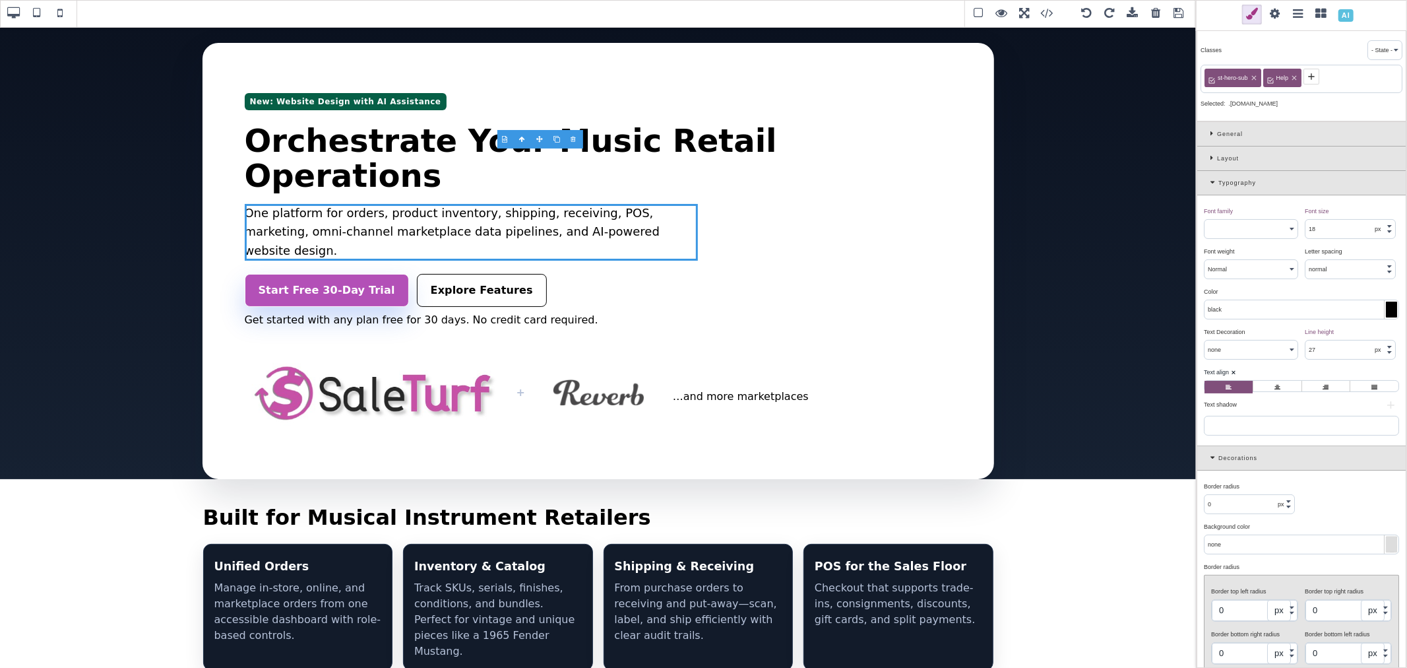
click at [0, 0] on input "radio" at bounding box center [0, 0] width 0 height 0
click at [1328, 317] on label at bounding box center [1326, 387] width 48 height 13
click at [0, 0] on input "radio" at bounding box center [0, 0] width 0 height 0
click at [1271, 317] on label at bounding box center [1277, 387] width 48 height 13
click at [0, 0] on input "radio" at bounding box center [0, 0] width 0 height 0
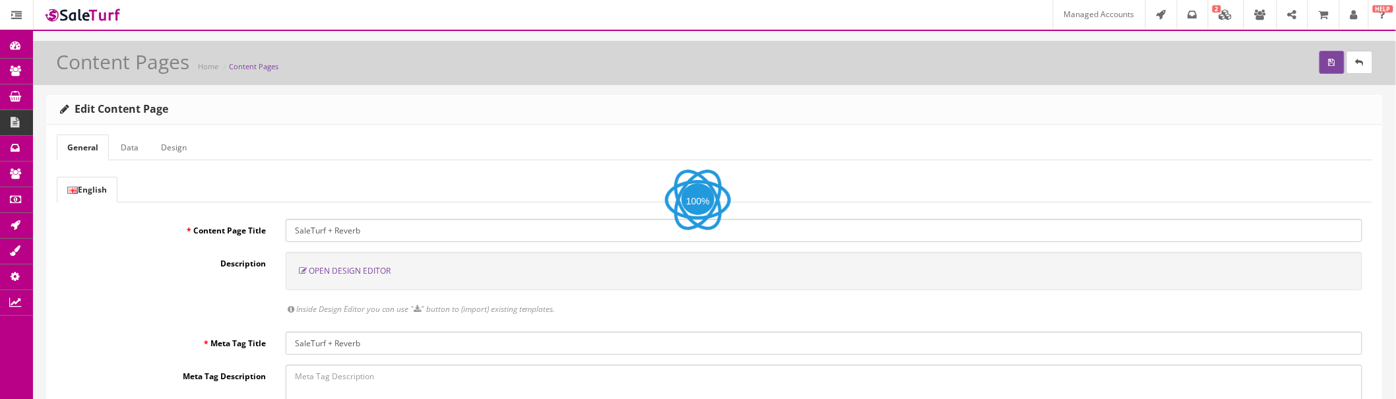
click at [367, 266] on span "Open Design Editor" at bounding box center [350, 270] width 82 height 11
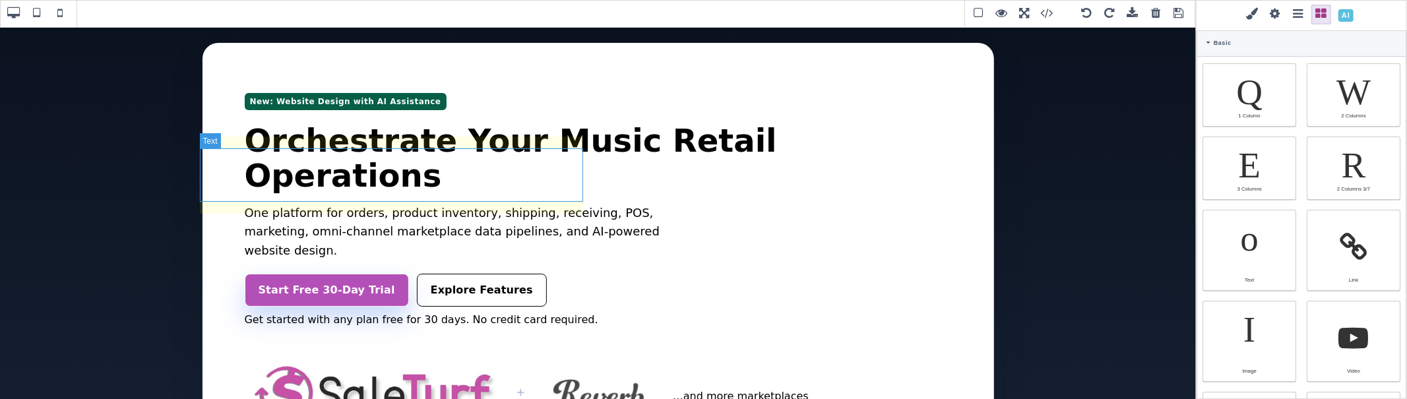
click at [513, 204] on p "One platform for orders, product inventory, shipping, receiving, POS, marketing…" at bounding box center [471, 232] width 453 height 57
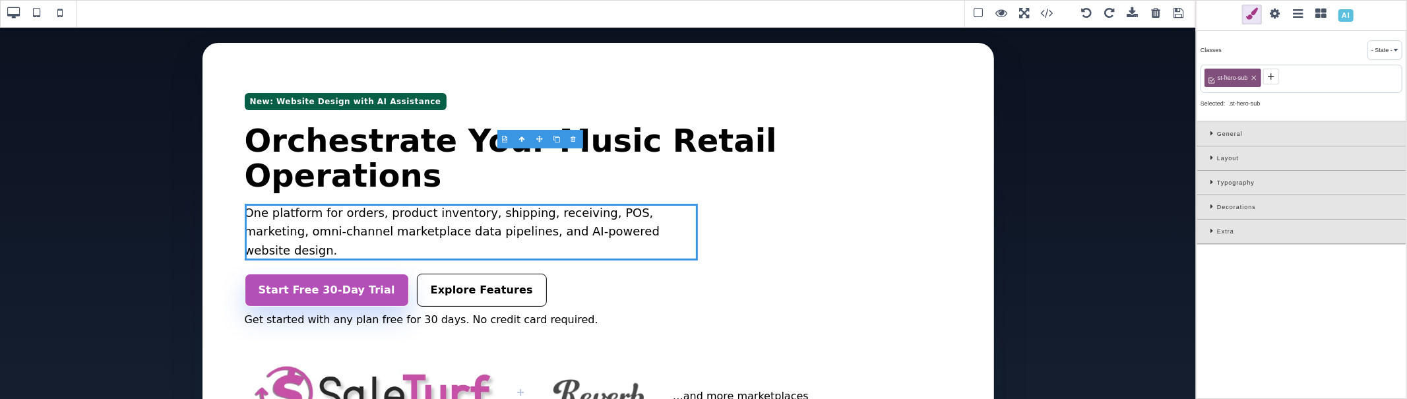
click at [1311, 77] on div "st-hero-sub" at bounding box center [1301, 79] width 202 height 28
click at [1297, 71] on div "st-hero-sub" at bounding box center [1301, 79] width 202 height 28
click at [1274, 74] on icon at bounding box center [1271, 76] width 11 height 11
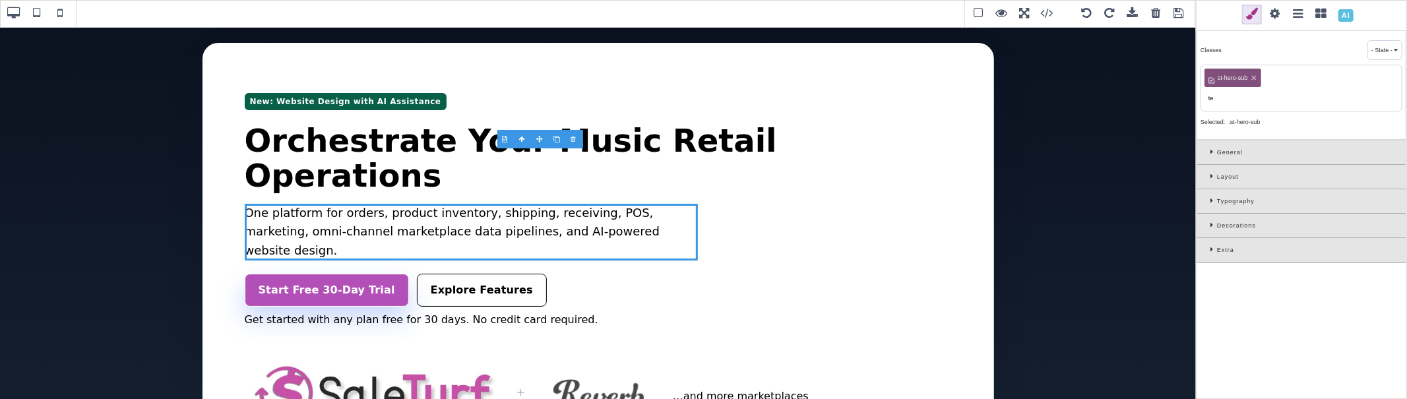
type input "t"
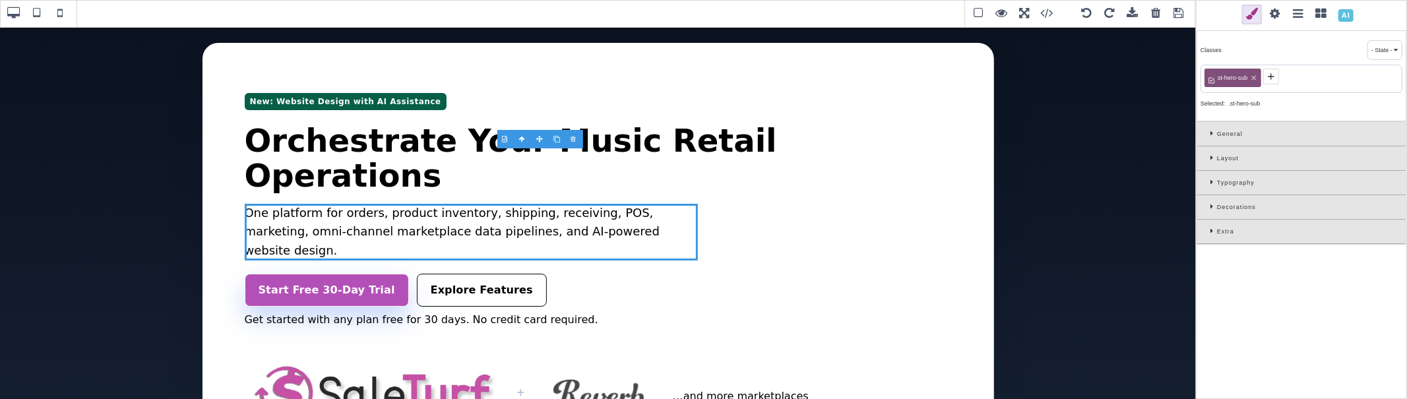
click at [1282, 83] on div "st-hero-sub" at bounding box center [1301, 79] width 202 height 28
click at [1209, 137] on div "General" at bounding box center [1301, 134] width 208 height 24
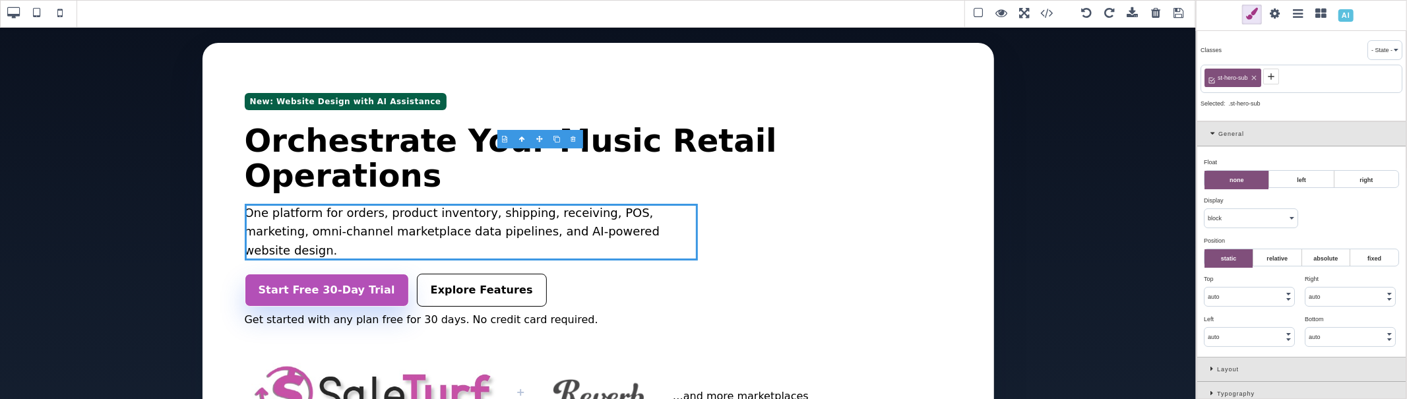
scroll to position [58, 0]
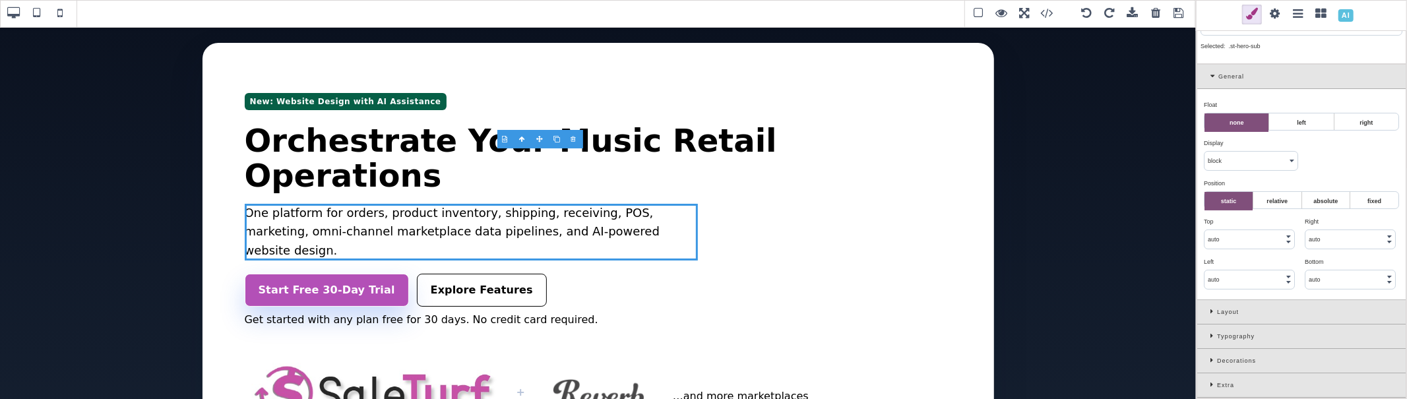
click at [1210, 307] on div "Layout" at bounding box center [1301, 312] width 208 height 24
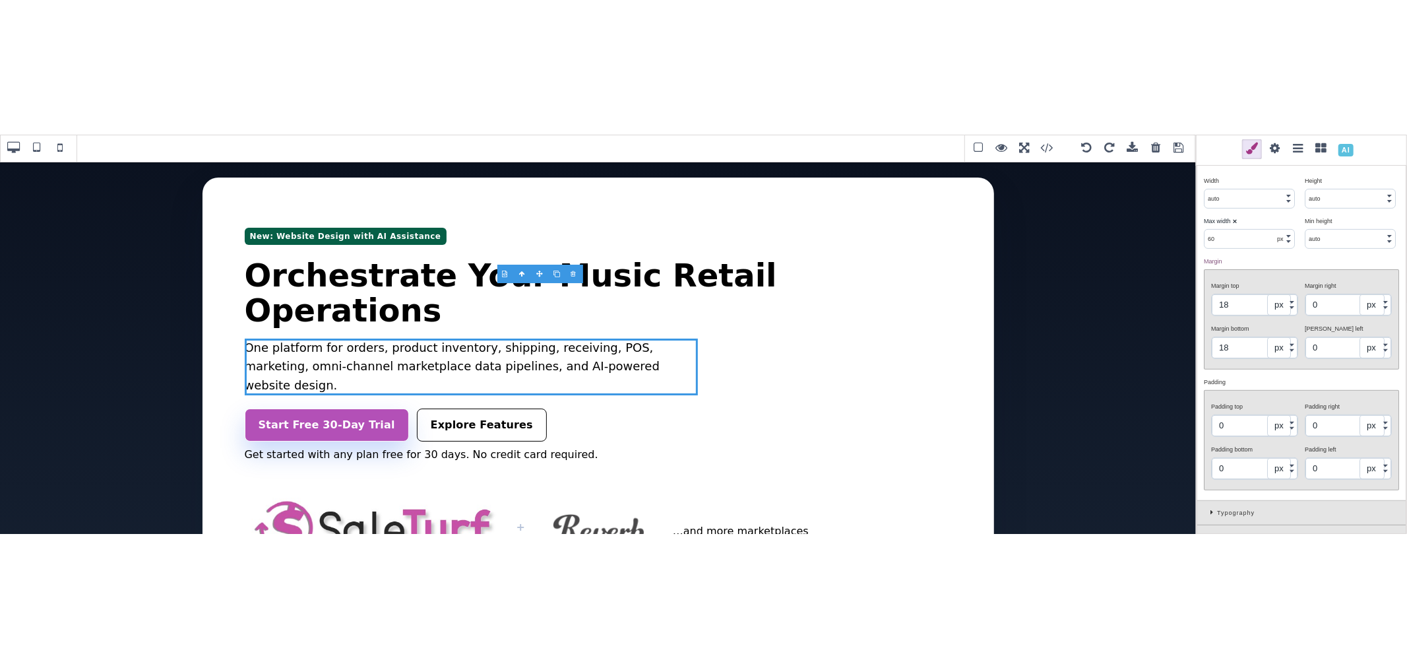
scroll to position [396, 0]
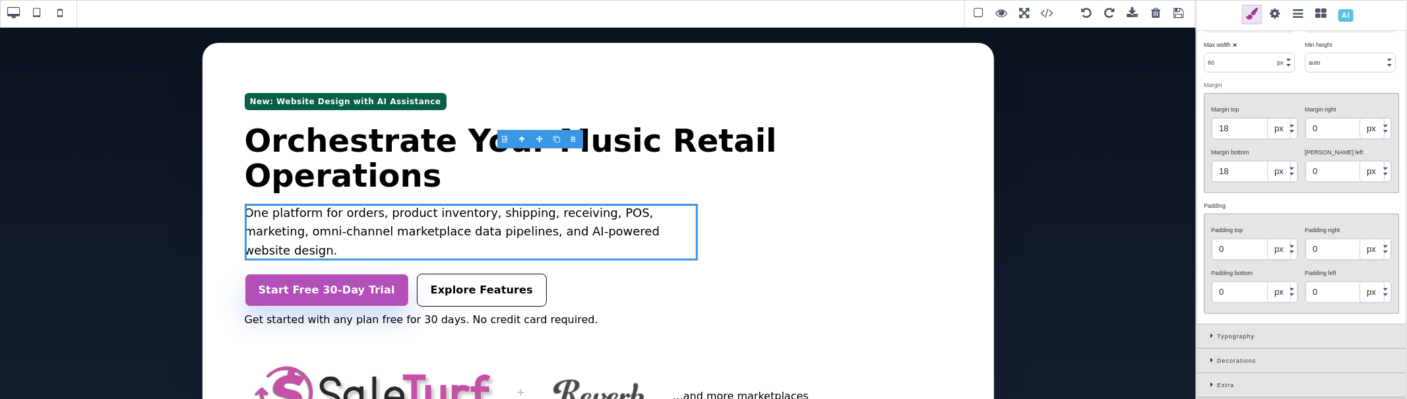
click at [1284, 172] on select "px % vh" at bounding box center [1279, 171] width 24 height 21
click at [1282, 129] on select "px % vh" at bounding box center [1279, 128] width 24 height 21
click at [1264, 104] on div "Margin top" at bounding box center [1253, 110] width 84 height 12
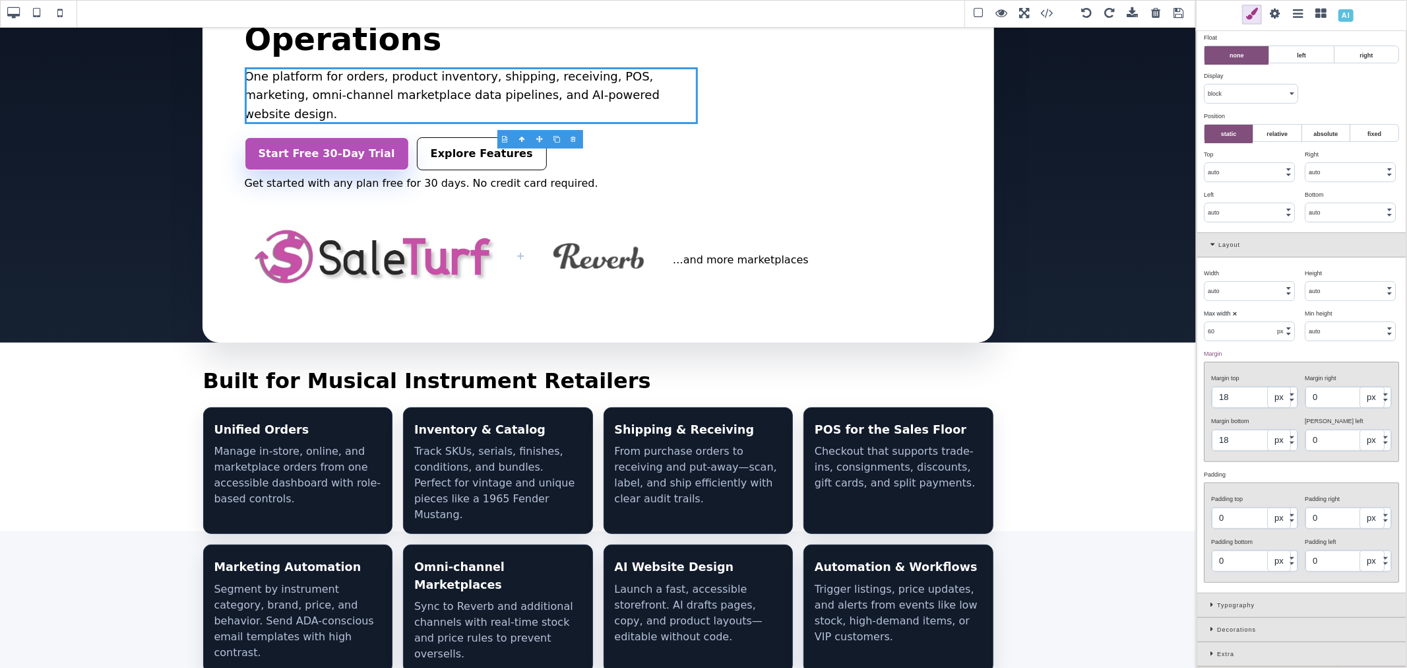
scroll to position [0, 0]
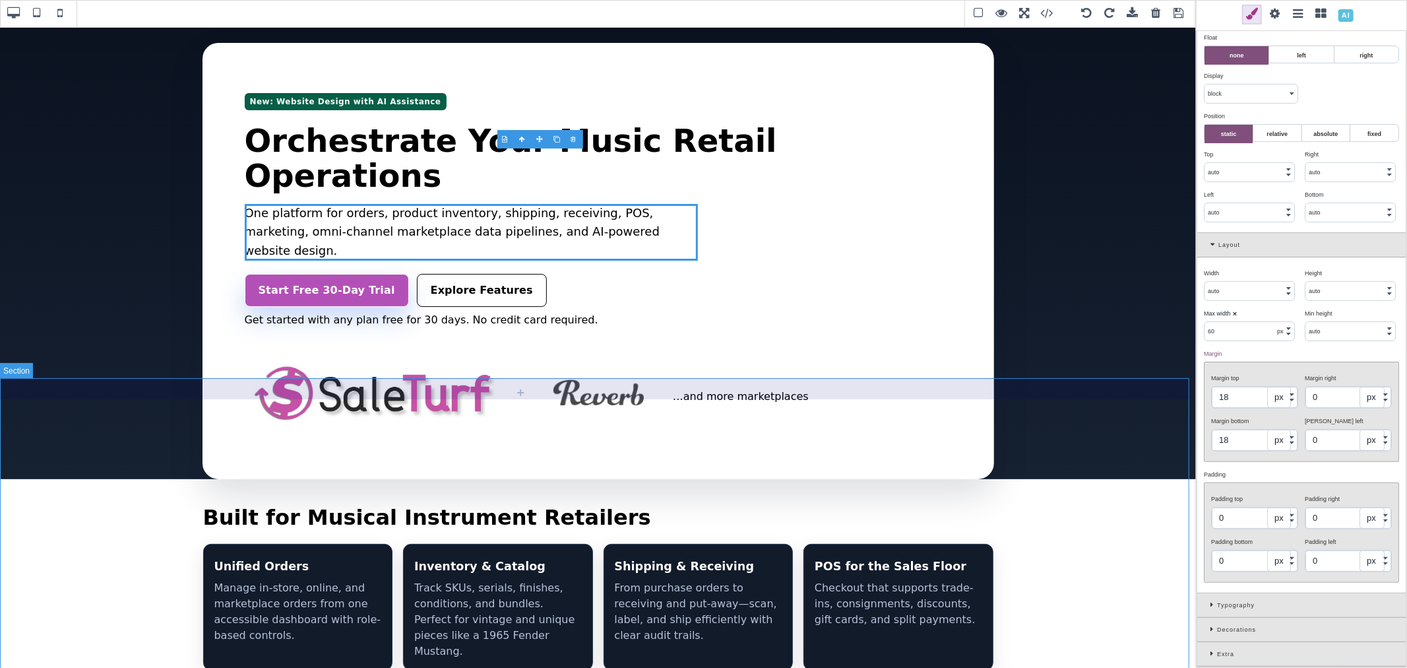
click at [1088, 398] on section "Built for Musical Instrument Retailers Unified Orders Manage in-store, online, …" at bounding box center [598, 655] width 1196 height 352
type input "auto"
select select
type input "0"
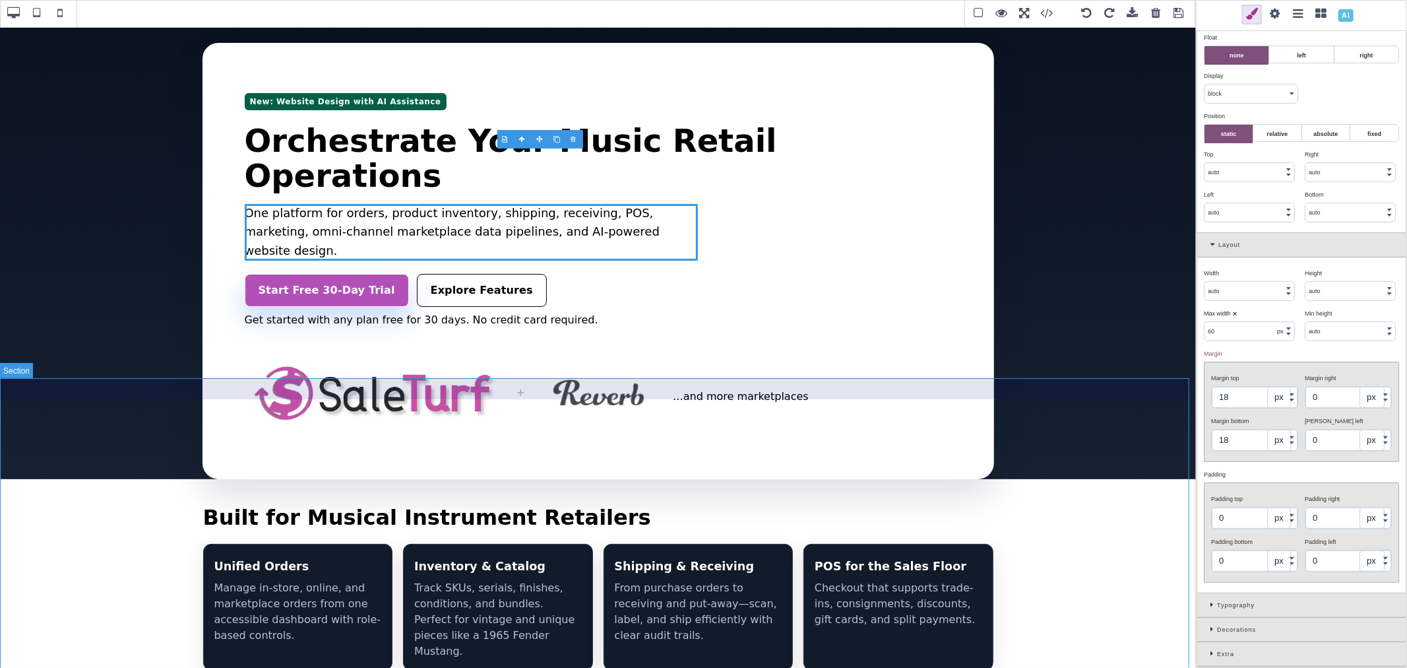
type input "2"
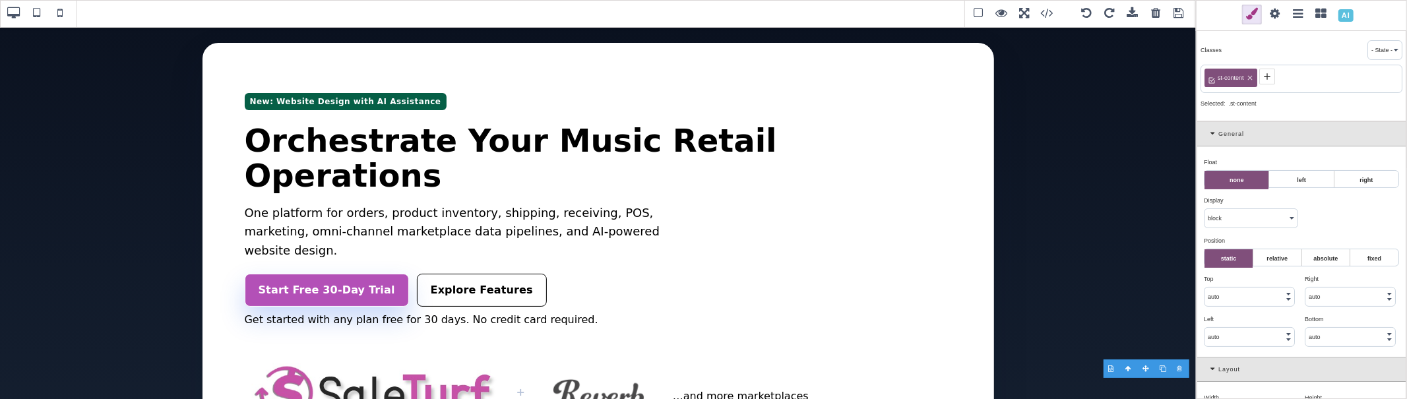
click at [1177, 14] on span at bounding box center [1179, 14] width 20 height 20
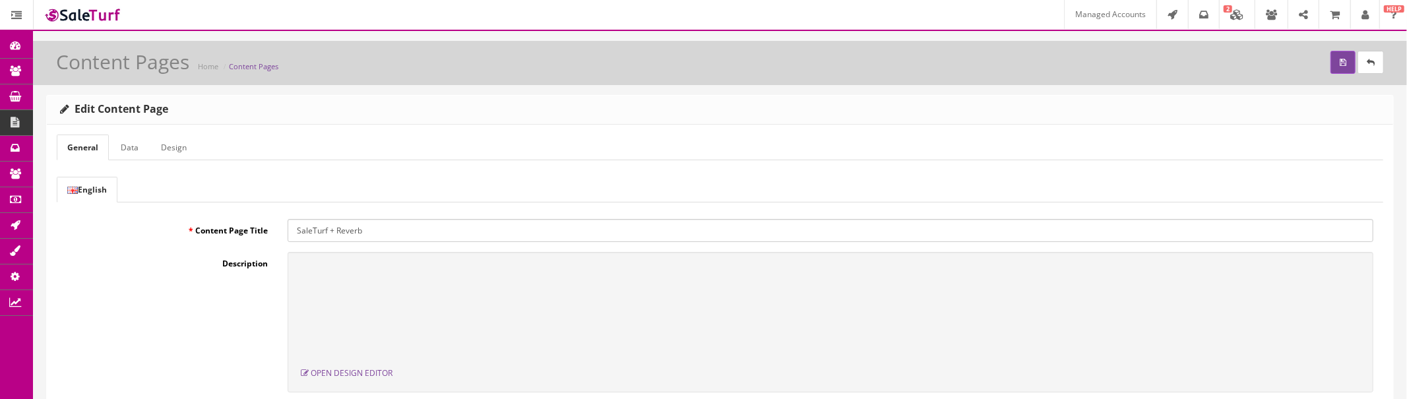
scroll to position [73, 0]
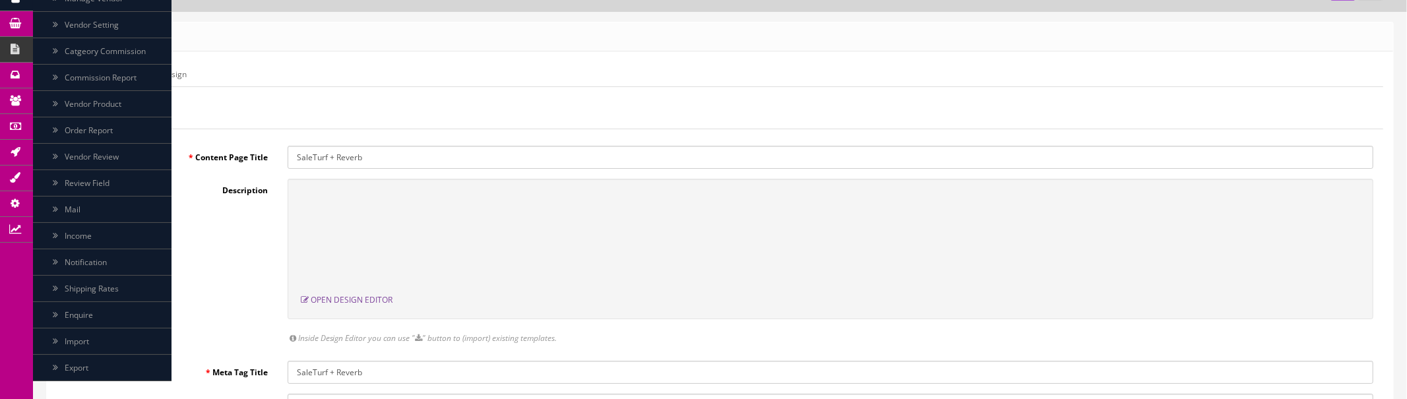
click at [107, 351] on link "Caching" at bounding box center [102, 363] width 139 height 26
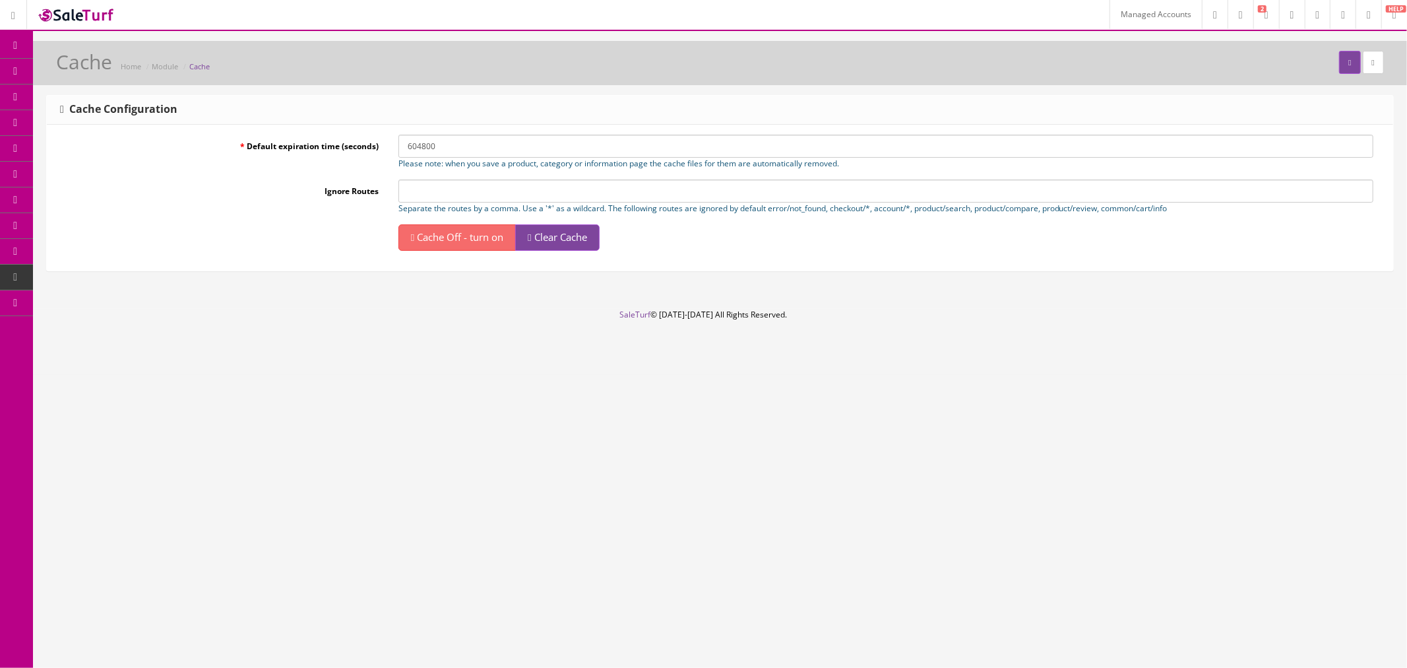
click at [571, 244] on link "Clear Cache" at bounding box center [557, 237] width 84 height 26
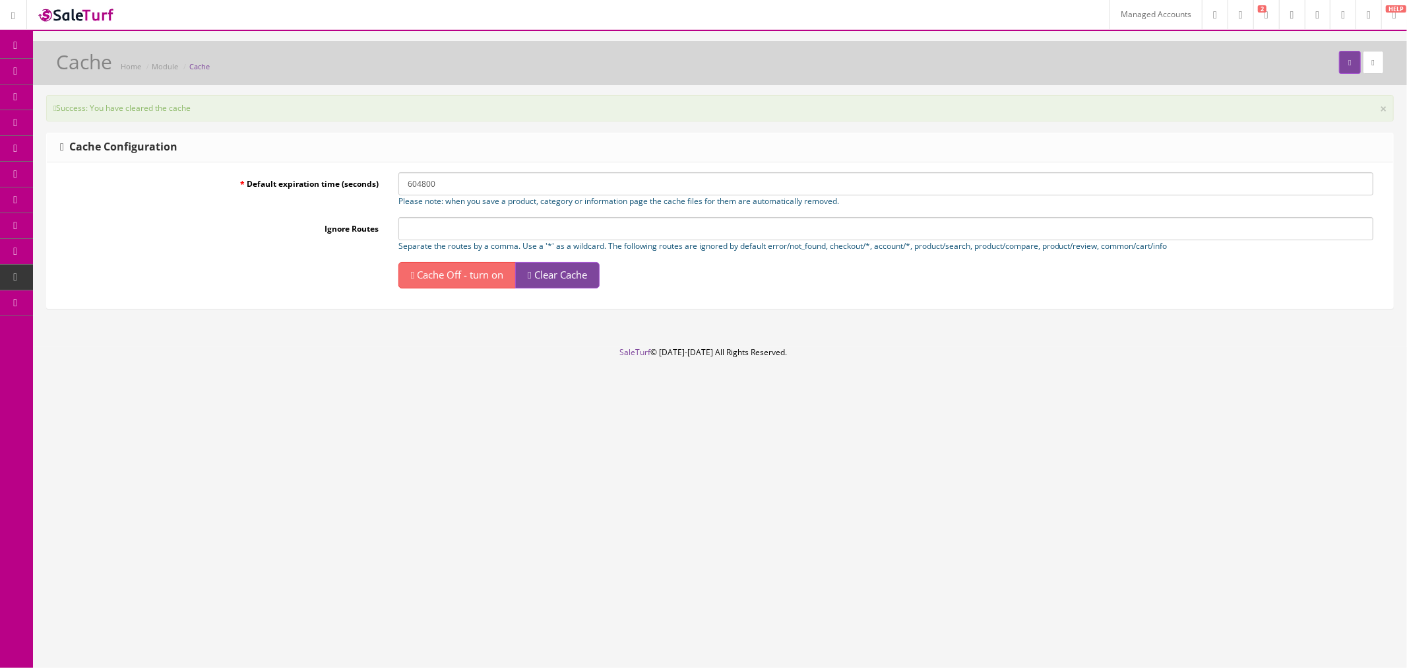
click at [133, 251] on link "Theme Editor" at bounding box center [102, 252] width 139 height 26
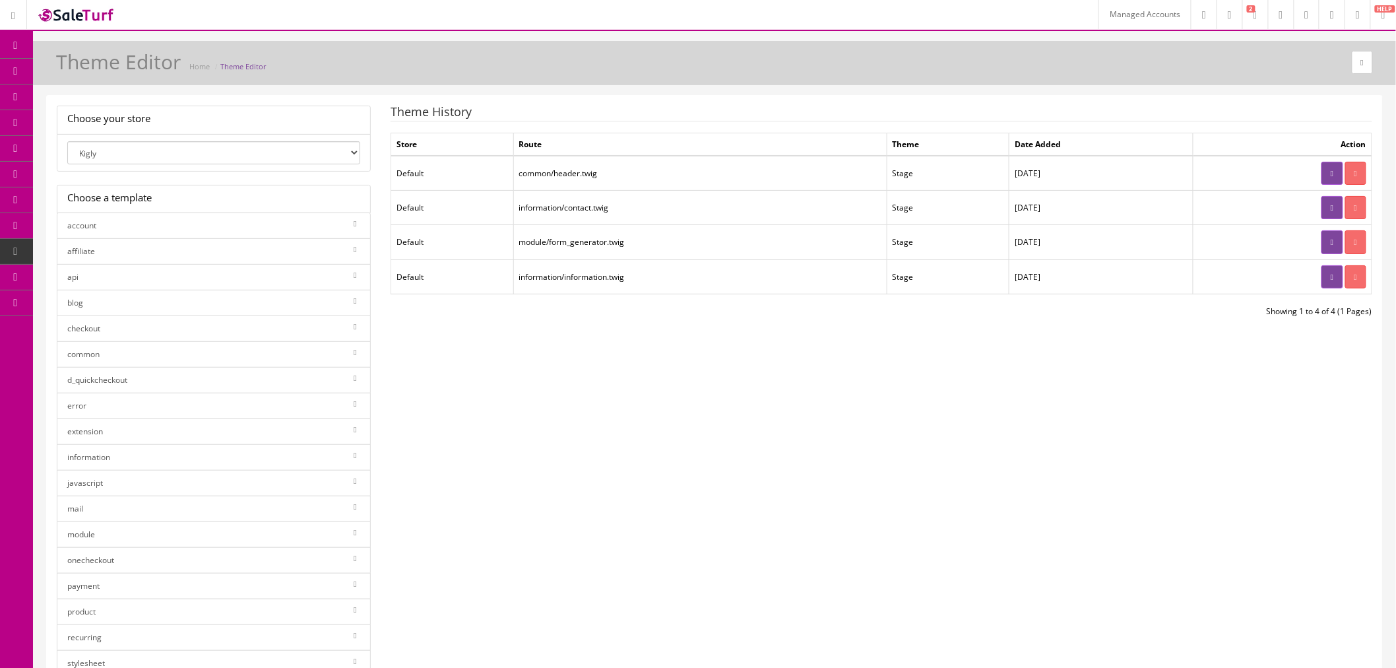
click at [1321, 174] on link at bounding box center [1331, 173] width 21 height 23
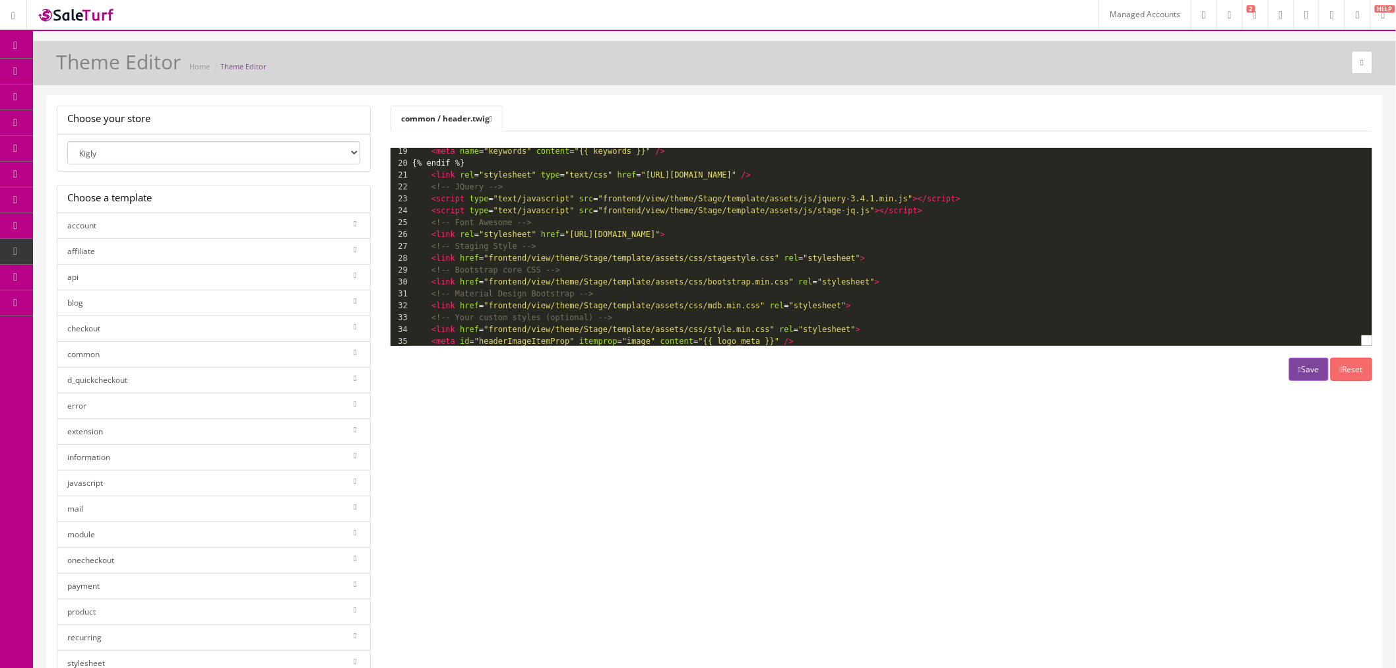
scroll to position [220, 0]
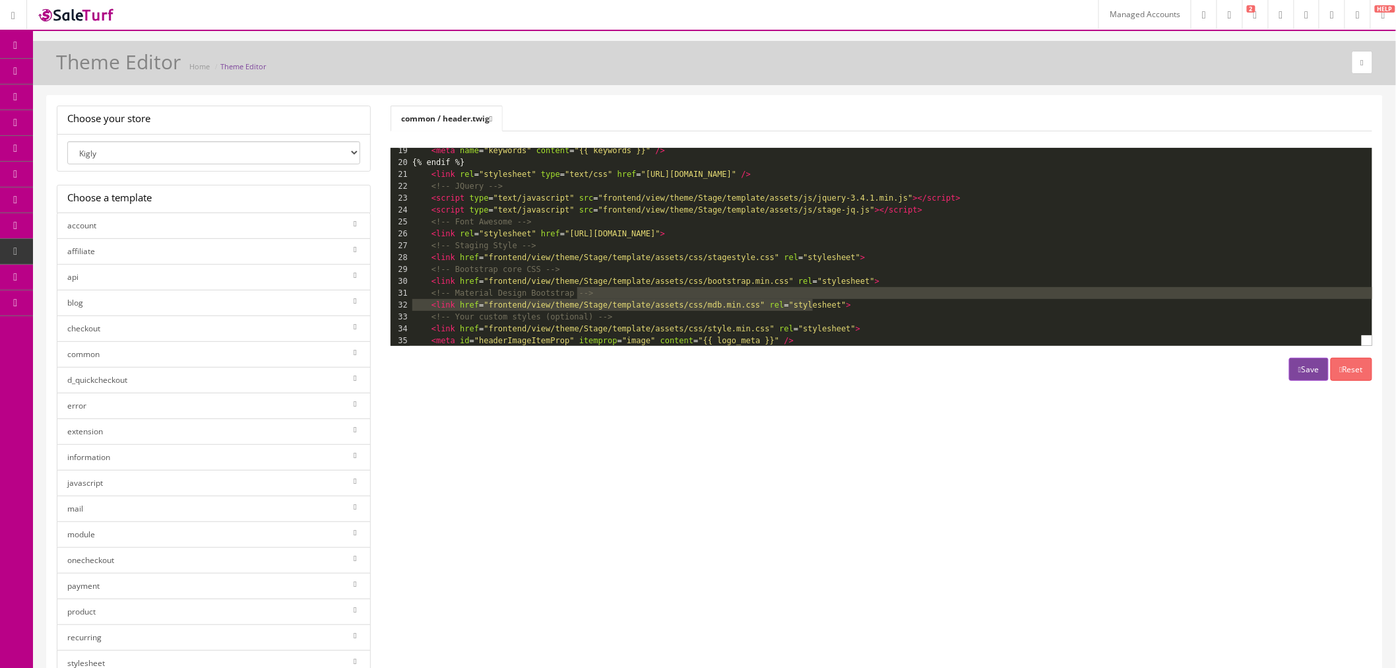
type textarea "<!-- Material Design Bootstrap --> <link href="frontend/view/theme/Stage/templa…"
drag, startPoint x: 838, startPoint y: 303, endPoint x: 855, endPoint y: 284, distance: 25.7
click at [855, 284] on div "1 <!DOCTYPE html> 2 <!--[if IE]><![endif]--> 3 <!--[if IE 8 ]><html dir="{{ dir…" at bounding box center [1375, 174] width 1931 height 487
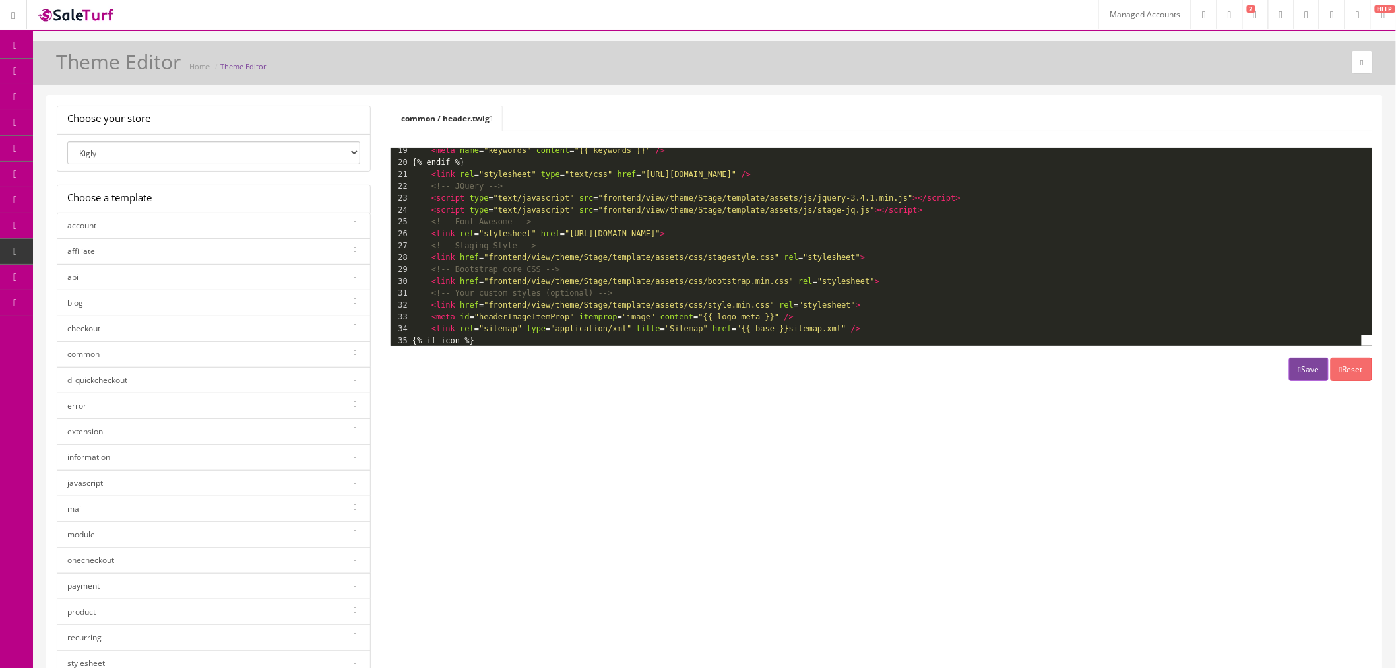
click at [1298, 368] on icon "button" at bounding box center [1299, 369] width 3 height 8
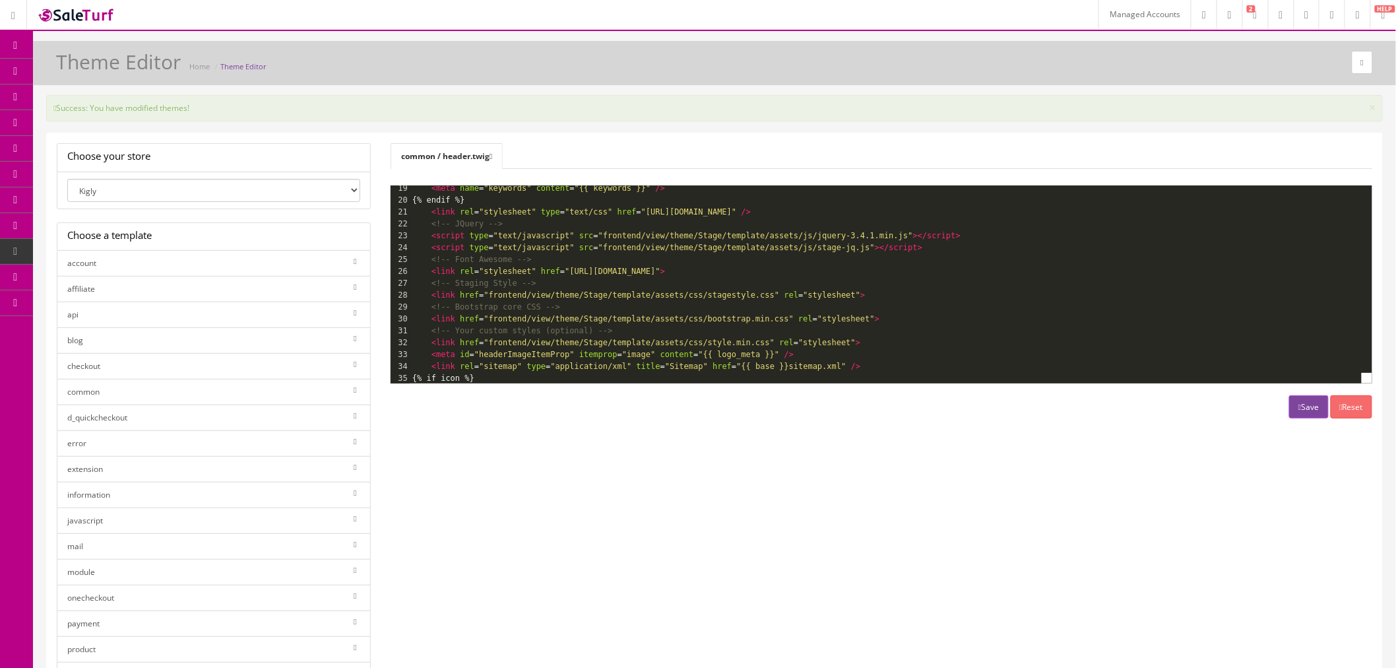
click at [90, 435] on link "Caching" at bounding box center [102, 432] width 139 height 26
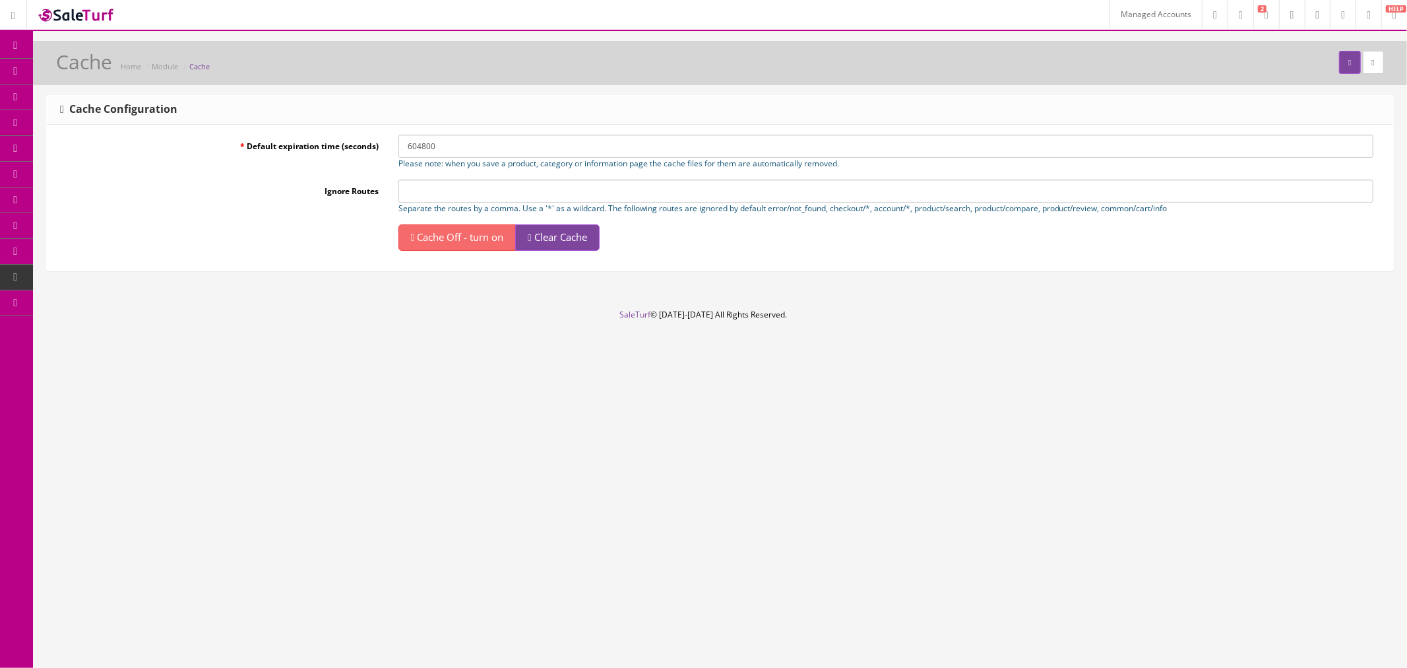
click at [565, 246] on link "Clear Cache" at bounding box center [557, 237] width 84 height 26
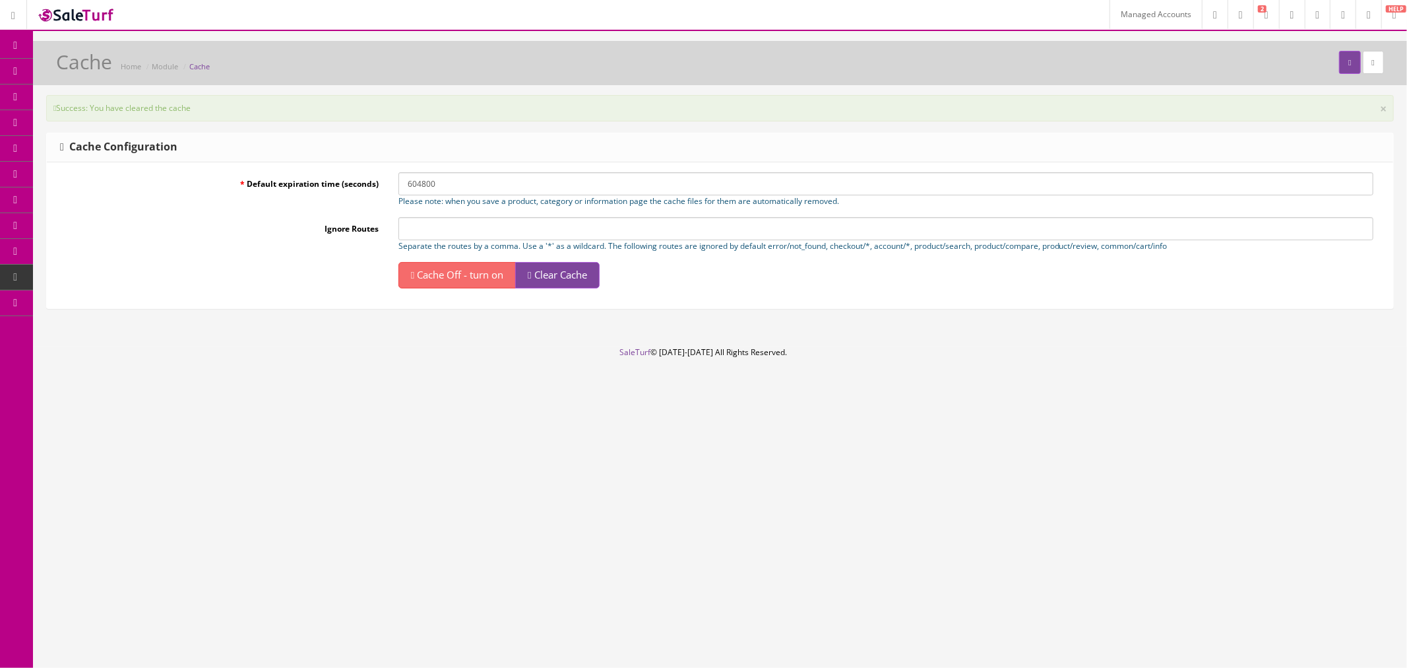
drag, startPoint x: 1360, startPoint y: 15, endPoint x: 17, endPoint y: 225, distance: 1359.2
click at [17, 225] on icon at bounding box center [16, 225] width 14 height 11
click at [100, 249] on link "Theme Editor" at bounding box center [102, 252] width 139 height 26
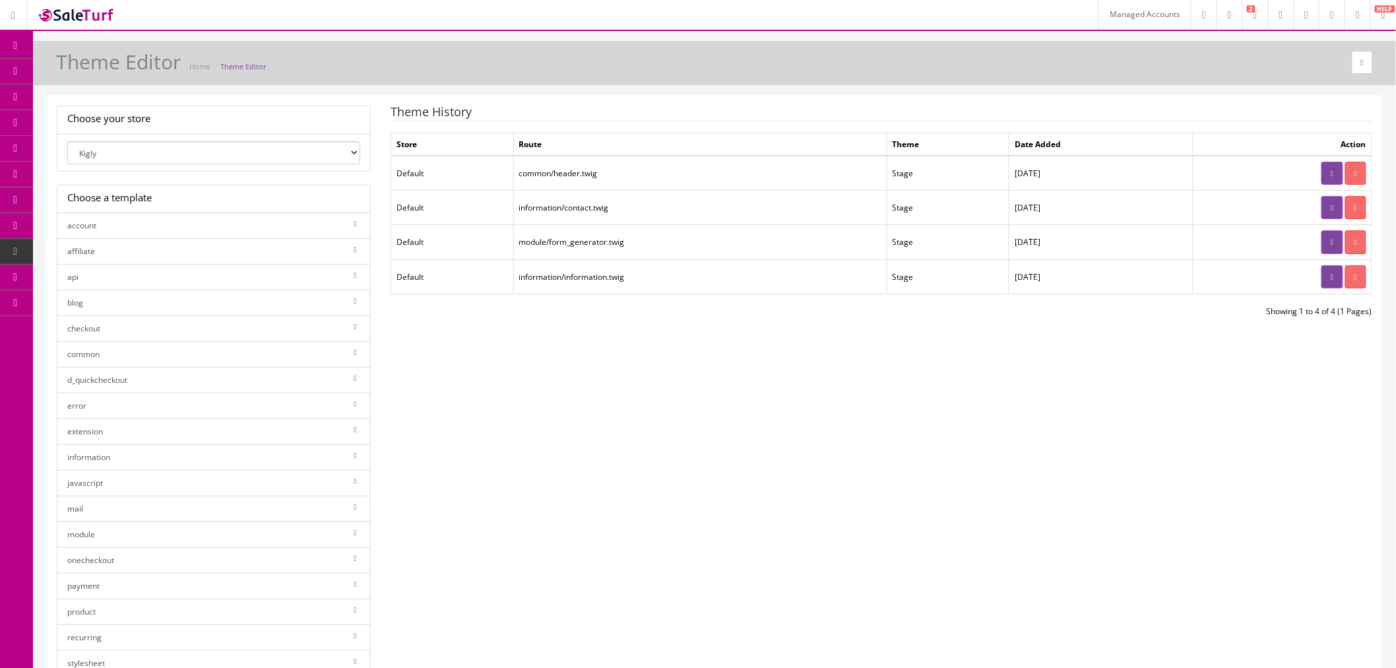
click at [1322, 175] on link at bounding box center [1331, 173] width 21 height 23
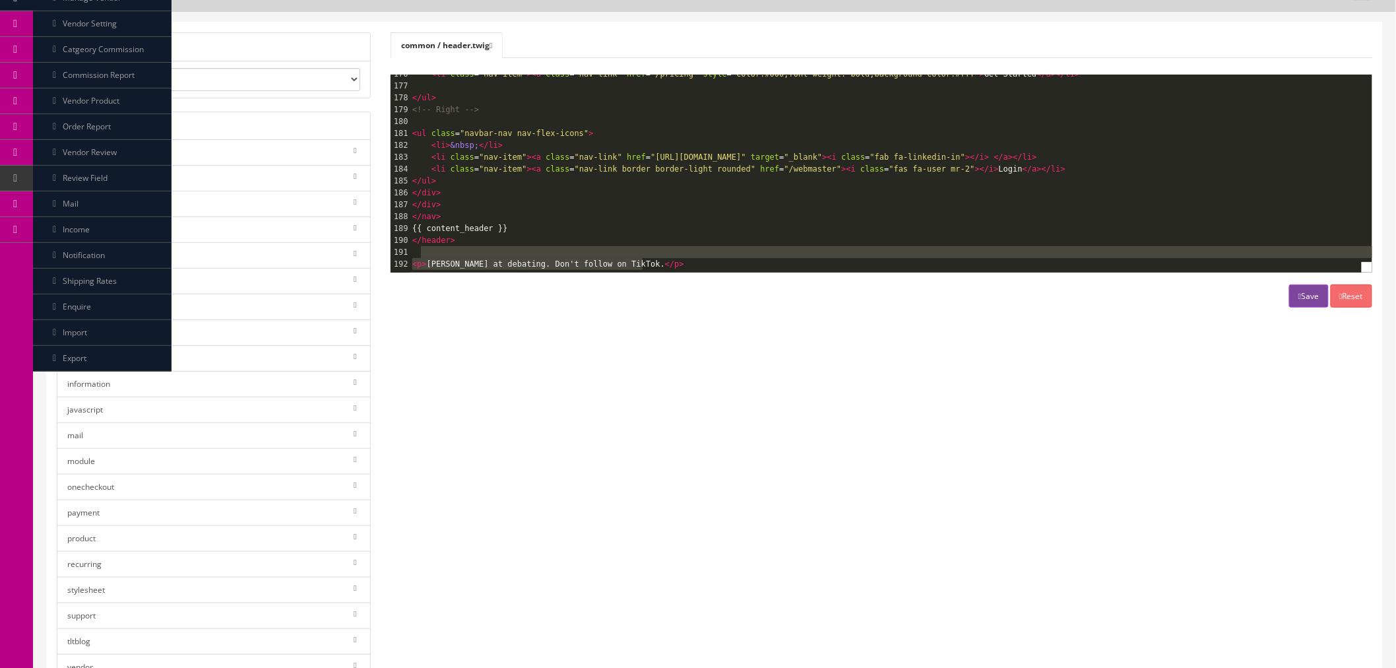
type textarea "<p>Tim Sucks at debating. Don't follow on TikTok.</p>"
drag, startPoint x: 690, startPoint y: 249, endPoint x: 689, endPoint y: 228, distance: 21.8
click at [689, 228] on div "151 <div class = "collapse navbar-collapse" id = "navbarSupportedContent" > <!-…" at bounding box center [1375, 20] width 1931 height 499
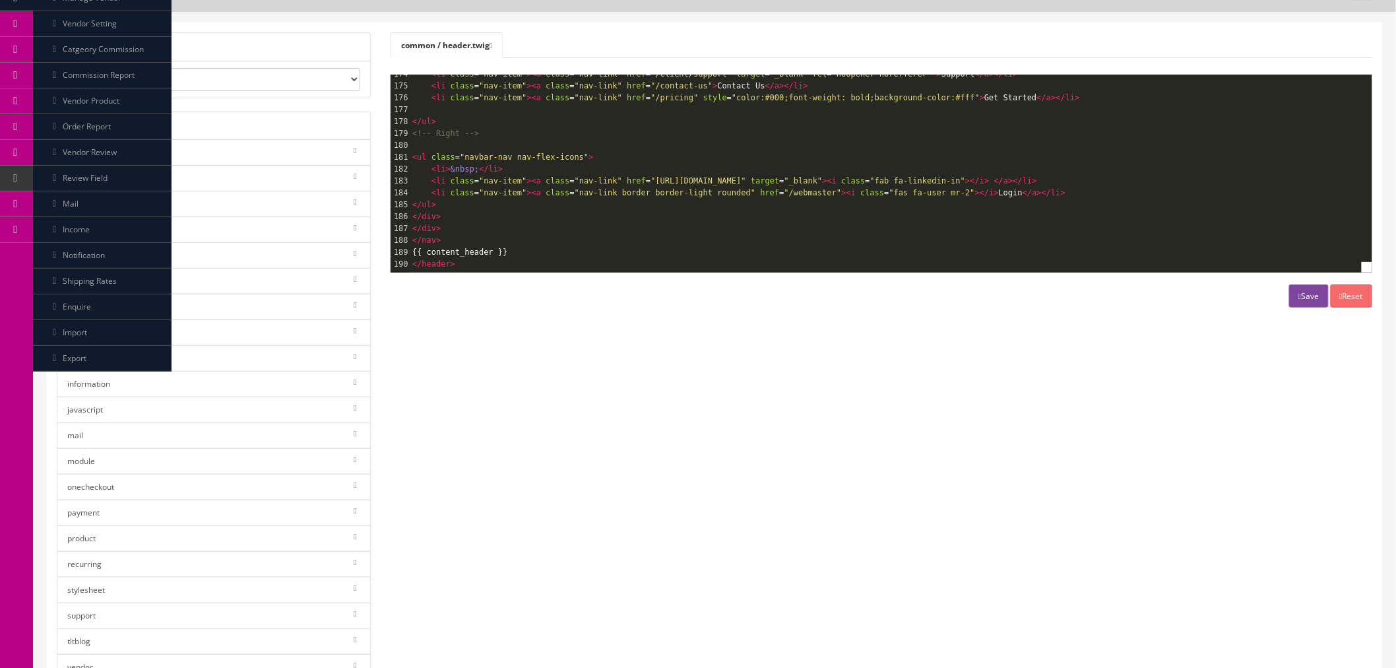
click at [1298, 292] on icon "button" at bounding box center [1299, 296] width 3 height 8
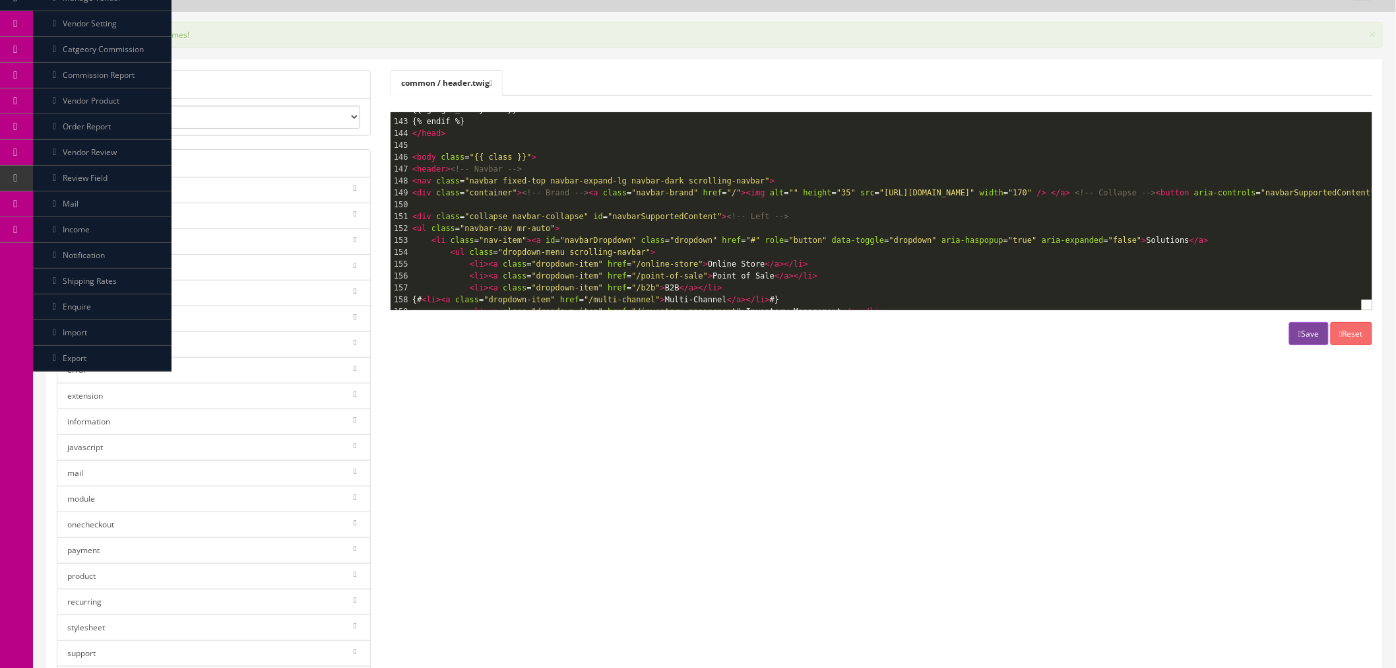
scroll to position [1708, 0]
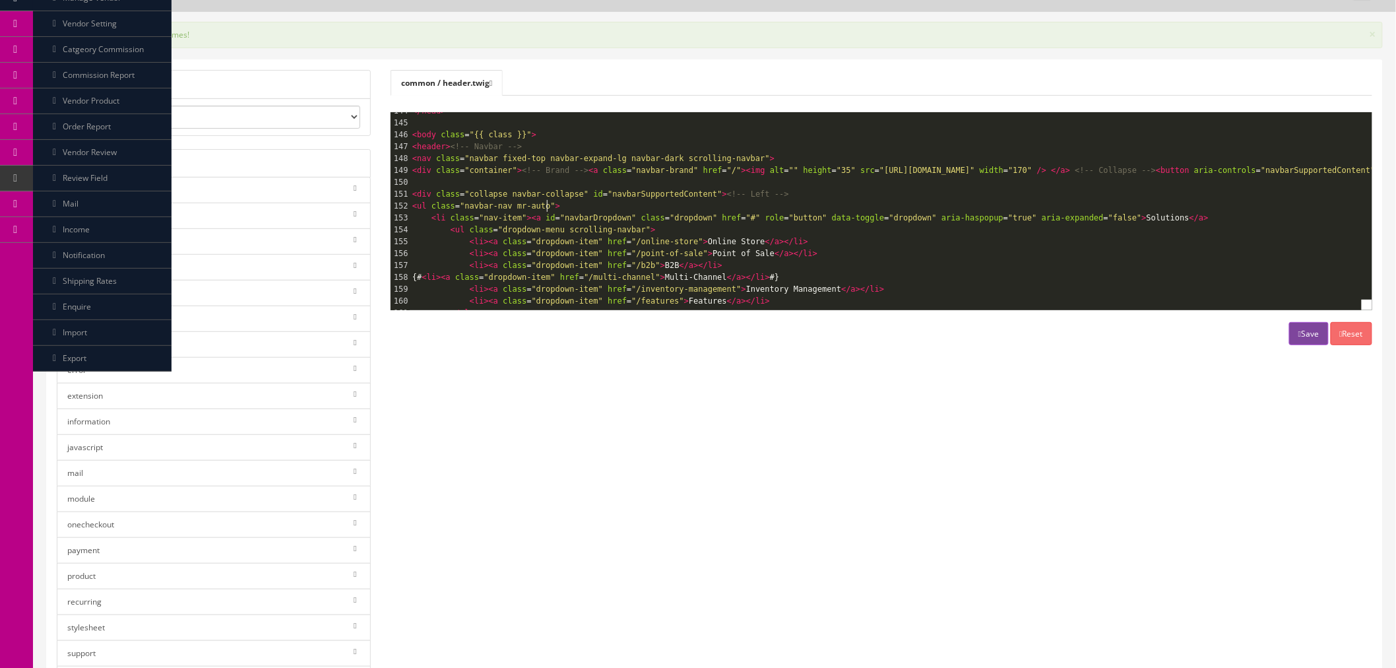
click at [587, 206] on pre "<ul class = "navbar-nav mr-auto" >" at bounding box center [1375, 206] width 1931 height 12
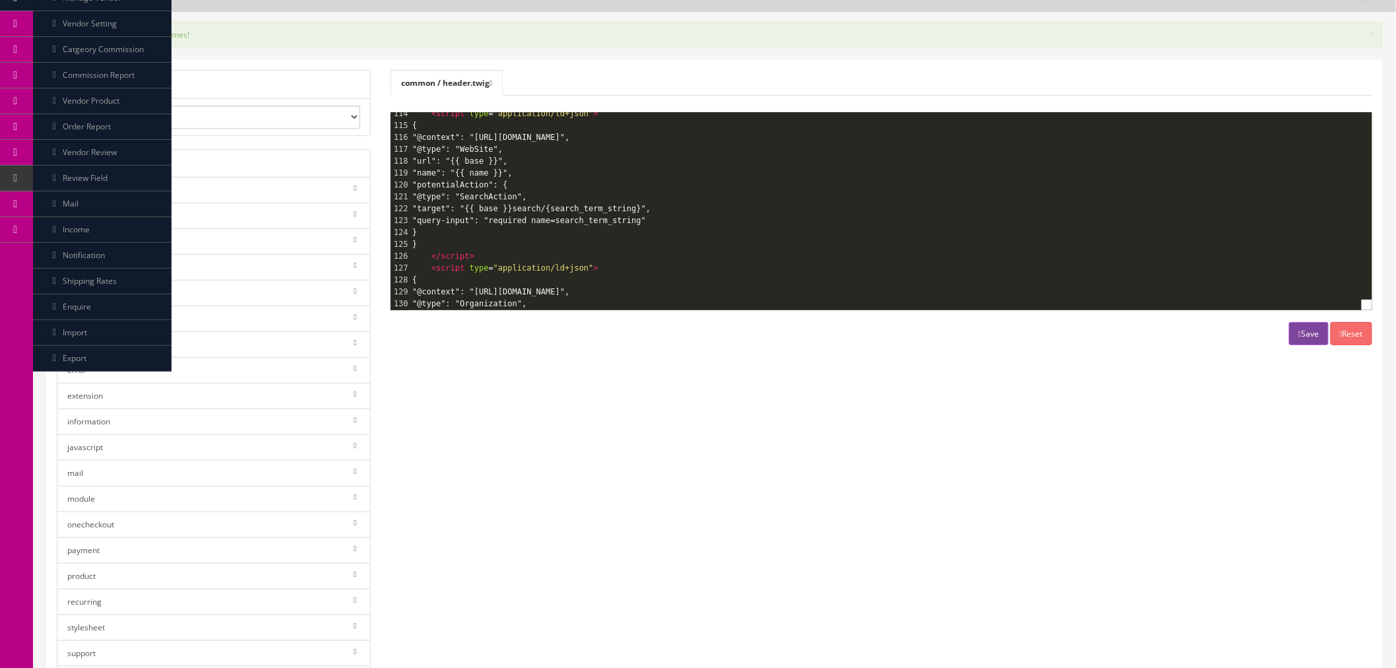
scroll to position [1342, 0]
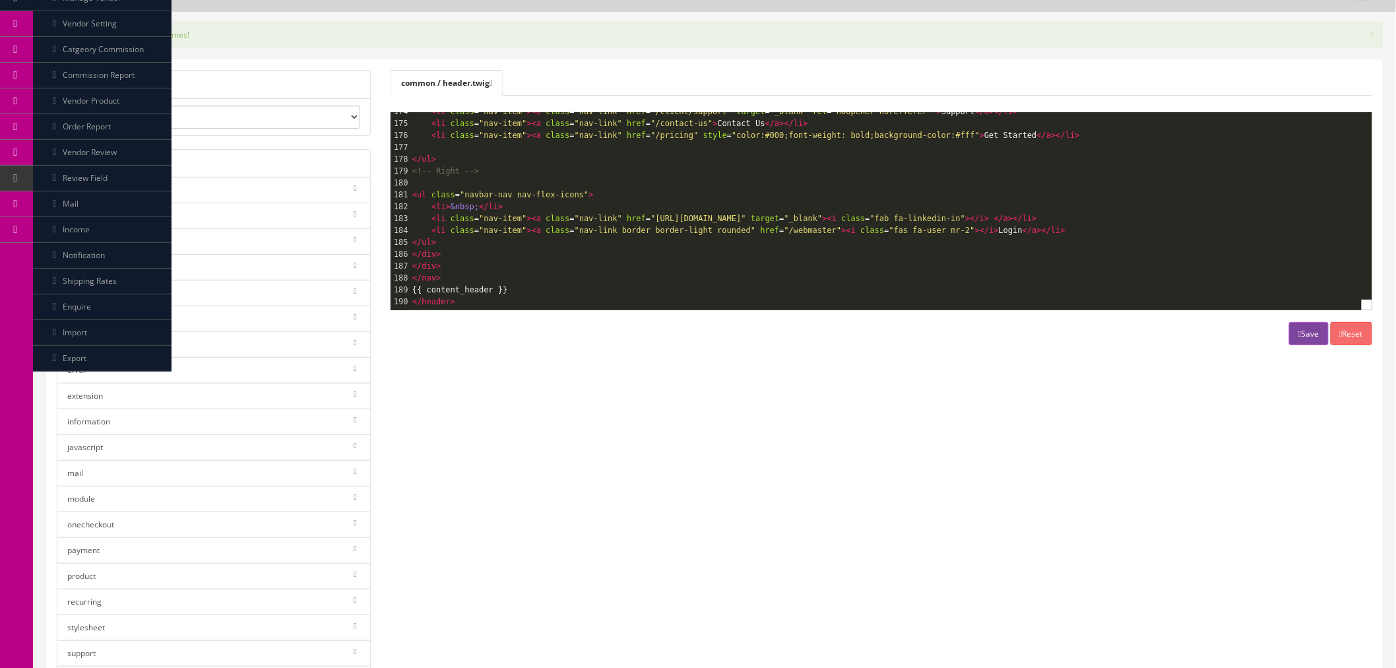
click at [596, 189] on pre "<ul class = "navbar-nav nav-flex-icons" >" at bounding box center [1375, 195] width 1931 height 12
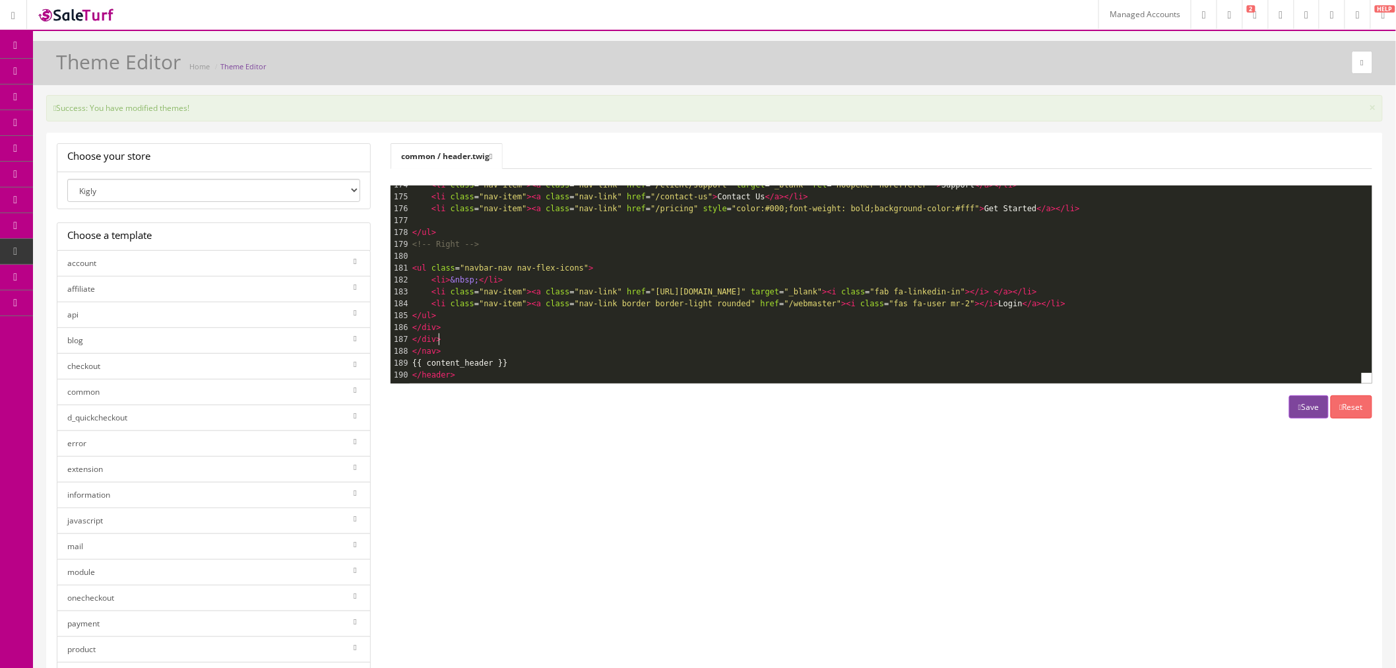
click at [519, 345] on pre "</nav>" at bounding box center [1375, 351] width 1931 height 12
click at [515, 345] on pre "</nav>" at bounding box center [1375, 351] width 1931 height 12
click at [504, 357] on pre "{{ content_header }}" at bounding box center [1375, 363] width 1931 height 12
click at [441, 345] on pre "</nav>" at bounding box center [1375, 351] width 1931 height 12
click at [451, 345] on pre "</nav>" at bounding box center [1375, 351] width 1931 height 12
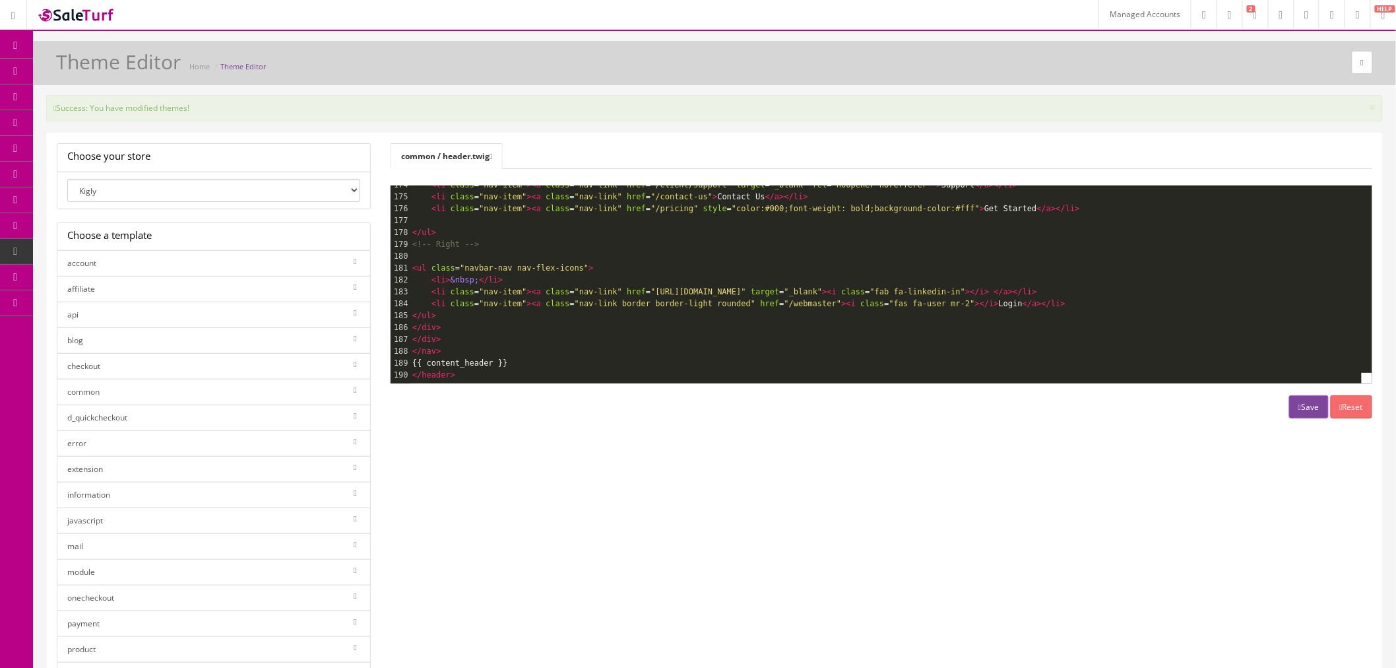
click at [124, 282] on link "Templates" at bounding box center [102, 277] width 139 height 26
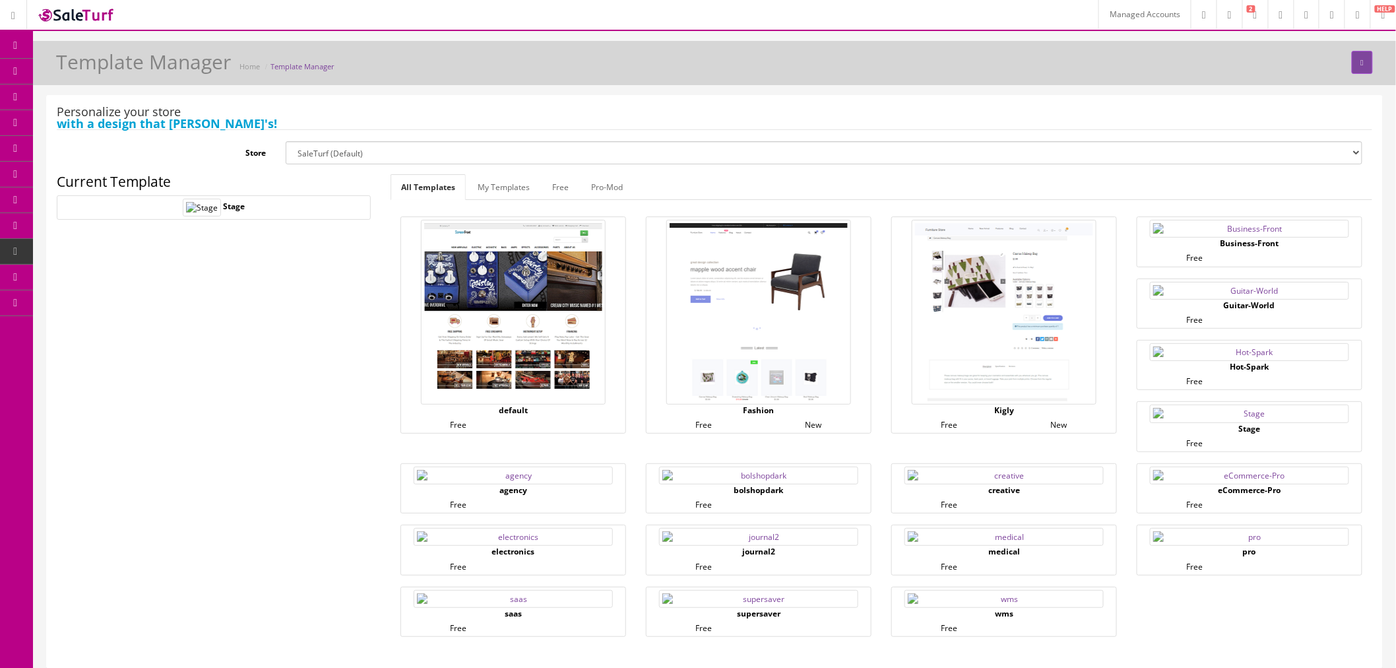
click at [90, 330] on link "Layouts" at bounding box center [102, 329] width 139 height 26
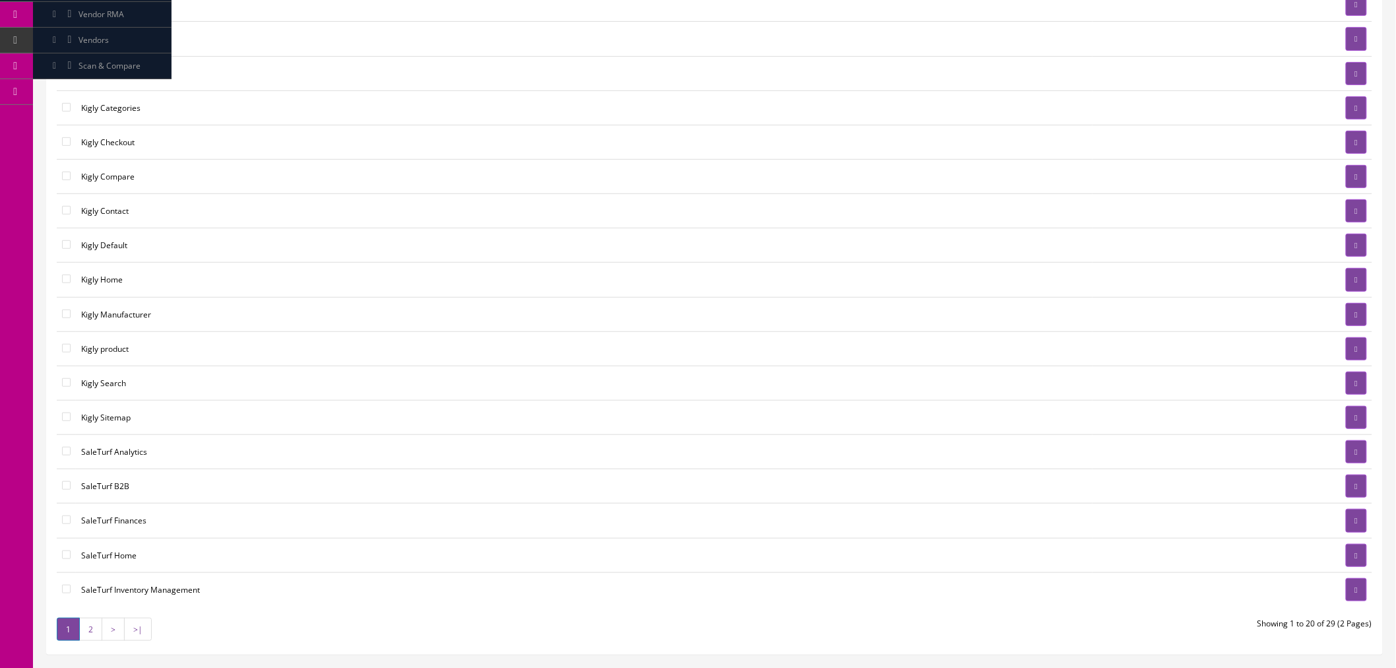
scroll to position [220, 0]
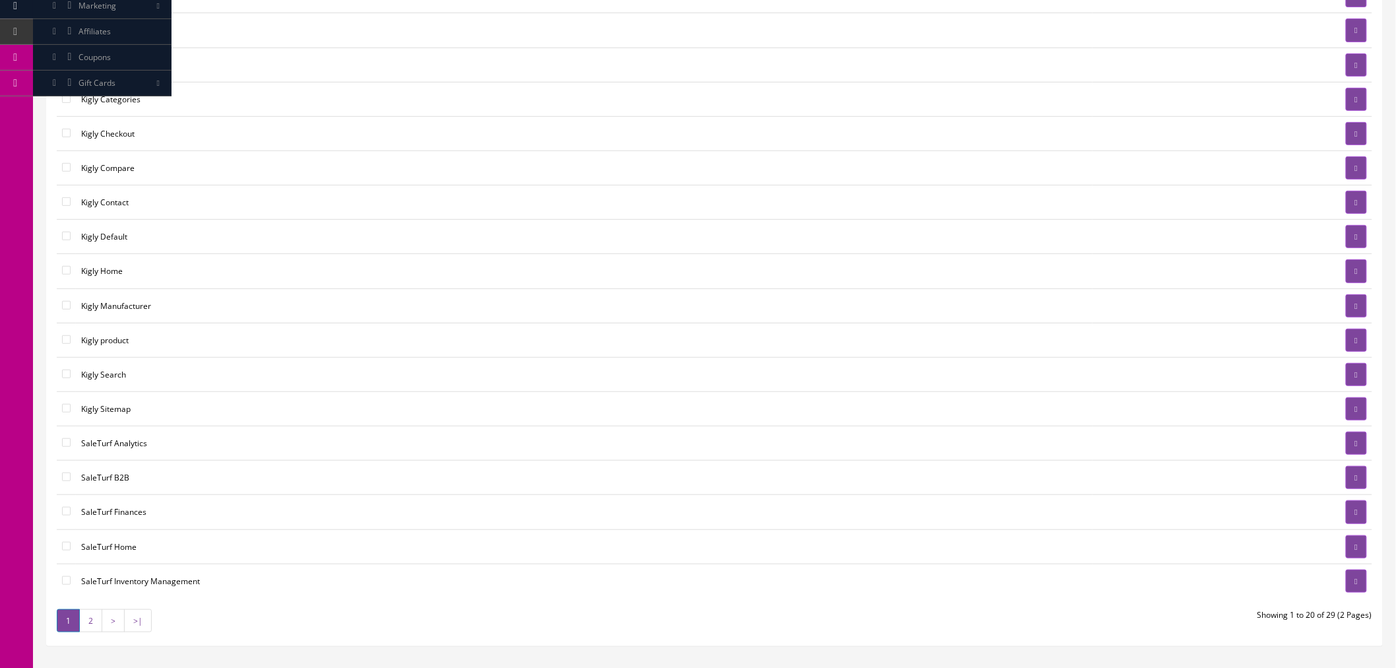
click at [91, 625] on link "2" at bounding box center [90, 620] width 23 height 23
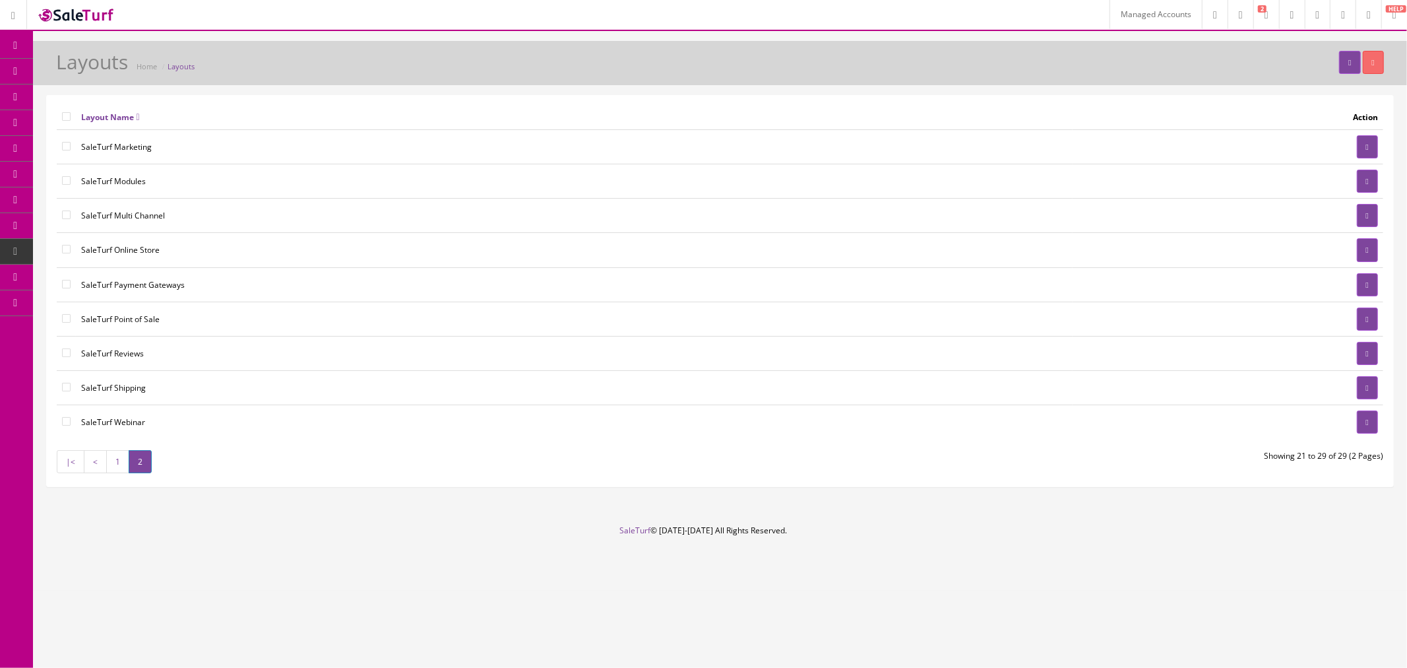
click at [113, 466] on link "1" at bounding box center [117, 461] width 23 height 23
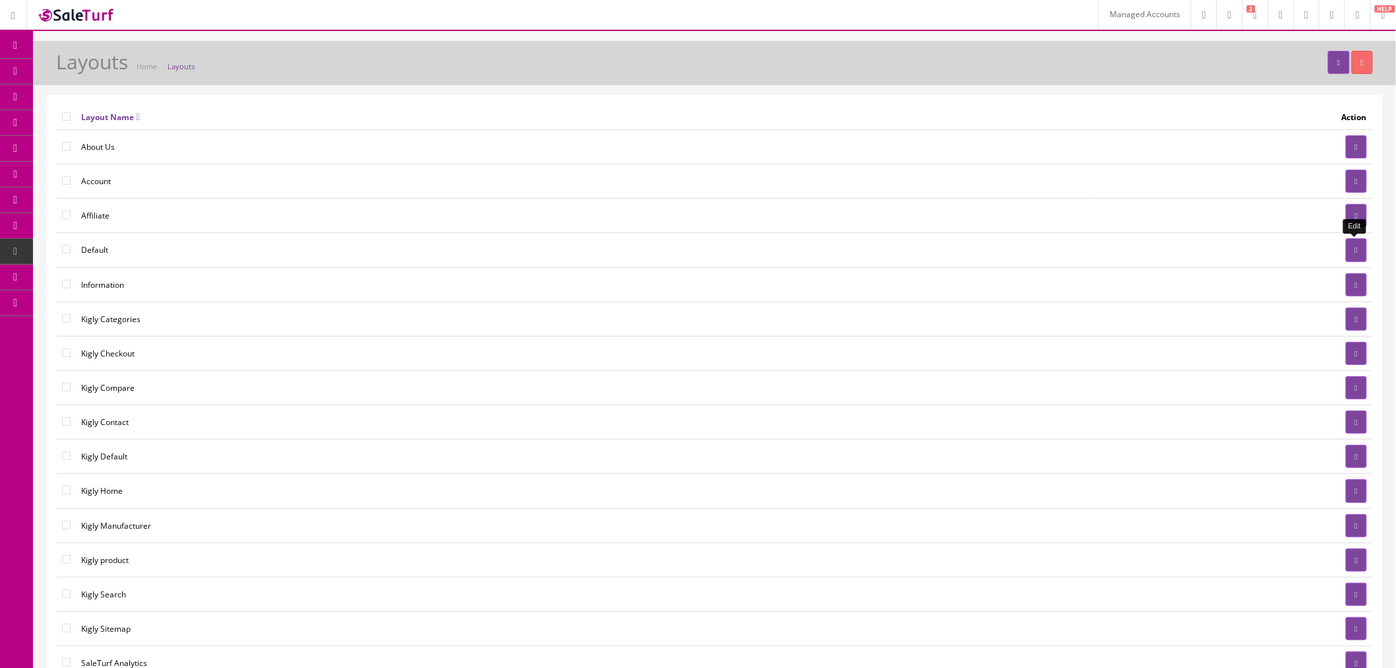
click at [1355, 252] on icon at bounding box center [1356, 250] width 3 height 8
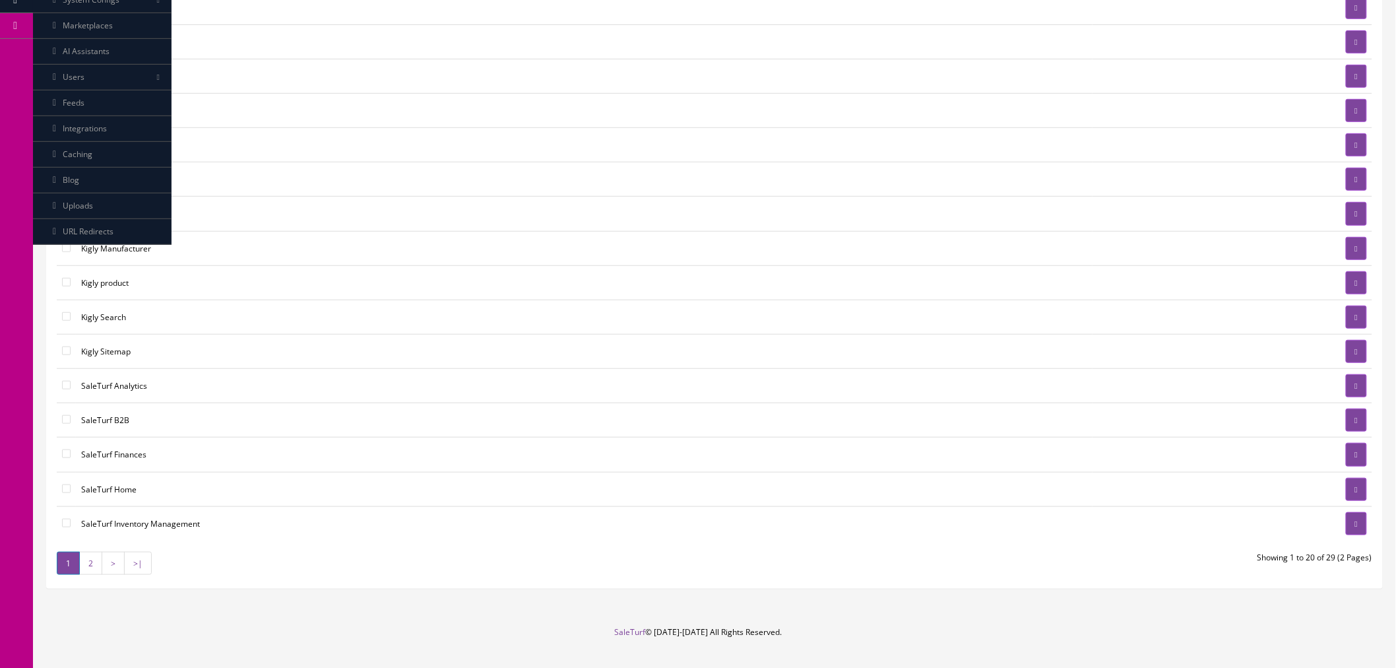
scroll to position [293, 0]
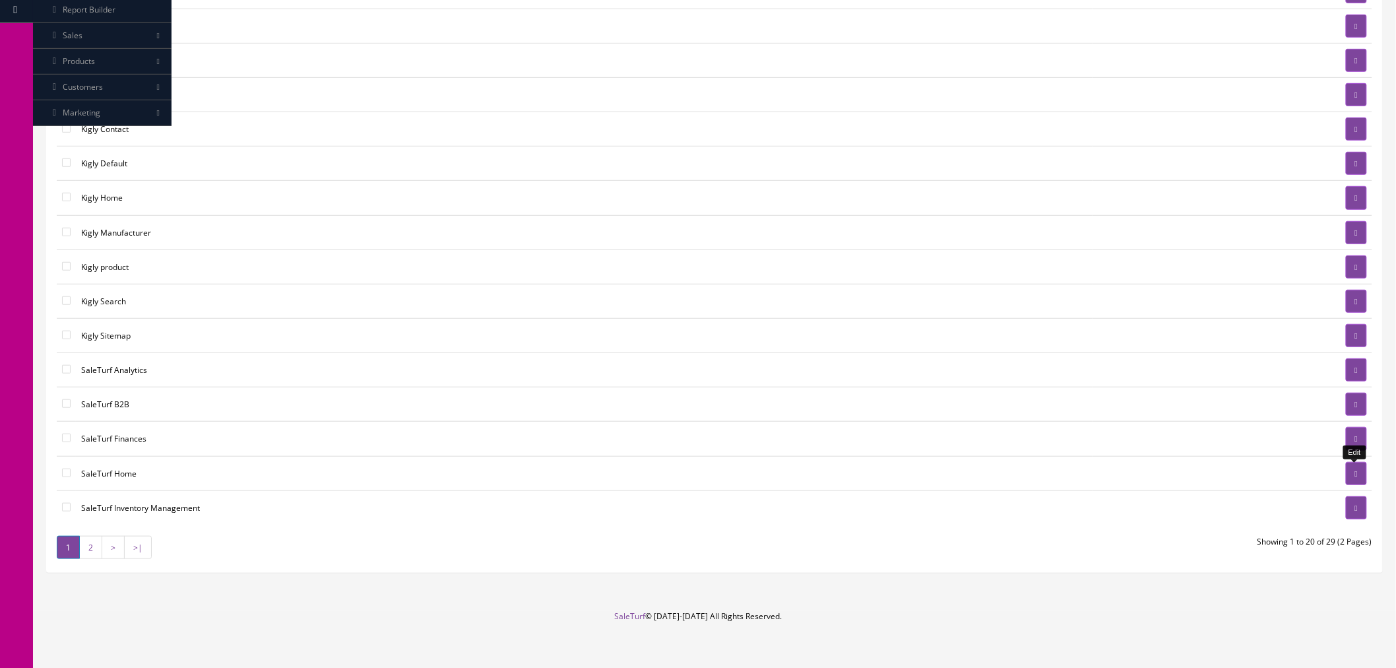
click at [1348, 482] on link at bounding box center [1356, 473] width 21 height 23
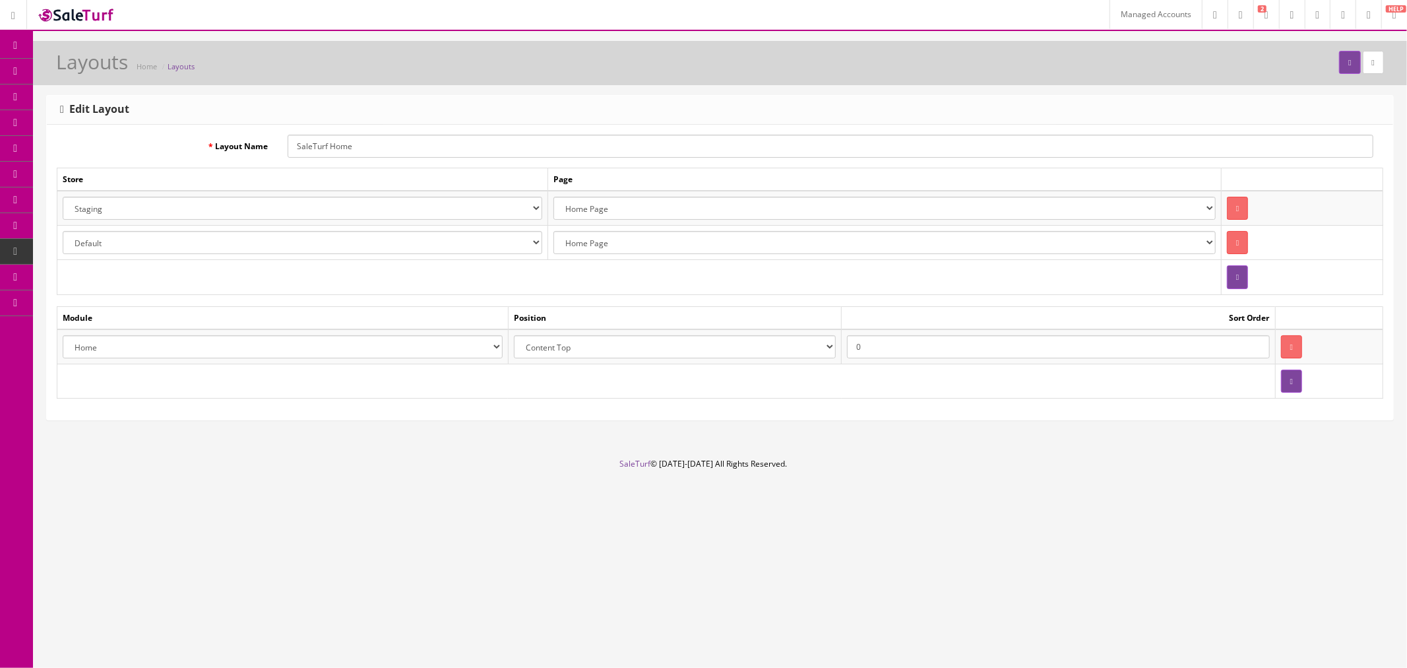
click at [328, 352] on select "Account Affiliate Featured Brands Category Filter by Product Filters Communist …" at bounding box center [283, 346] width 440 height 23
click at [348, 399] on div "Layout Name SaleTurf Home Store Page Default Kigly salesamplitude Staging Selec…" at bounding box center [720, 272] width 1346 height 295
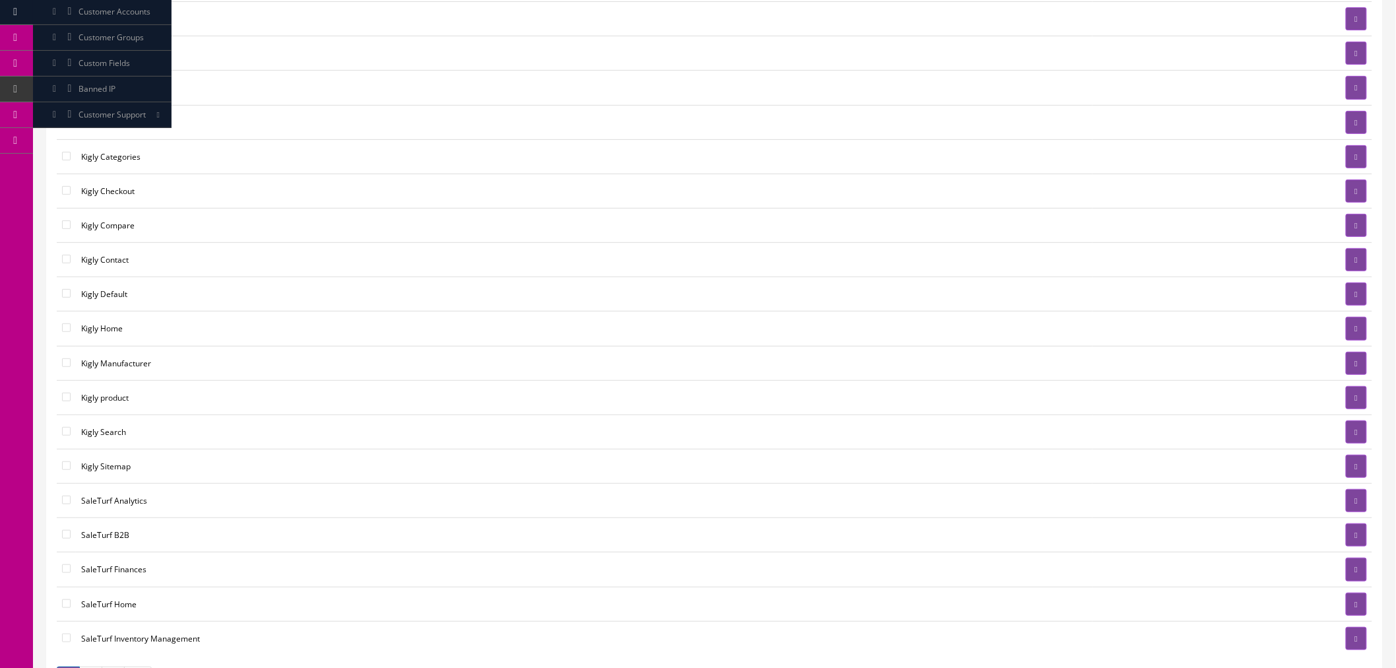
scroll to position [157, 0]
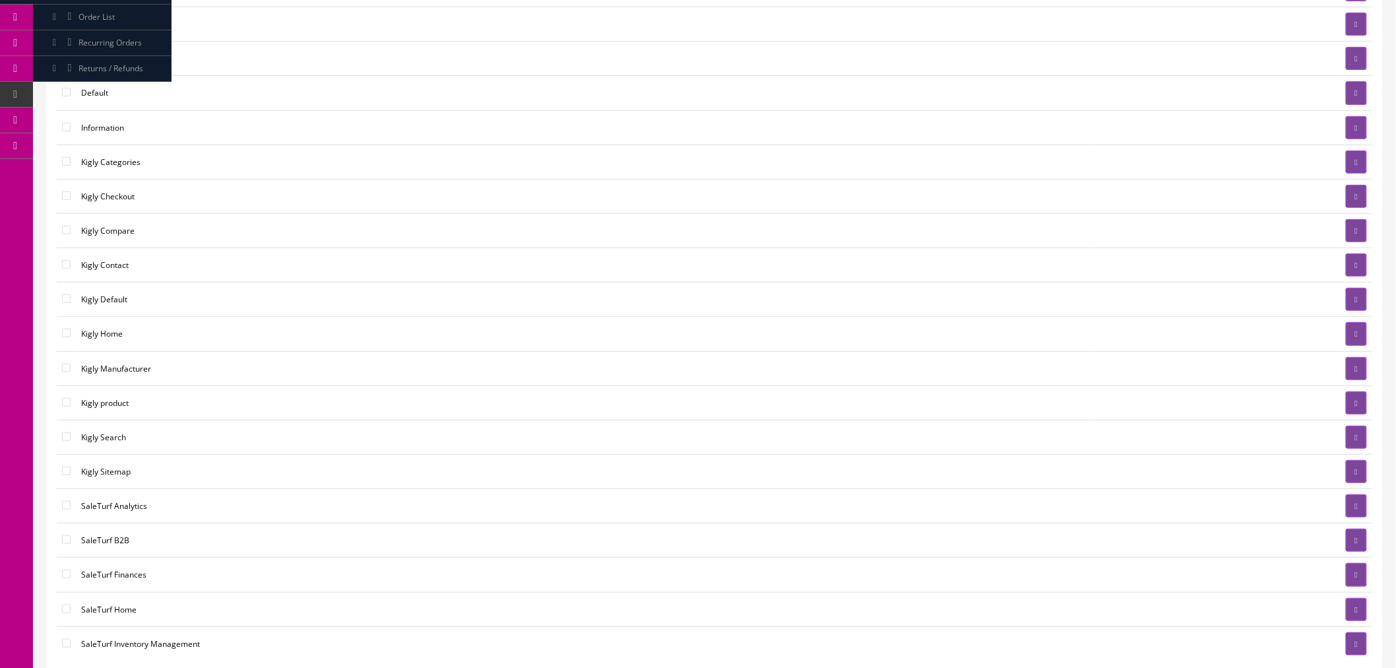
click at [104, 166] on link "Layouts" at bounding box center [102, 172] width 139 height 26
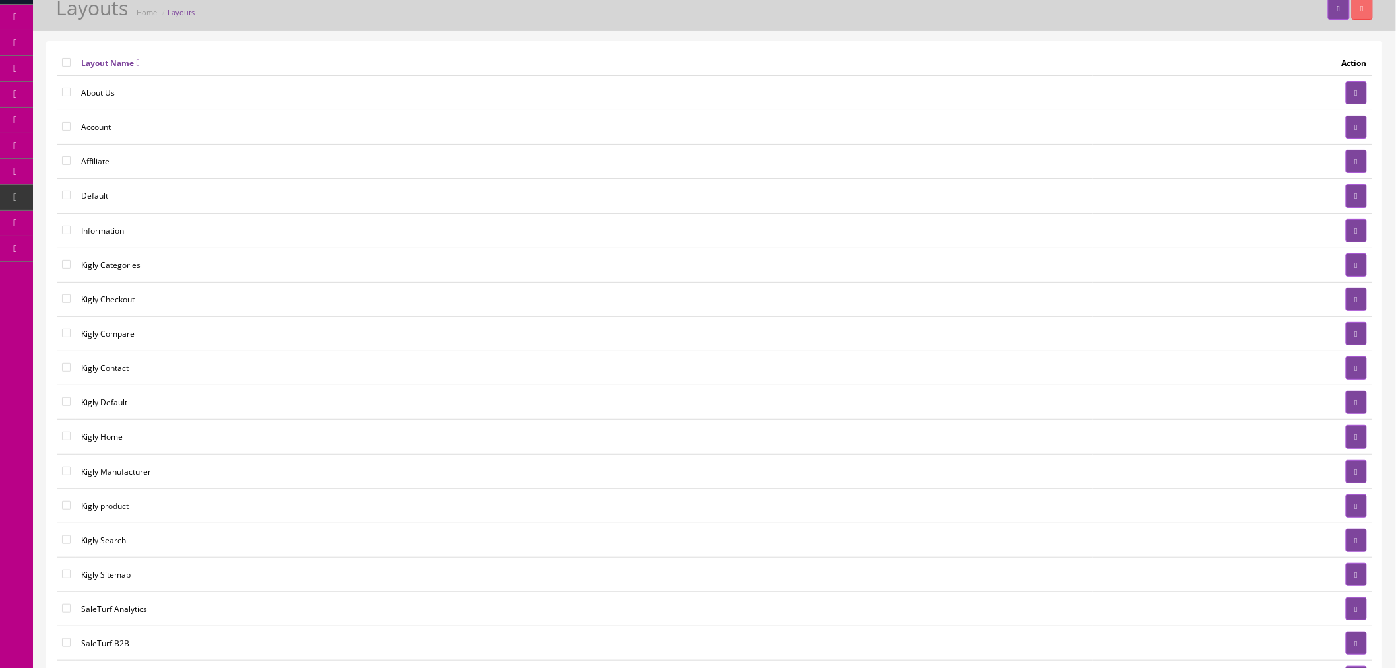
scroll to position [73, 0]
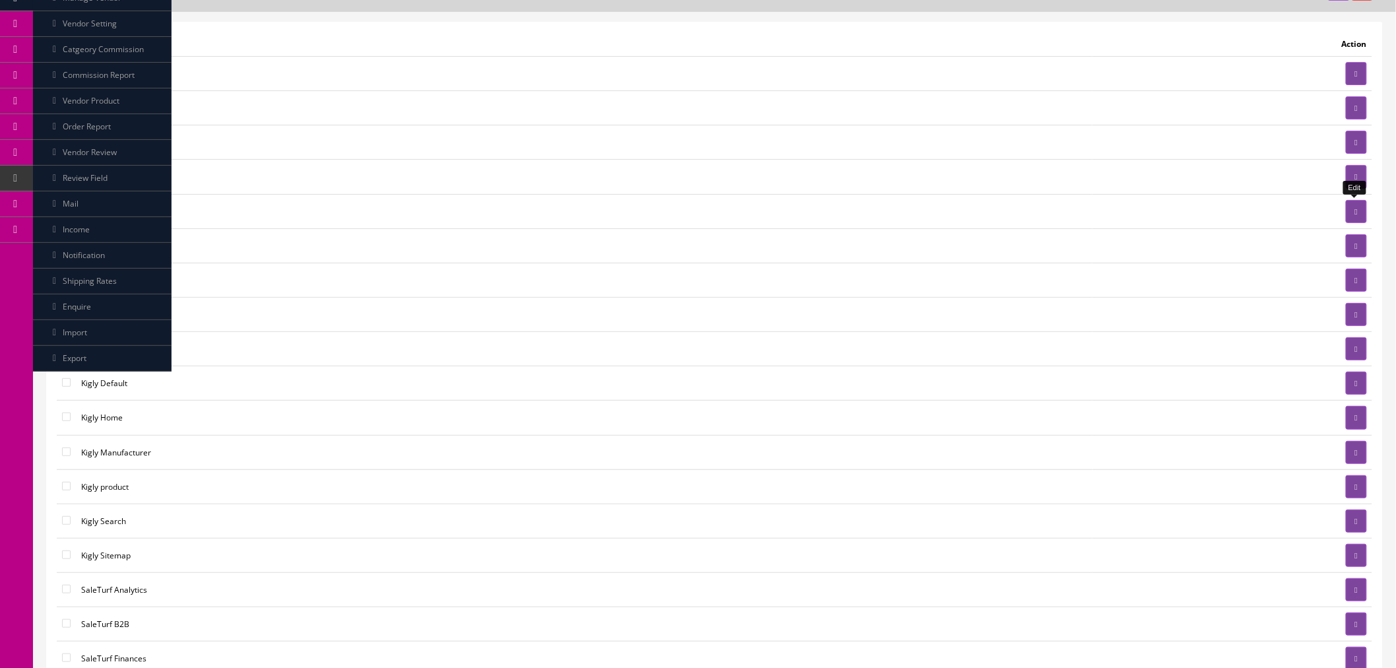
click at [1355, 213] on icon at bounding box center [1356, 212] width 3 height 8
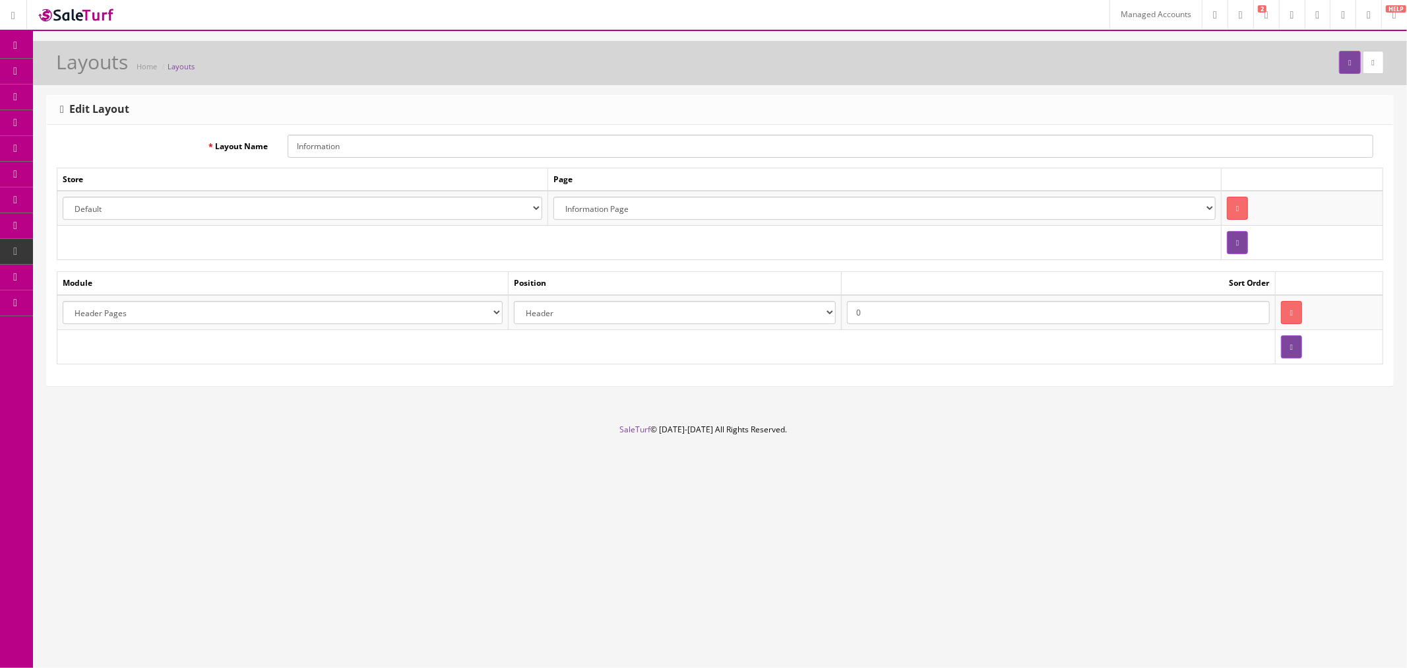
click at [365, 313] on select "Account Affiliate Featured Brands Category Filter by Product Filters Communist …" at bounding box center [283, 312] width 440 height 23
click at [1282, 317] on button "button" at bounding box center [1291, 312] width 21 height 23
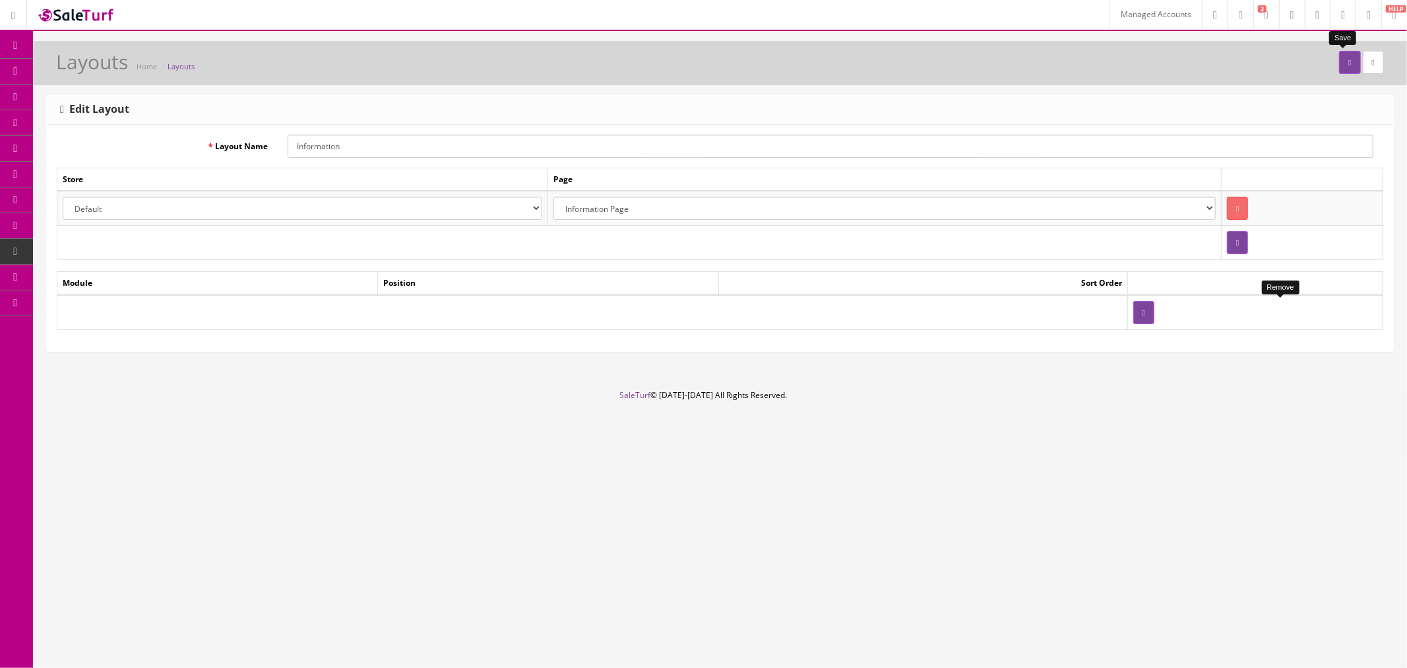
click at [1348, 63] on icon "submit" at bounding box center [1349, 63] width 3 height 8
